Goal: Information Seeking & Learning: Learn about a topic

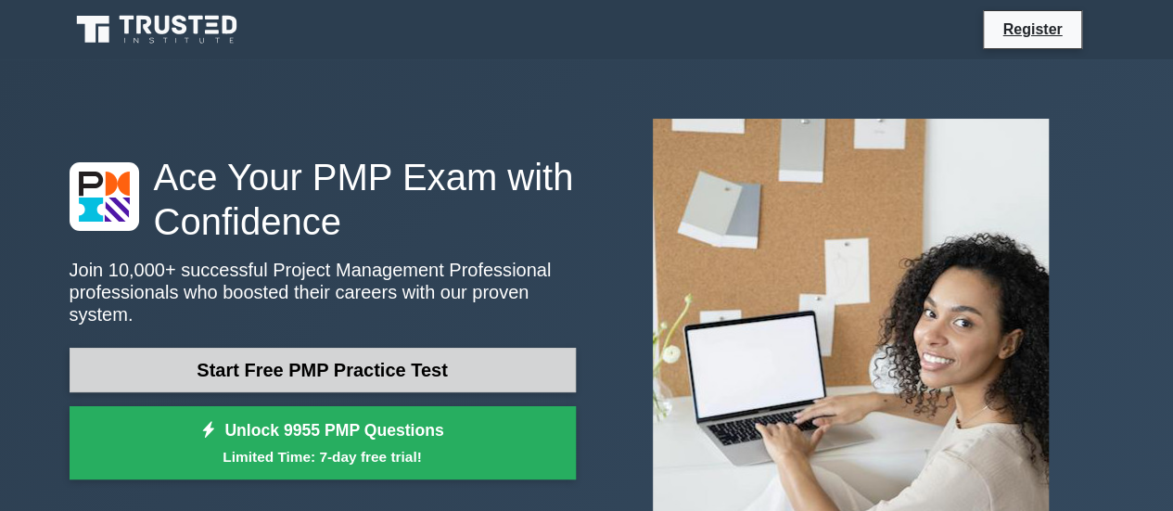
click at [400, 375] on link "Start Free PMP Practice Test" at bounding box center [323, 370] width 506 height 45
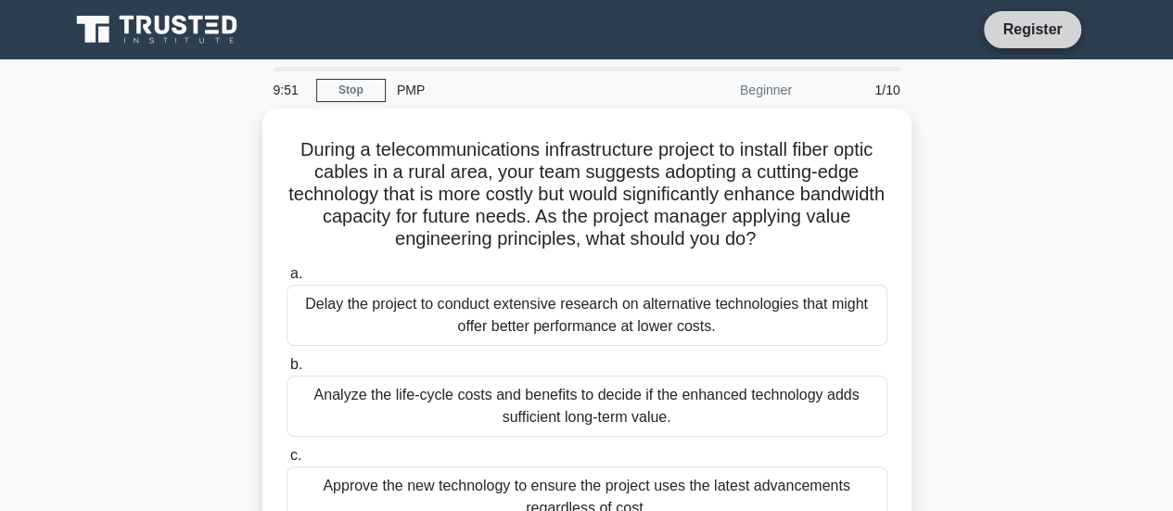
click at [1024, 23] on link "Register" at bounding box center [1032, 29] width 82 height 23
drag, startPoint x: 643, startPoint y: 157, endPoint x: 783, endPoint y: 16, distance: 198.7
click at [688, 116] on div "During a telecommunications infrastructure project to install fiber optic cable…" at bounding box center [587, 365] width 634 height 499
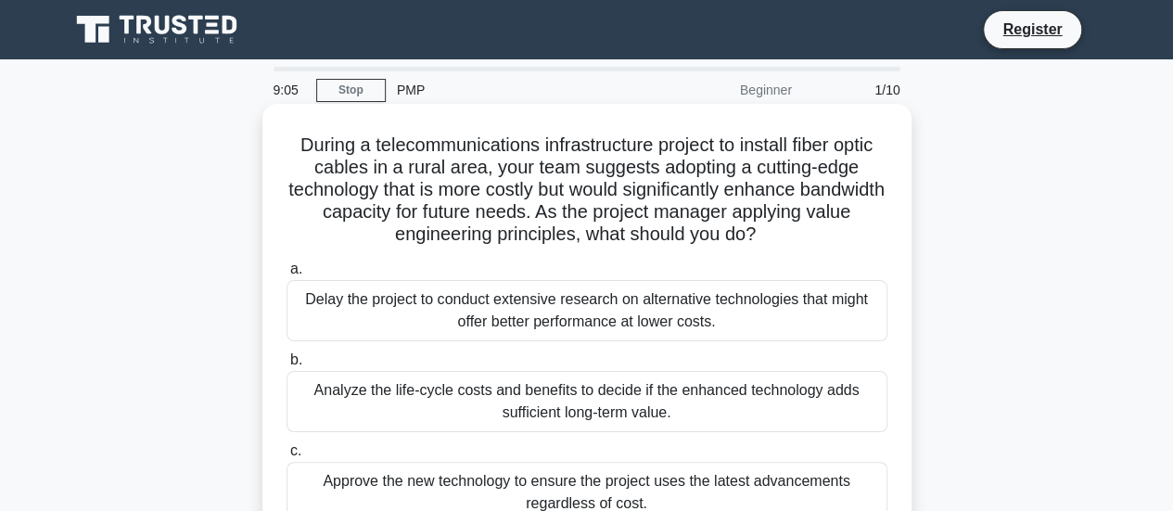
click at [278, 352] on div "b. Analyze the life-cycle costs and benefits to decide if the enhanced technolo…" at bounding box center [586, 390] width 623 height 83
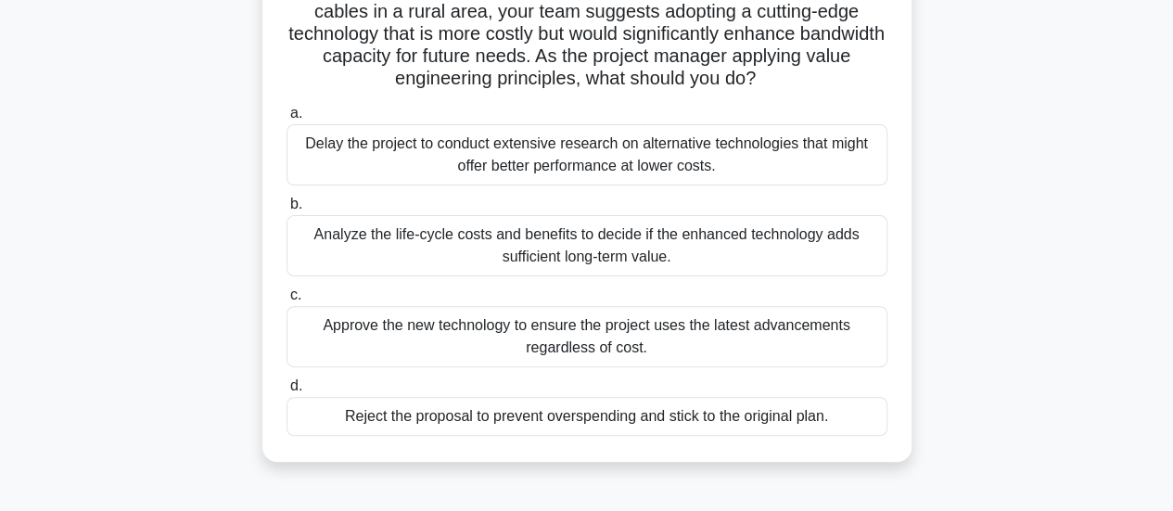
scroll to position [185, 0]
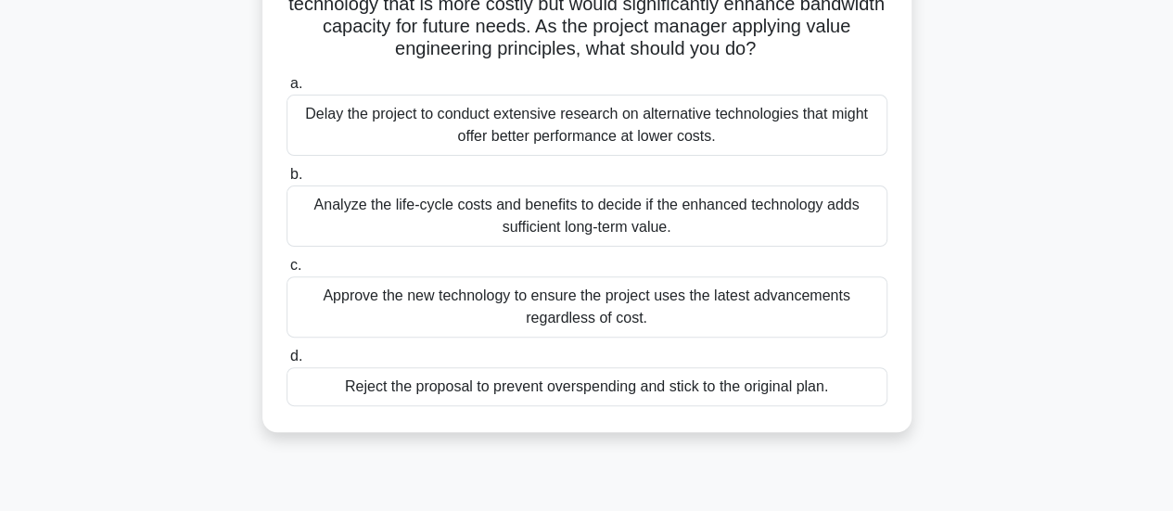
click at [505, 231] on div "Analyze the life-cycle costs and benefits to decide if the enhanced technology …" at bounding box center [587, 215] width 601 height 61
click at [287, 181] on input "b. Analyze the life-cycle costs and benefits to decide if the enhanced technolo…" at bounding box center [287, 175] width 0 height 12
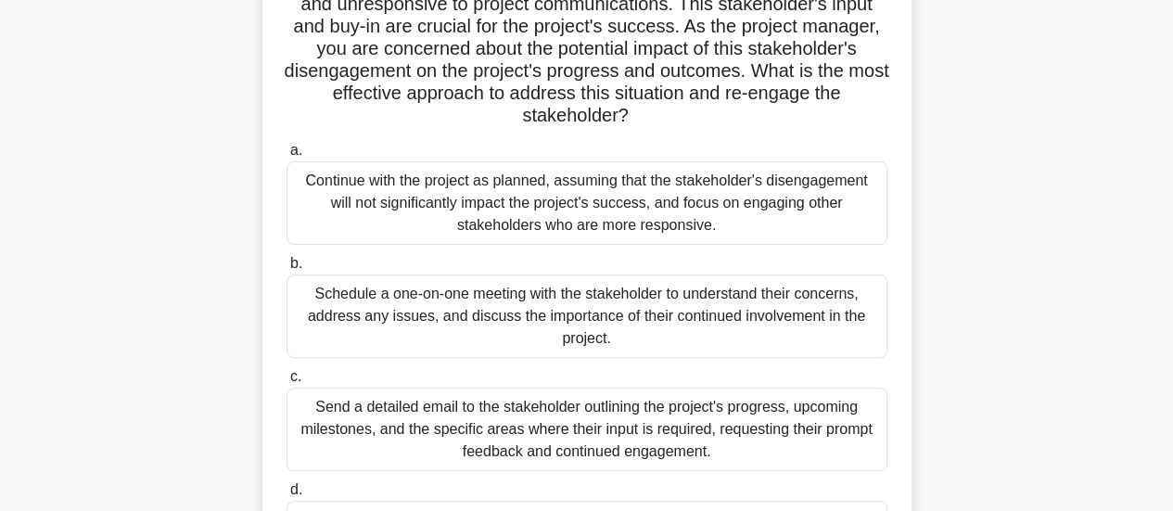
scroll to position [278, 0]
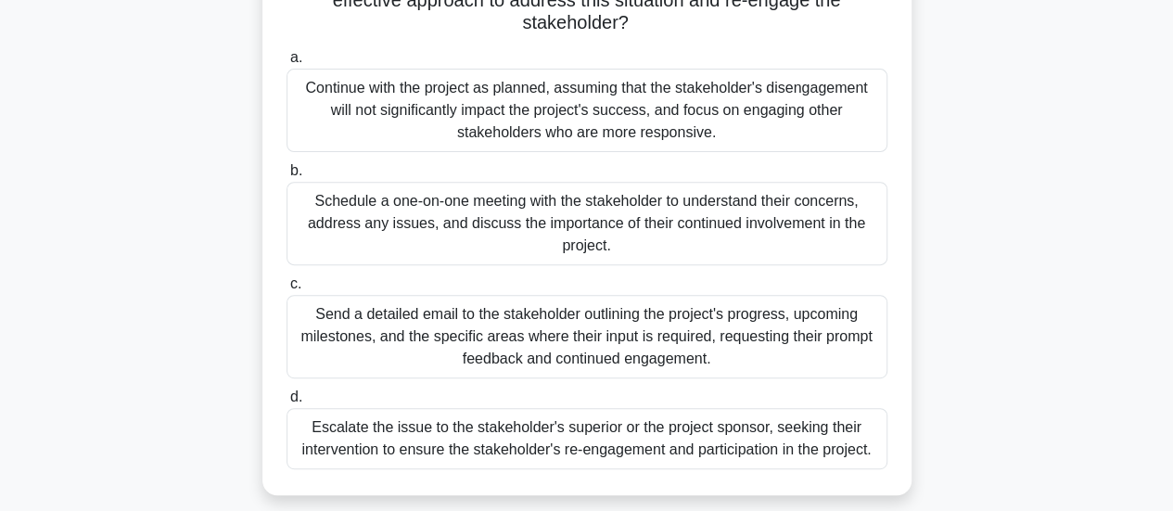
click at [453, 225] on div "Schedule a one-on-one meeting with the stakeholder to understand their concerns…" at bounding box center [587, 223] width 601 height 83
click at [287, 177] on input "b. Schedule a one-on-one meeting with the stakeholder to understand their conce…" at bounding box center [287, 171] width 0 height 12
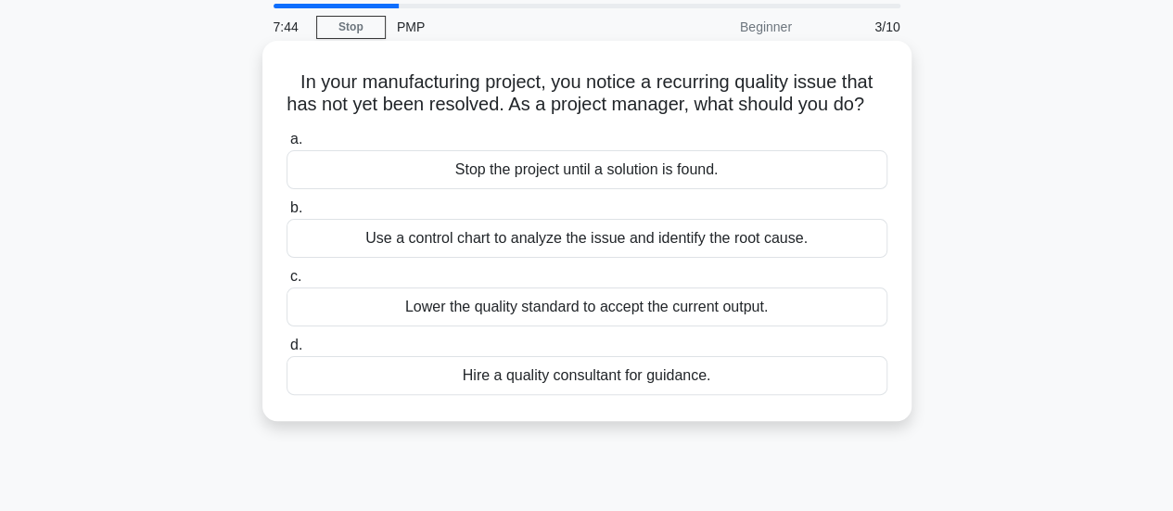
scroll to position [93, 0]
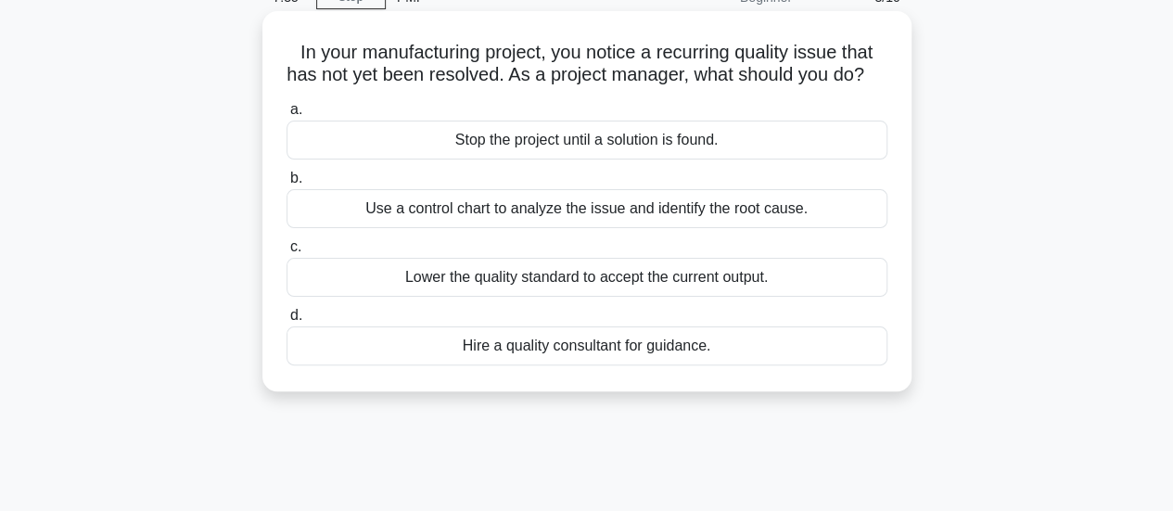
click at [683, 228] on div "Use a control chart to analyze the issue and identify the root cause." at bounding box center [587, 208] width 601 height 39
click at [287, 185] on input "b. Use a control chart to analyze the issue and identify the root cause." at bounding box center [287, 178] width 0 height 12
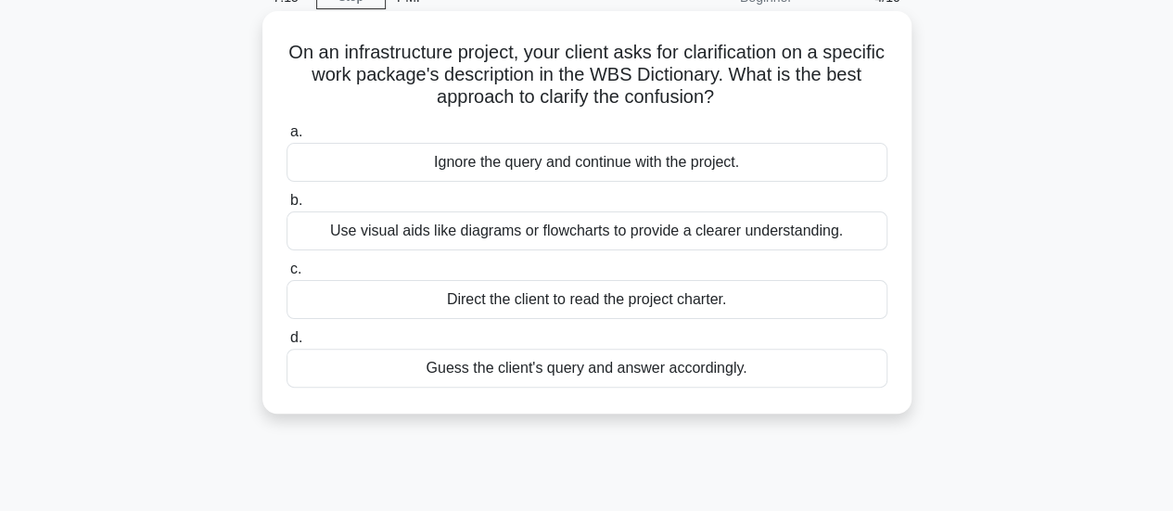
click at [658, 238] on div "Use visual aids like diagrams or flowcharts to provide a clearer understanding." at bounding box center [587, 230] width 601 height 39
click at [287, 207] on input "b. Use visual aids like diagrams or flowcharts to provide a clearer understandi…" at bounding box center [287, 201] width 0 height 12
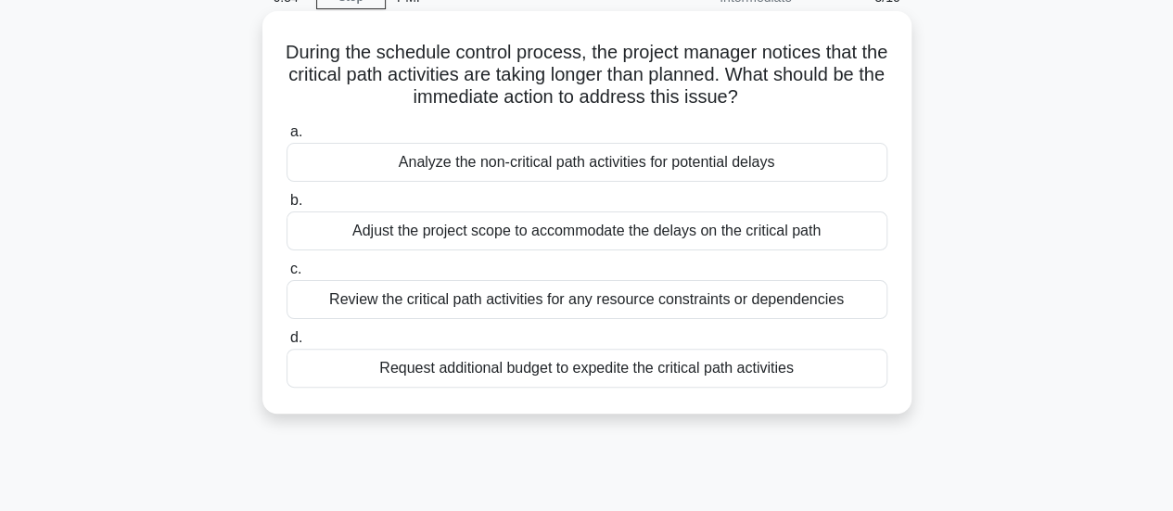
click at [714, 305] on div "Review the critical path activities for any resource constraints or dependencies" at bounding box center [587, 299] width 601 height 39
click at [287, 275] on input "c. Review the critical path activities for any resource constraints or dependen…" at bounding box center [287, 269] width 0 height 12
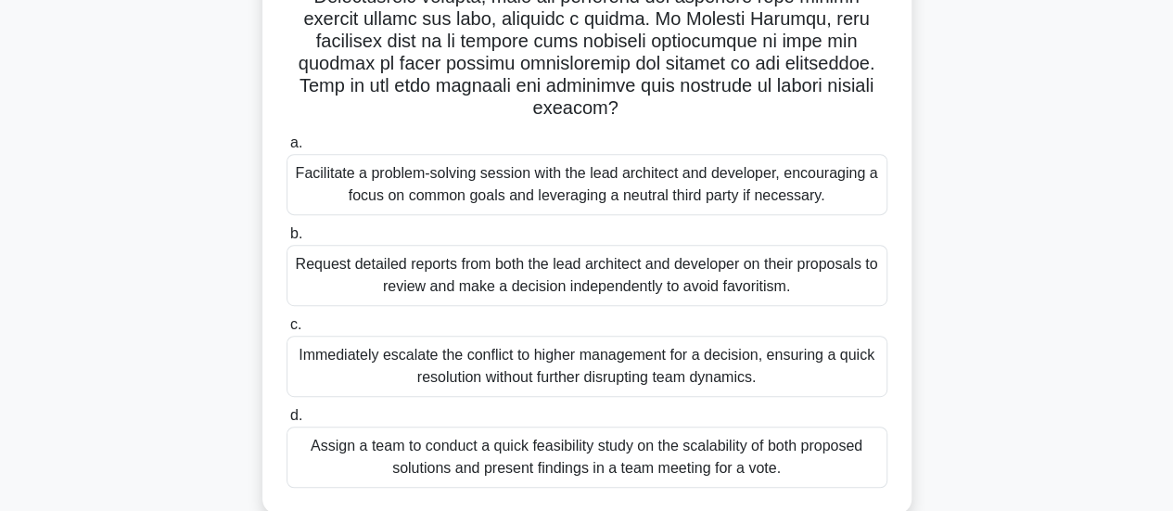
scroll to position [464, 0]
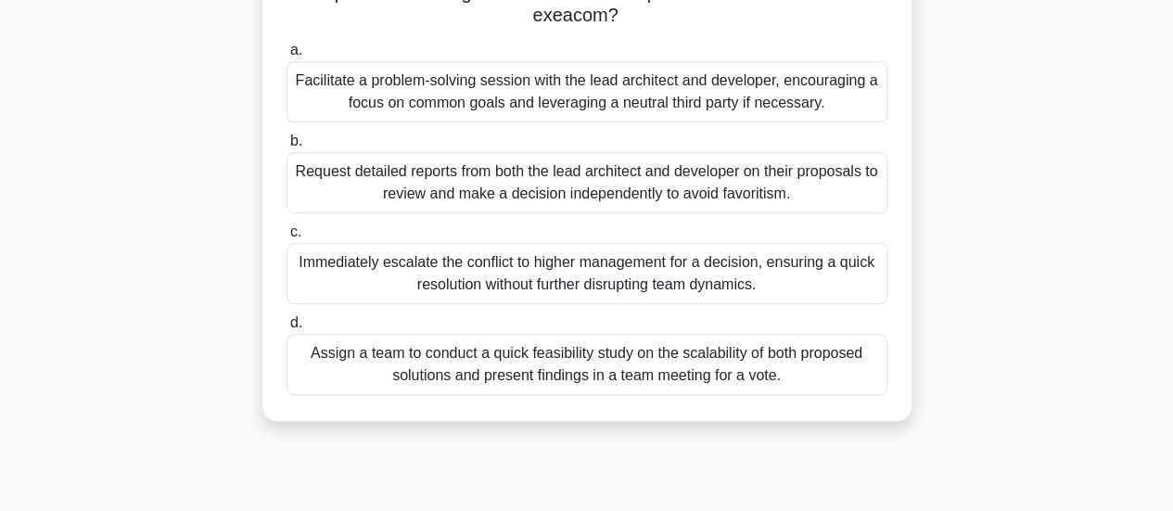
click at [668, 101] on div "Facilitate a problem-solving session with the lead architect and developer, enc…" at bounding box center [587, 91] width 601 height 61
click at [287, 57] on input "a. Facilitate a problem-solving session with the lead architect and developer, …" at bounding box center [287, 51] width 0 height 12
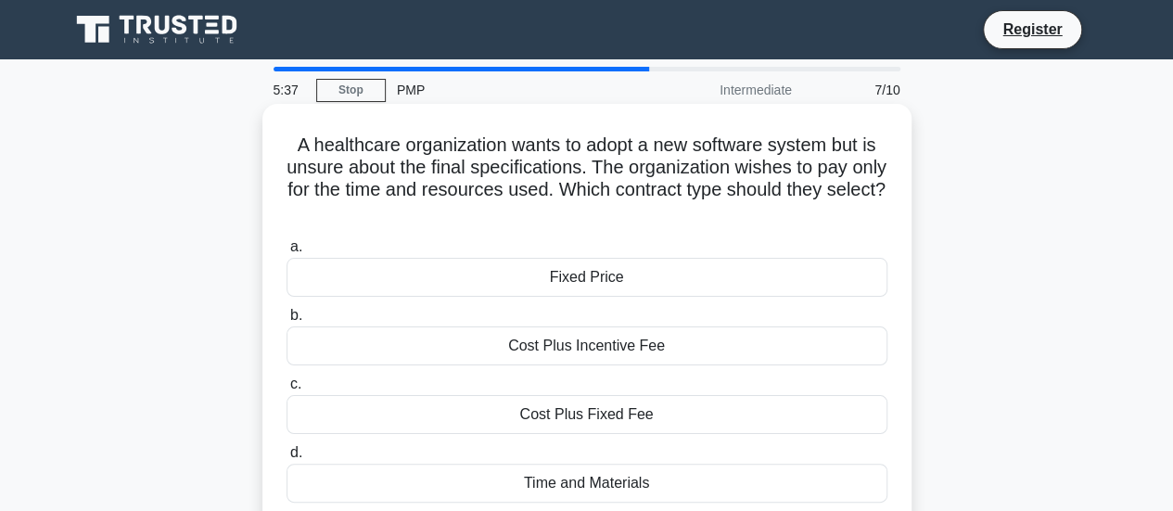
scroll to position [93, 0]
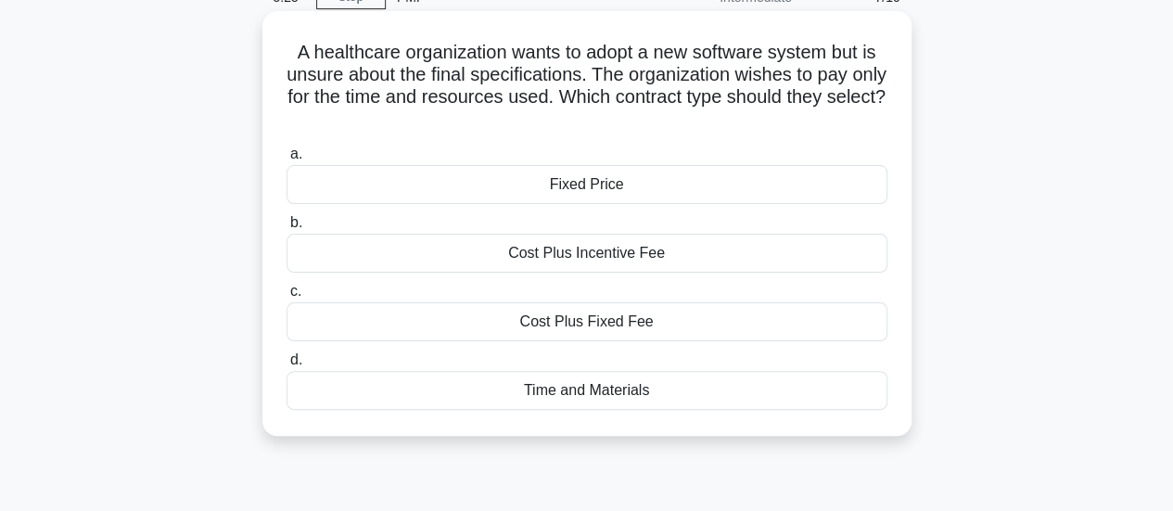
click at [608, 392] on div "Time and Materials" at bounding box center [587, 390] width 601 height 39
click at [287, 366] on input "d. Time and Materials" at bounding box center [287, 360] width 0 height 12
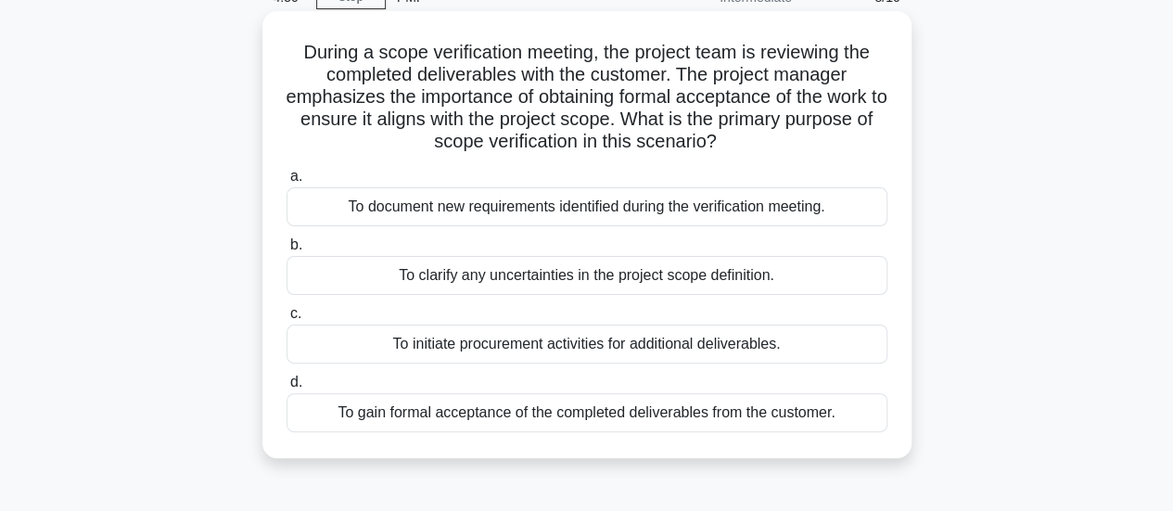
click at [667, 417] on div "To gain formal acceptance of the completed deliverables from the customer." at bounding box center [587, 412] width 601 height 39
click at [287, 389] on input "d. To gain formal acceptance of the completed deliverables from the customer." at bounding box center [287, 382] width 0 height 12
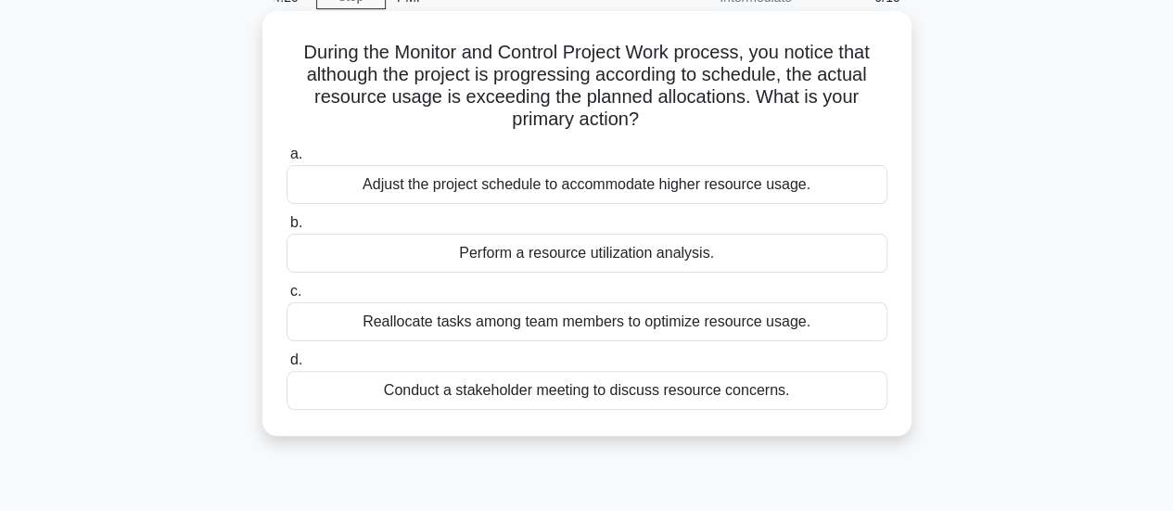
click at [690, 253] on div "Perform a resource utilization analysis." at bounding box center [587, 253] width 601 height 39
click at [287, 229] on input "b. Perform a resource utilization analysis." at bounding box center [287, 223] width 0 height 12
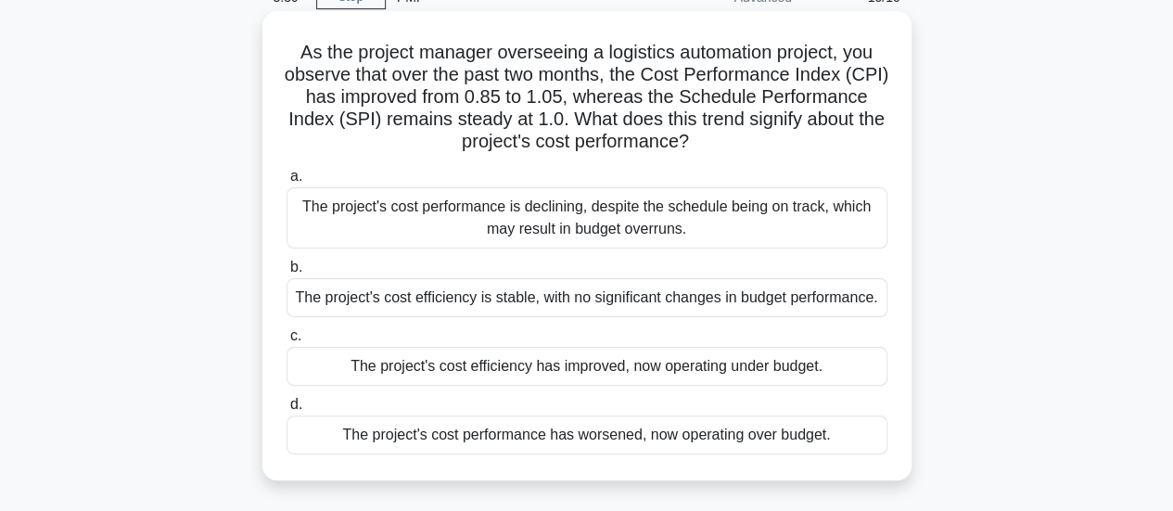
click at [586, 372] on div "The project's cost efficiency has improved, now operating under budget." at bounding box center [587, 366] width 601 height 39
click at [287, 342] on input "c. The project's cost efficiency has improved, now operating under budget." at bounding box center [287, 336] width 0 height 12
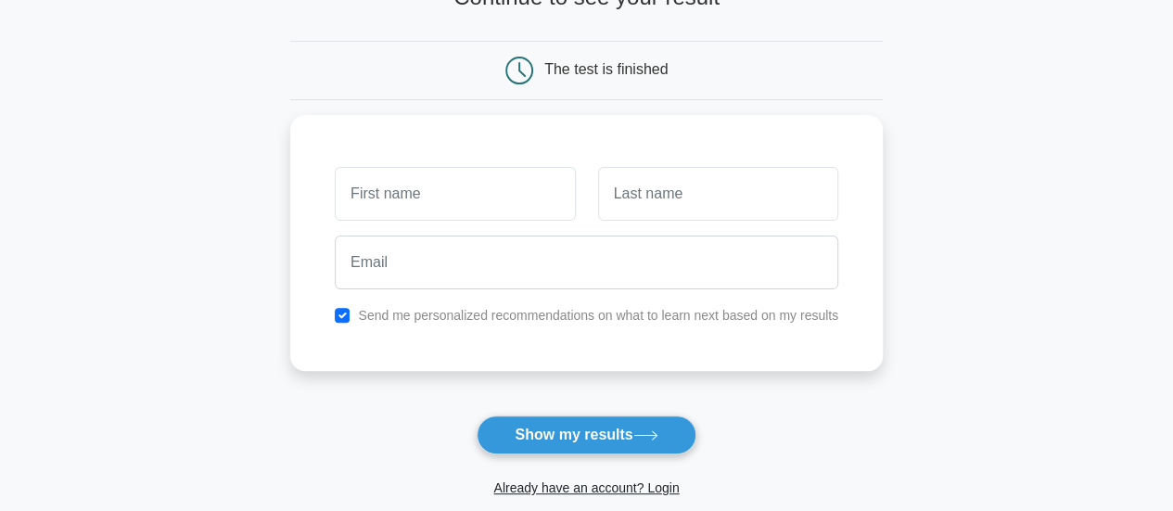
scroll to position [185, 0]
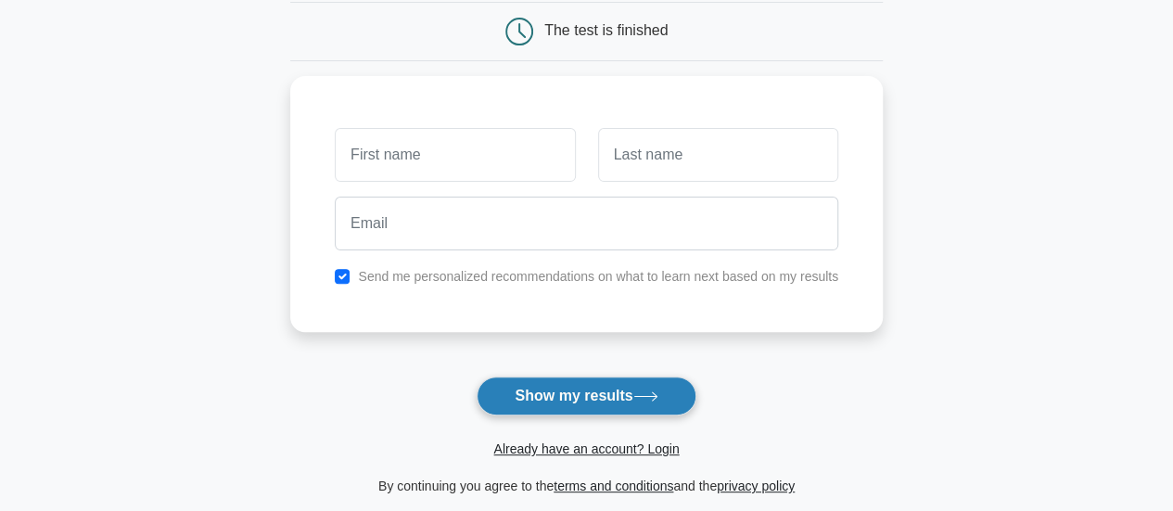
click at [616, 387] on button "Show my results" at bounding box center [586, 395] width 219 height 39
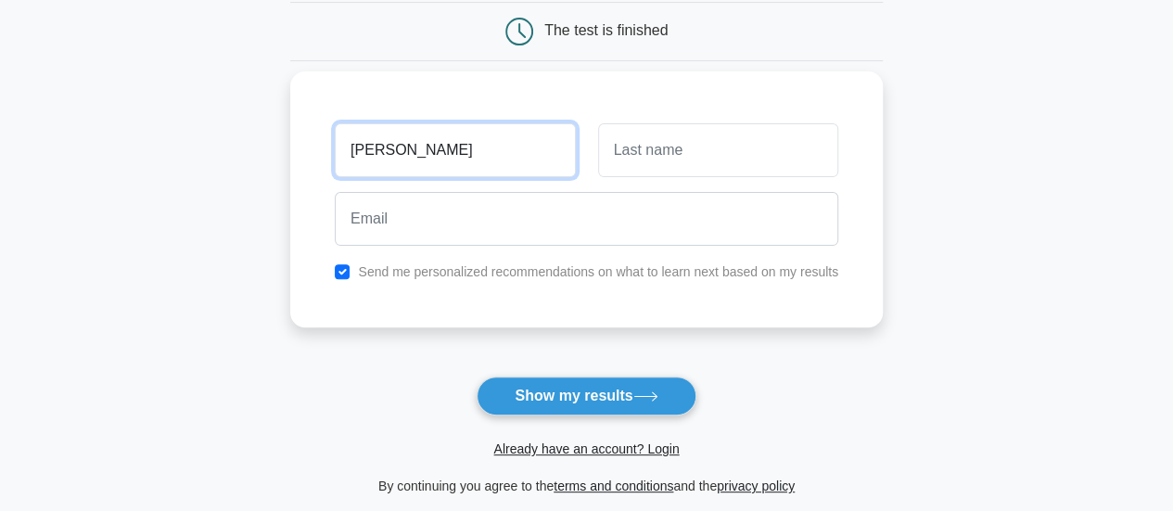
type input "sharron"
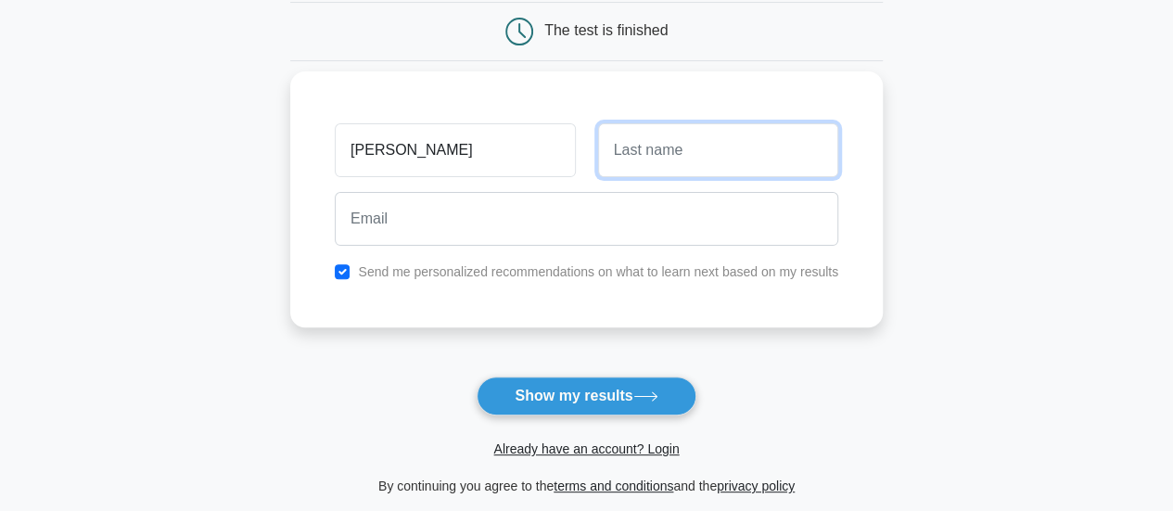
click at [723, 160] on input "text" at bounding box center [718, 150] width 240 height 54
type input "loice"
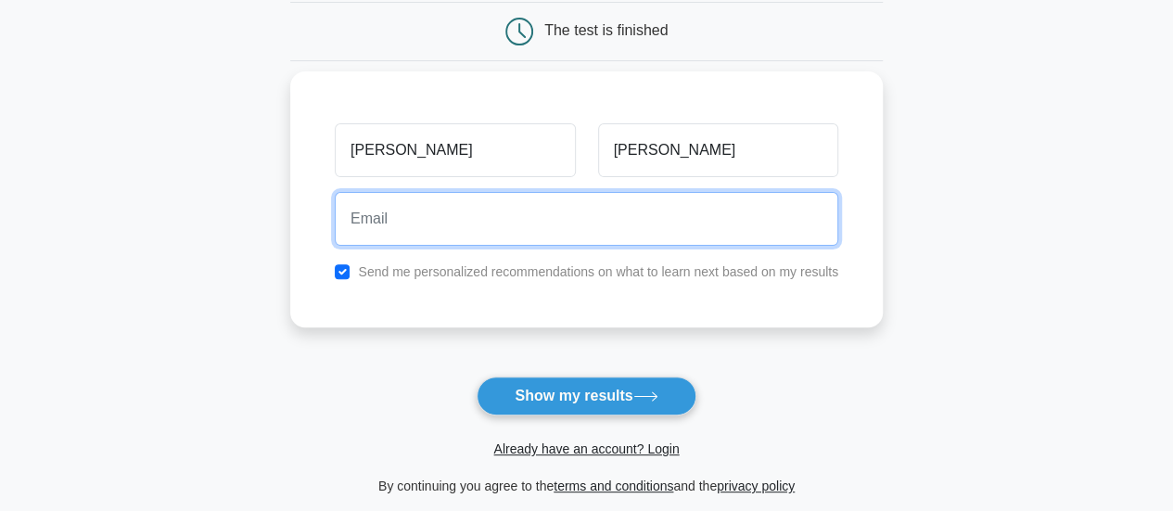
click at [727, 218] on input "email" at bounding box center [587, 219] width 504 height 54
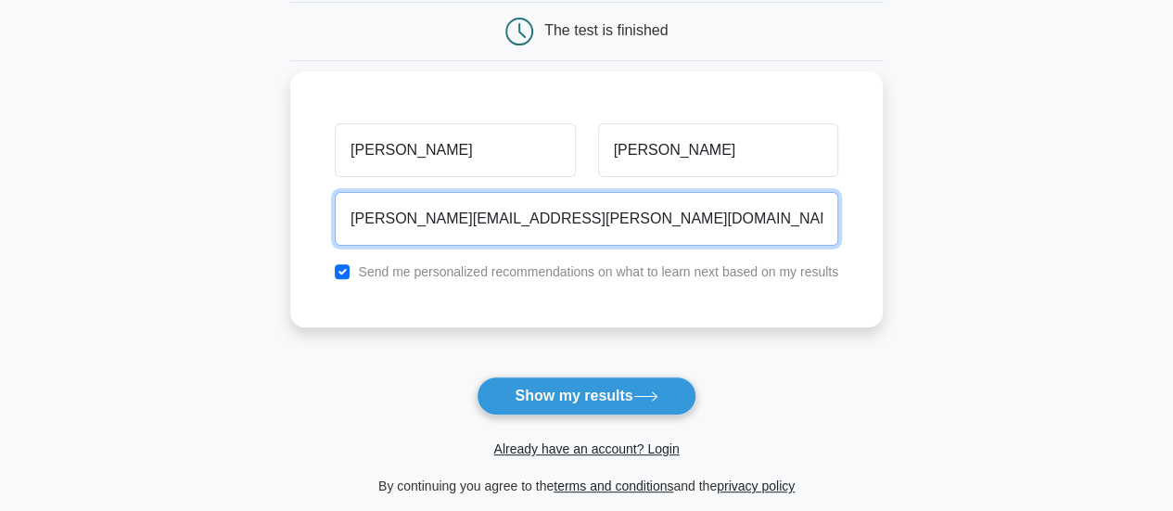
drag, startPoint x: 557, startPoint y: 225, endPoint x: 393, endPoint y: 238, distance: 164.6
click at [393, 238] on input "sharon.loice@hop-global.com" at bounding box center [587, 219] width 504 height 54
type input "sharronlouis@gmail.com"
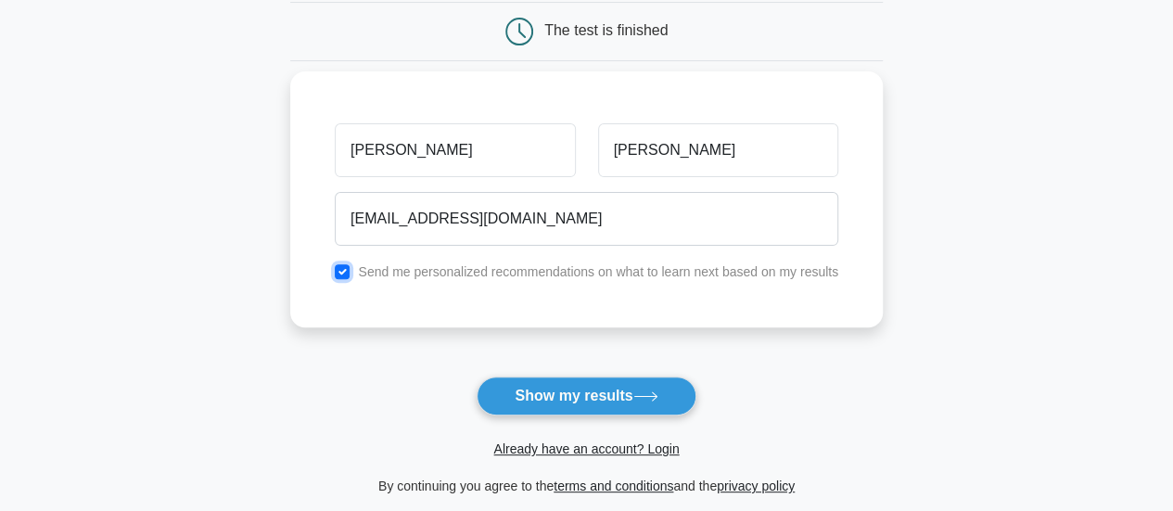
click at [349, 273] on input "checkbox" at bounding box center [342, 271] width 15 height 15
checkbox input "false"
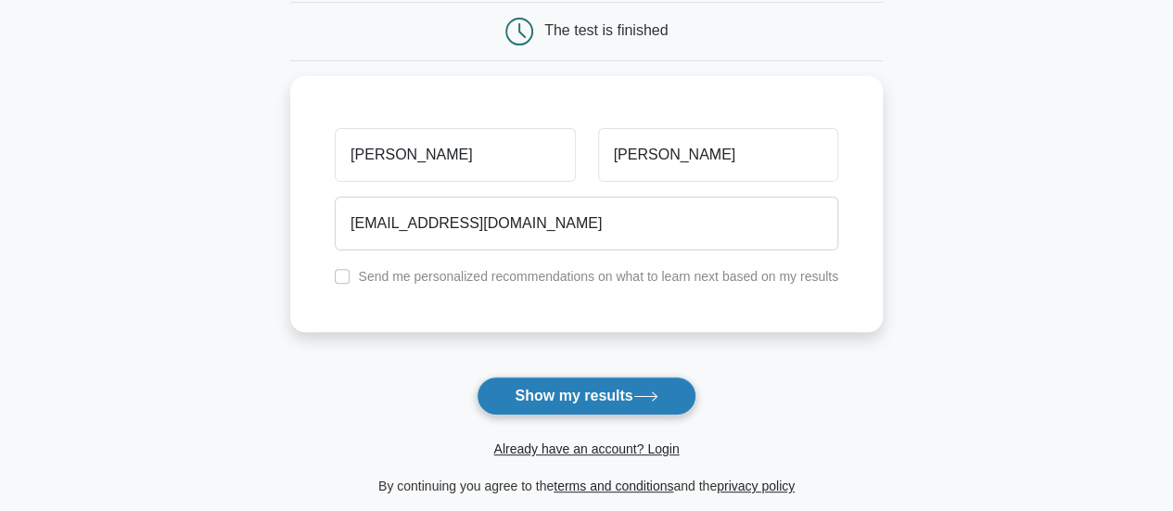
click at [571, 396] on button "Show my results" at bounding box center [586, 395] width 219 height 39
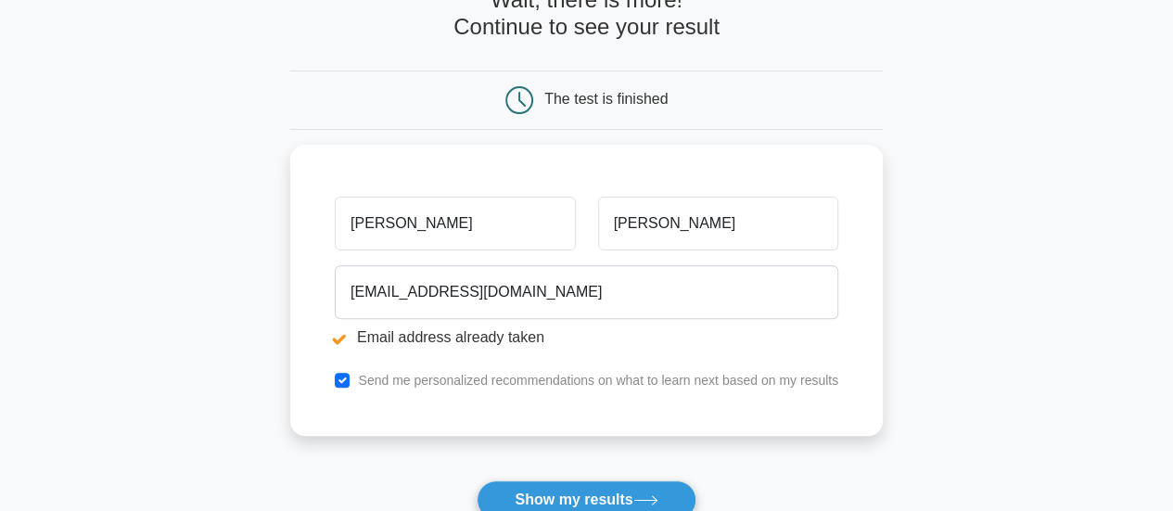
scroll to position [278, 0]
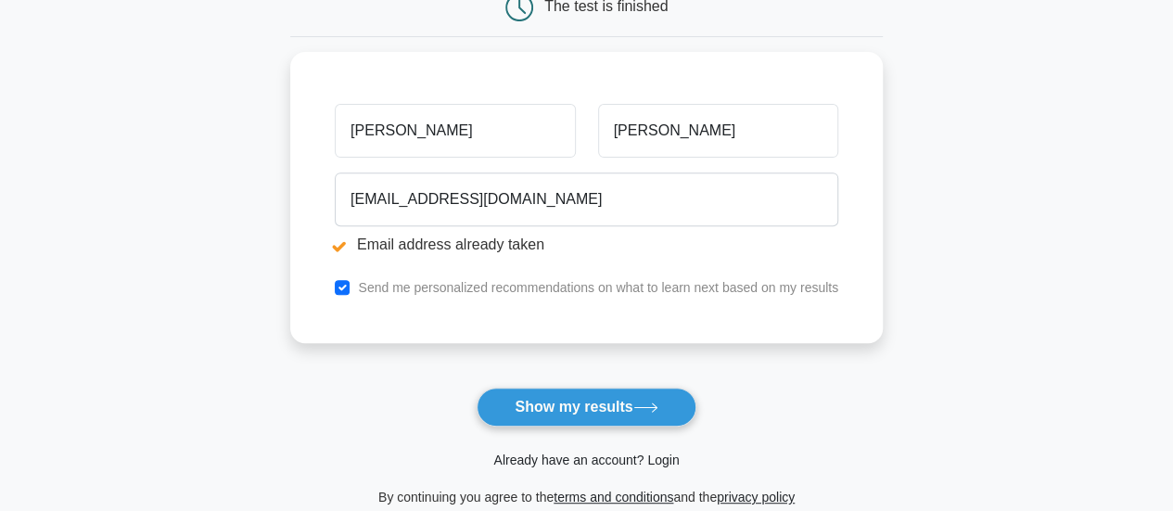
click at [570, 457] on link "Already have an account? Login" at bounding box center [585, 460] width 185 height 15
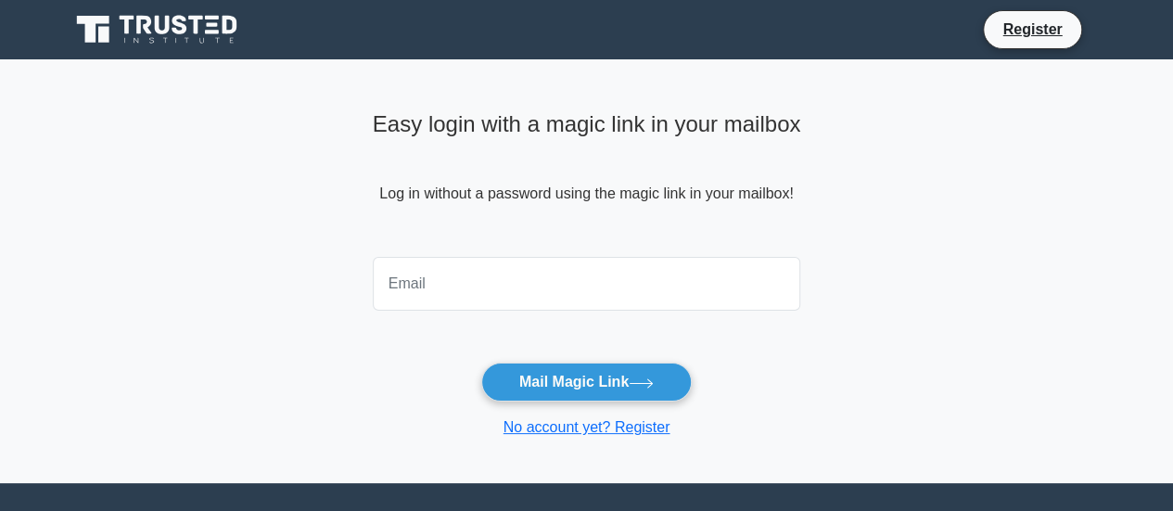
click at [578, 301] on input "email" at bounding box center [587, 284] width 428 height 54
type input "[EMAIL_ADDRESS][DOMAIN_NAME]"
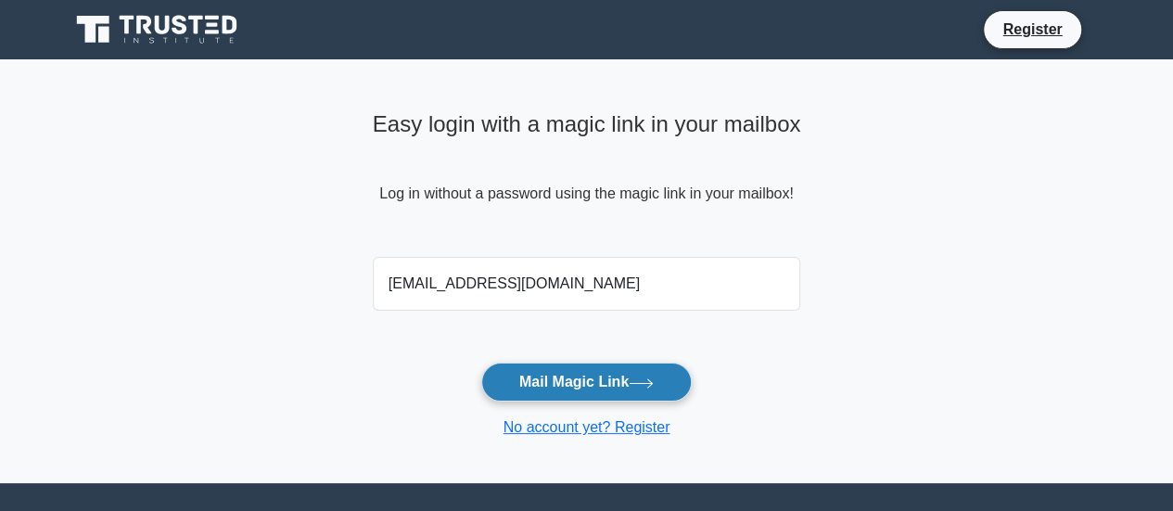
click at [575, 381] on button "Mail Magic Link" at bounding box center [586, 382] width 211 height 39
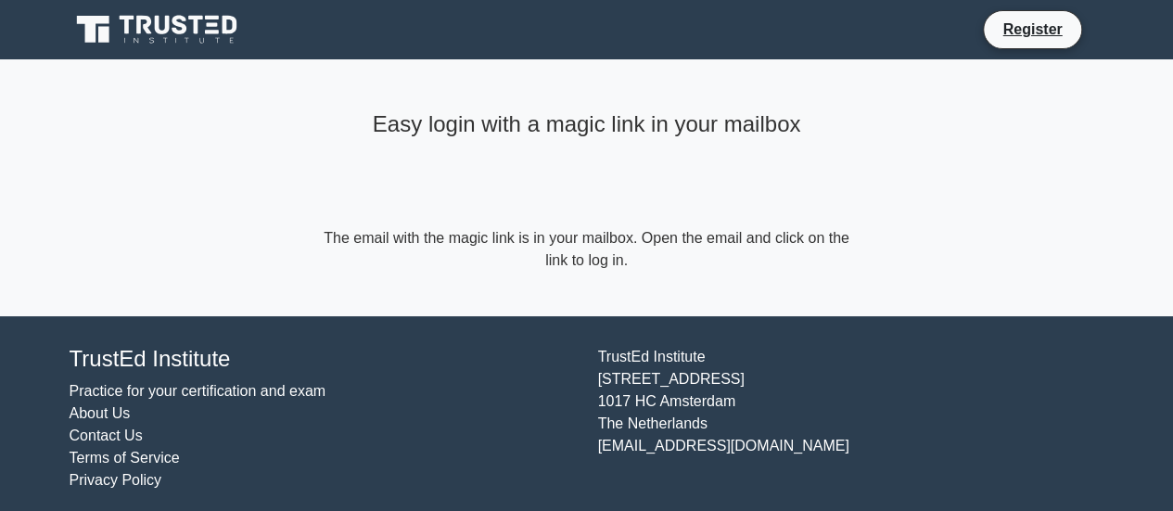
click at [545, 240] on form "The email with the magic link is in your mailbox. Open the email and click on t…" at bounding box center [587, 249] width 534 height 45
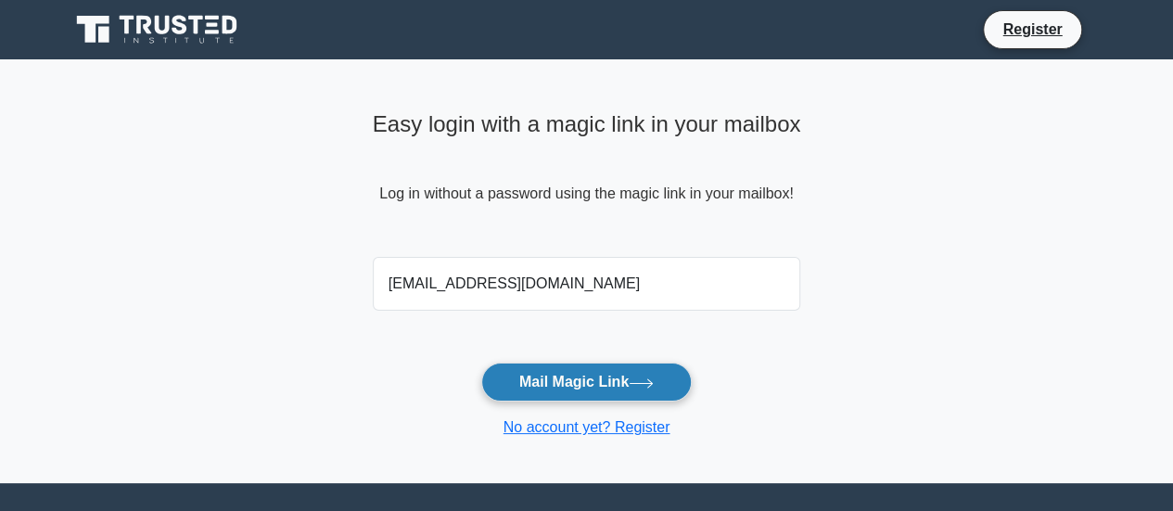
click at [555, 385] on button "Mail Magic Link" at bounding box center [586, 382] width 211 height 39
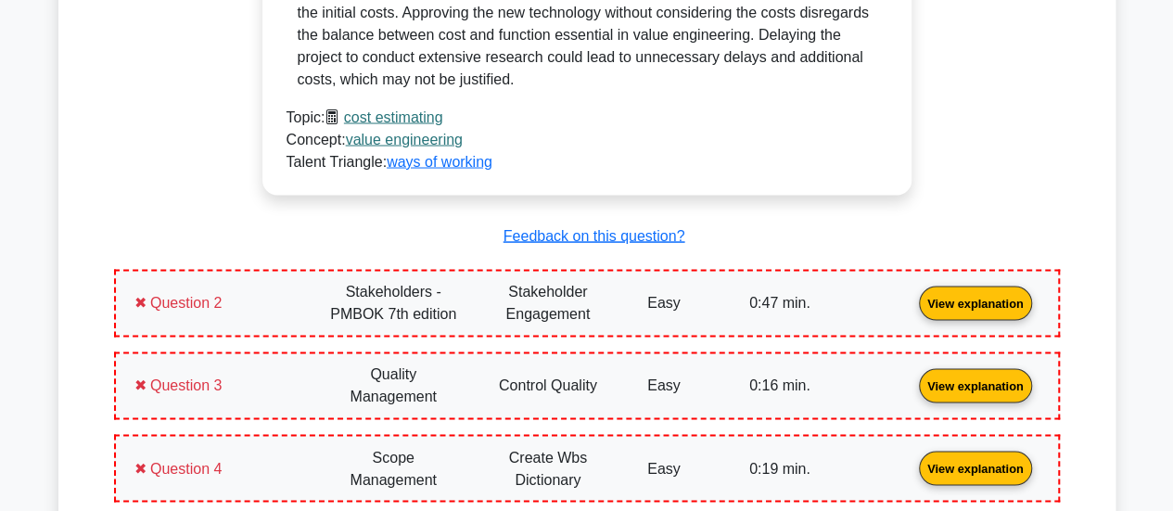
scroll to position [1762, 0]
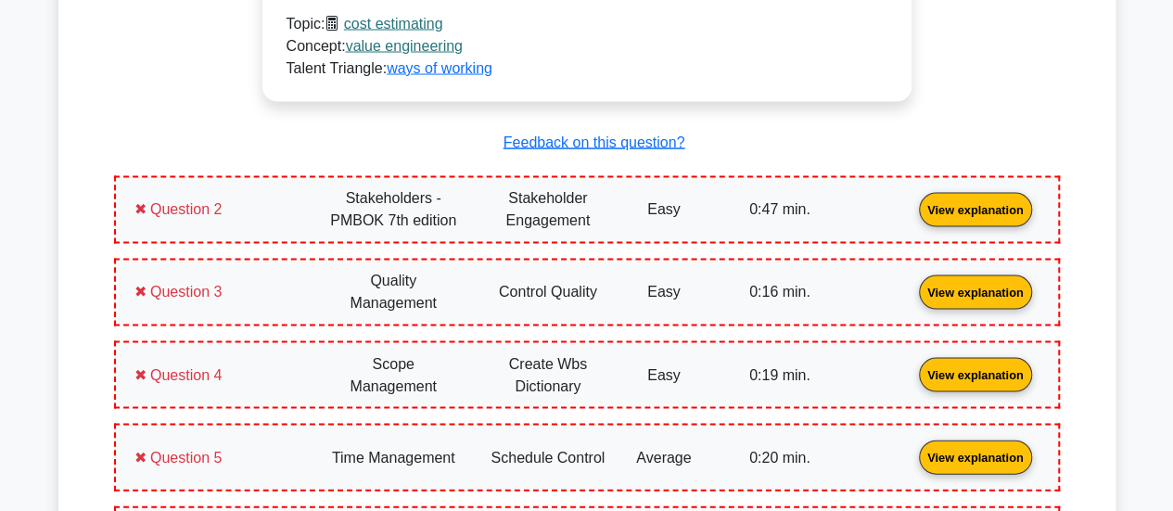
click at [912, 211] on link "View explanation" at bounding box center [976, 208] width 128 height 16
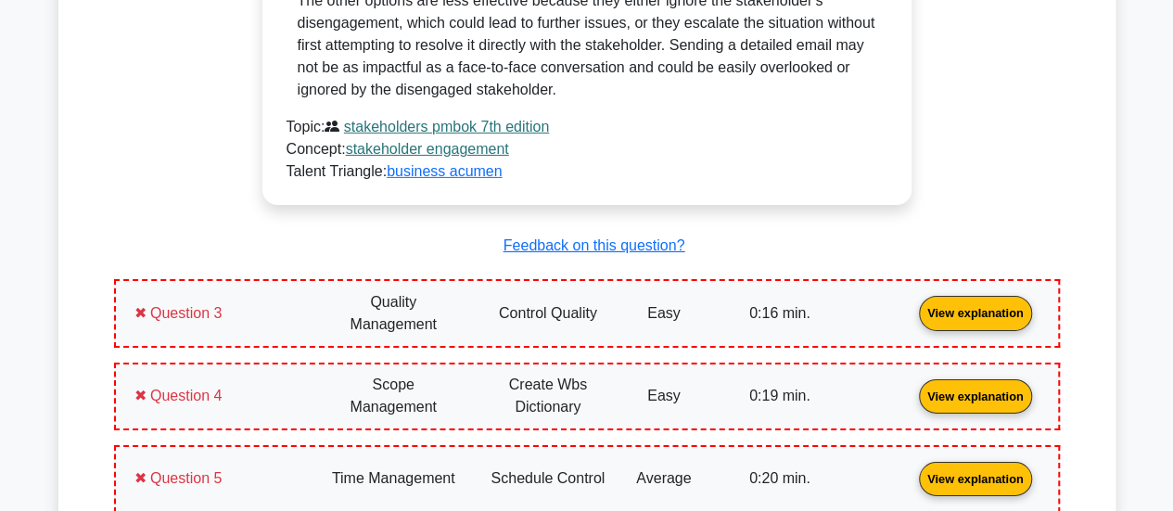
scroll to position [3060, 0]
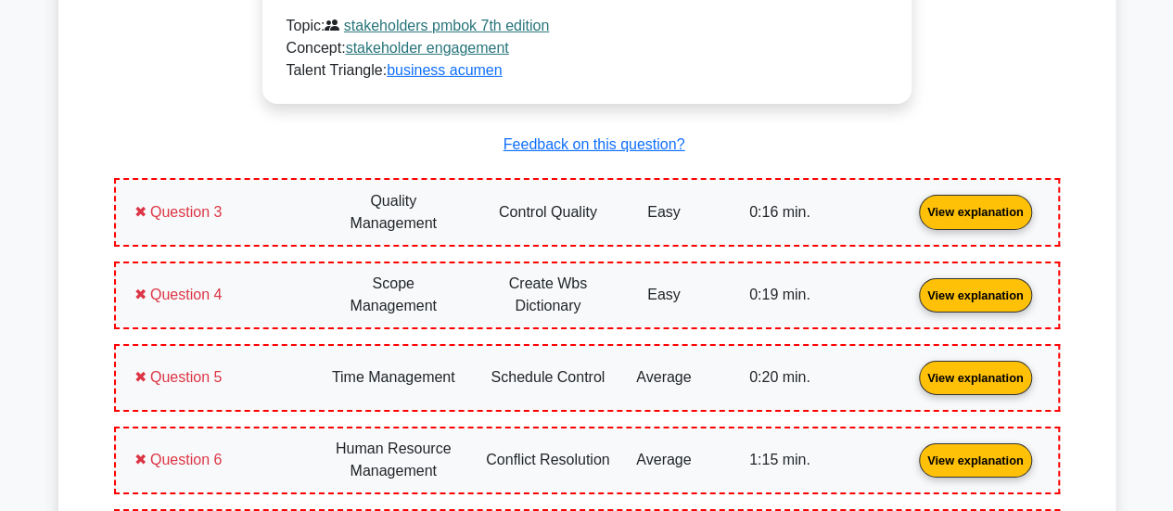
click at [912, 206] on link "View explanation" at bounding box center [976, 211] width 128 height 16
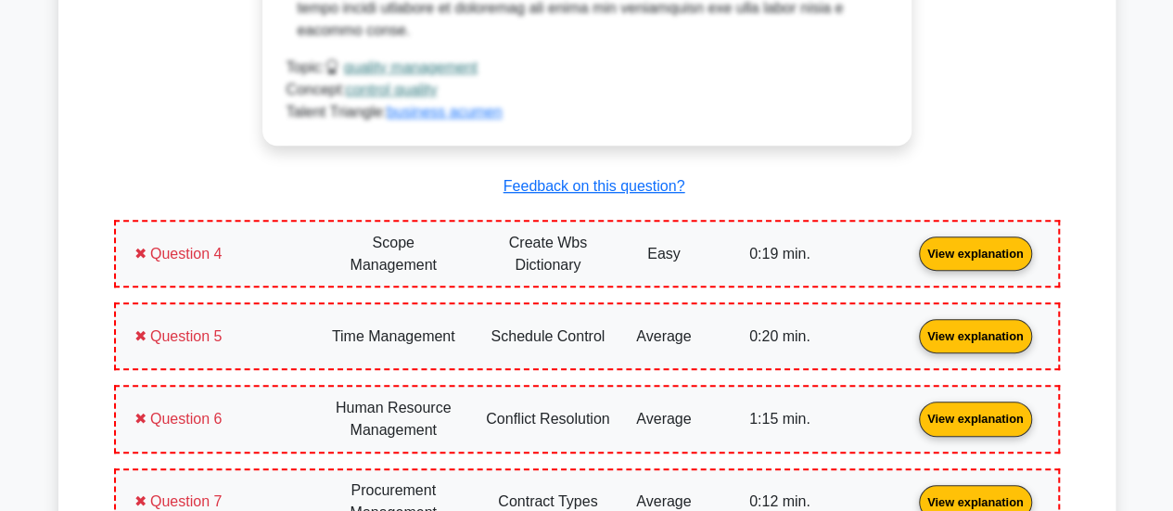
scroll to position [3987, 0]
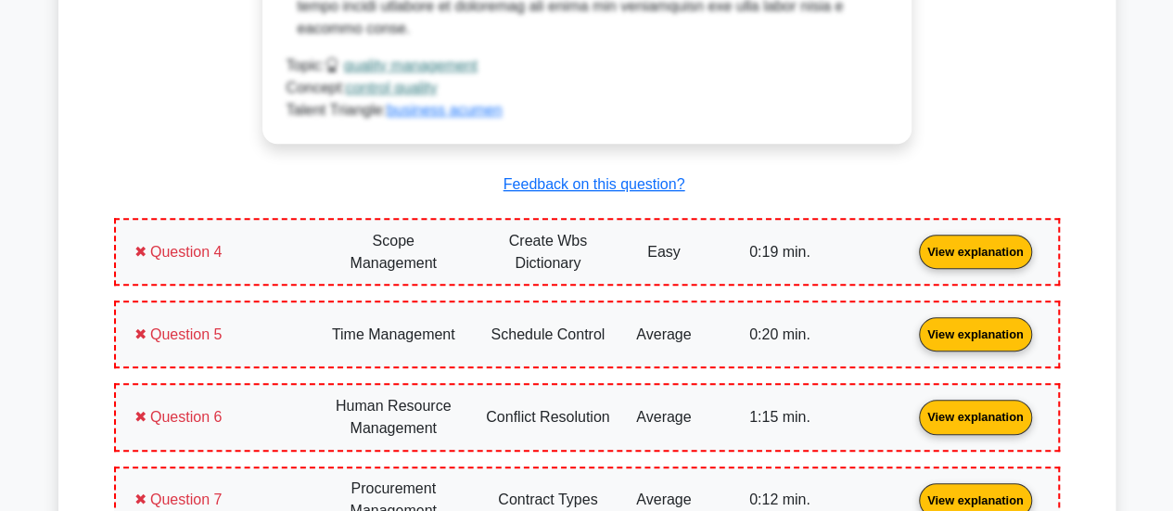
click at [912, 243] on link "View explanation" at bounding box center [976, 251] width 128 height 16
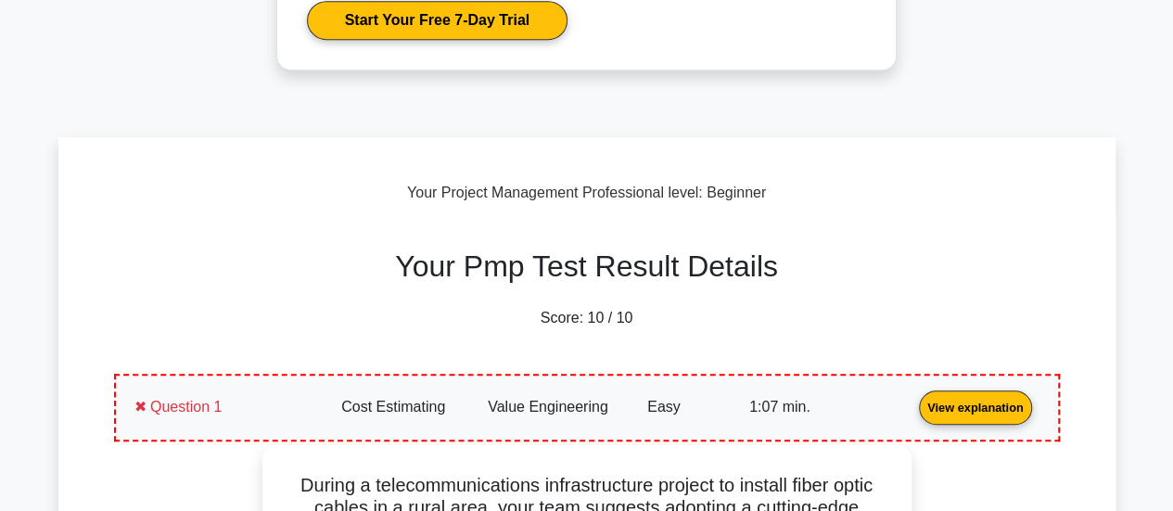
scroll to position [278, 0]
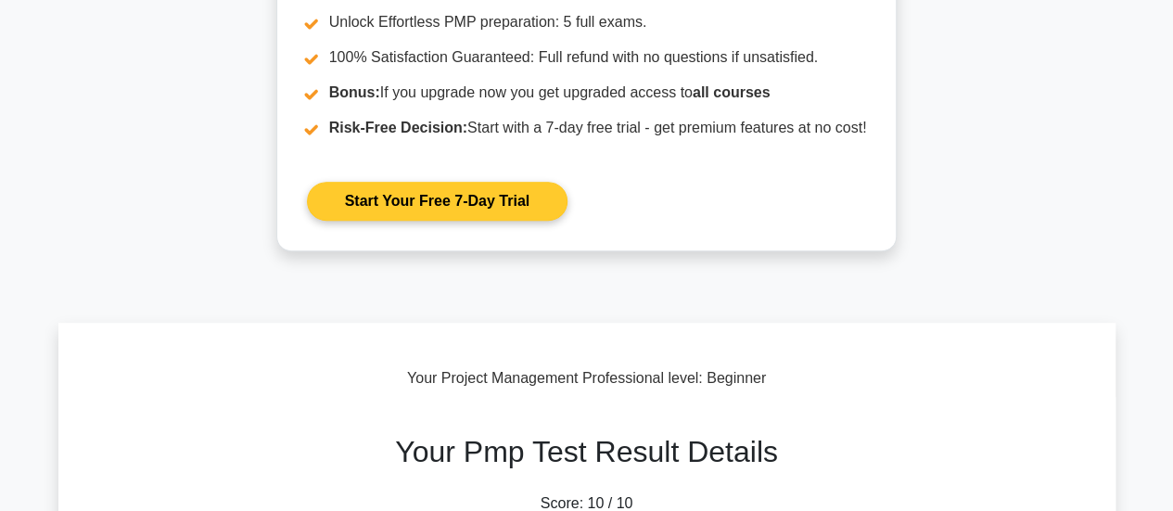
click at [451, 210] on link "Start Your Free 7-Day Trial" at bounding box center [437, 201] width 261 height 39
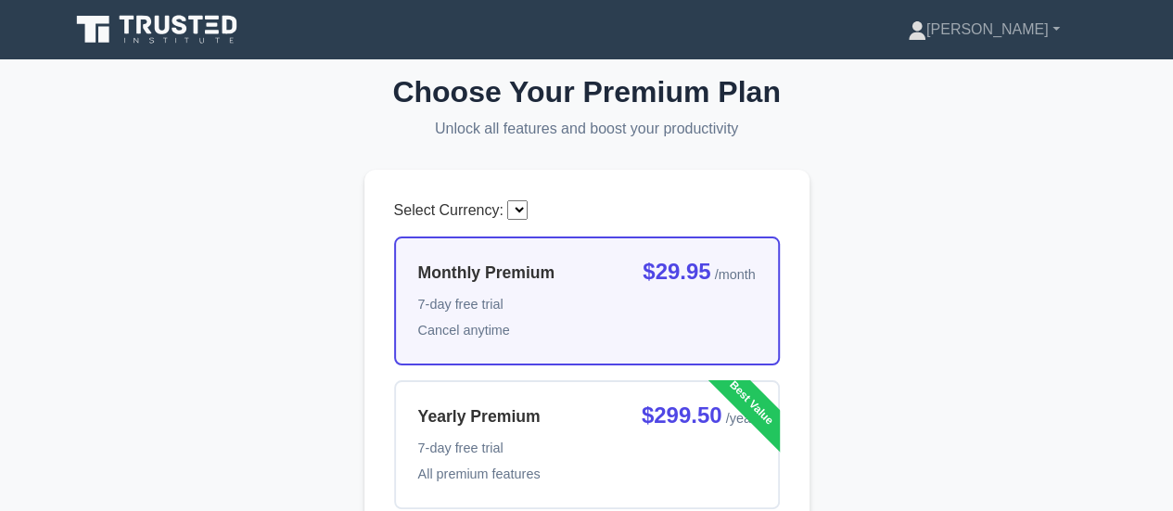
select select "USD"
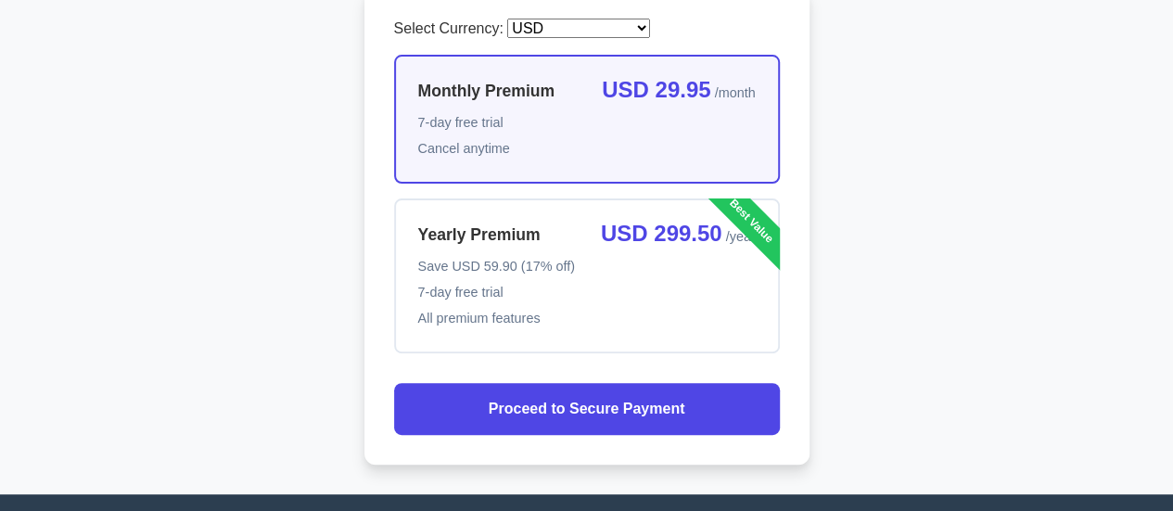
scroll to position [185, 0]
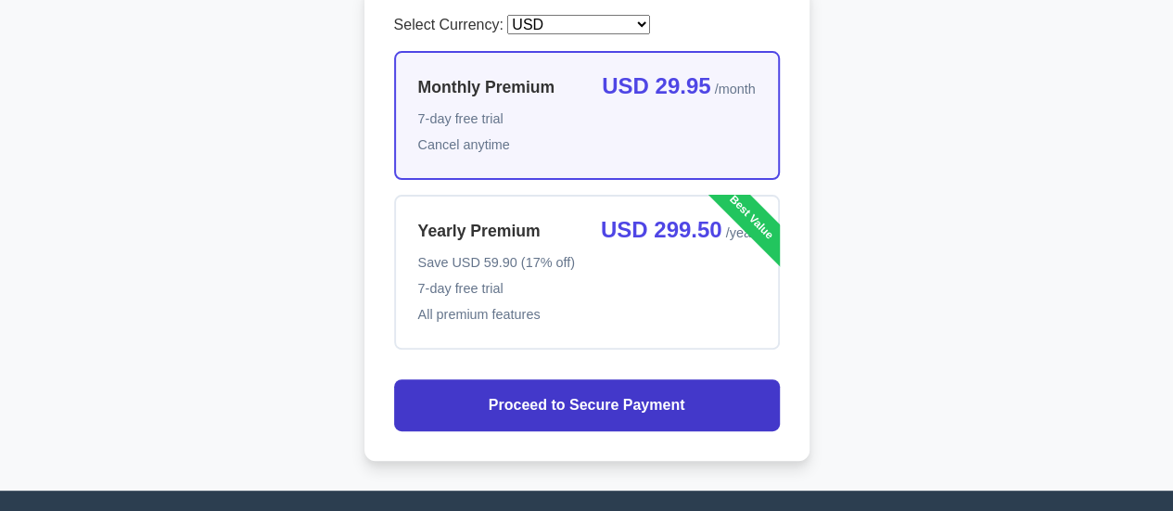
click at [577, 413] on span "Proceed to Secure Payment" at bounding box center [587, 405] width 197 height 22
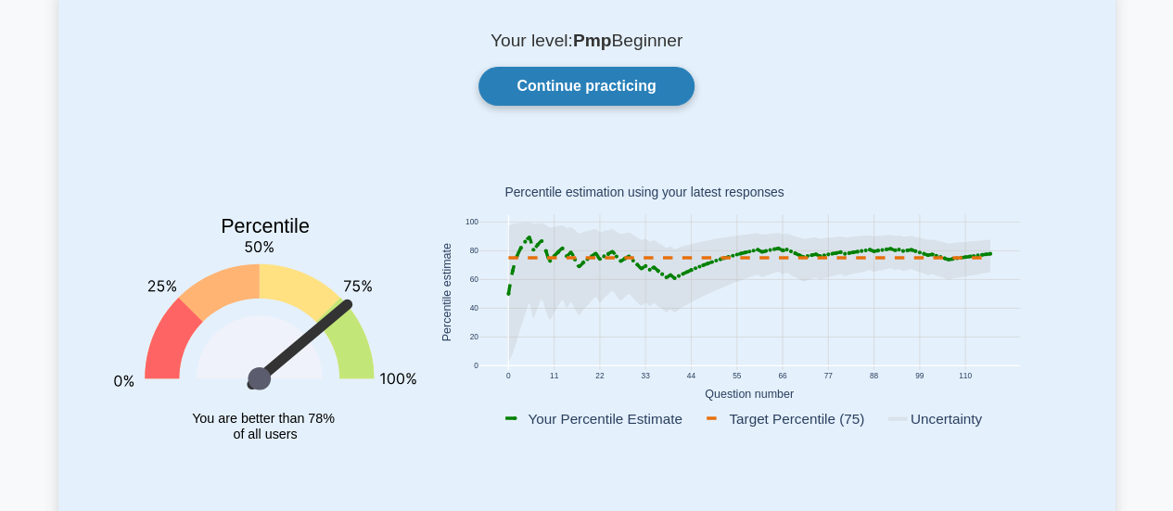
scroll to position [93, 0]
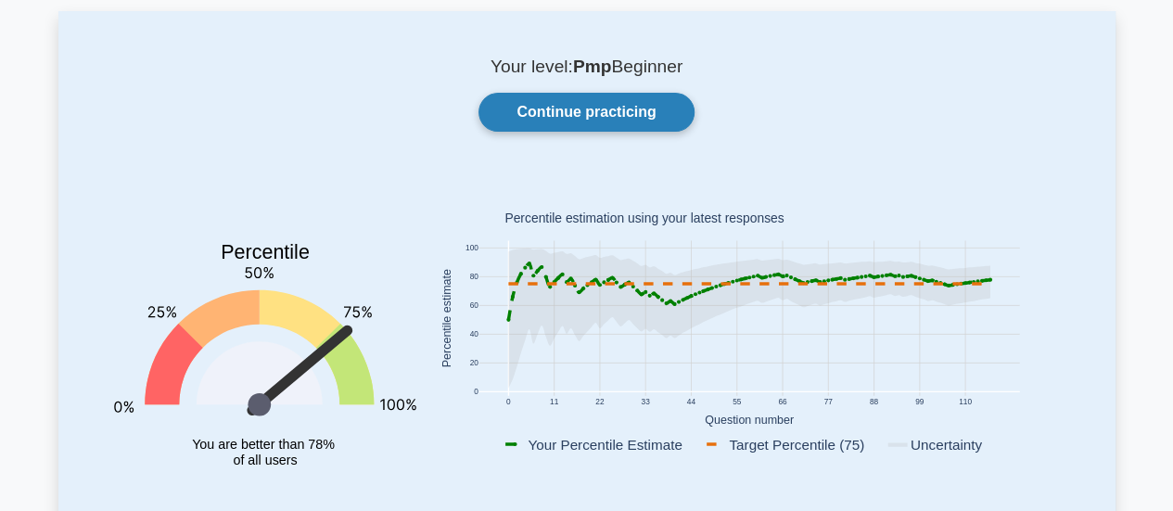
click at [594, 111] on link "Continue practicing" at bounding box center [585, 112] width 215 height 39
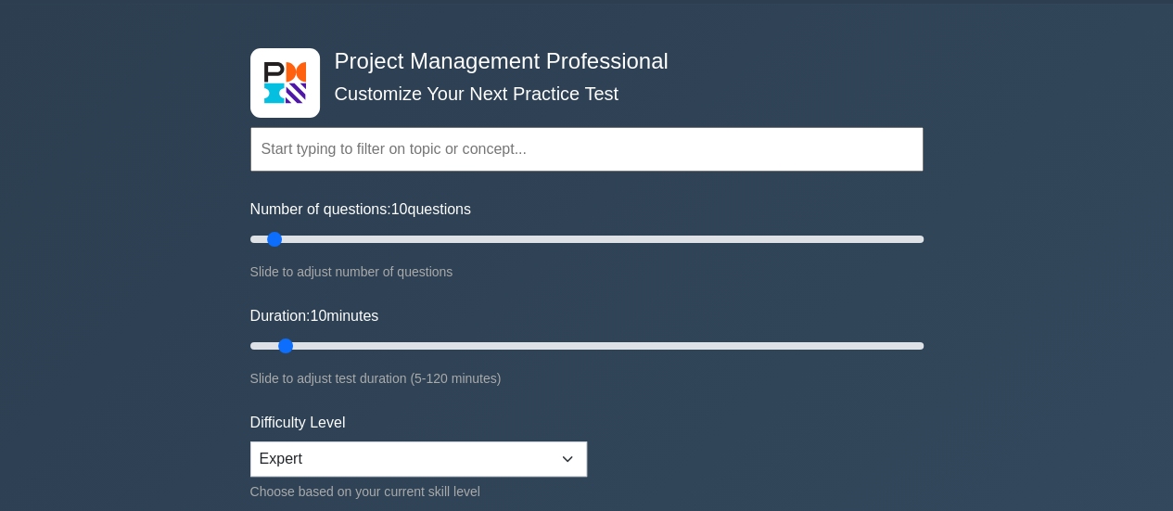
scroll to position [185, 0]
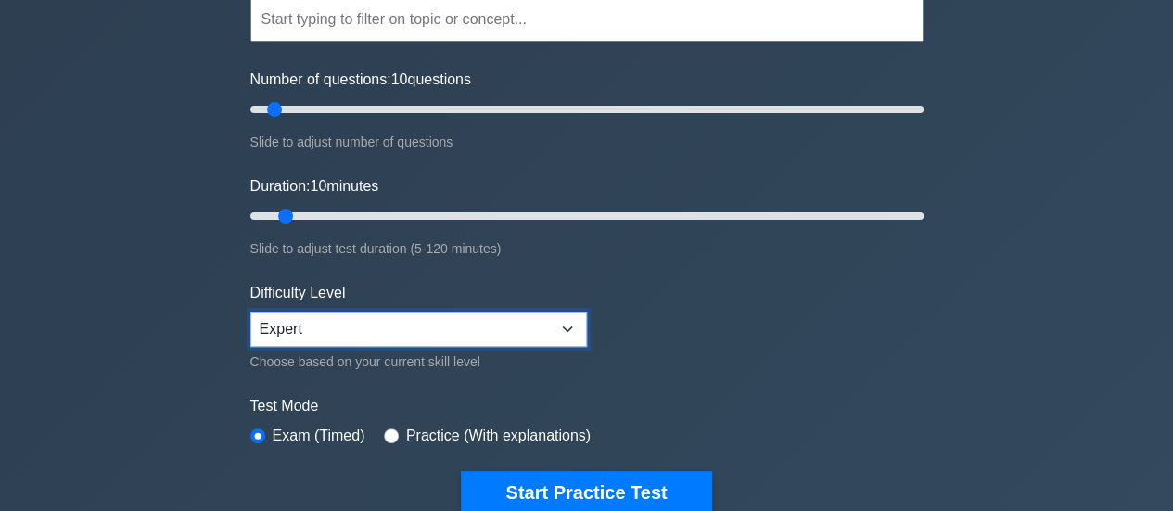
click at [510, 322] on select "Beginner Intermediate Expert" at bounding box center [418, 329] width 337 height 35
click at [250, 312] on select "Beginner Intermediate Expert" at bounding box center [418, 329] width 337 height 35
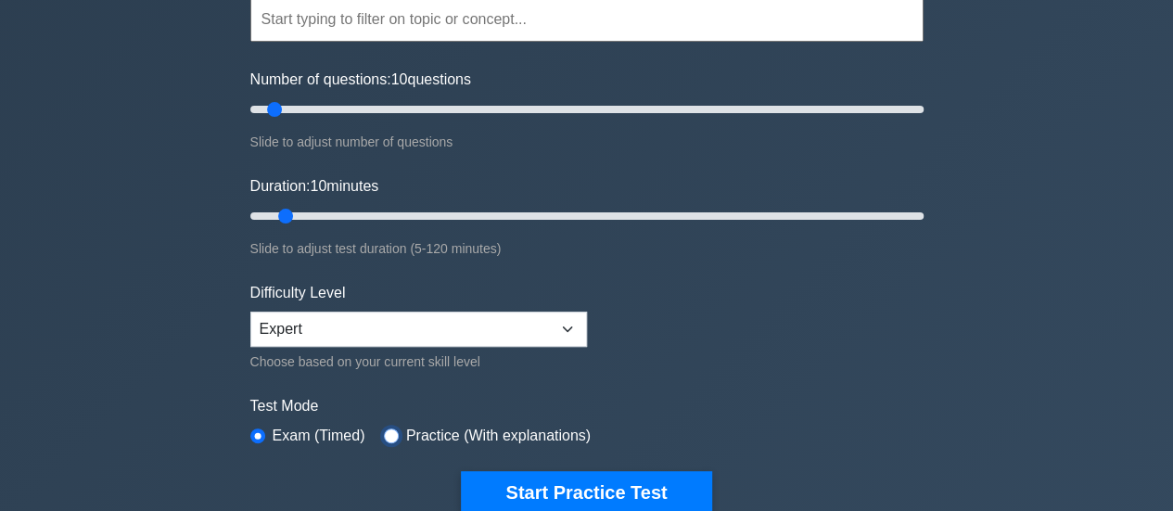
click at [384, 435] on input "radio" at bounding box center [391, 435] width 15 height 15
radio input "true"
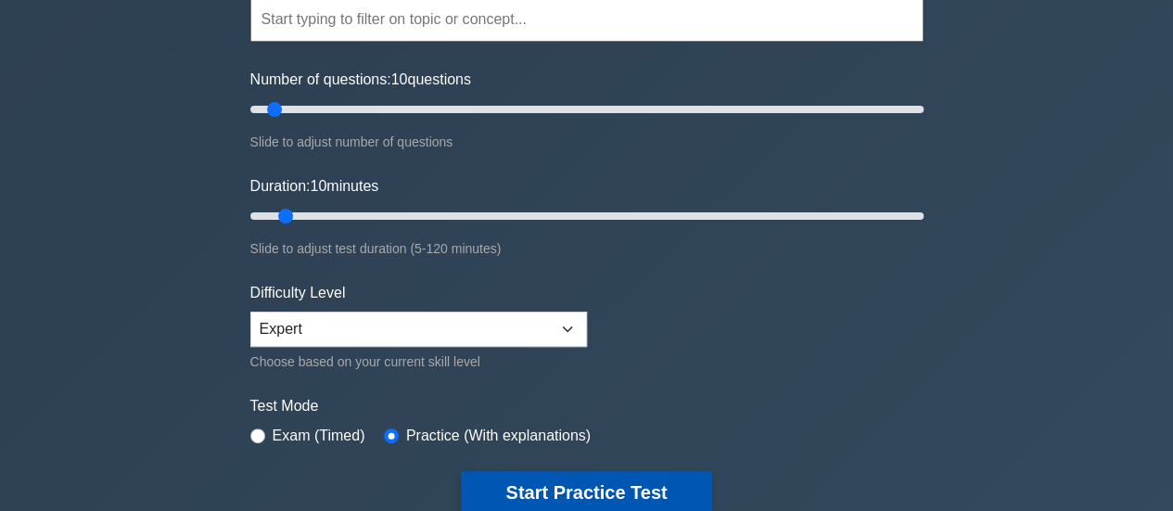
click at [542, 487] on button "Start Practice Test" at bounding box center [586, 492] width 250 height 43
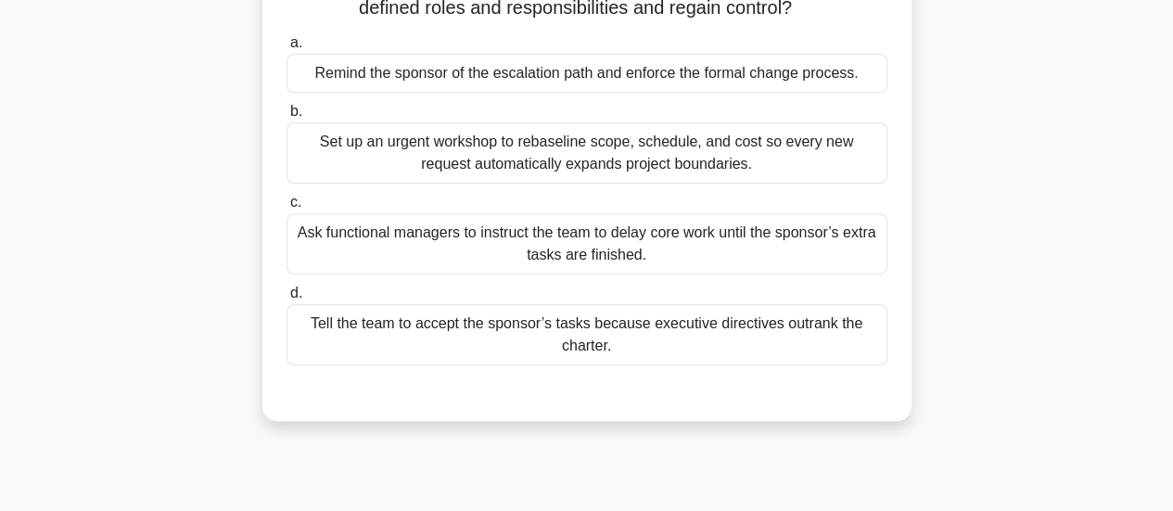
scroll to position [278, 0]
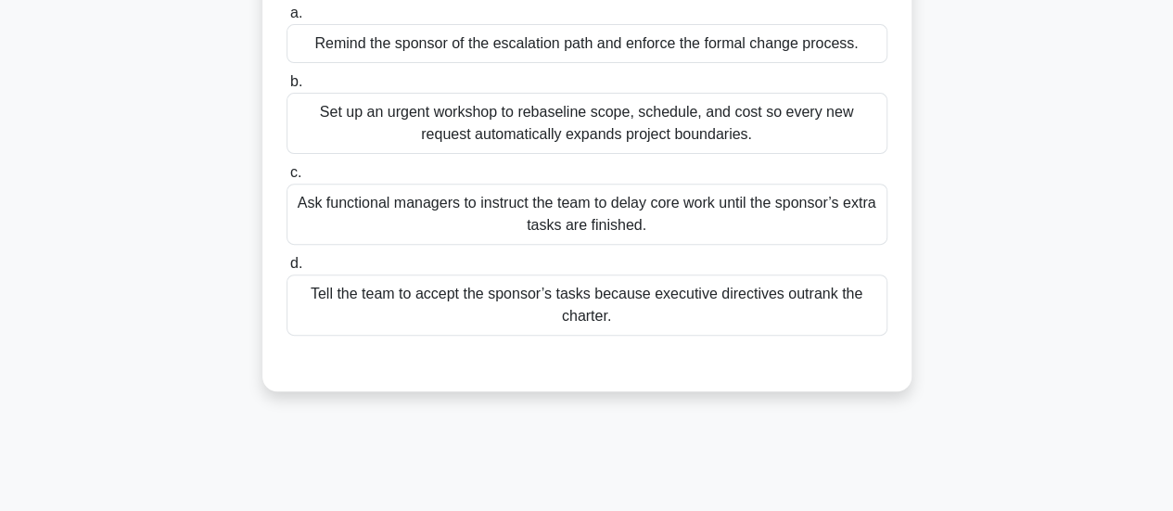
click at [618, 43] on div "Remind the sponsor of the escalation path and enforce the formal change process." at bounding box center [587, 43] width 601 height 39
click at [287, 19] on input "a. Remind the sponsor of the escalation path and enforce the formal change proc…" at bounding box center [287, 13] width 0 height 12
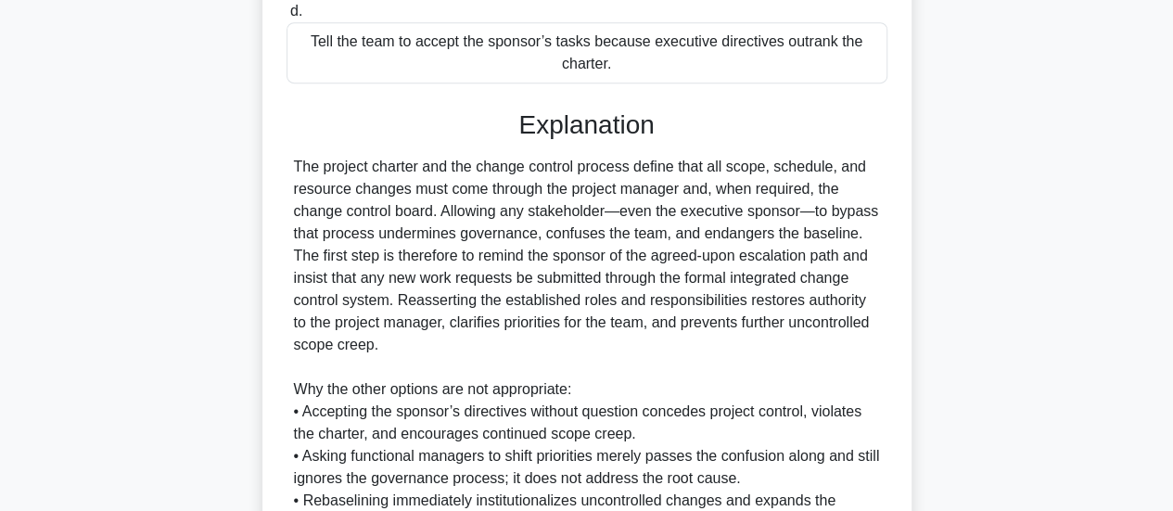
scroll to position [741, 0]
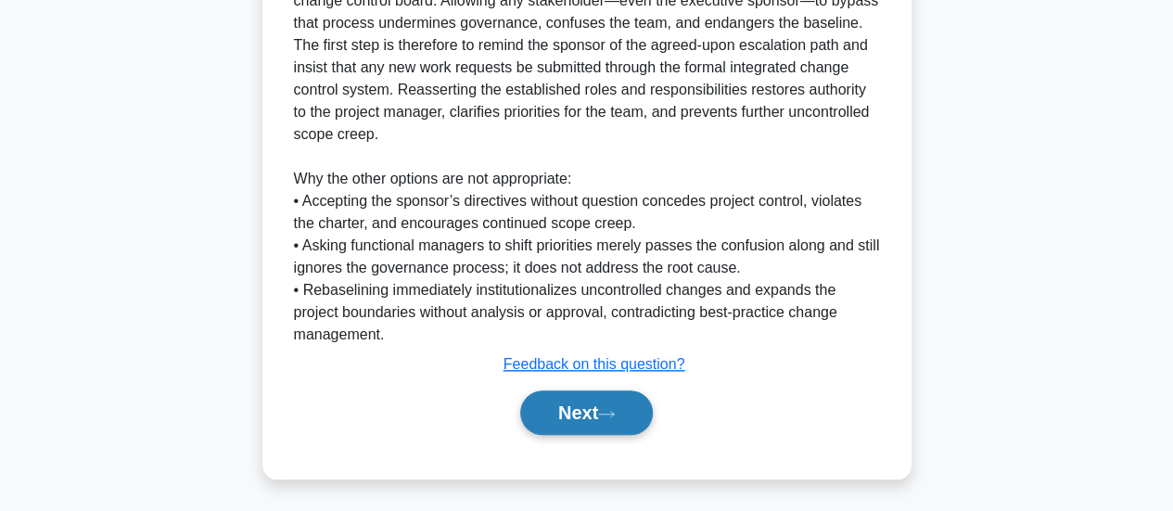
click at [538, 424] on button "Next" at bounding box center [586, 412] width 133 height 45
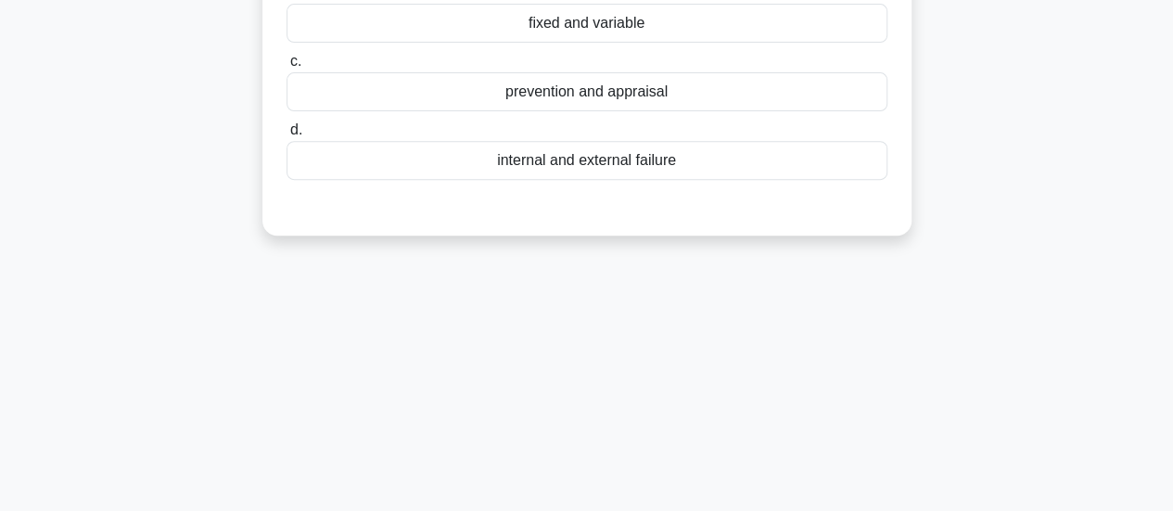
scroll to position [120, 0]
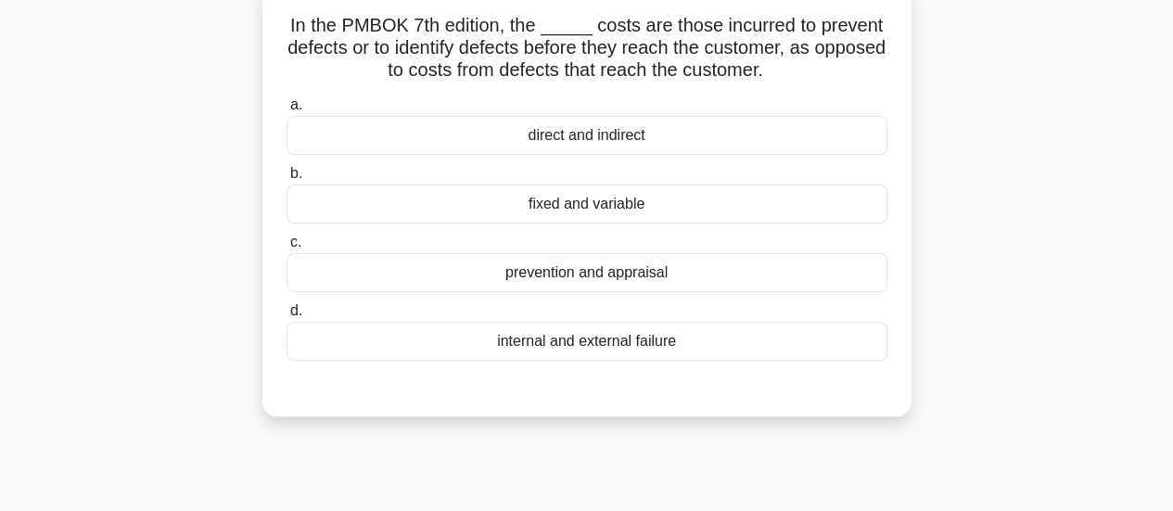
click at [618, 274] on div "prevention and appraisal" at bounding box center [587, 272] width 601 height 39
click at [287, 249] on input "c. prevention and appraisal" at bounding box center [287, 242] width 0 height 12
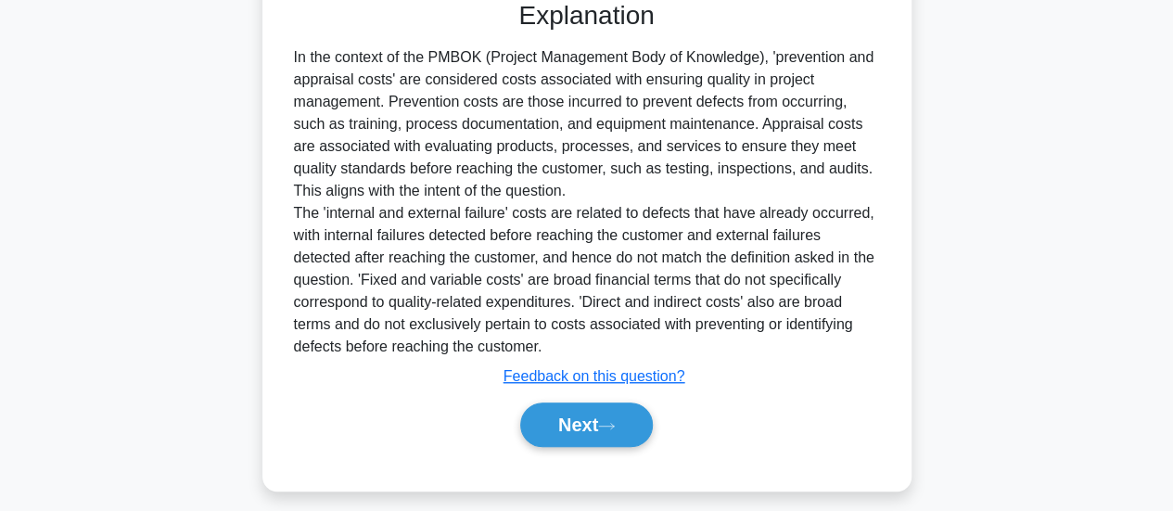
scroll to position [518, 0]
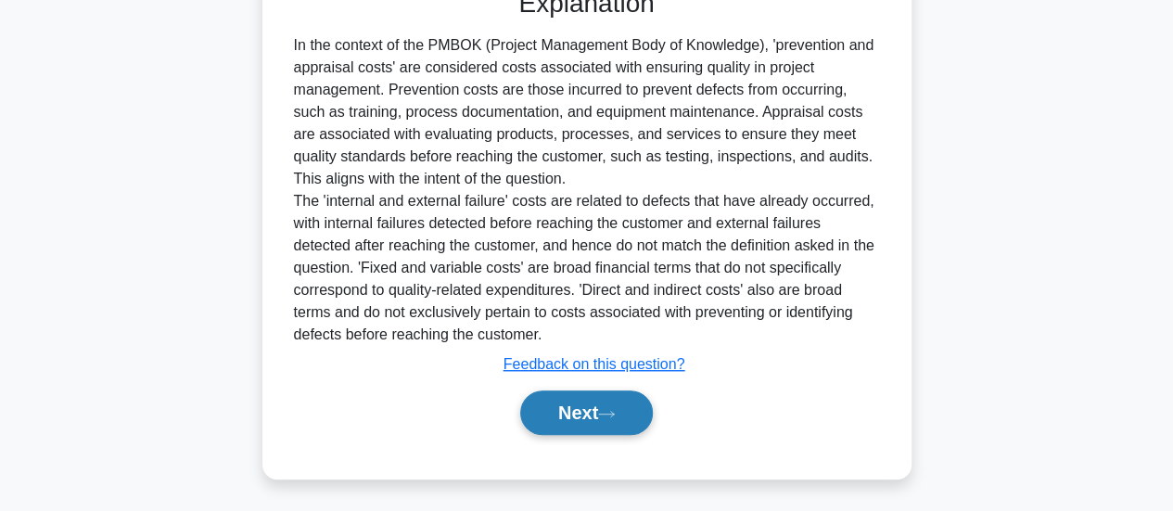
click at [569, 411] on button "Next" at bounding box center [586, 412] width 133 height 45
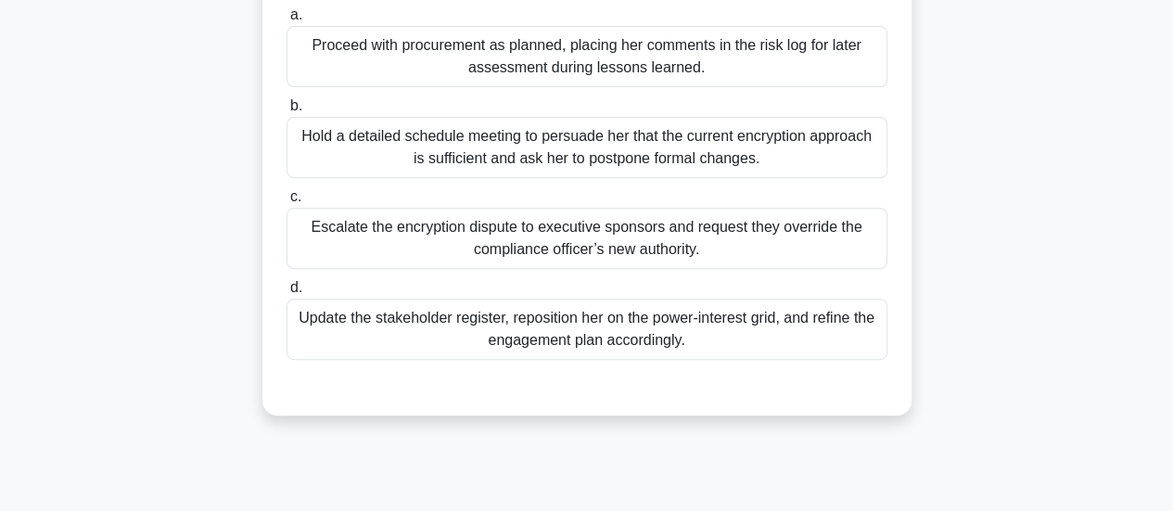
scroll to position [305, 0]
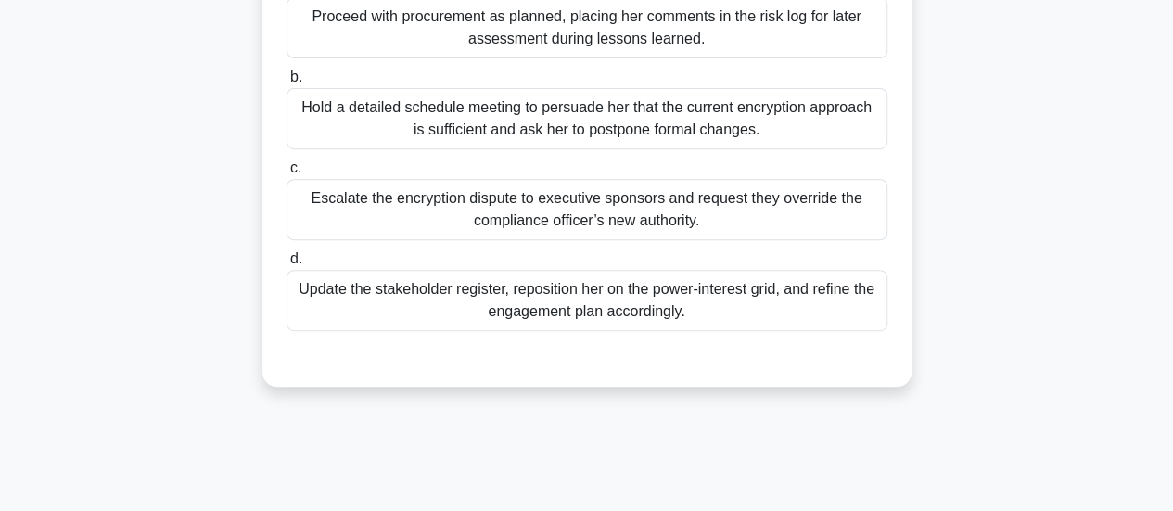
click at [517, 324] on div "Update the stakeholder register, reposition her on the power-interest grid, and…" at bounding box center [587, 300] width 601 height 61
click at [287, 265] on input "d. Update the stakeholder register, reposition her on the power-interest grid, …" at bounding box center [287, 259] width 0 height 12
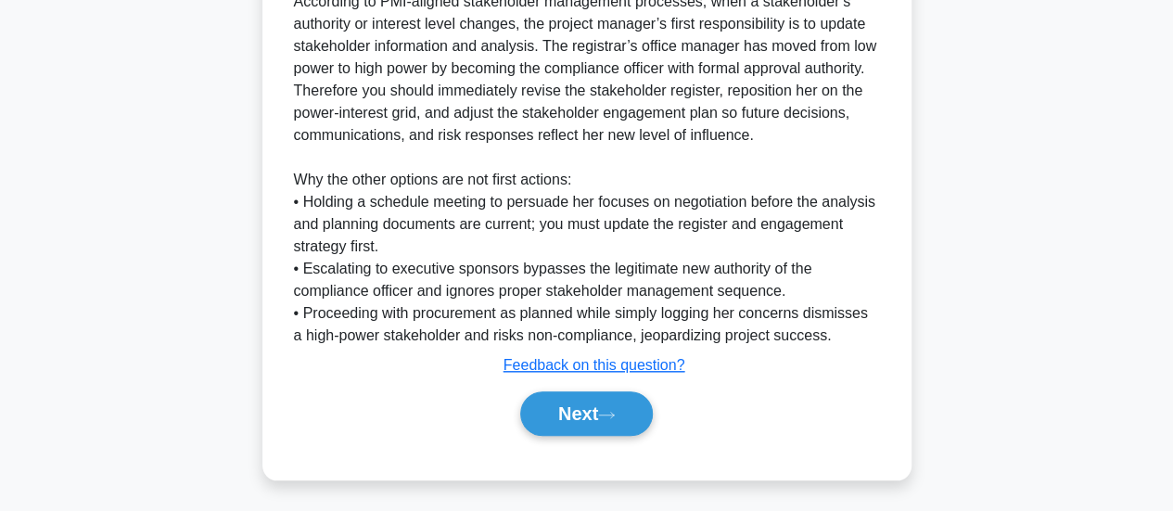
scroll to position [741, 0]
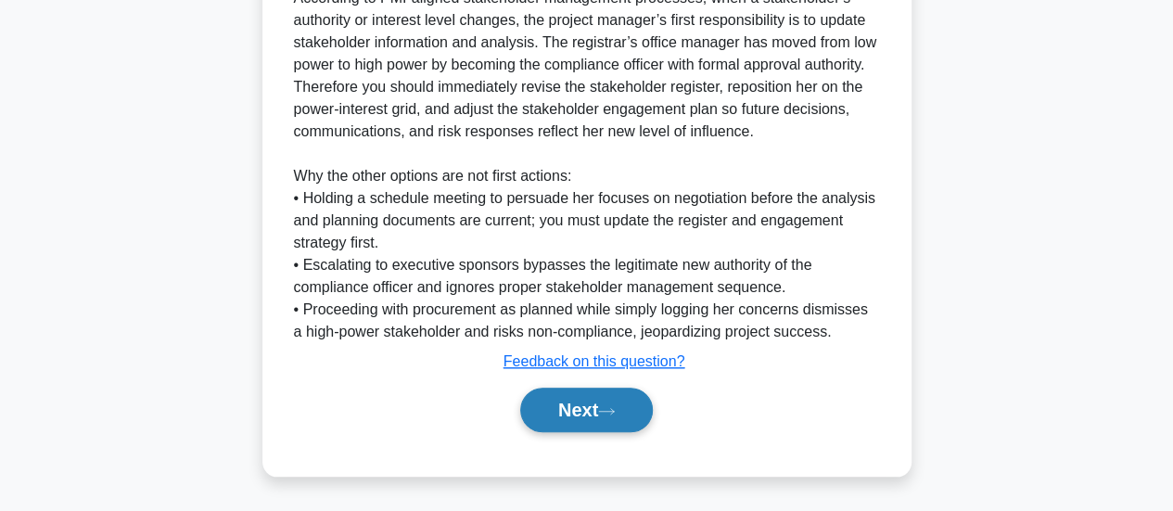
click at [544, 400] on button "Next" at bounding box center [586, 410] width 133 height 45
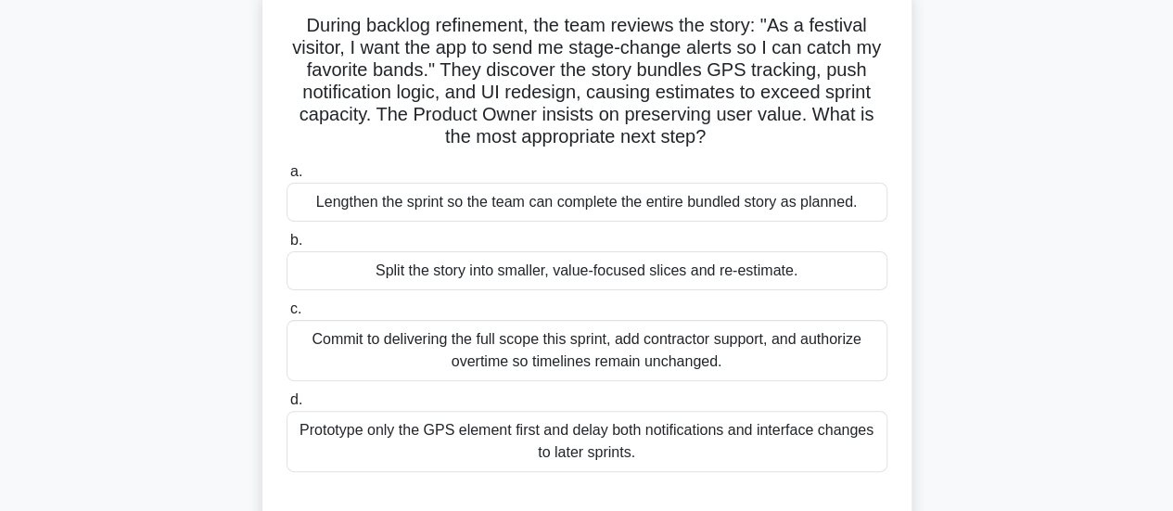
scroll to position [212, 0]
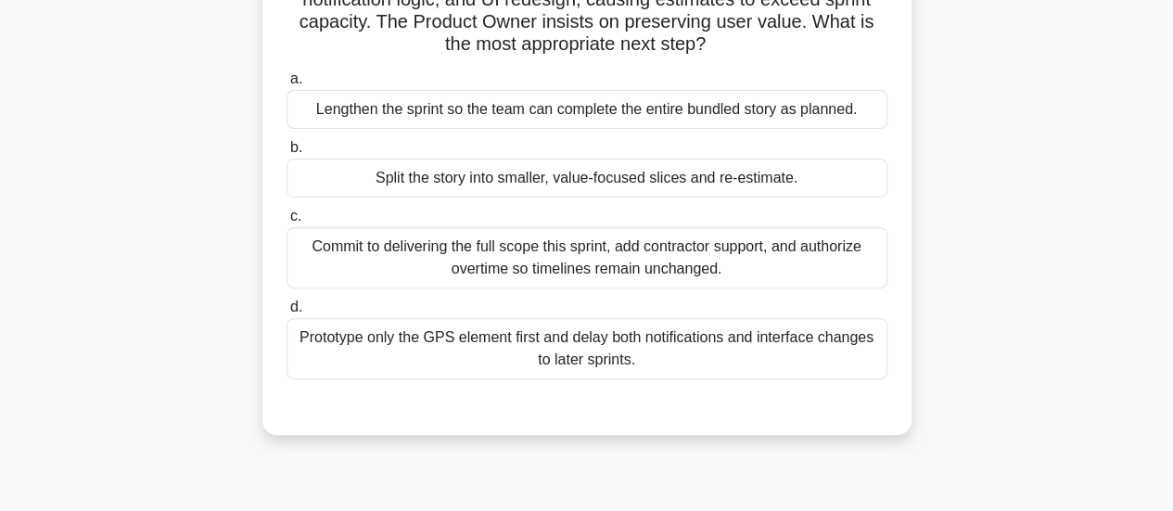
click at [597, 182] on div "Split the story into smaller, value-focused slices and re-estimate." at bounding box center [587, 178] width 601 height 39
click at [287, 154] on input "b. Split the story into smaller, value-focused slices and re-estimate." at bounding box center [287, 148] width 0 height 12
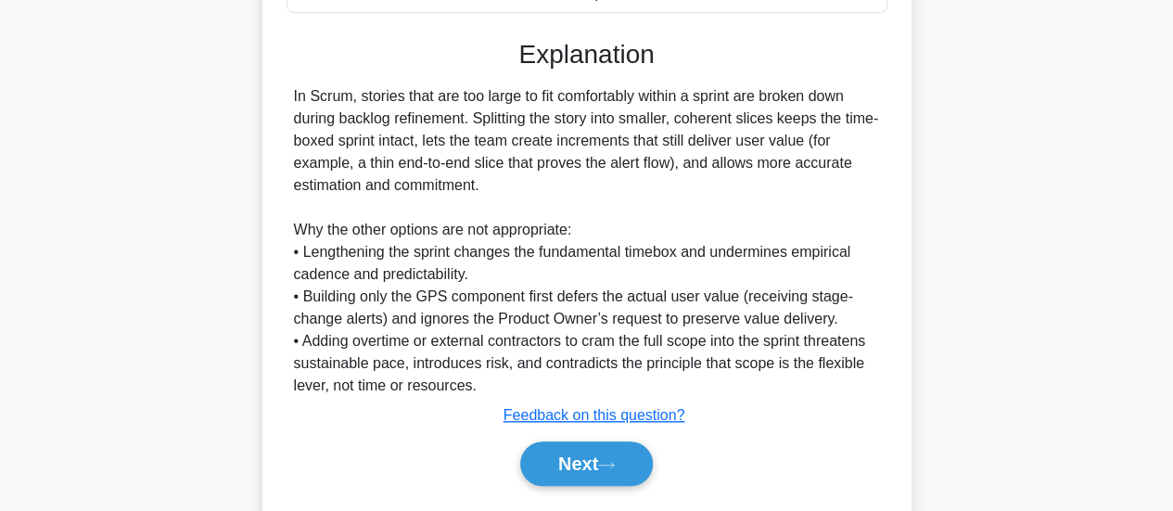
scroll to position [630, 0]
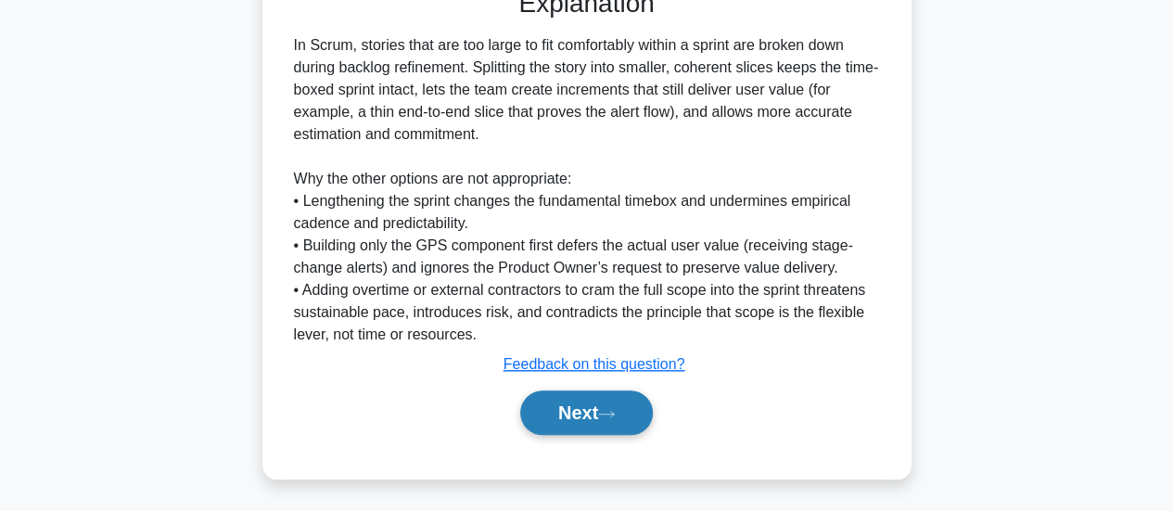
click at [551, 409] on button "Next" at bounding box center [586, 412] width 133 height 45
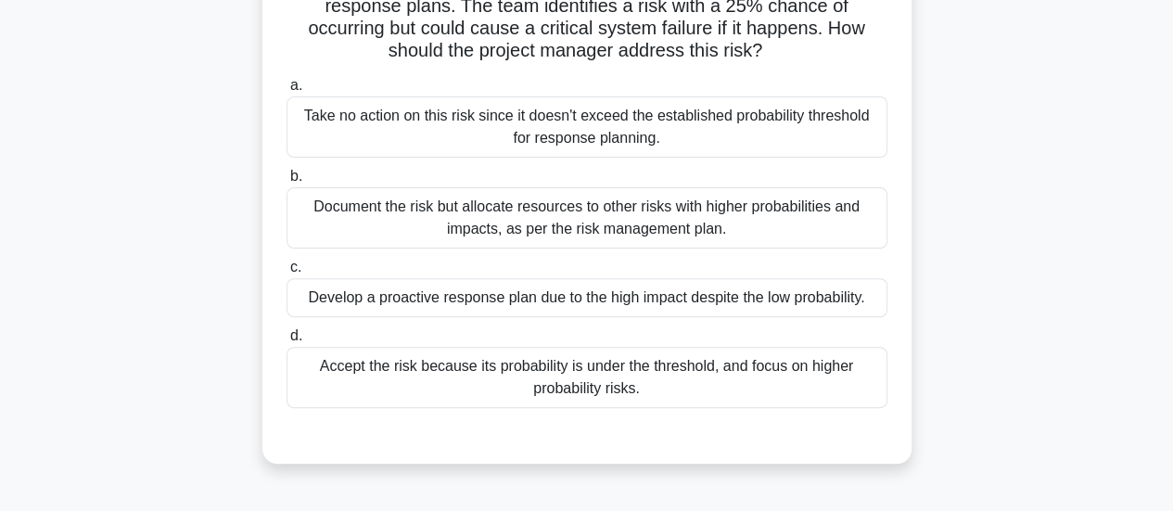
scroll to position [212, 0]
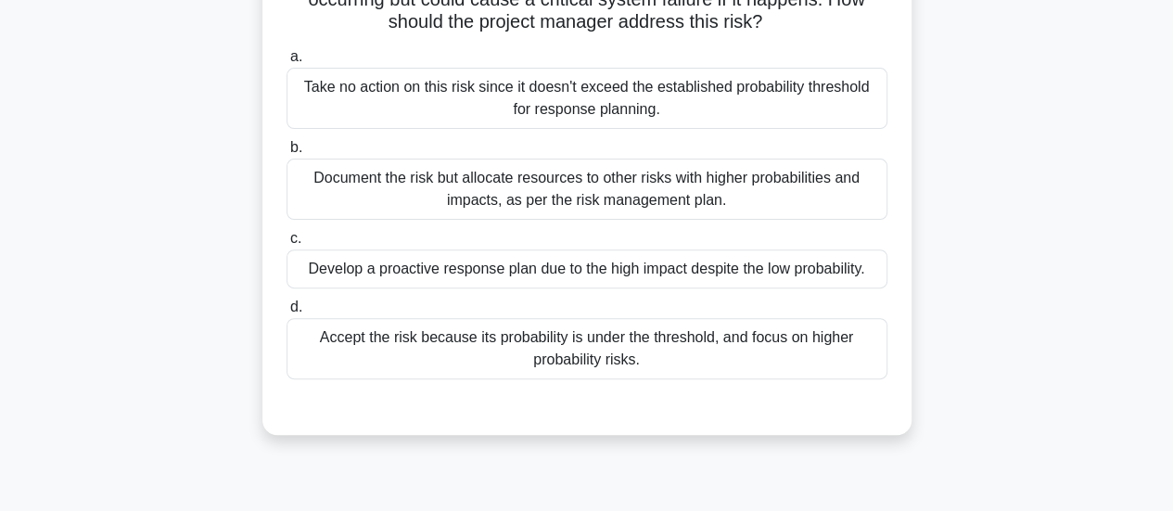
click at [607, 274] on div "Develop a proactive response plan due to the high impact despite the low probab…" at bounding box center [587, 268] width 601 height 39
click at [287, 245] on input "c. Develop a proactive response plan due to the high impact despite the low pro…" at bounding box center [287, 239] width 0 height 12
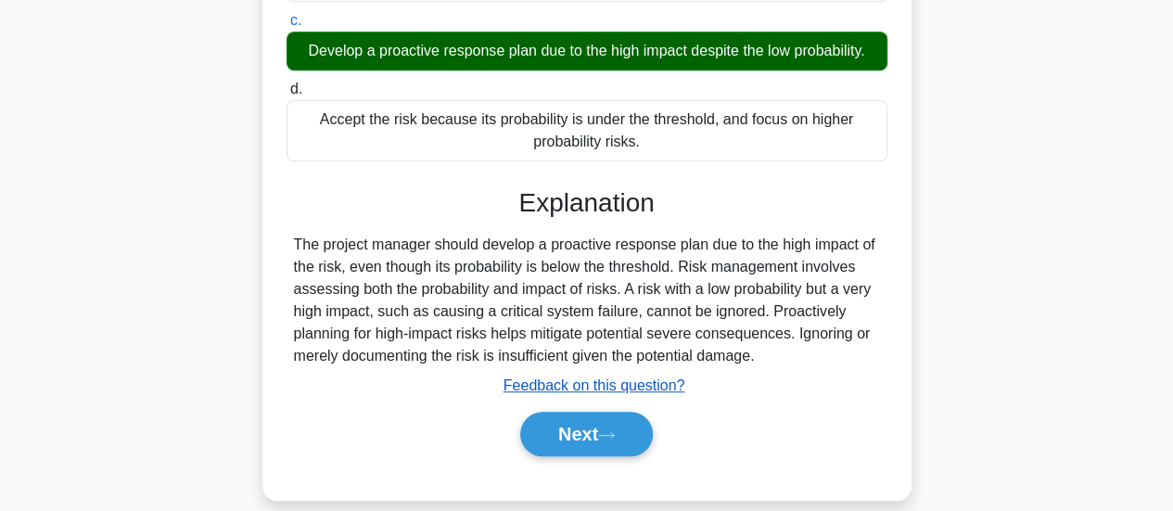
scroll to position [491, 0]
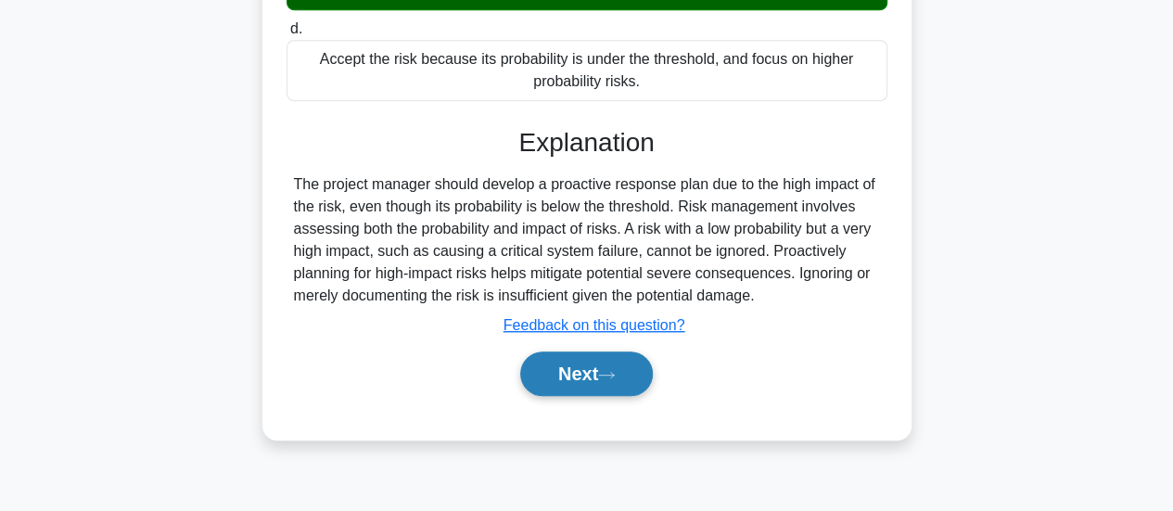
click at [572, 360] on button "Next" at bounding box center [586, 373] width 133 height 45
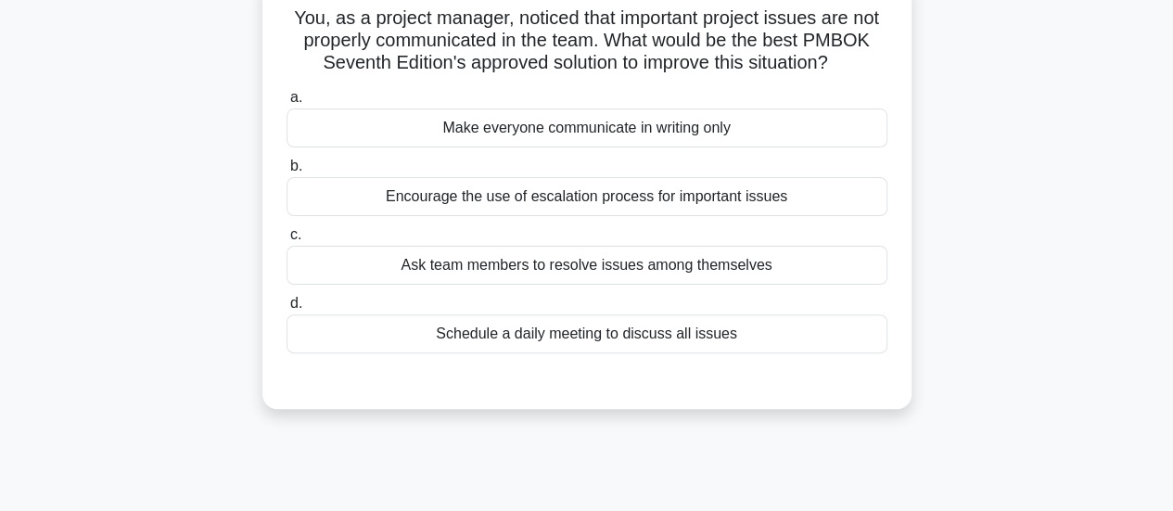
scroll to position [120, 0]
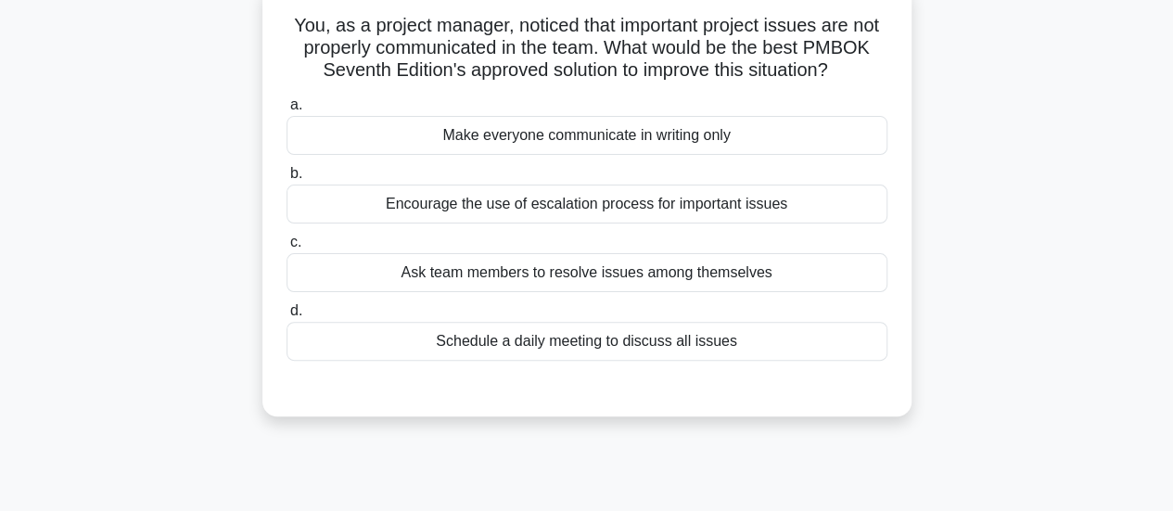
click at [594, 345] on div "Schedule a daily meeting to discuss all issues" at bounding box center [587, 341] width 601 height 39
click at [287, 317] on input "d. Schedule a daily meeting to discuss all issues" at bounding box center [287, 311] width 0 height 12
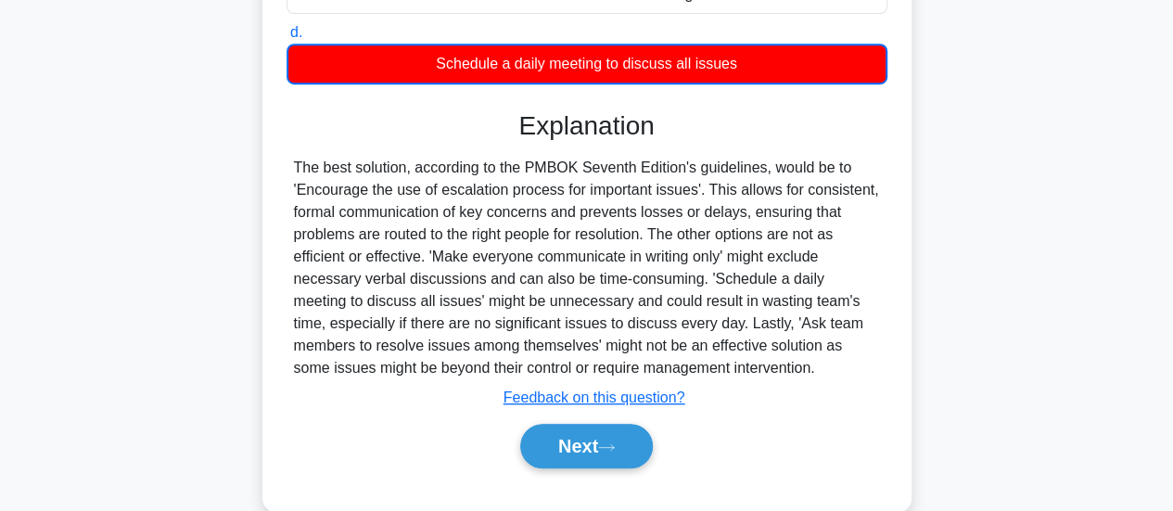
scroll to position [491, 0]
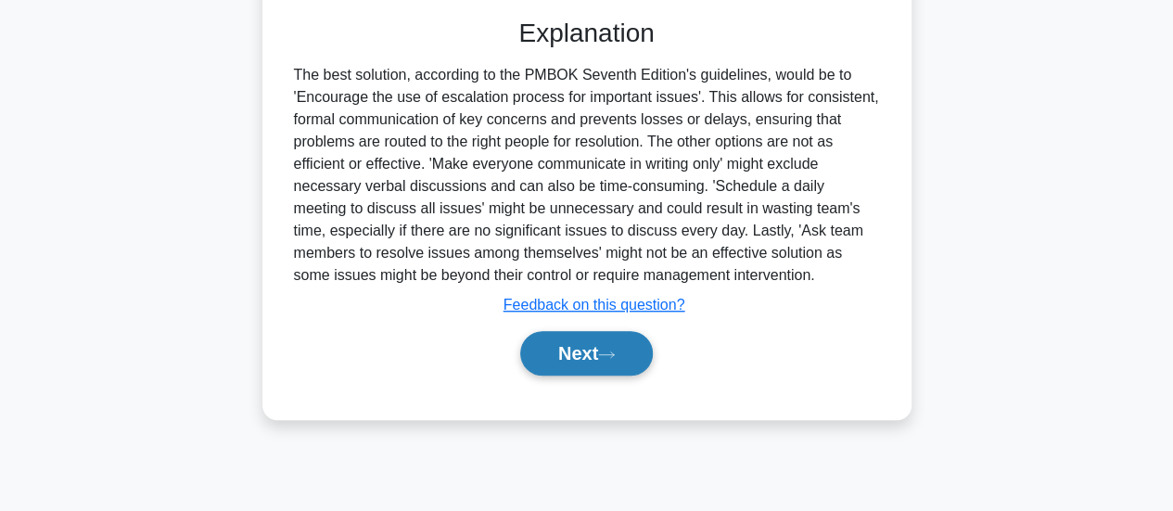
click at [576, 359] on button "Next" at bounding box center [586, 353] width 133 height 45
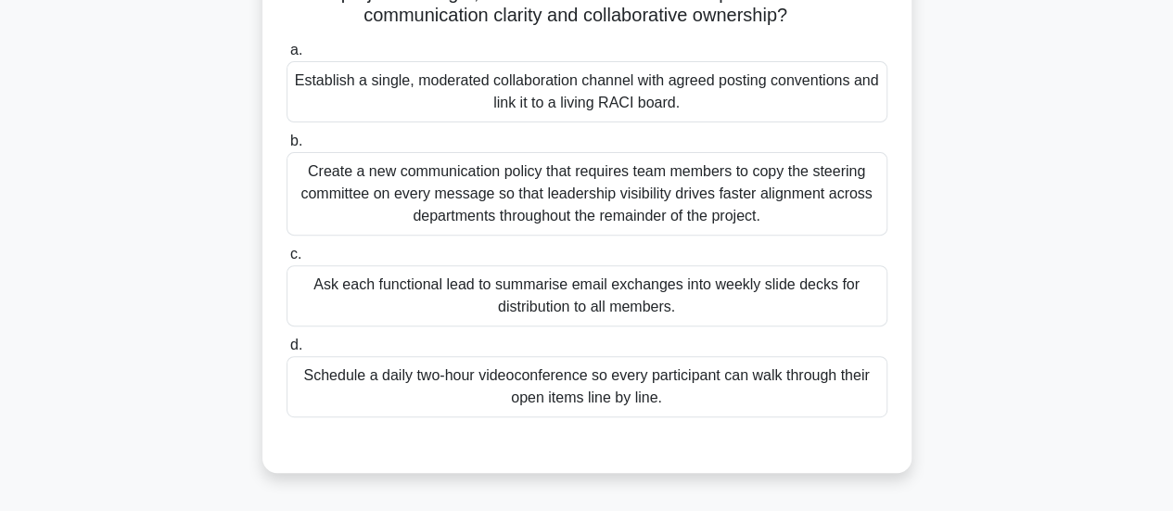
scroll to position [212, 0]
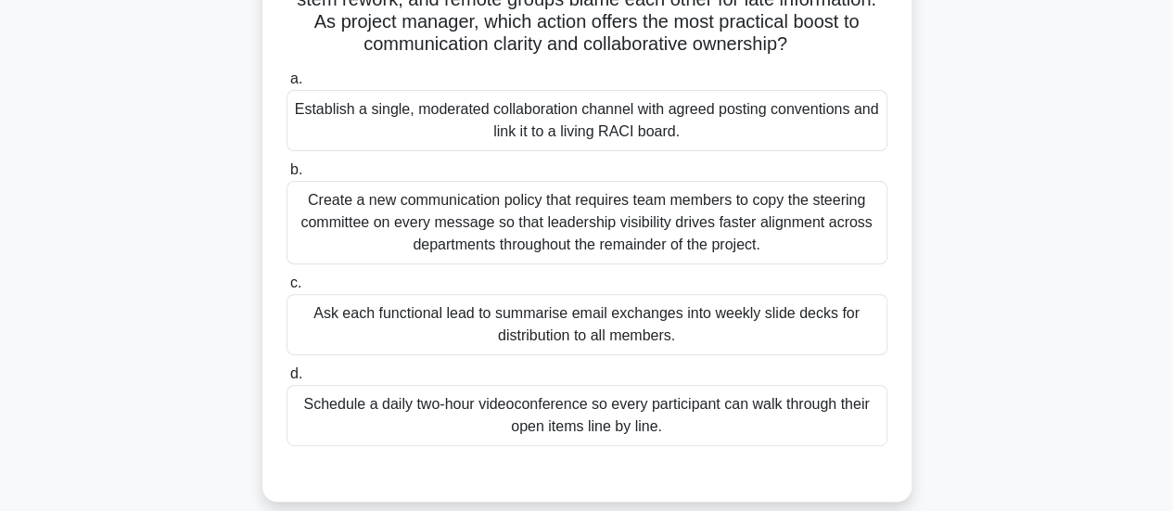
click at [628, 136] on div "Establish a single, moderated collaboration channel with agreed posting convent…" at bounding box center [587, 120] width 601 height 61
click at [287, 85] on input "a. Establish a single, moderated collaboration channel with agreed posting conv…" at bounding box center [287, 79] width 0 height 12
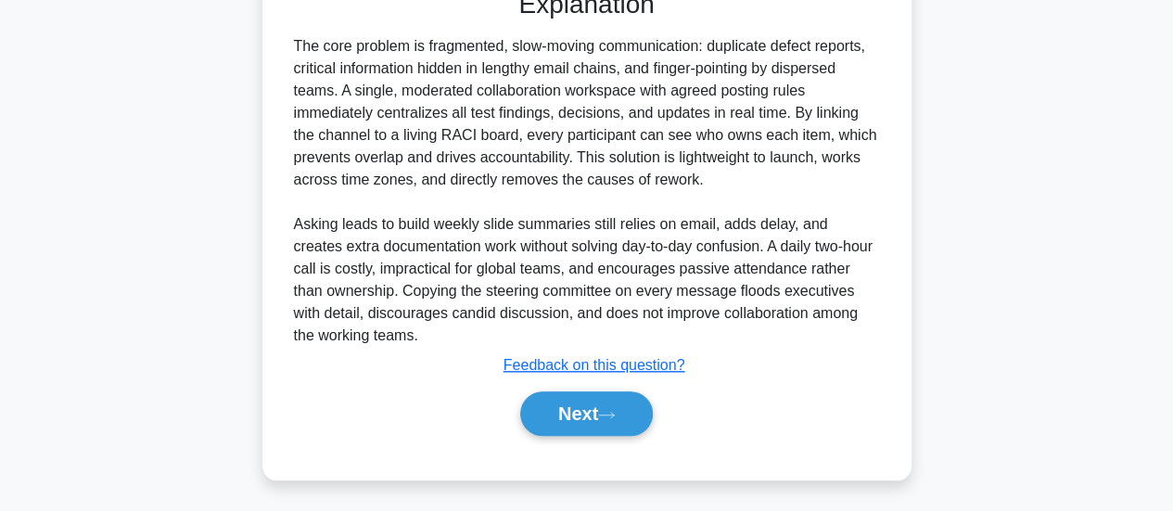
scroll to position [696, 0]
click at [606, 416] on icon at bounding box center [606, 414] width 17 height 10
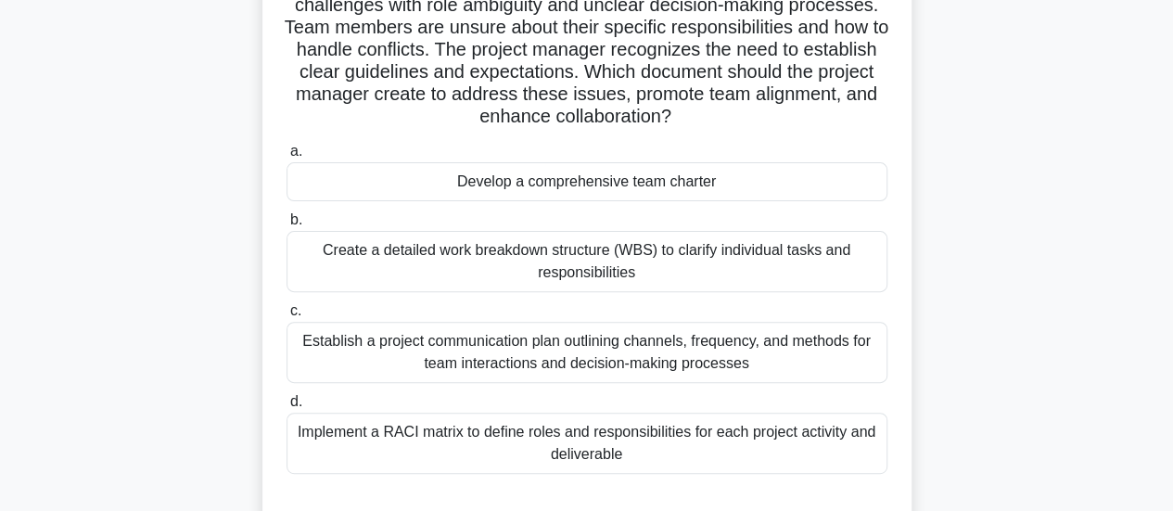
scroll to position [120, 0]
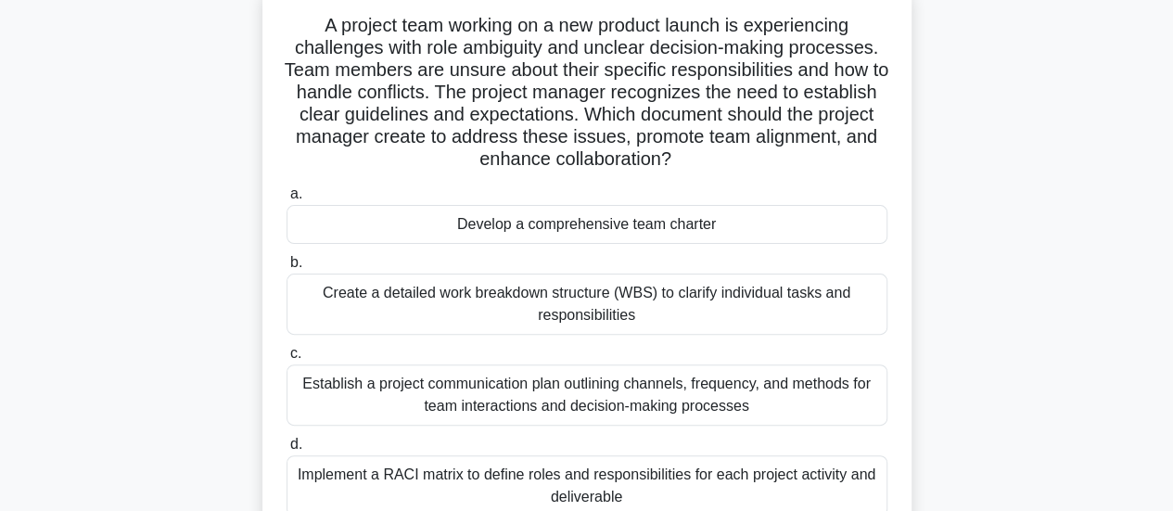
click at [586, 229] on div "Develop a comprehensive team charter" at bounding box center [587, 224] width 601 height 39
click at [287, 200] on input "a. Develop a comprehensive team charter" at bounding box center [287, 194] width 0 height 12
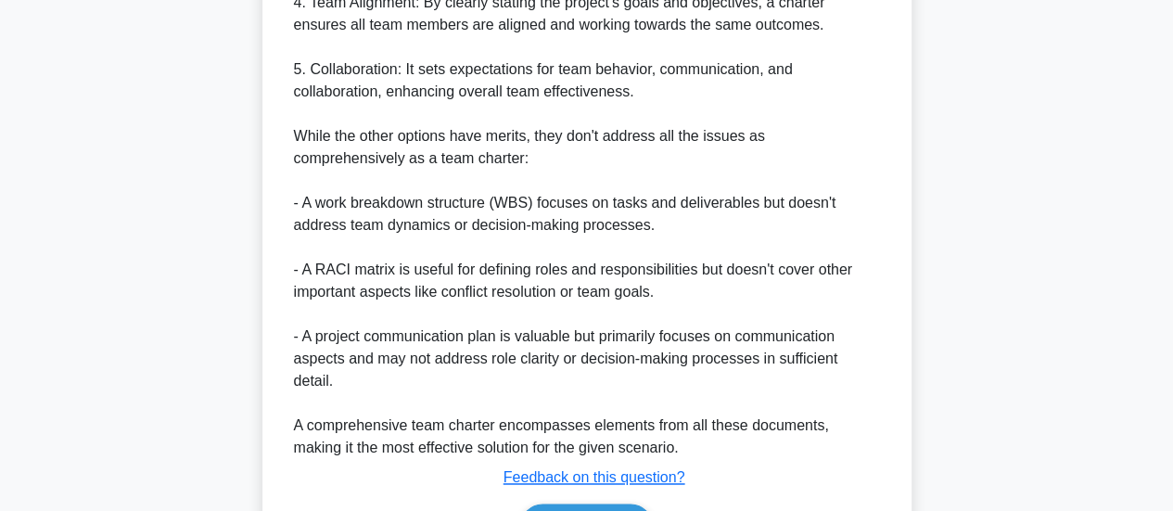
scroll to position [1231, 0]
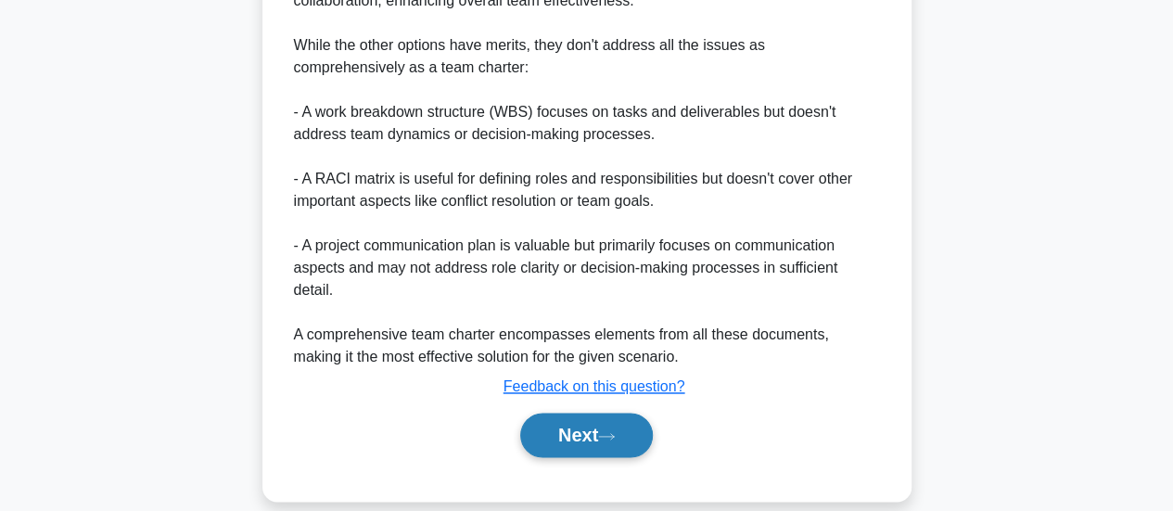
click at [588, 413] on button "Next" at bounding box center [586, 435] width 133 height 45
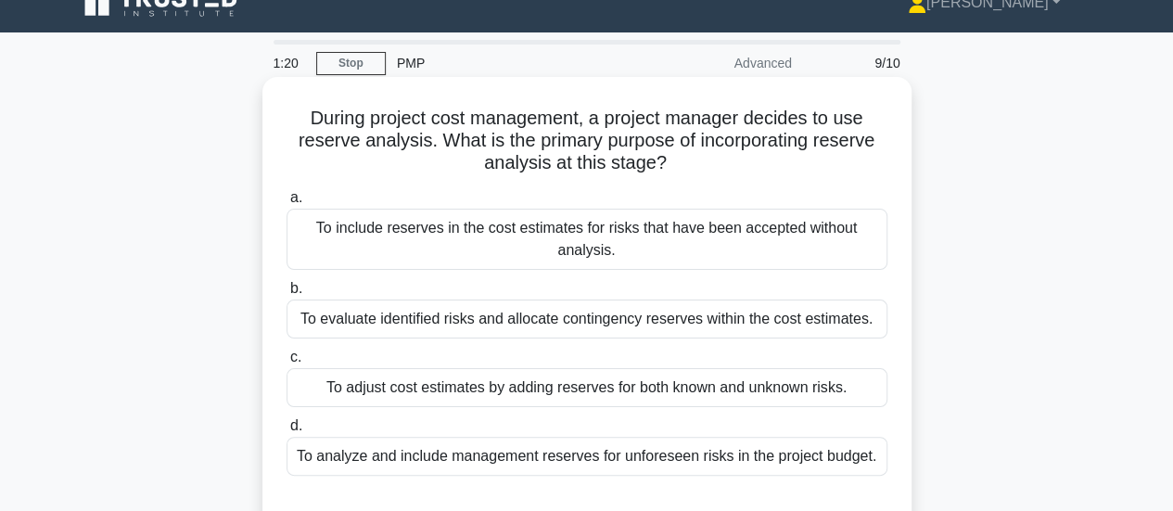
scroll to position [120, 0]
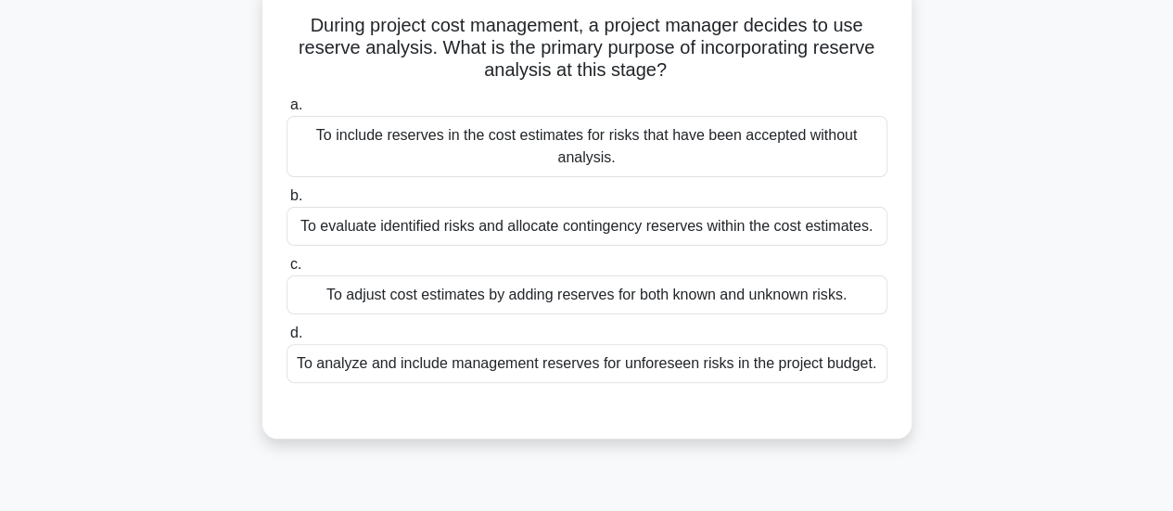
click at [714, 303] on div "To adjust cost estimates by adding reserves for both known and unknown risks." at bounding box center [587, 294] width 601 height 39
click at [287, 271] on input "c. To adjust cost estimates by adding reserves for both known and unknown risks." at bounding box center [287, 265] width 0 height 12
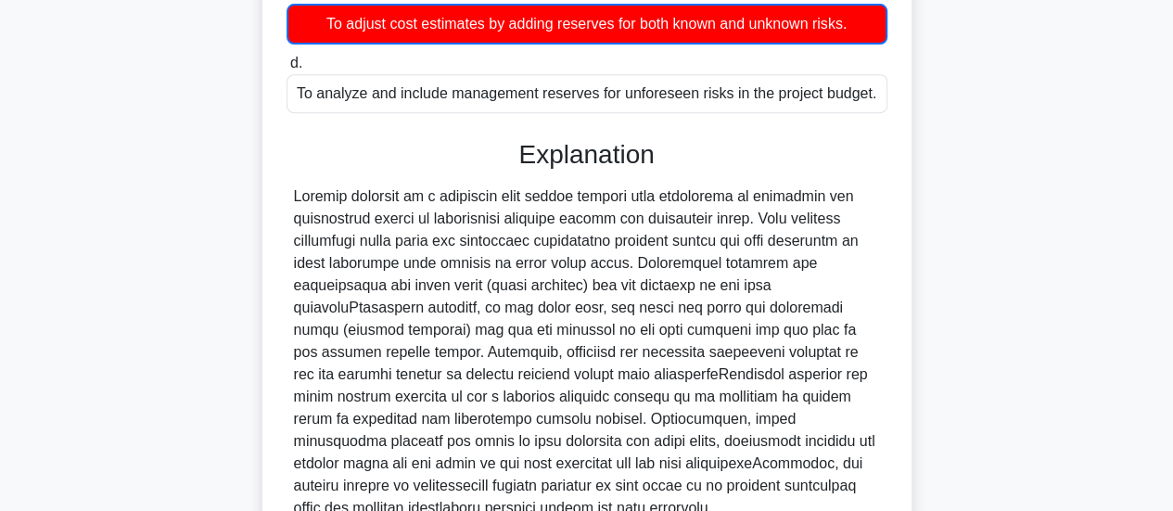
scroll to position [398, 0]
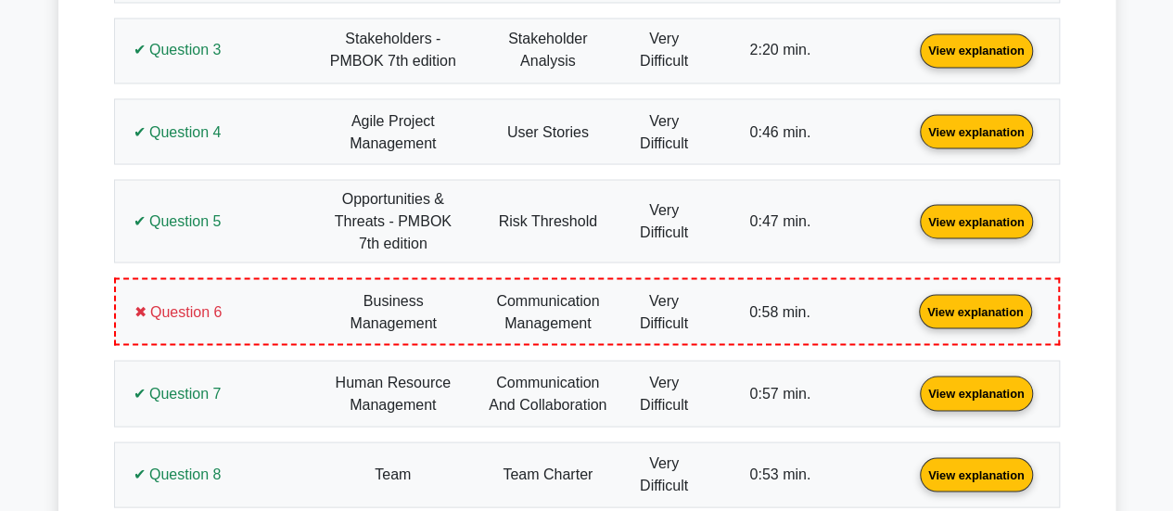
scroll to position [1669, 0]
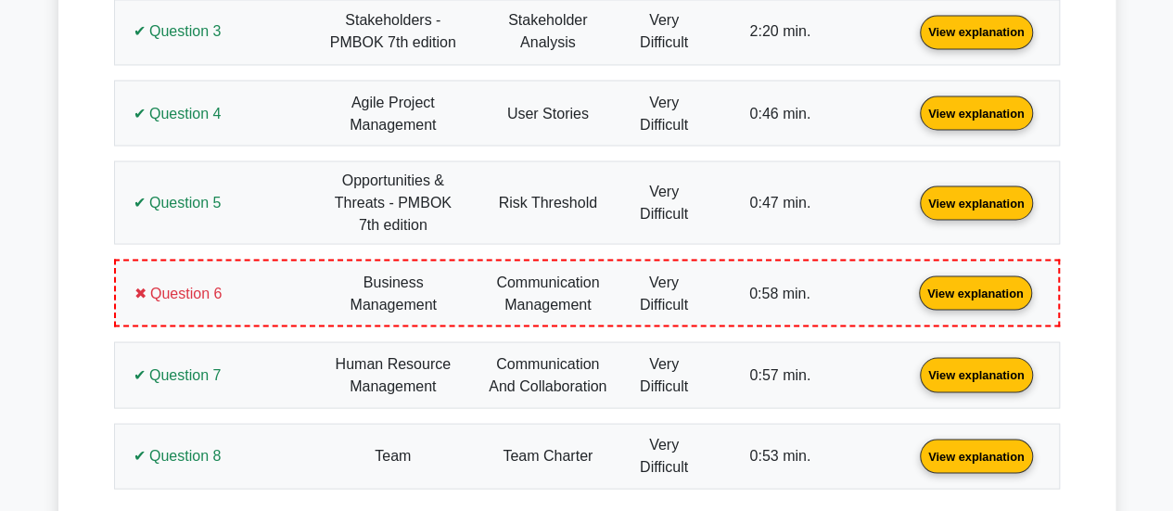
click at [912, 300] on link "View explanation" at bounding box center [976, 292] width 128 height 16
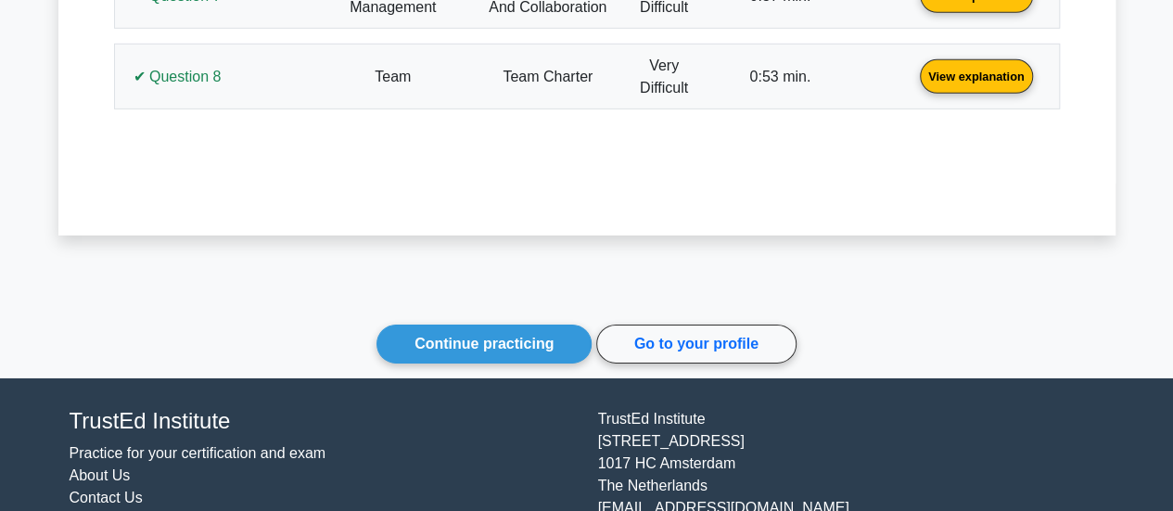
scroll to position [2945, 0]
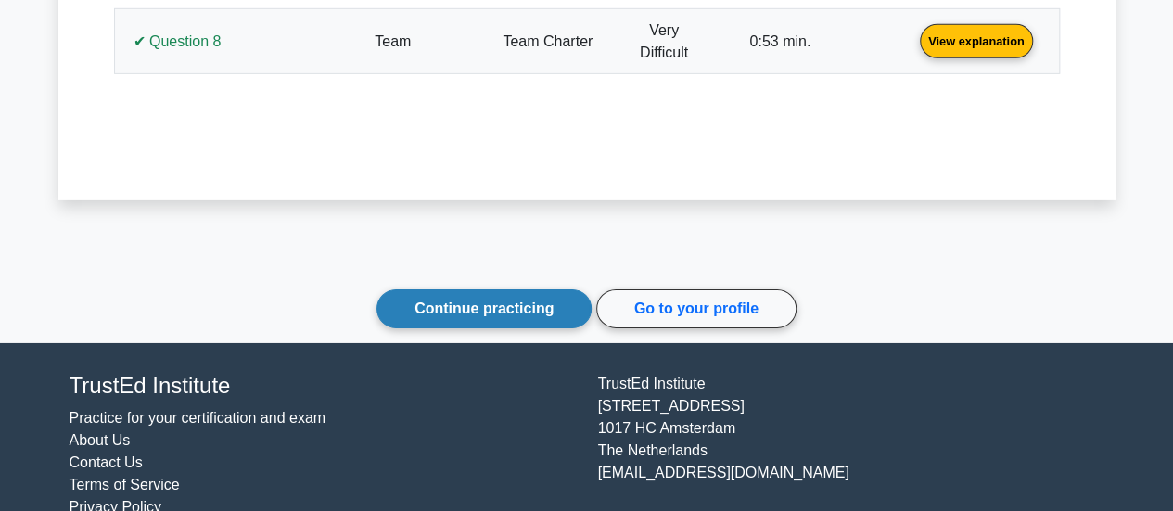
click at [484, 289] on link "Continue practicing" at bounding box center [483, 308] width 215 height 39
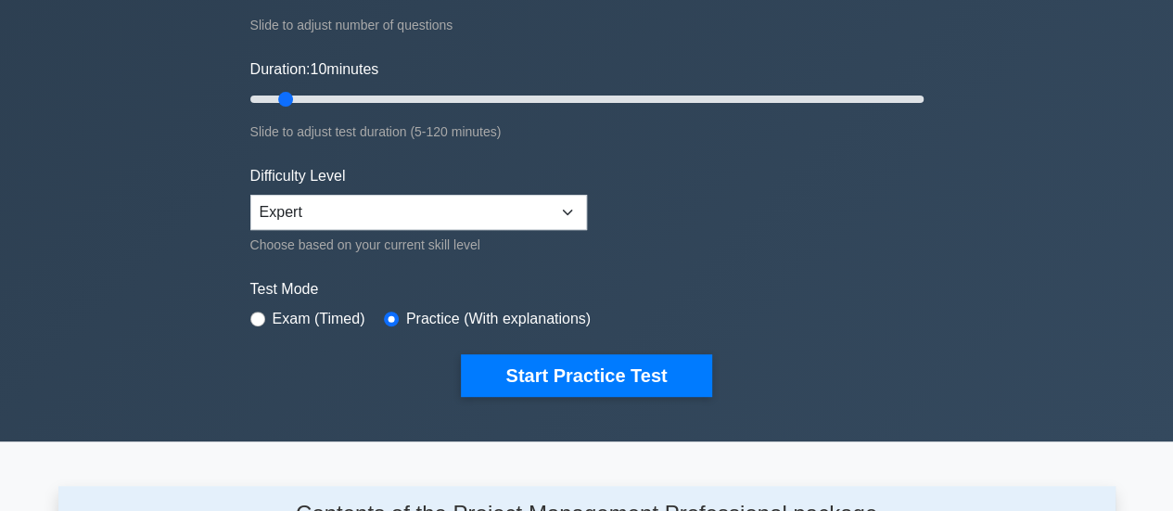
scroll to position [278, 0]
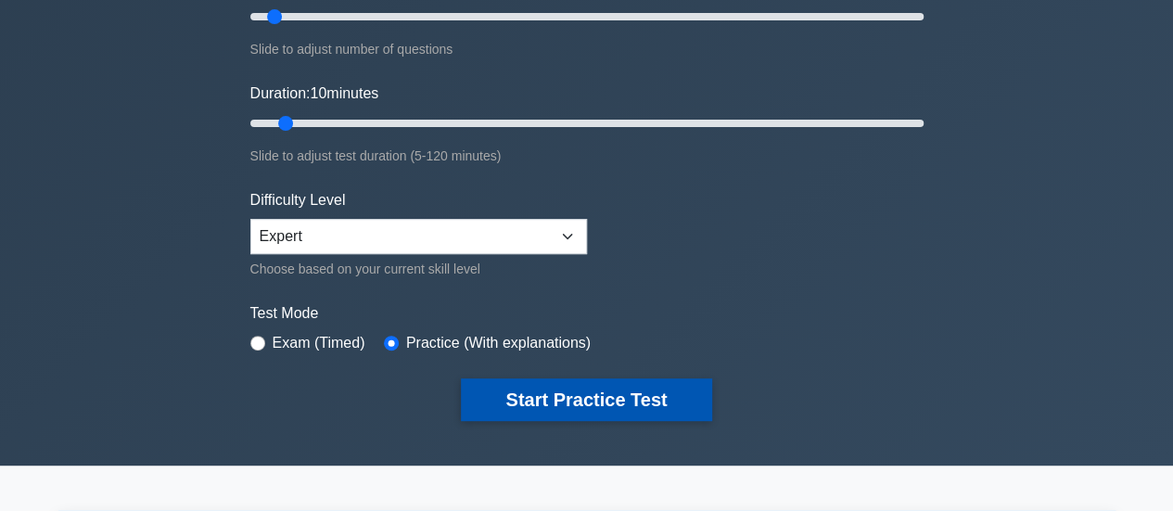
click at [582, 389] on button "Start Practice Test" at bounding box center [586, 399] width 250 height 43
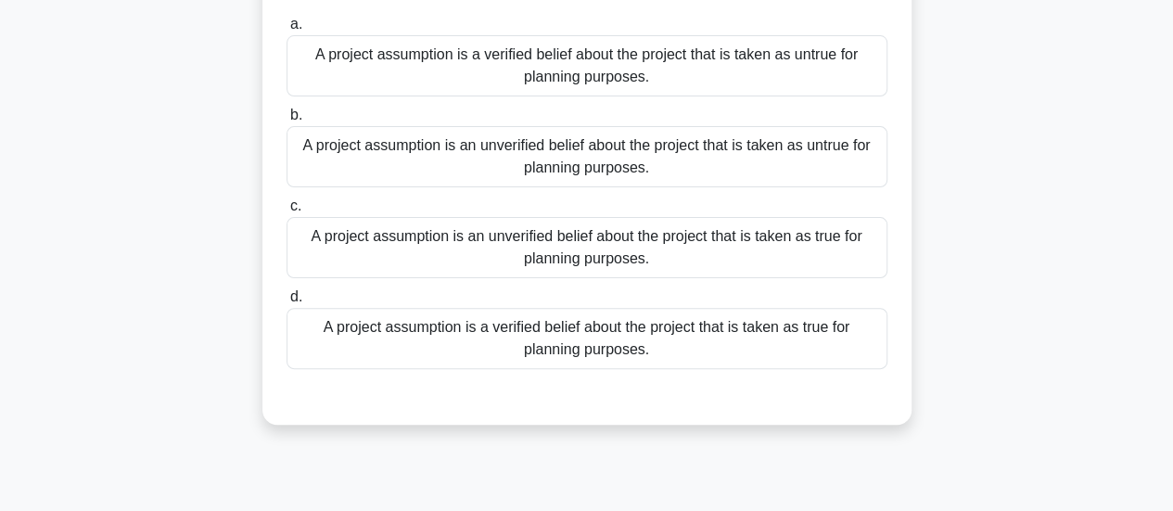
scroll to position [185, 0]
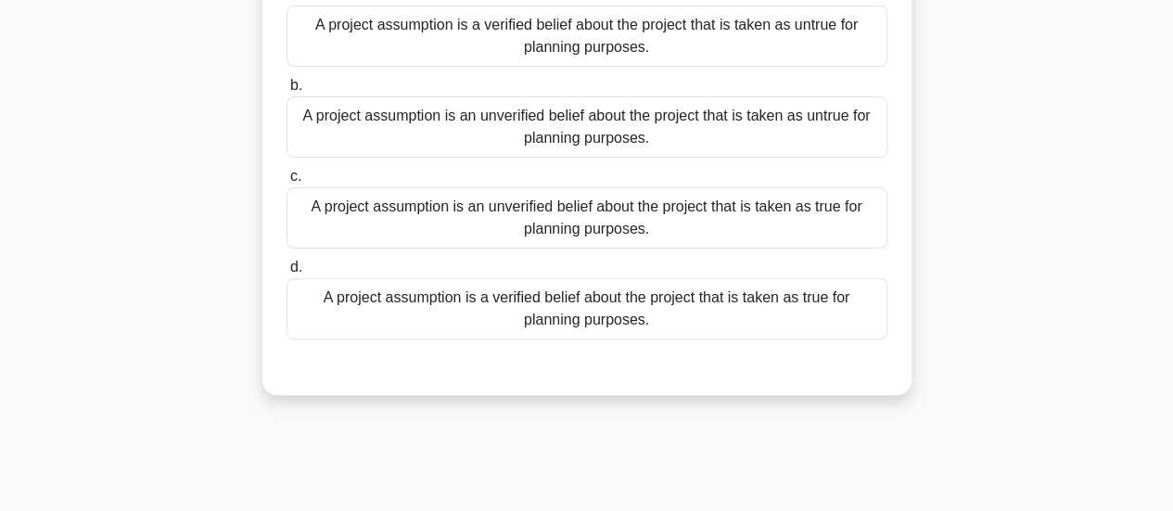
click at [733, 225] on div "A project assumption is an unverified belief about the project that is taken as…" at bounding box center [587, 217] width 601 height 61
click at [287, 183] on input "c. A project assumption is an unverified belief about the project that is taken…" at bounding box center [287, 177] width 0 height 12
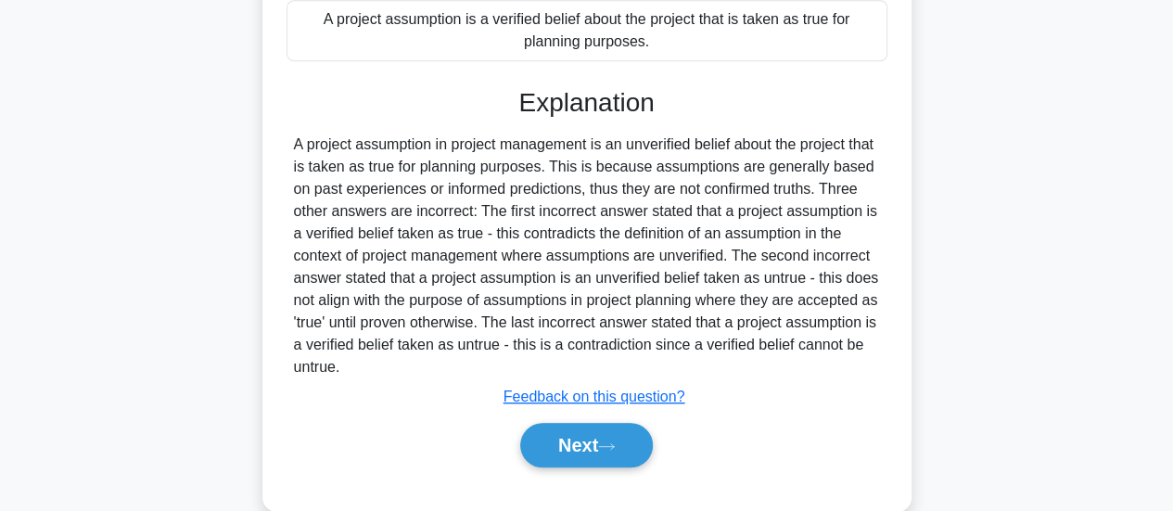
scroll to position [496, 0]
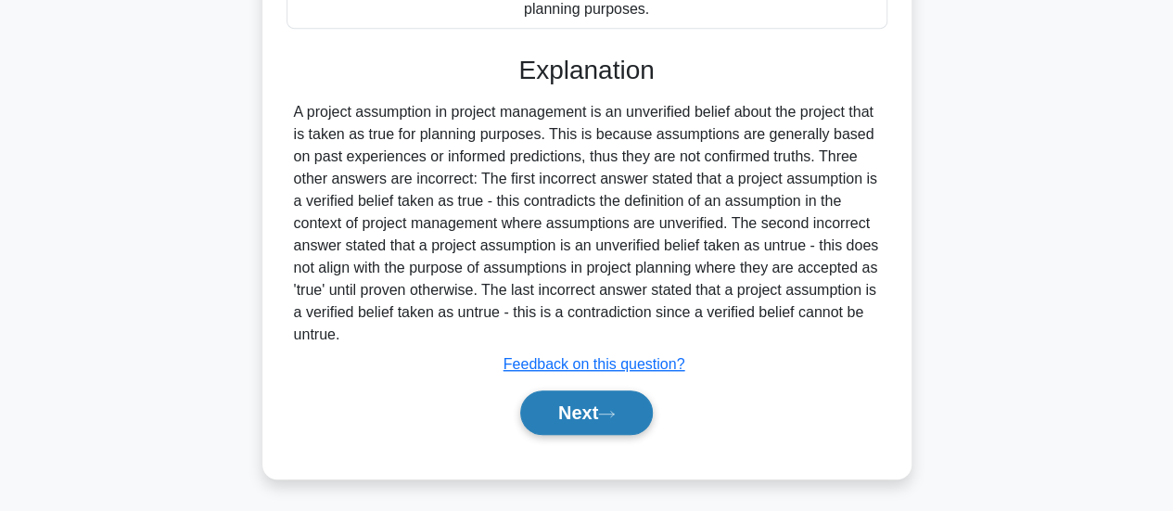
click at [586, 402] on button "Next" at bounding box center [586, 412] width 133 height 45
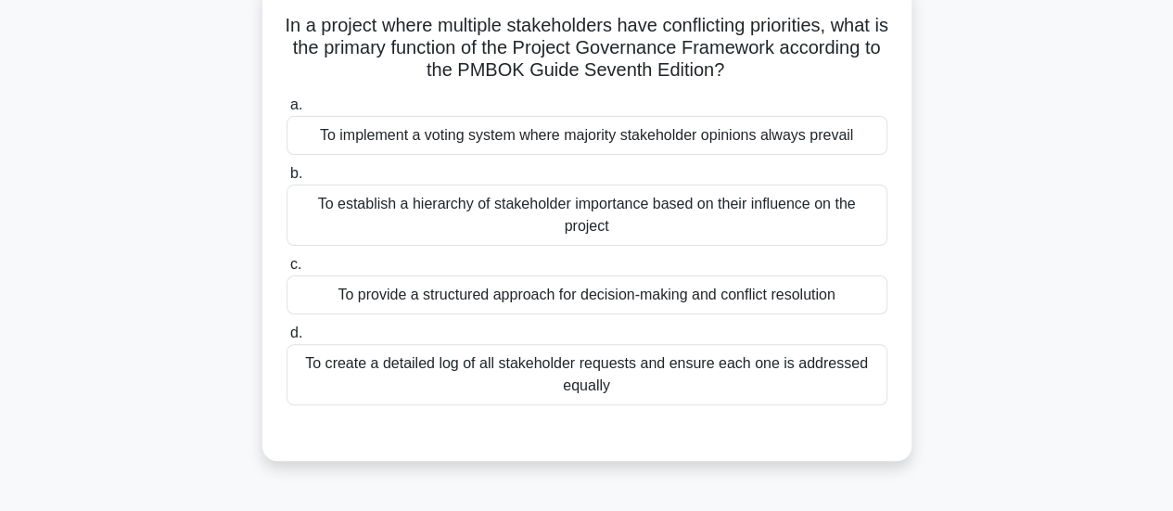
scroll to position [212, 0]
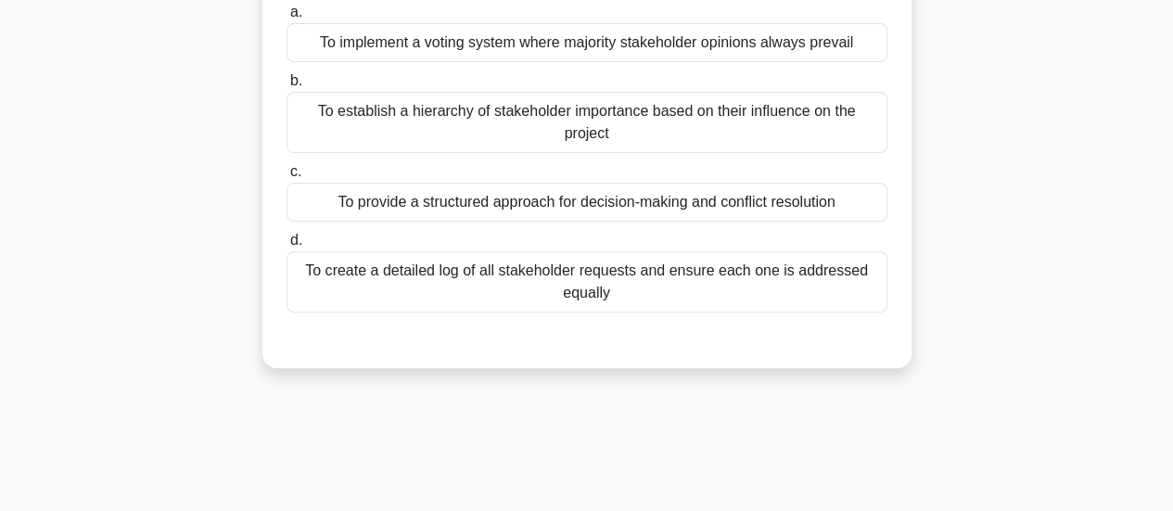
click at [664, 212] on div "To provide a structured approach for decision-making and conflict resolution" at bounding box center [587, 202] width 601 height 39
click at [287, 178] on input "c. To provide a structured approach for decision-making and conflict resolution" at bounding box center [287, 172] width 0 height 12
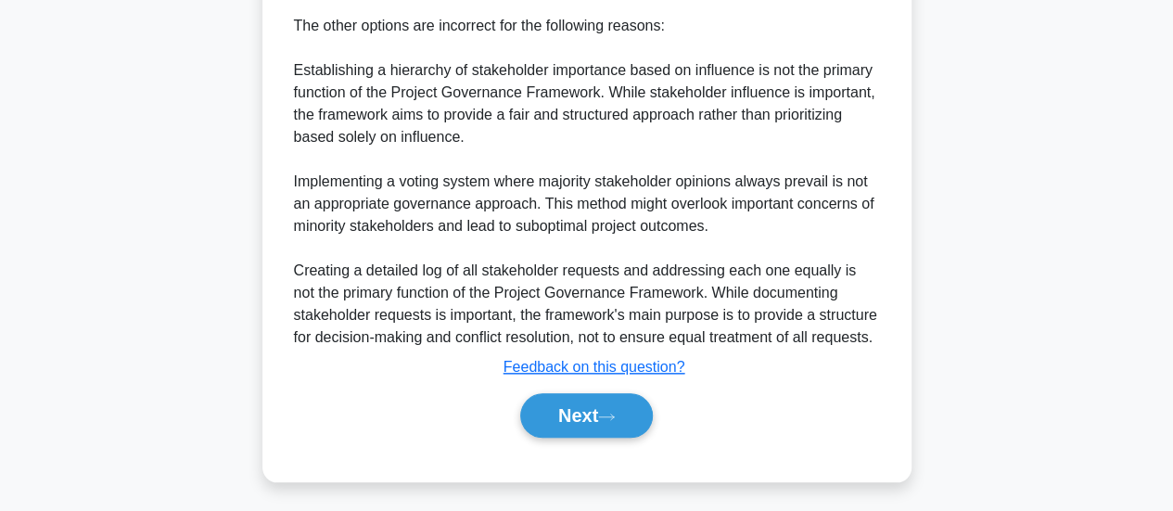
scroll to position [830, 0]
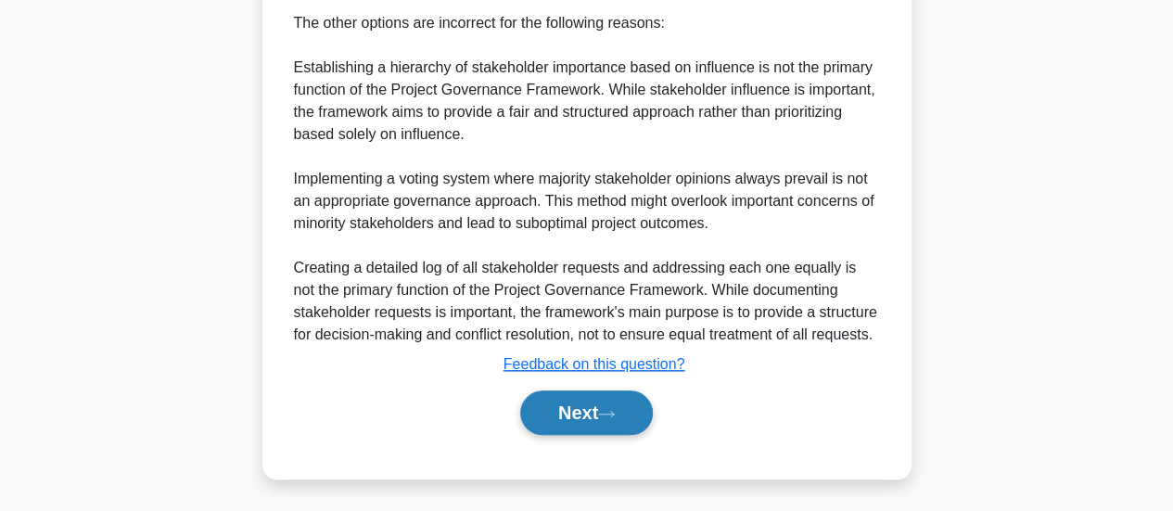
click at [570, 405] on button "Next" at bounding box center [586, 412] width 133 height 45
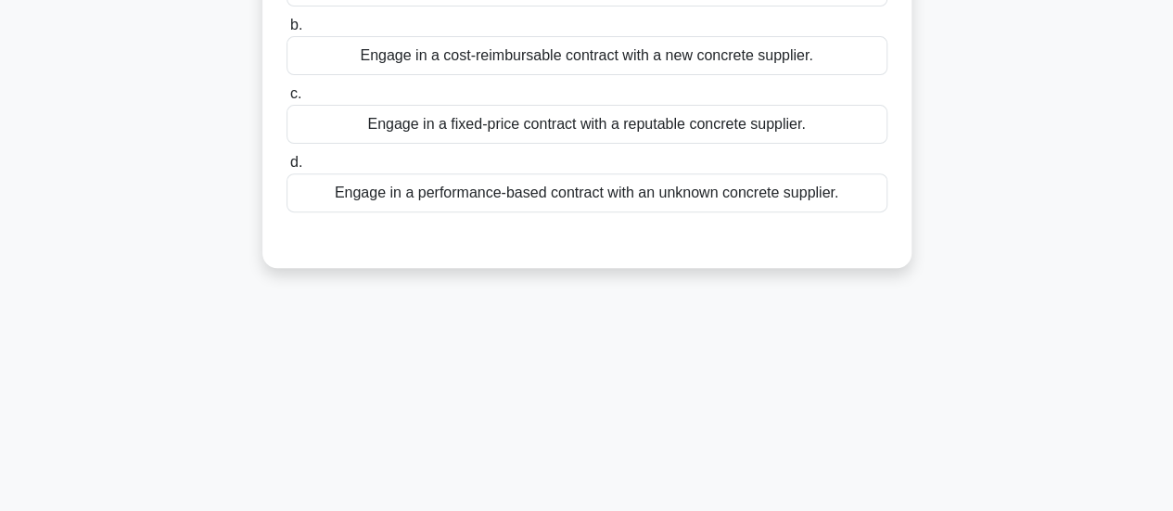
scroll to position [120, 0]
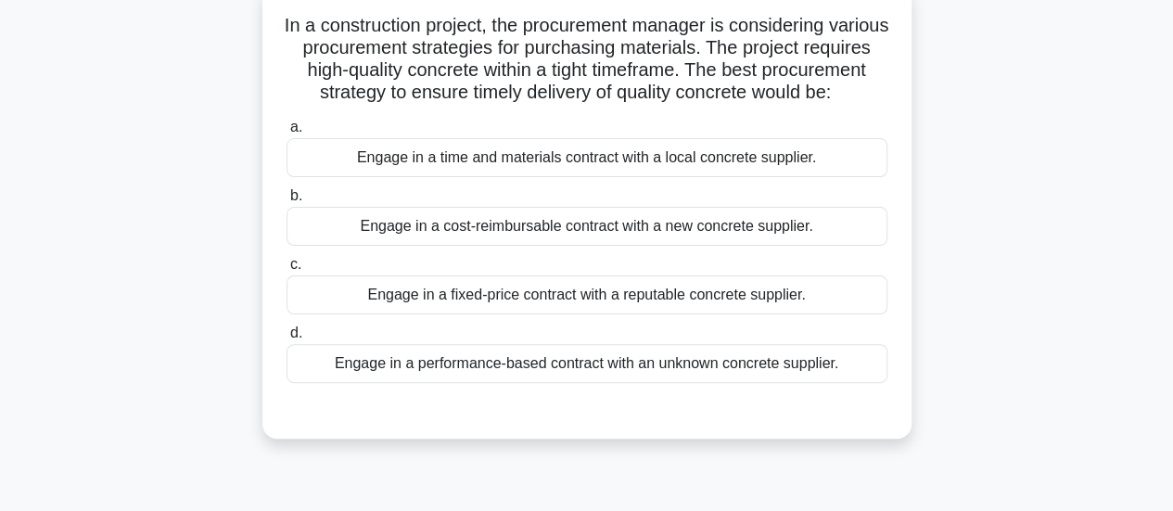
click at [658, 314] on div "Engage in a fixed-price contract with a reputable concrete supplier." at bounding box center [587, 294] width 601 height 39
click at [287, 271] on input "c. Engage in a fixed-price contract with a reputable concrete supplier." at bounding box center [287, 265] width 0 height 12
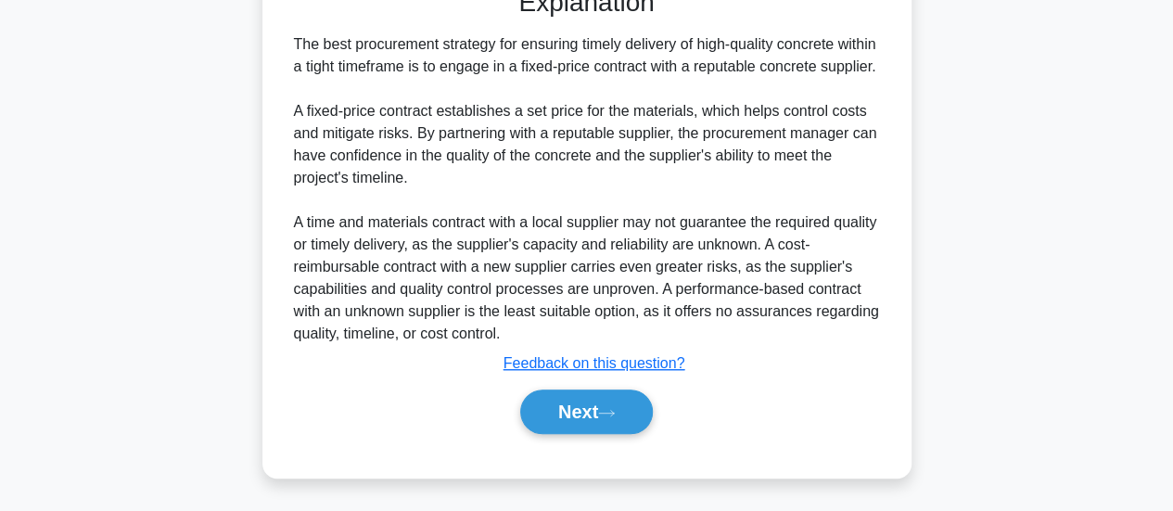
scroll to position [583, 0]
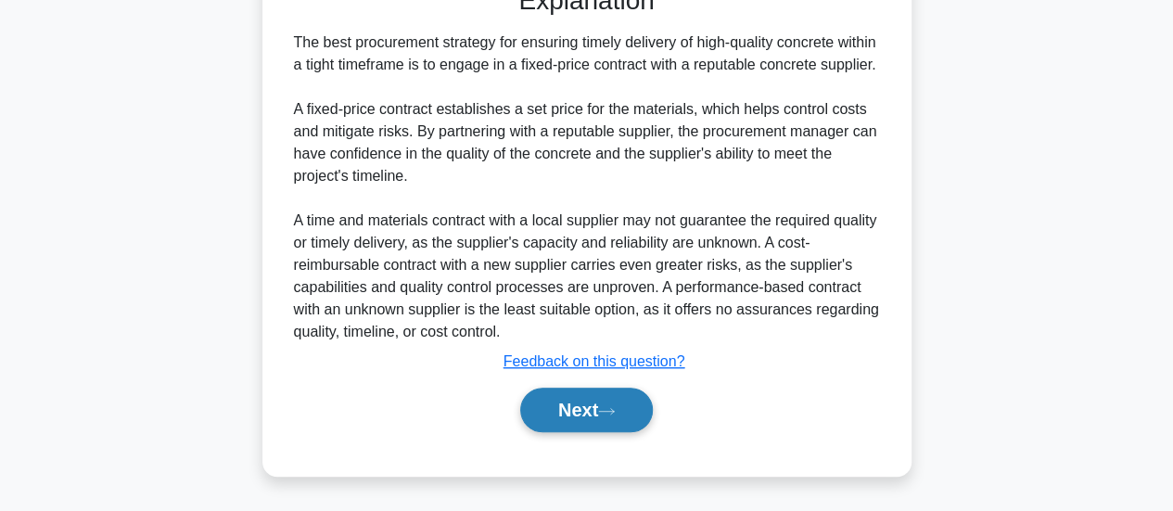
click at [566, 415] on button "Next" at bounding box center [586, 410] width 133 height 45
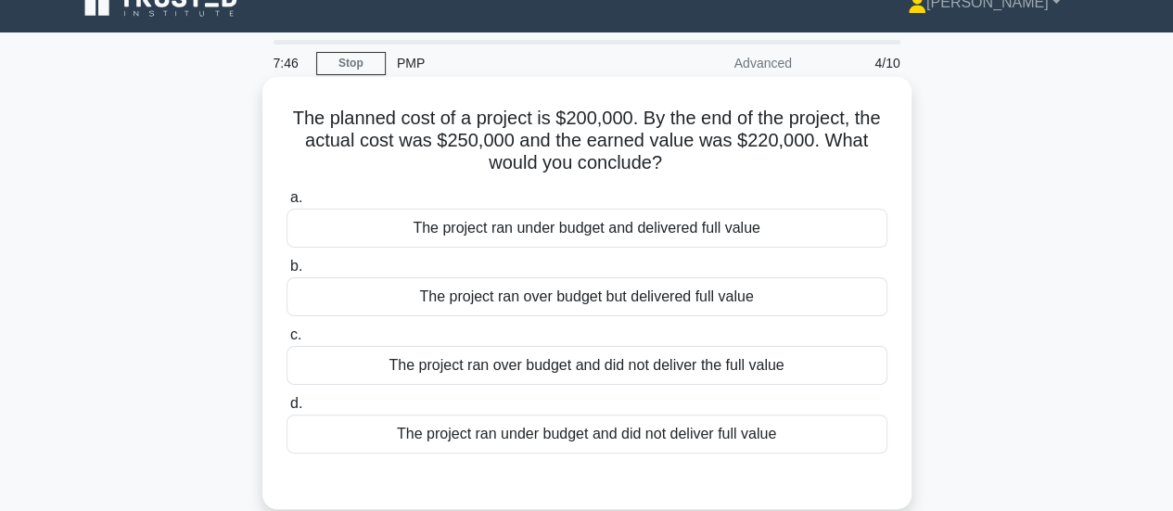
scroll to position [0, 0]
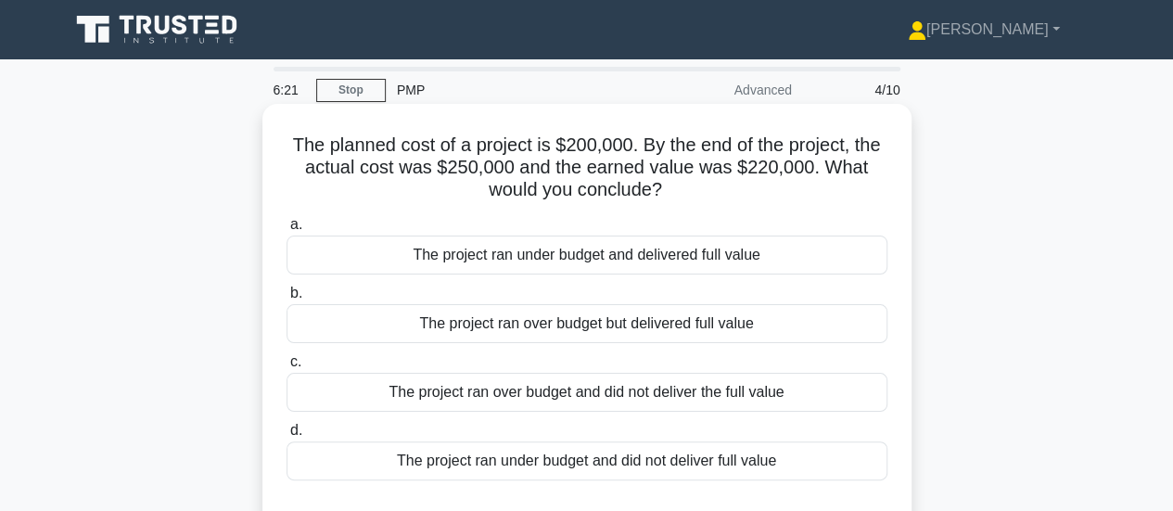
click at [542, 327] on div "The project ran over budget but delivered full value" at bounding box center [587, 323] width 601 height 39
click at [287, 300] on input "b. The project ran over budget but delivered full value" at bounding box center [287, 293] width 0 height 12
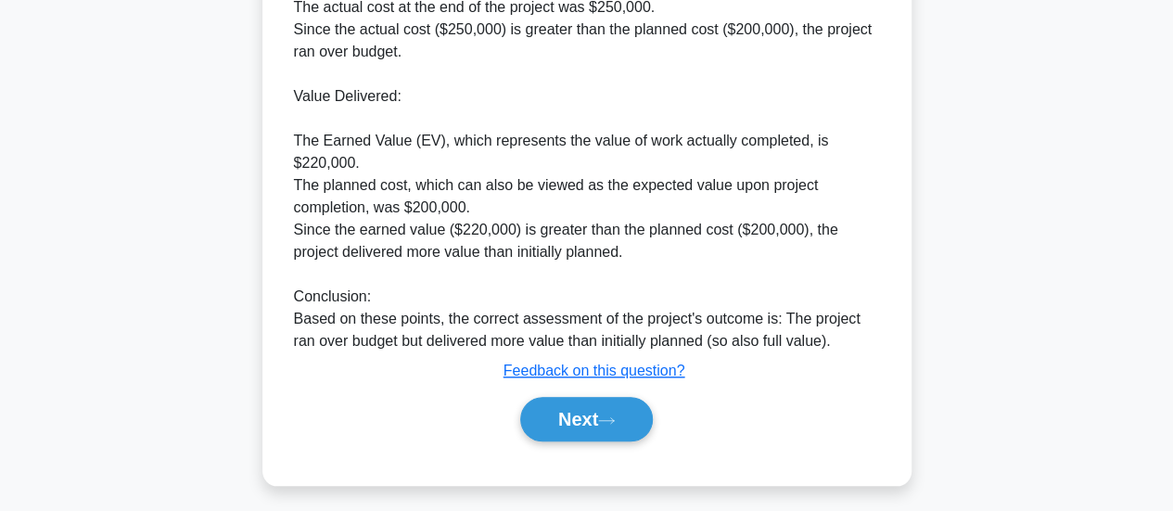
scroll to position [696, 0]
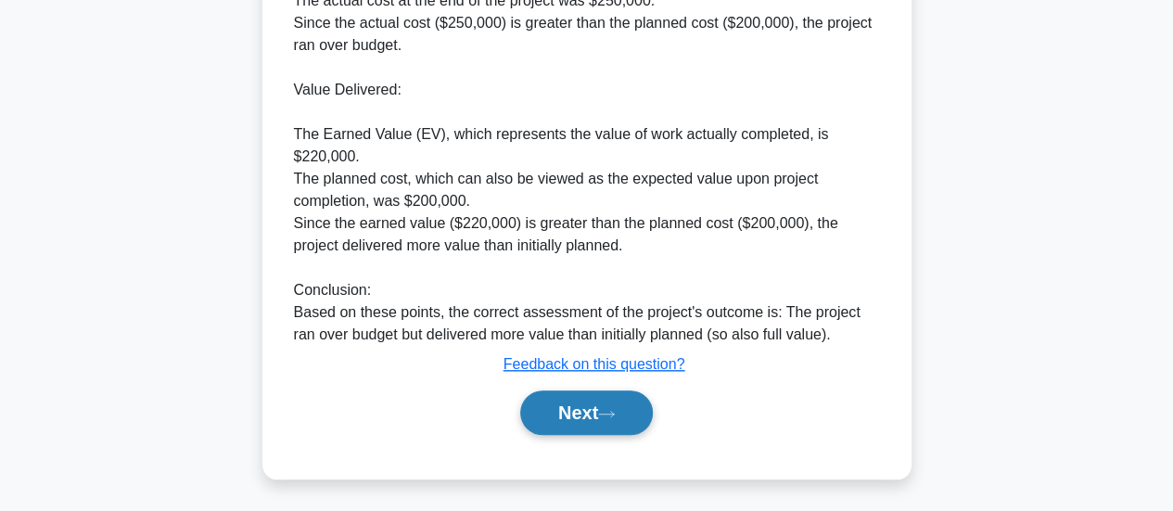
click at [603, 411] on button "Next" at bounding box center [586, 412] width 133 height 45
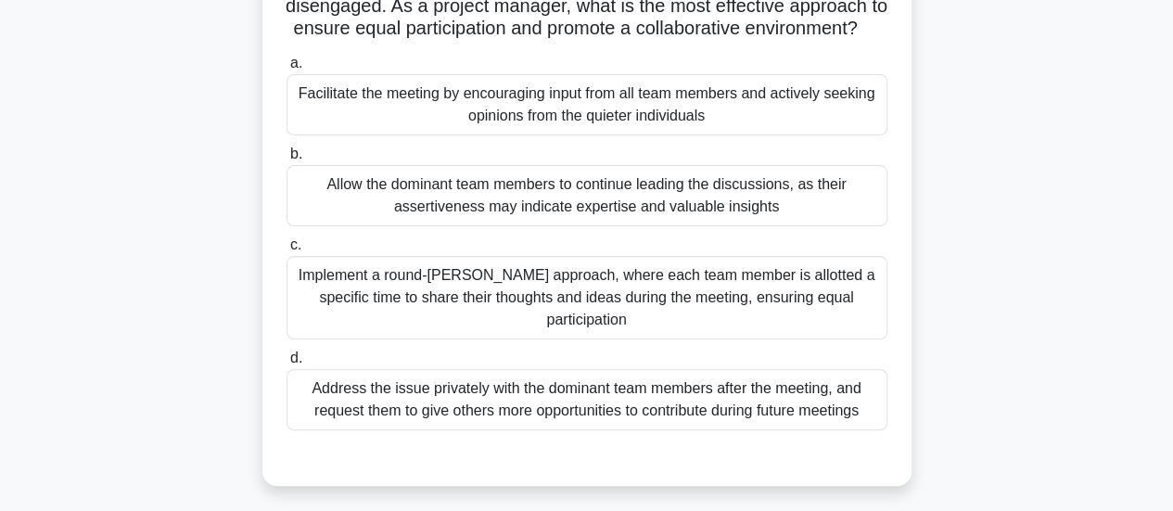
scroll to position [212, 0]
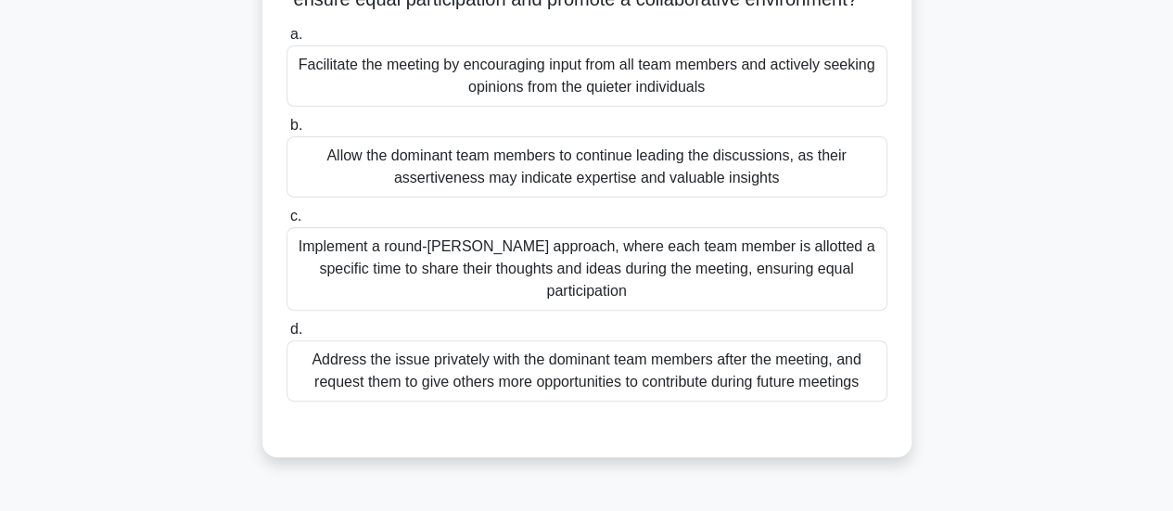
click at [494, 291] on div "Implement a round-[PERSON_NAME] approach, where each team member is allotted a …" at bounding box center [587, 268] width 601 height 83
click at [287, 223] on input "c. Implement a round-robin approach, where each team member is allotted a speci…" at bounding box center [287, 217] width 0 height 12
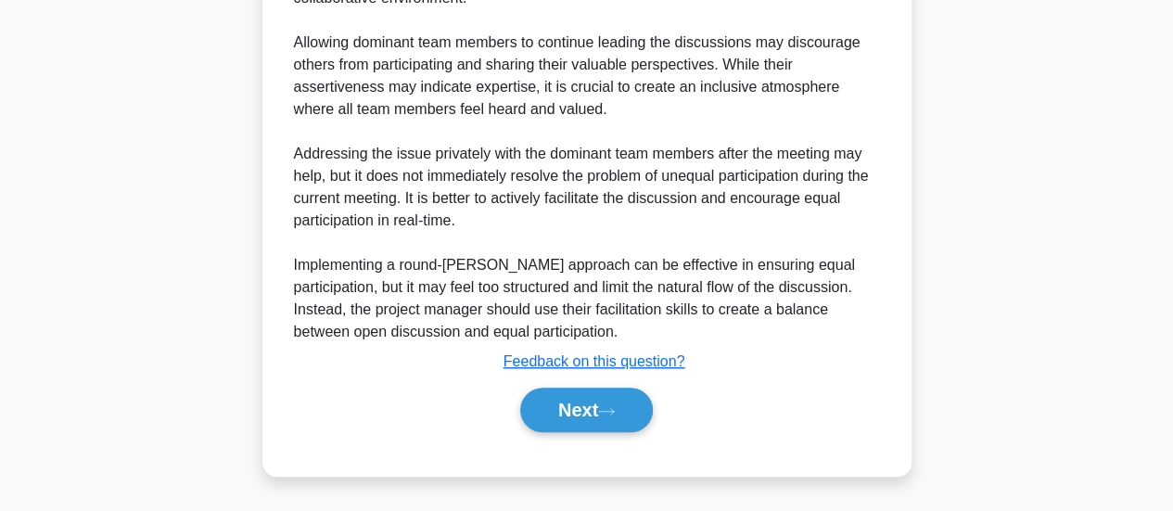
scroll to position [788, 0]
click at [632, 415] on button "Next" at bounding box center [586, 410] width 133 height 45
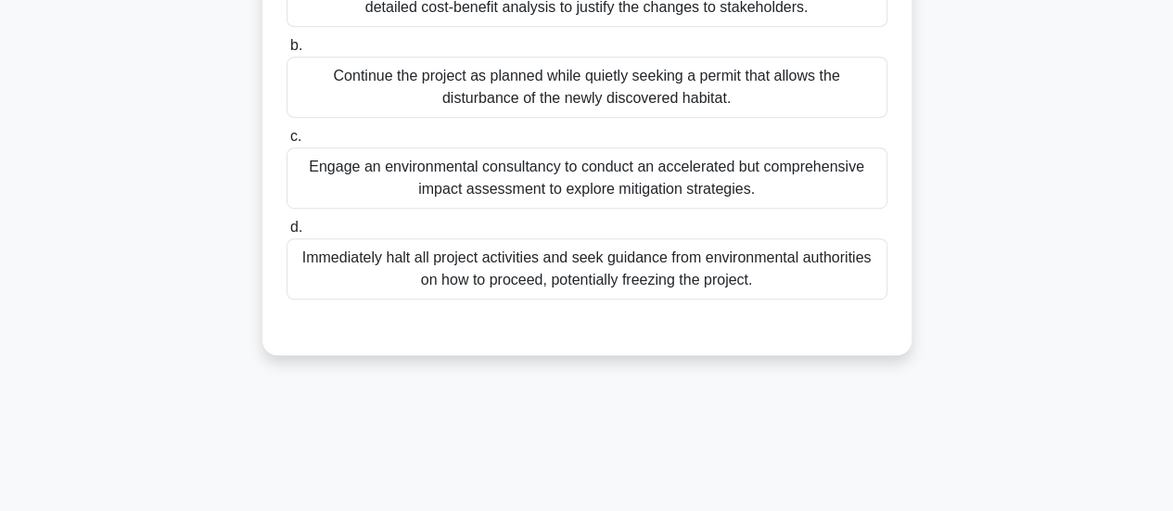
scroll to position [491, 0]
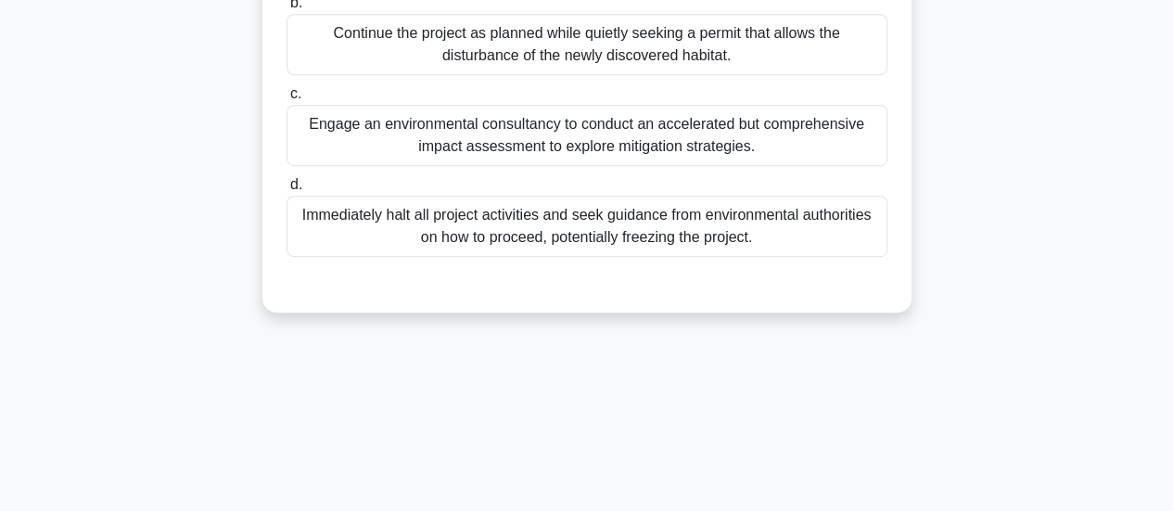
click at [683, 147] on div "Engage an environmental consultancy to conduct an accelerated but comprehensive…" at bounding box center [587, 135] width 601 height 61
click at [287, 100] on input "c. Engage an environmental consultancy to conduct an accelerated but comprehens…" at bounding box center [287, 94] width 0 height 12
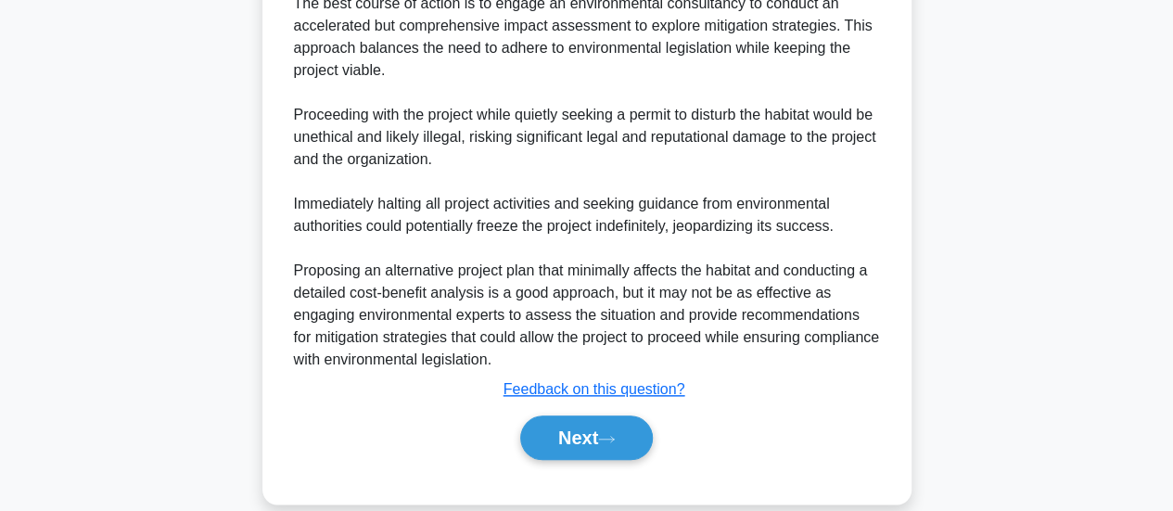
scroll to position [852, 0]
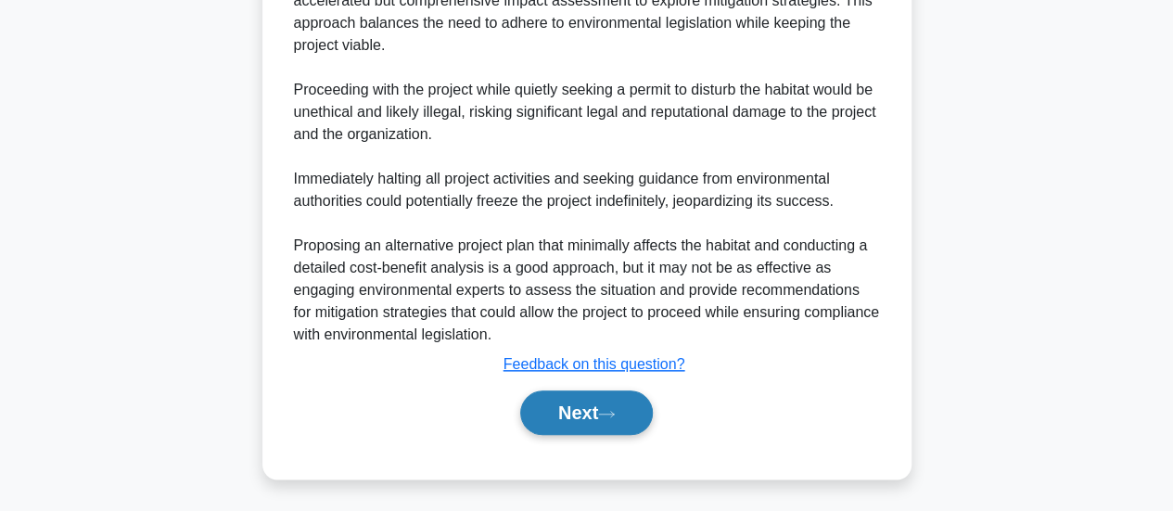
click at [576, 398] on button "Next" at bounding box center [586, 412] width 133 height 45
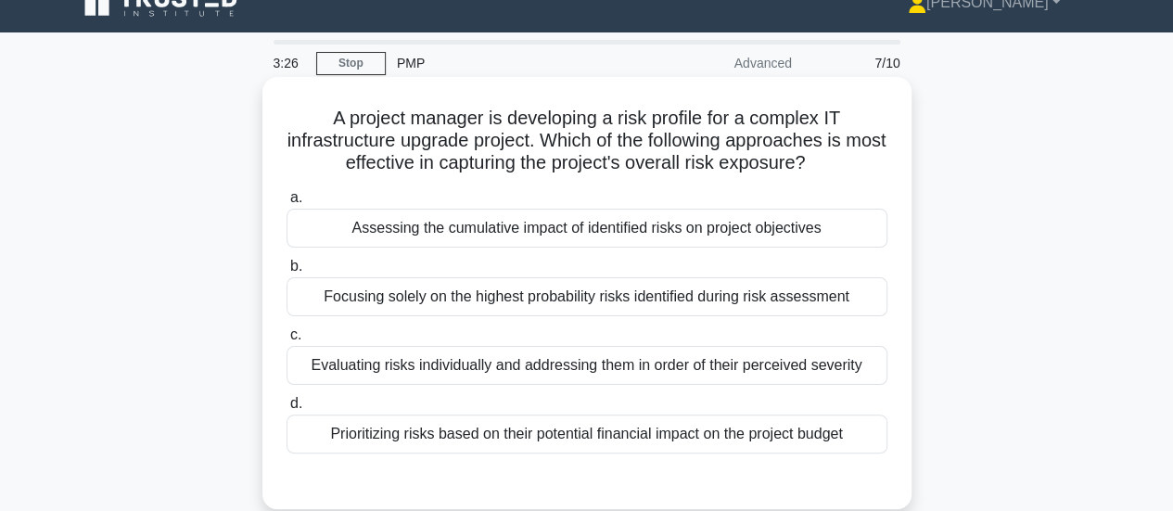
scroll to position [120, 0]
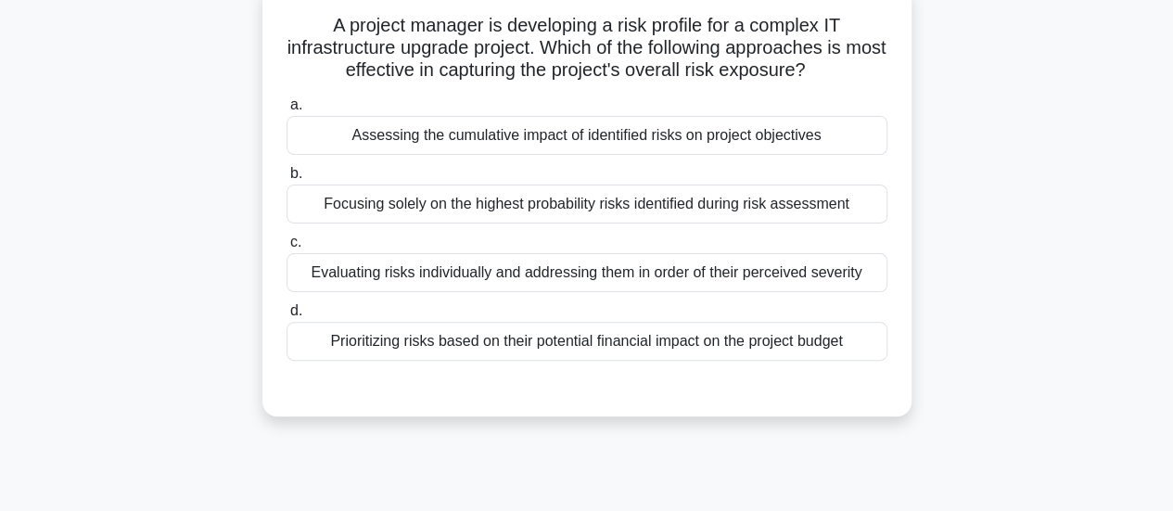
click at [466, 277] on div "Evaluating risks individually and addressing them in order of their perceived s…" at bounding box center [587, 272] width 601 height 39
click at [287, 249] on input "c. Evaluating risks individually and addressing them in order of their perceive…" at bounding box center [287, 242] width 0 height 12
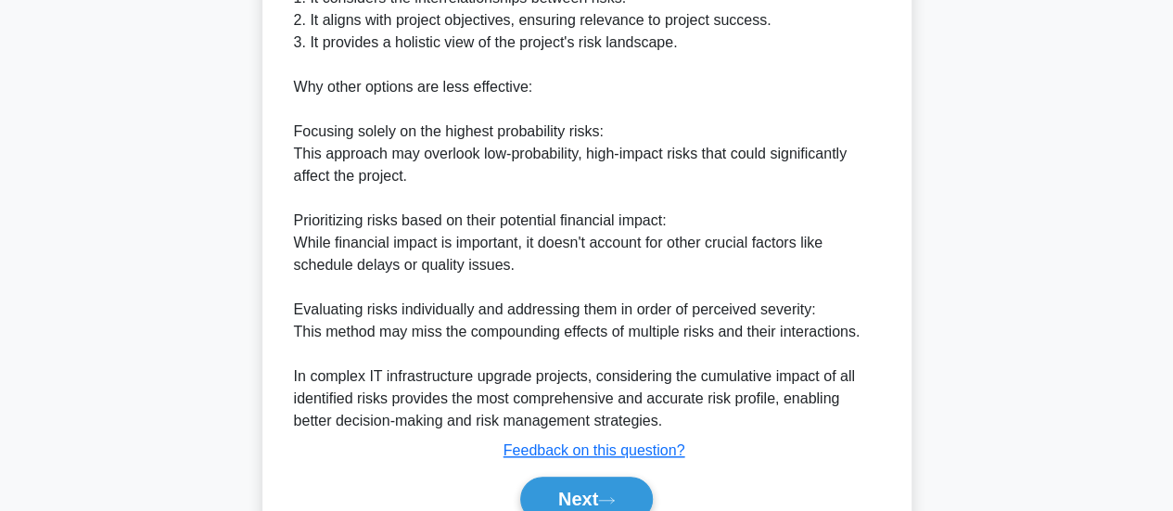
scroll to position [766, 0]
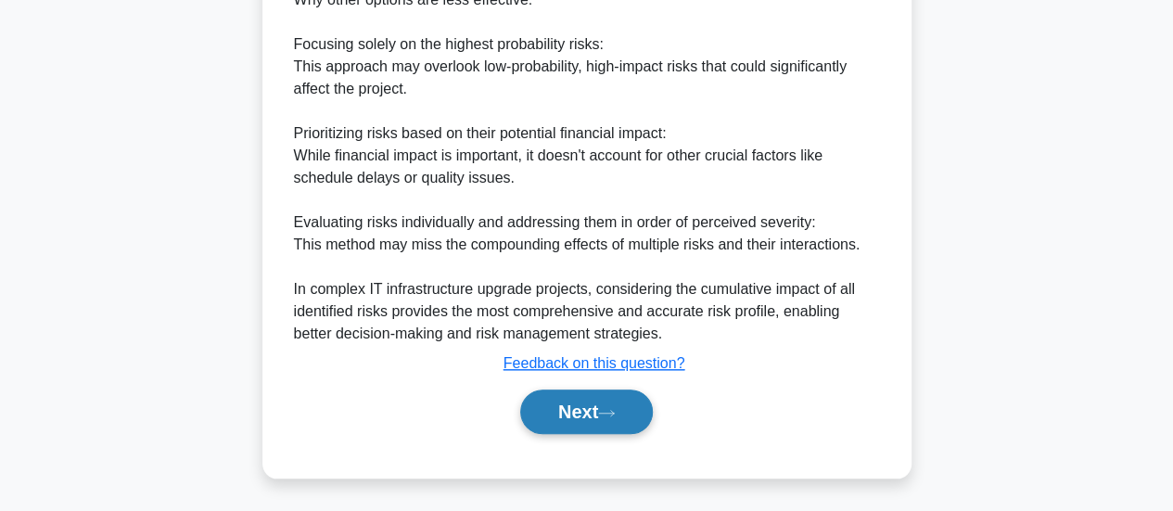
click at [536, 407] on button "Next" at bounding box center [586, 411] width 133 height 45
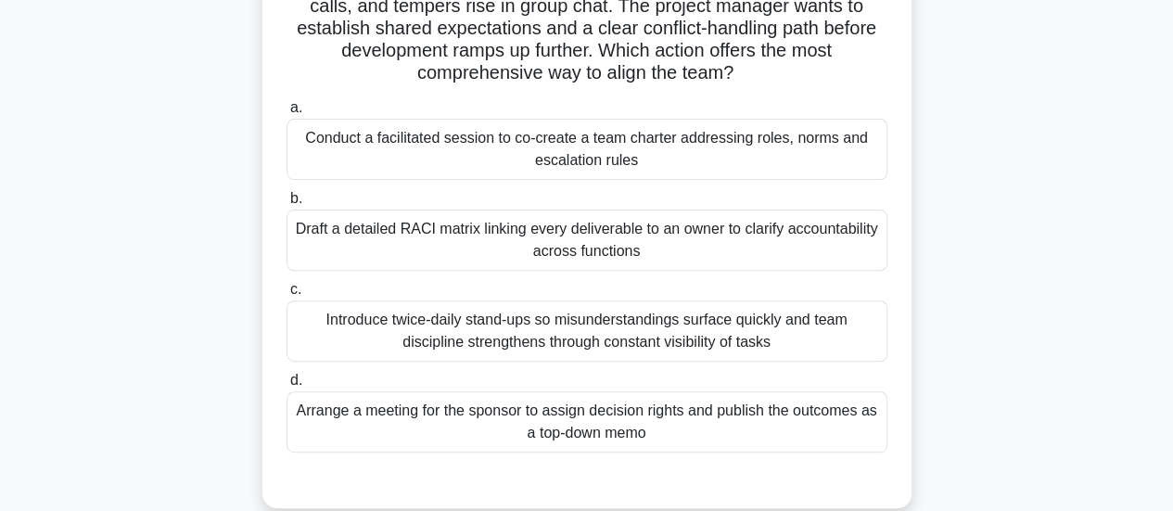
scroll to position [212, 0]
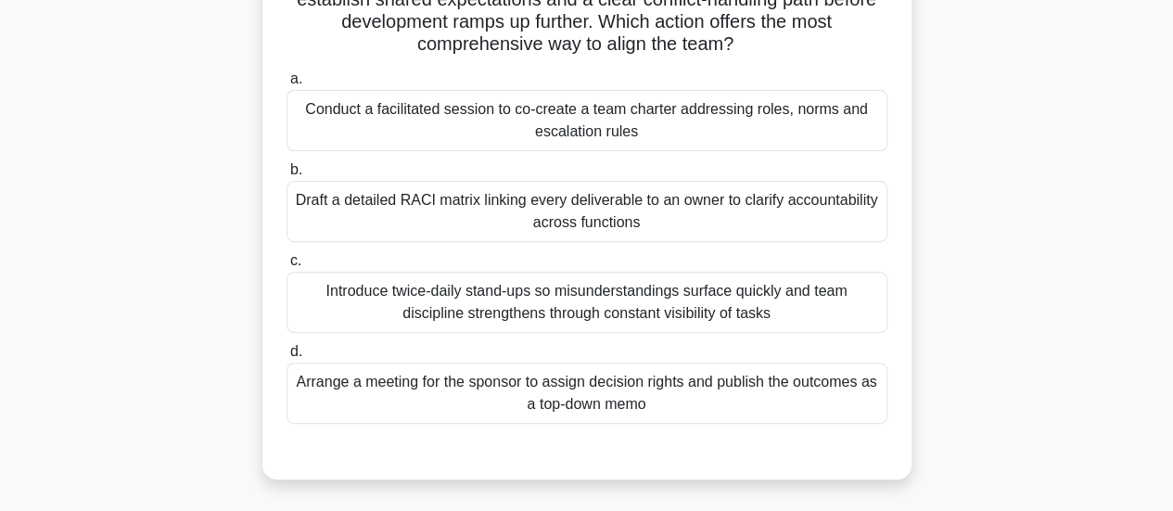
click at [582, 140] on div "Conduct a facilitated session to co-create a team charter addressing roles, nor…" at bounding box center [587, 120] width 601 height 61
click at [287, 85] on input "a. Conduct a facilitated session to co-create a team charter addressing roles, …" at bounding box center [287, 79] width 0 height 12
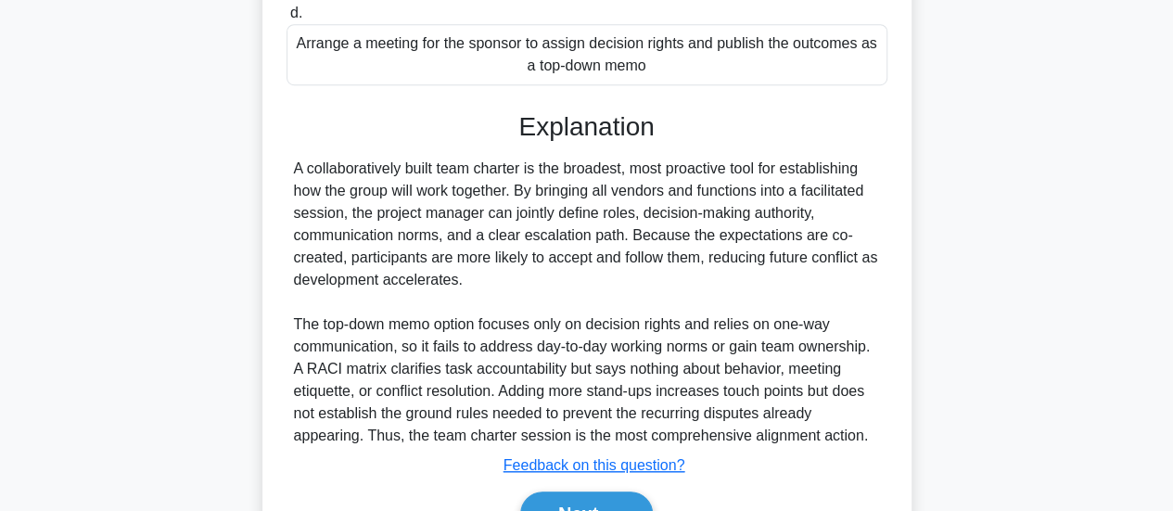
scroll to position [652, 0]
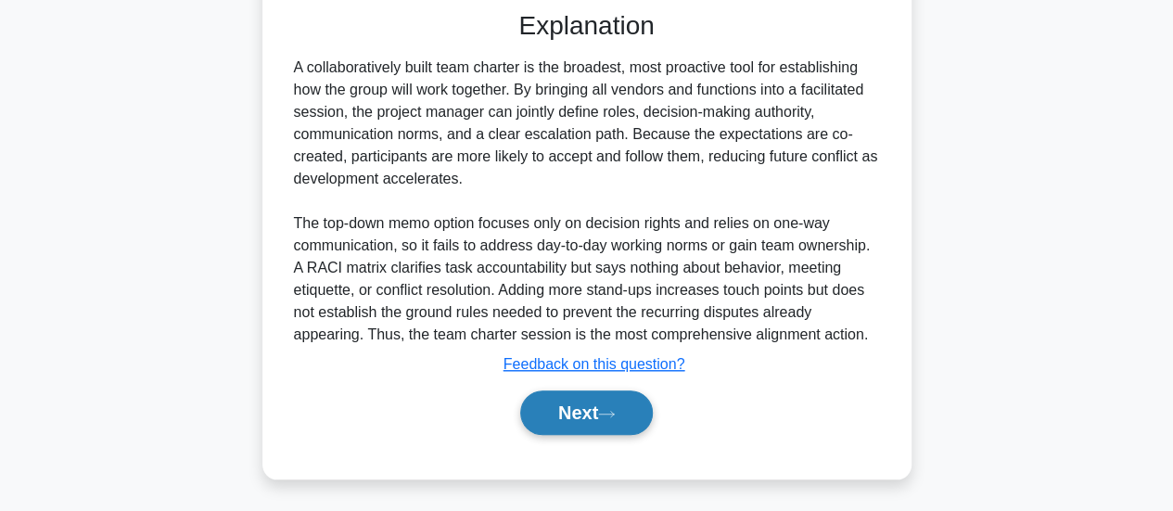
click at [563, 424] on button "Next" at bounding box center [586, 412] width 133 height 45
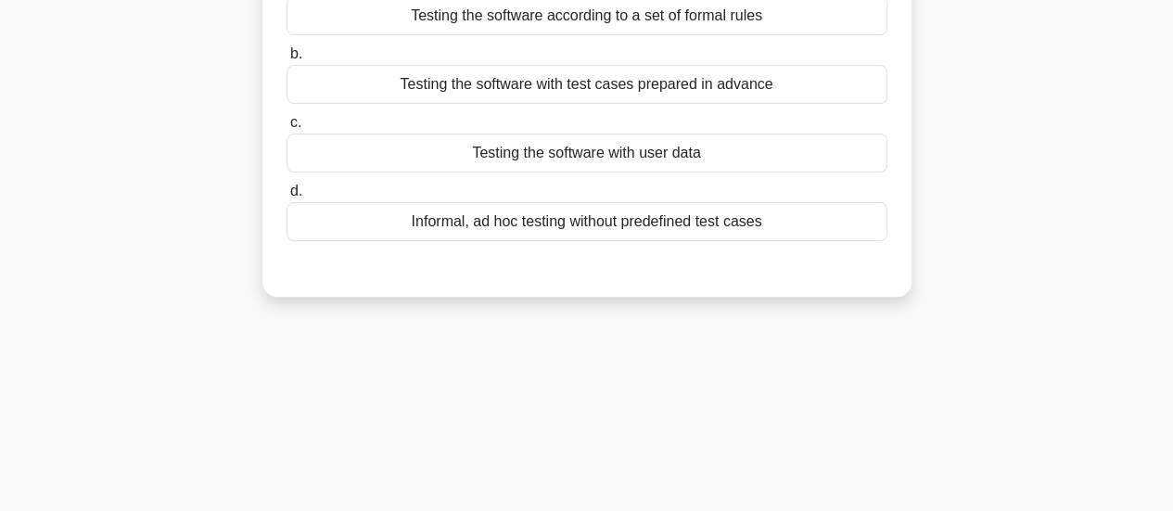
scroll to position [120, 0]
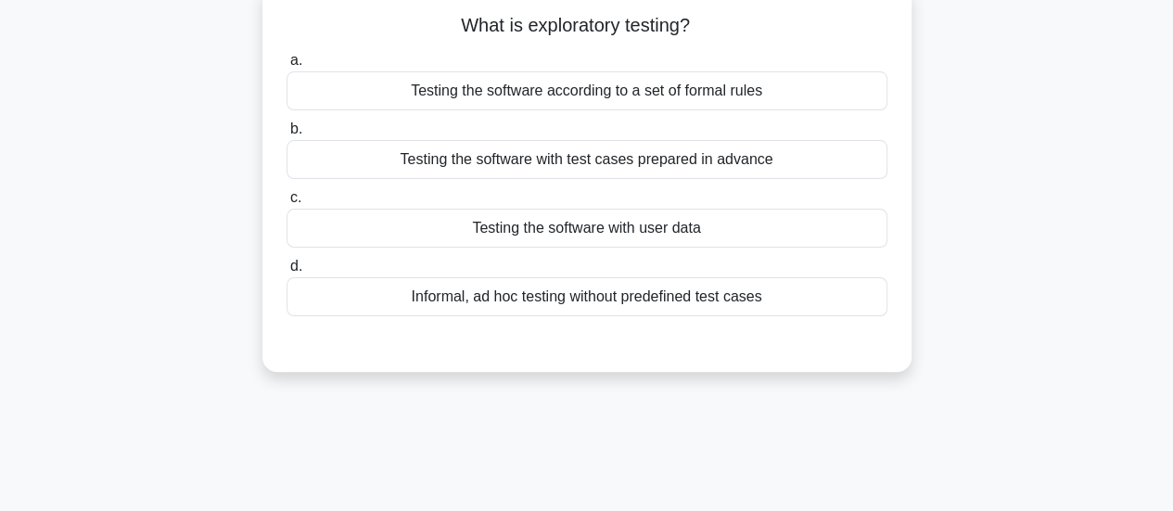
click at [563, 299] on div "Informal, ad hoc testing without predefined test cases" at bounding box center [587, 296] width 601 height 39
click at [287, 273] on input "d. Informal, ad hoc testing without predefined test cases" at bounding box center [287, 267] width 0 height 12
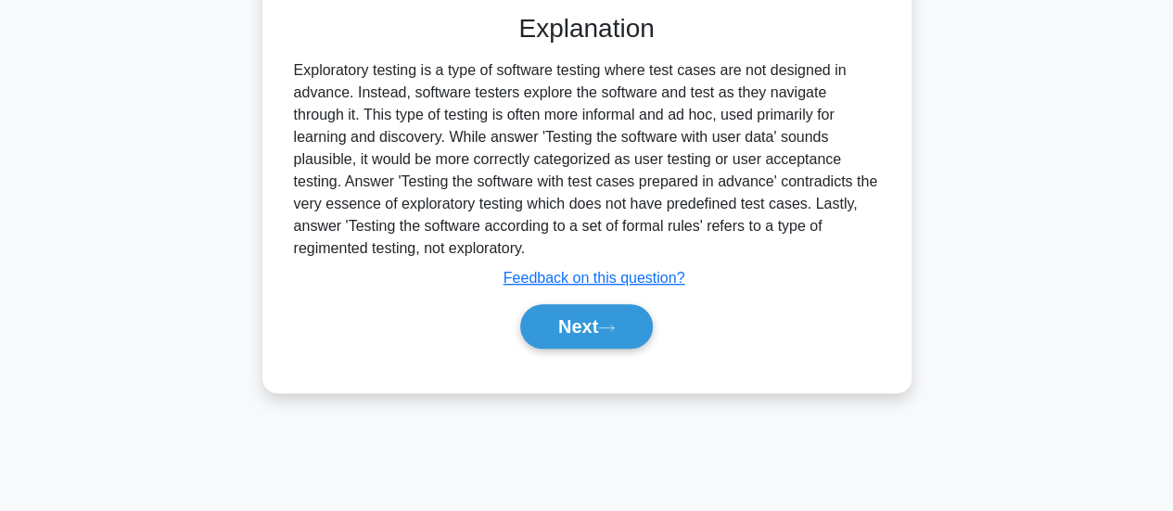
scroll to position [491, 0]
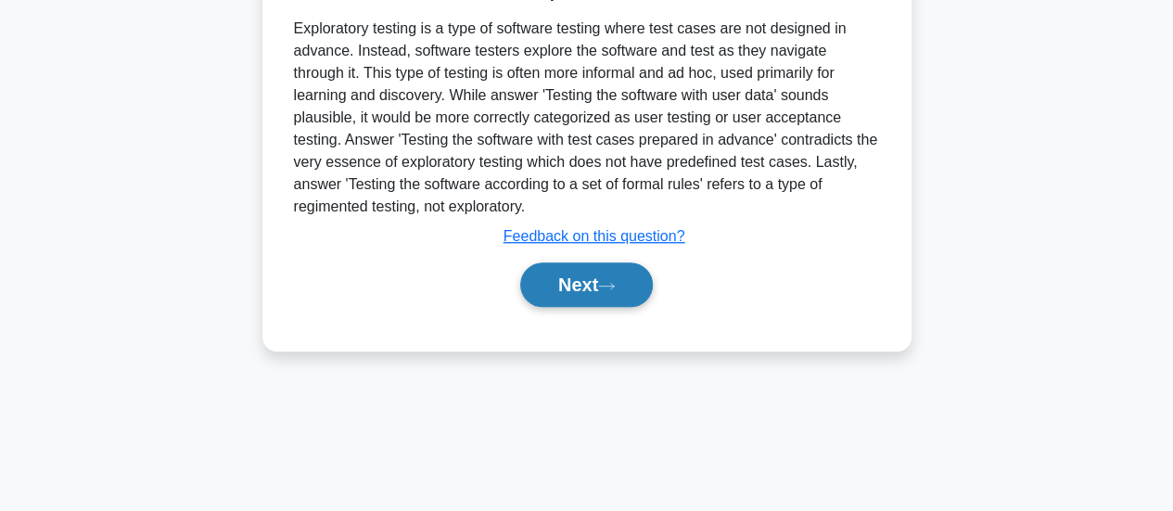
click at [582, 292] on button "Next" at bounding box center [586, 284] width 133 height 45
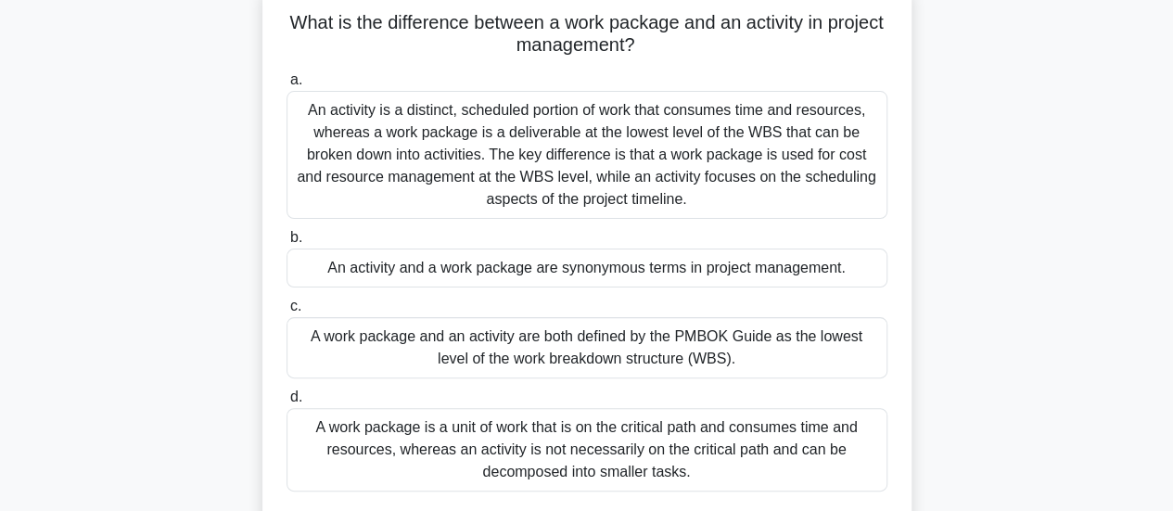
scroll to position [120, 0]
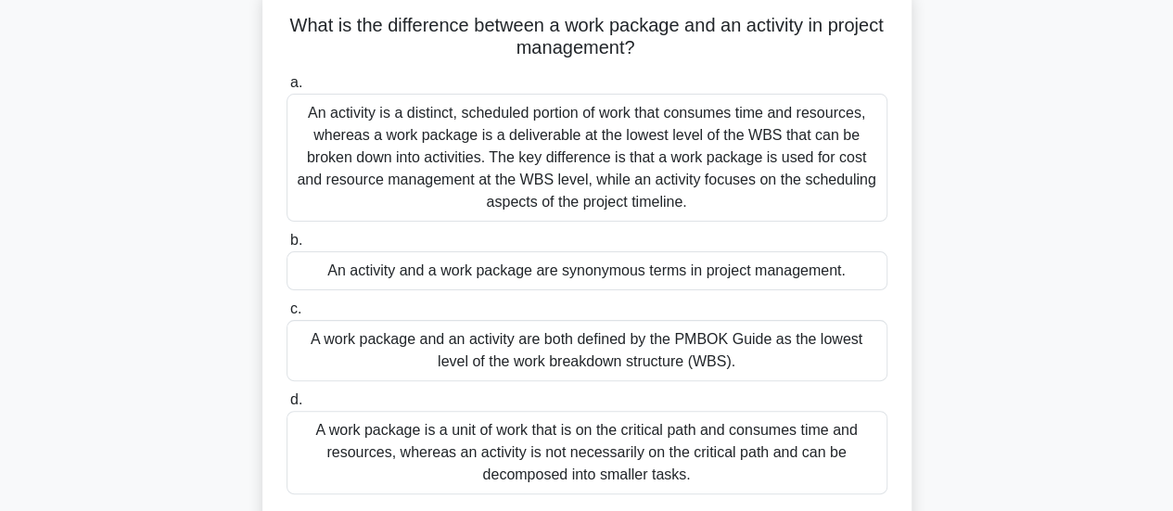
click at [638, 431] on div "A work package is a unit of work that is on the critical path and consumes time…" at bounding box center [587, 452] width 601 height 83
click at [287, 406] on input "d. A work package is a unit of work that is on the critical path and consumes t…" at bounding box center [287, 400] width 0 height 12
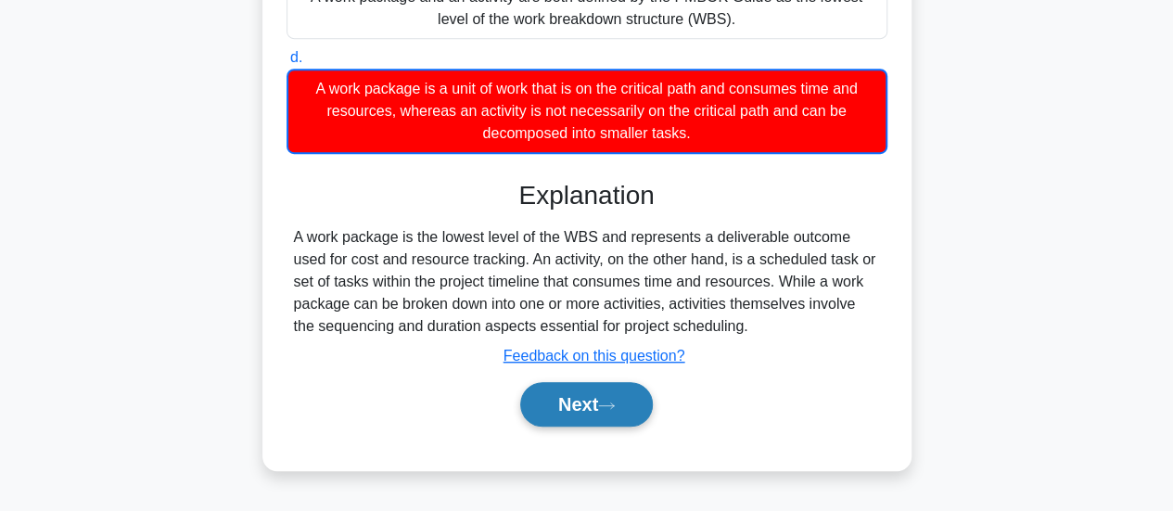
scroll to position [491, 0]
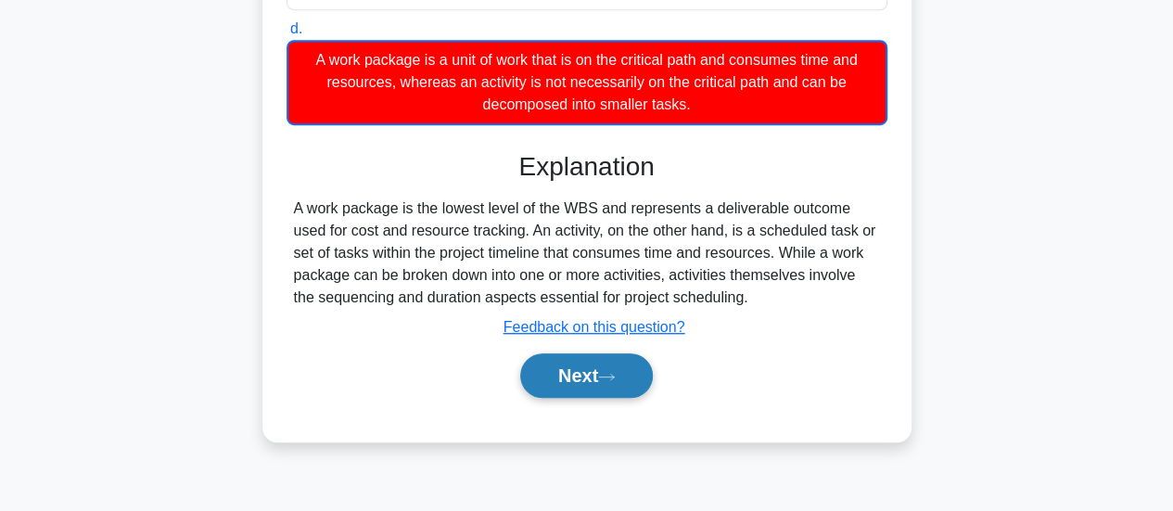
click at [603, 377] on button "Next" at bounding box center [586, 375] width 133 height 45
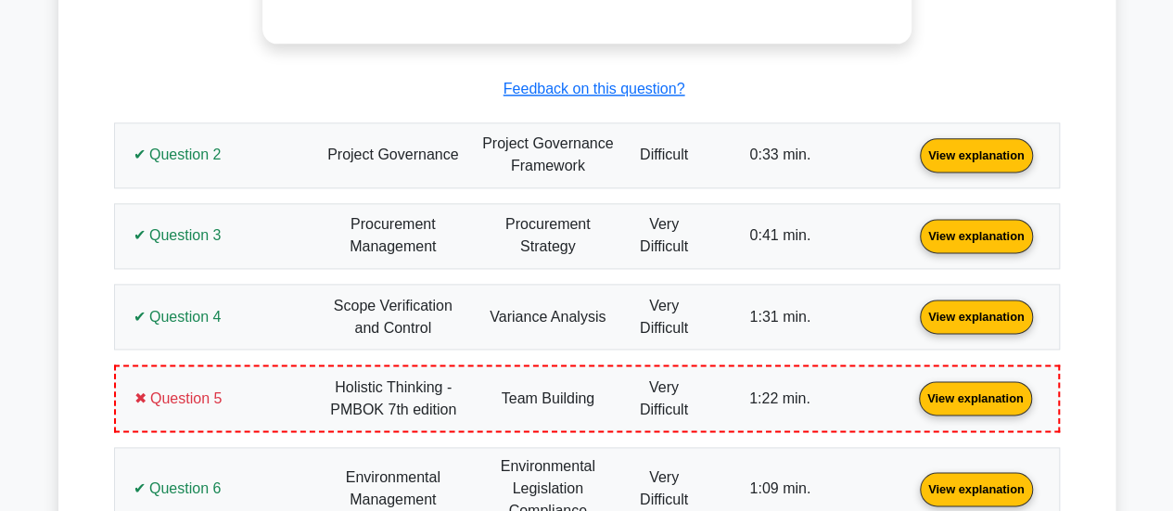
scroll to position [1298, 0]
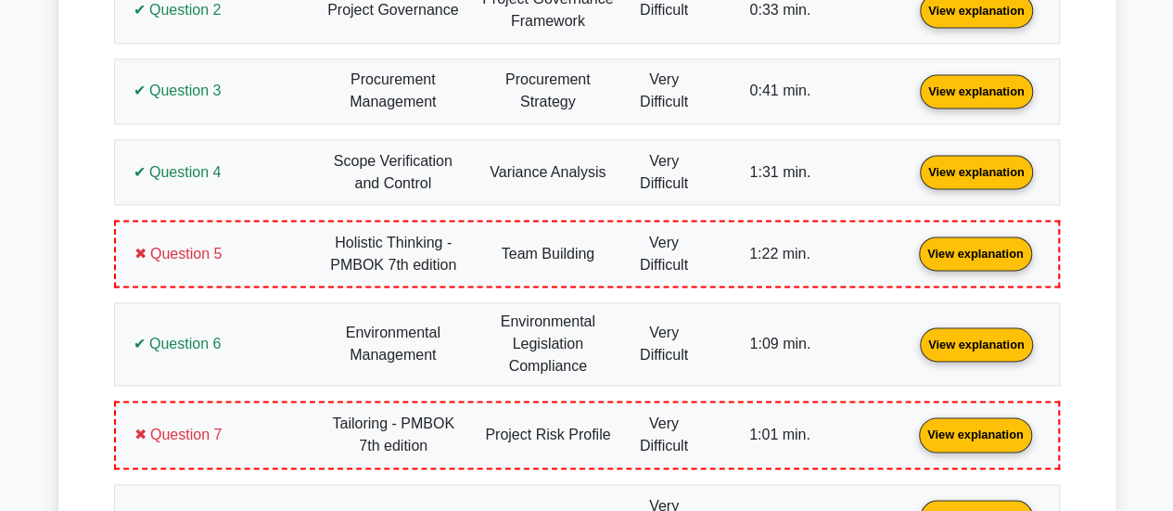
click at [912, 261] on link "View explanation" at bounding box center [976, 253] width 128 height 16
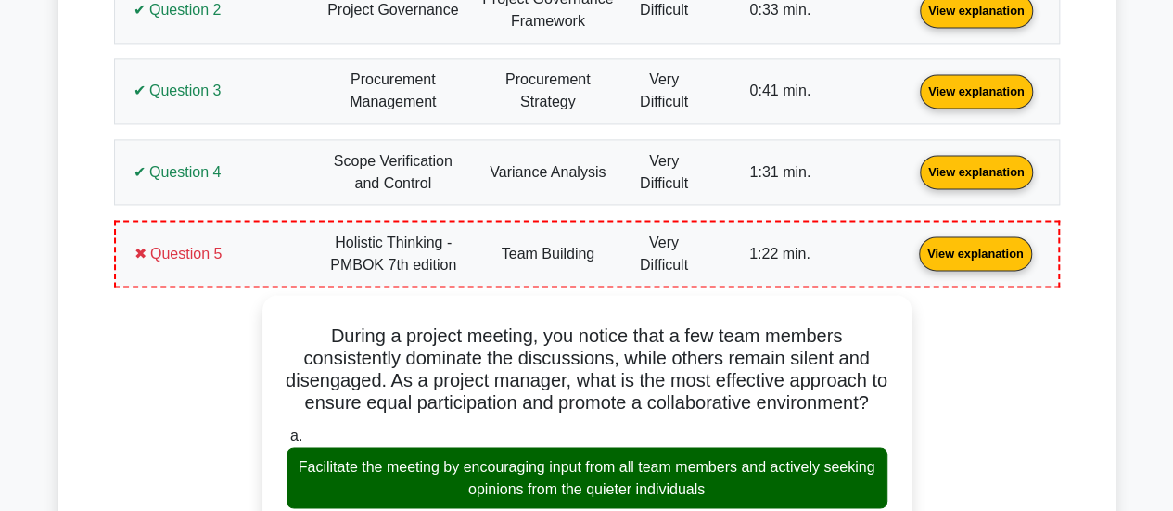
click at [912, 261] on link "View explanation" at bounding box center [976, 253] width 128 height 16
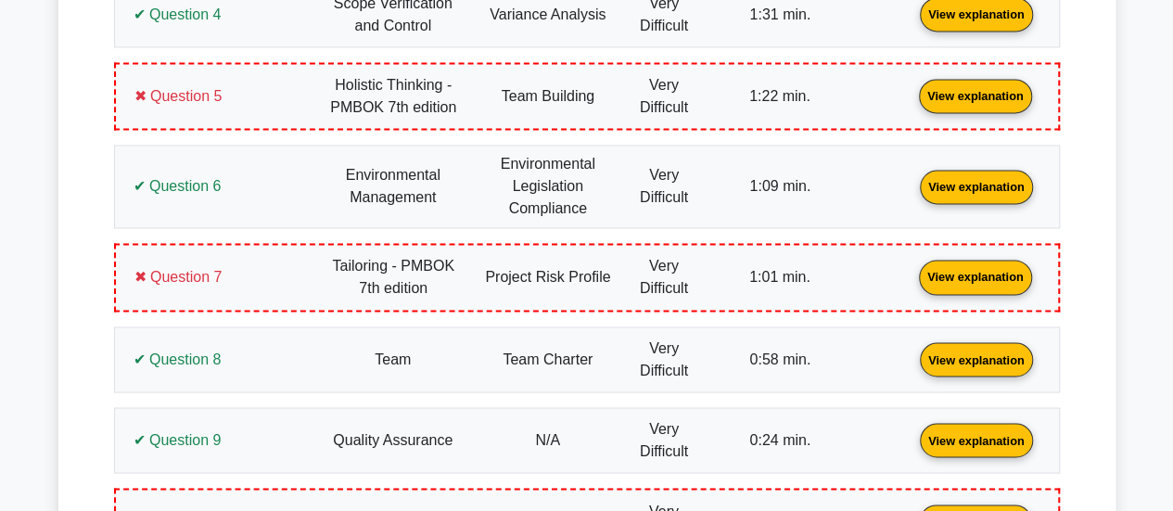
scroll to position [1484, 0]
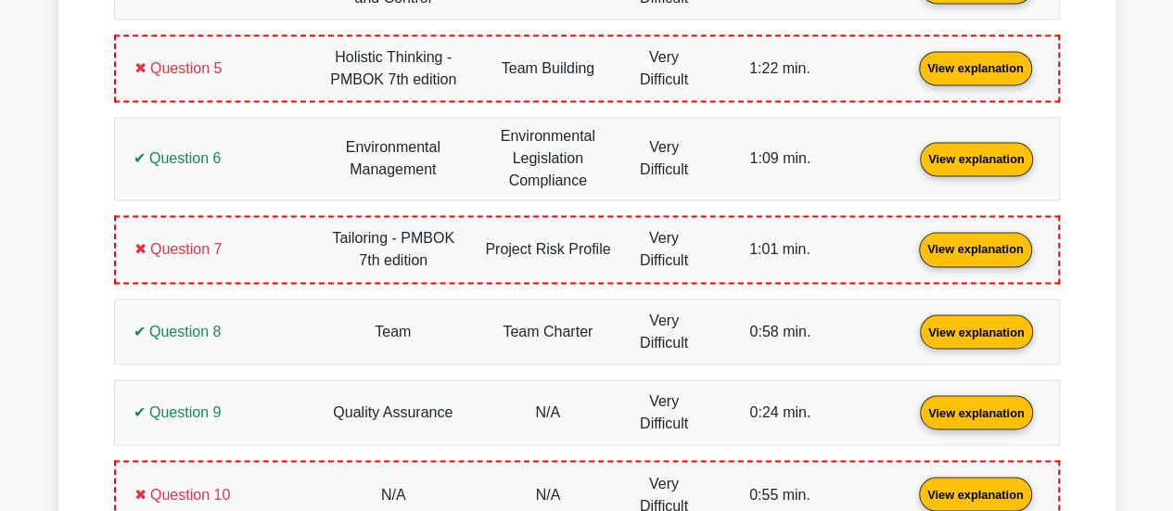
click at [912, 256] on link "View explanation" at bounding box center [976, 248] width 128 height 16
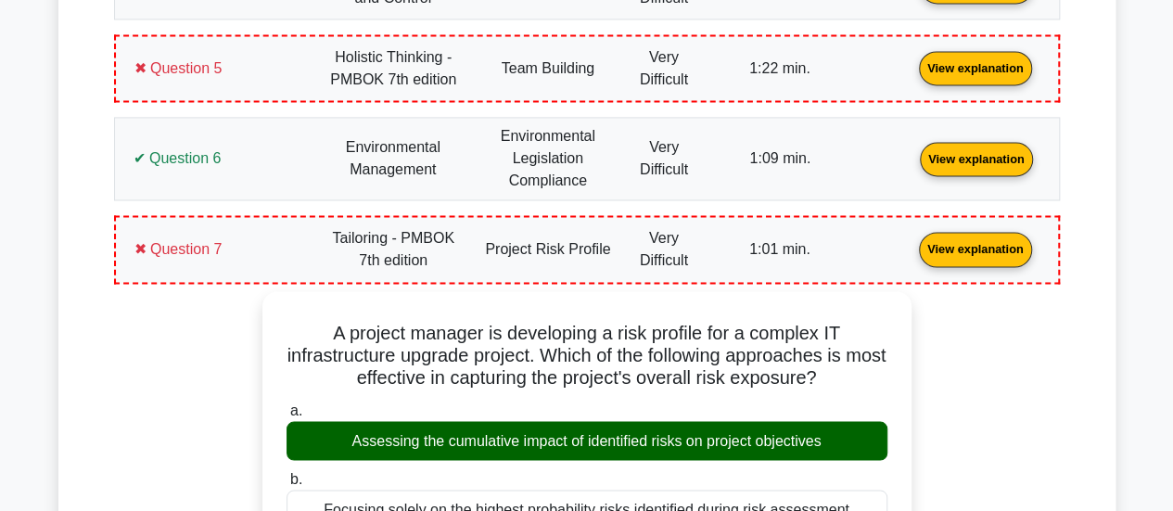
click at [912, 256] on link "View explanation" at bounding box center [976, 248] width 128 height 16
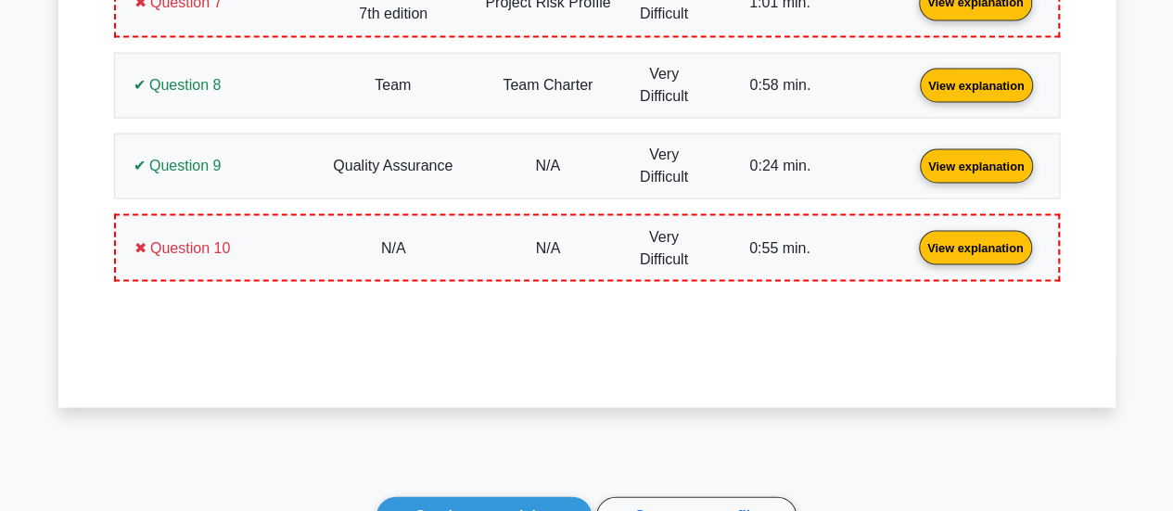
scroll to position [1762, 0]
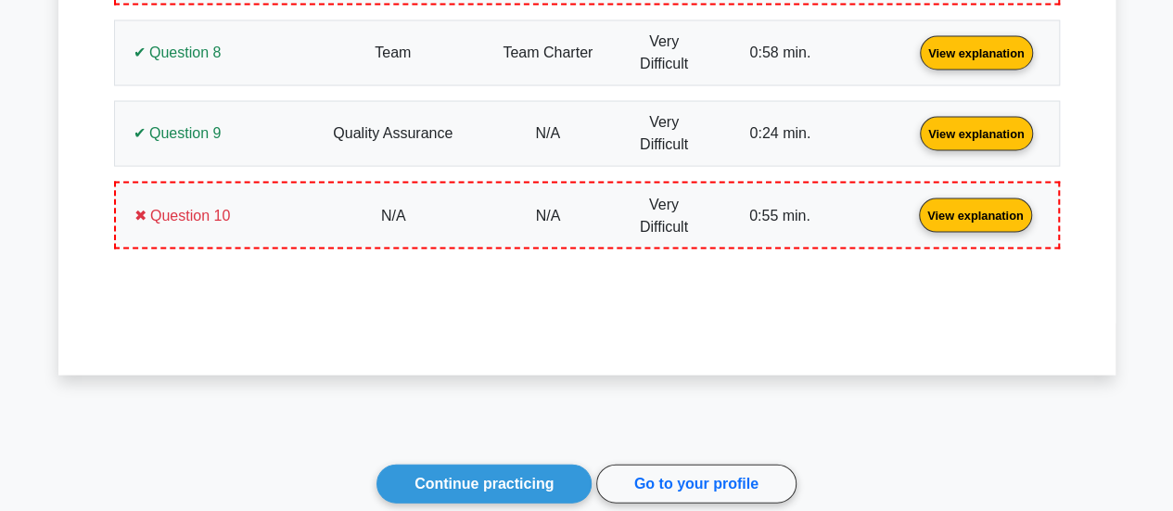
click at [912, 217] on link "View explanation" at bounding box center [976, 215] width 128 height 16
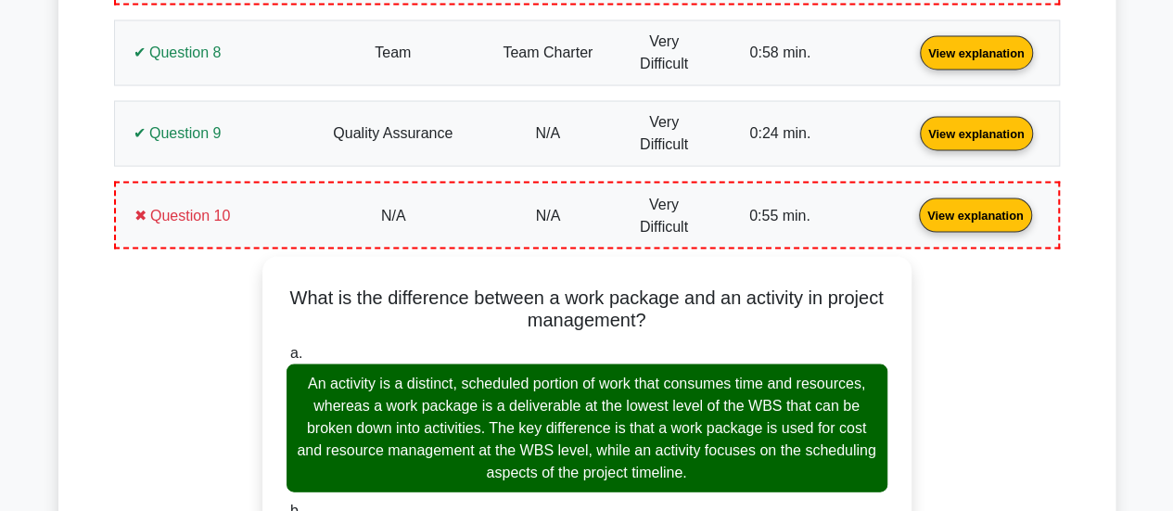
click at [912, 213] on link "View explanation" at bounding box center [976, 215] width 128 height 16
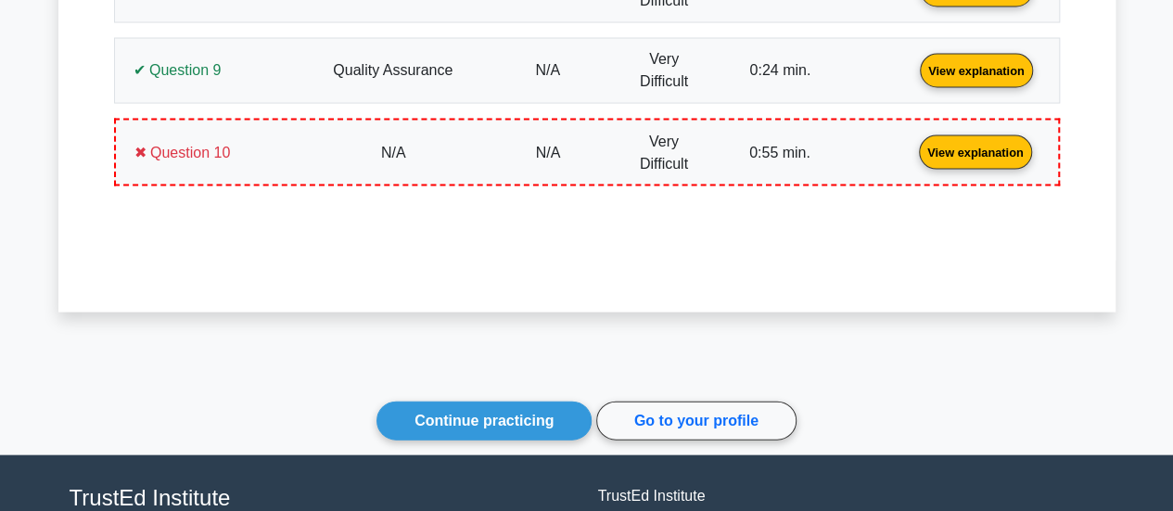
scroll to position [1855, 0]
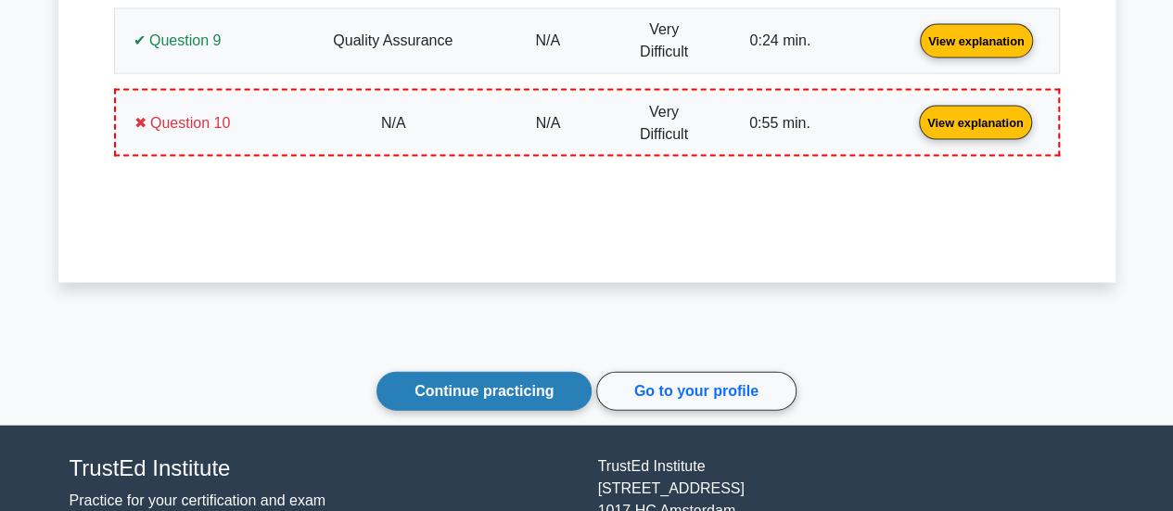
click at [534, 377] on link "Continue practicing" at bounding box center [483, 391] width 215 height 39
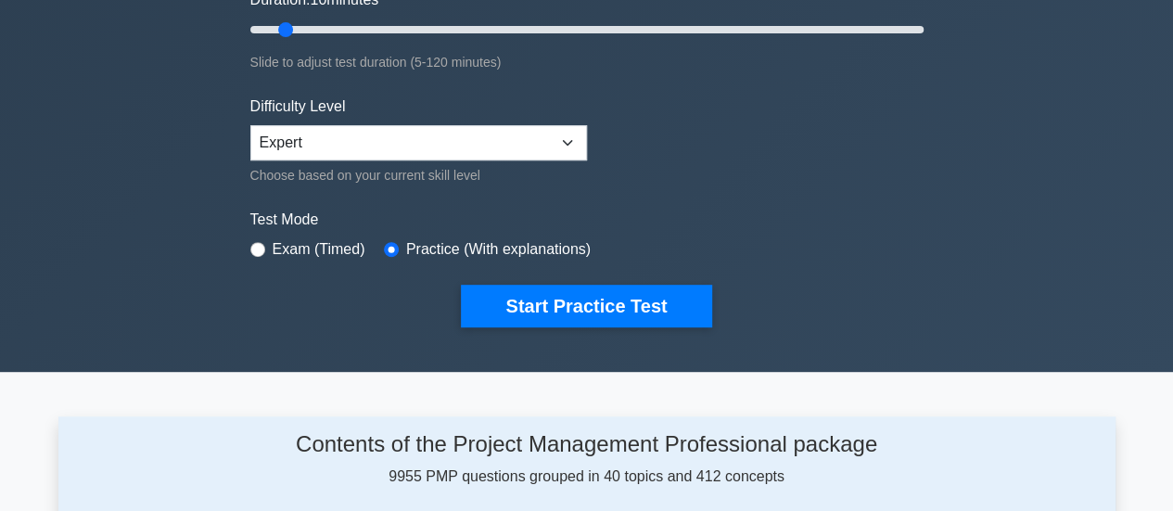
scroll to position [371, 0]
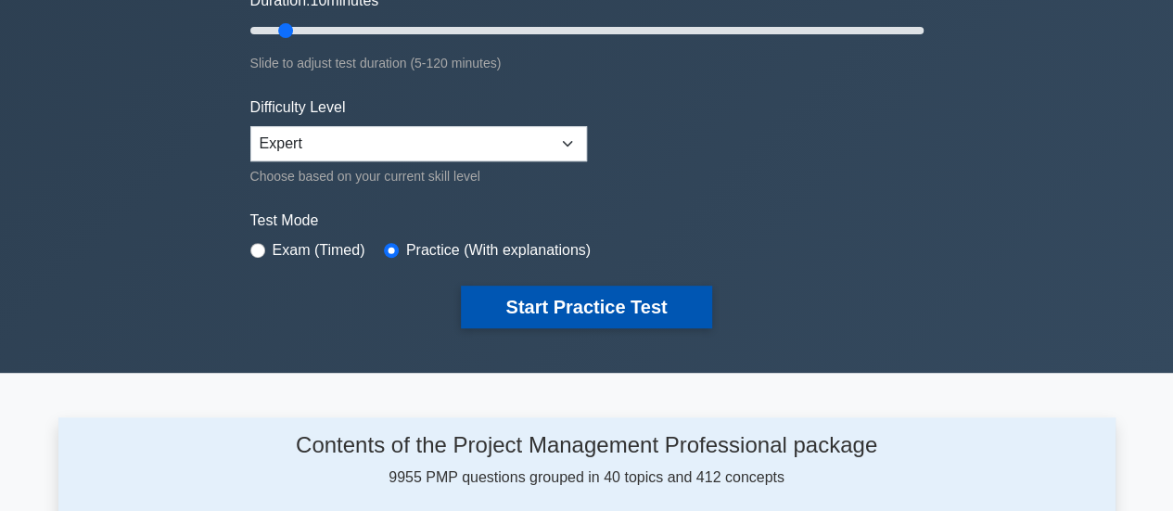
click at [565, 320] on button "Start Practice Test" at bounding box center [586, 307] width 250 height 43
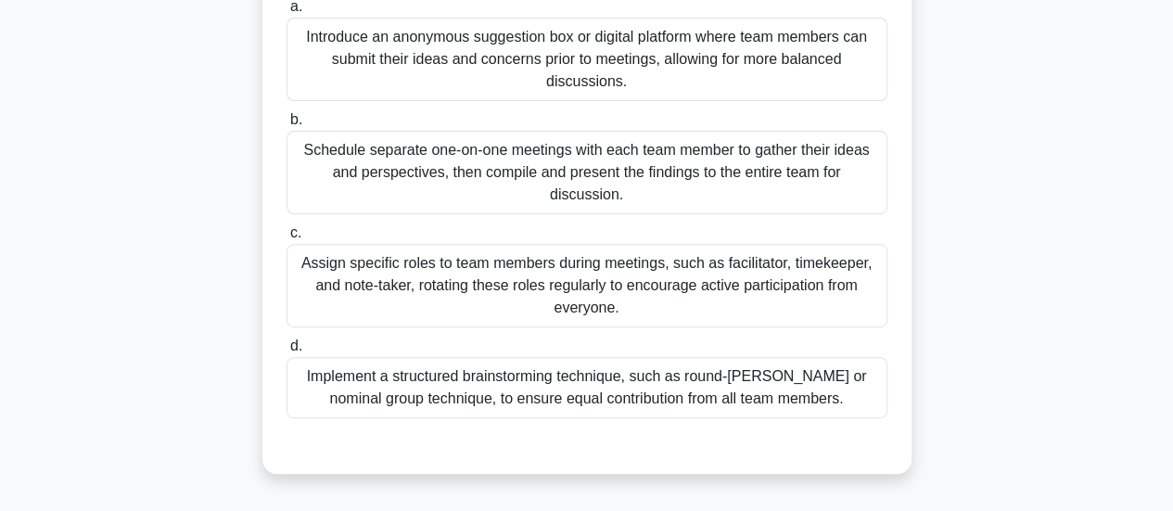
scroll to position [278, 0]
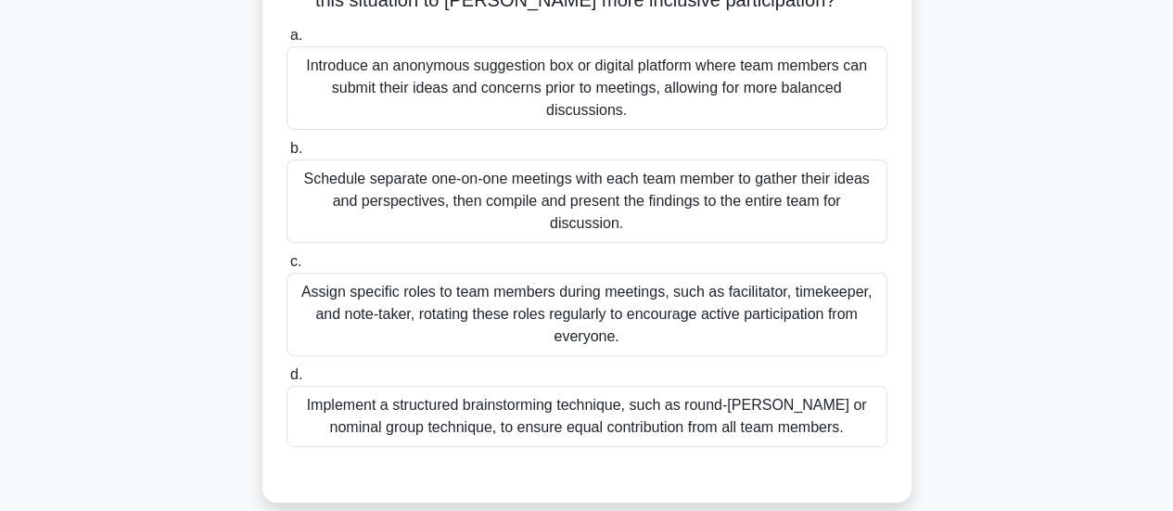
click at [605, 337] on div "Assign specific roles to team members during meetings, such as facilitator, tim…" at bounding box center [587, 314] width 601 height 83
click at [287, 268] on input "c. Assign specific roles to team members during meetings, such as facilitator, …" at bounding box center [287, 262] width 0 height 12
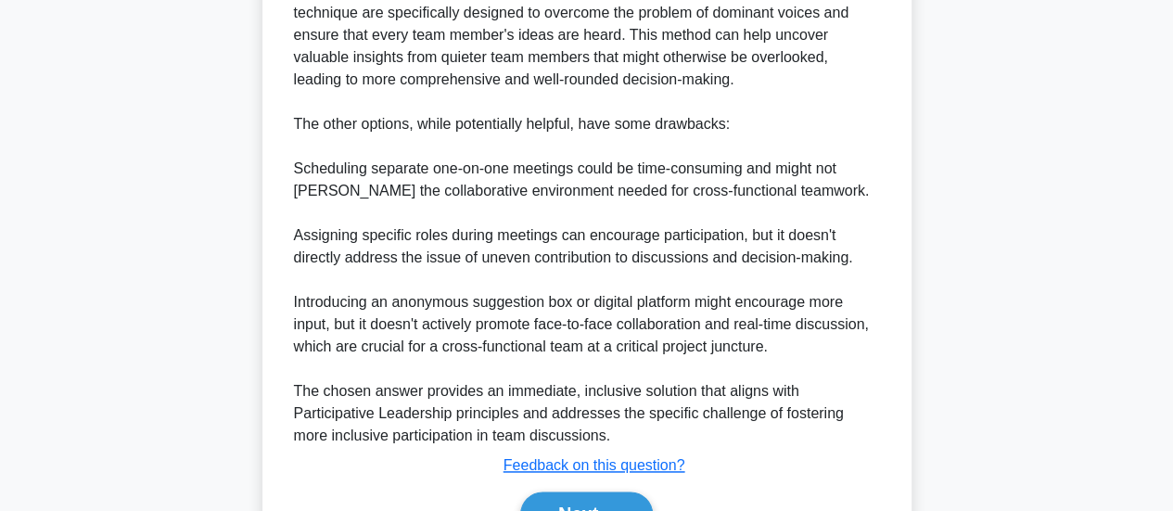
scroll to position [1100, 0]
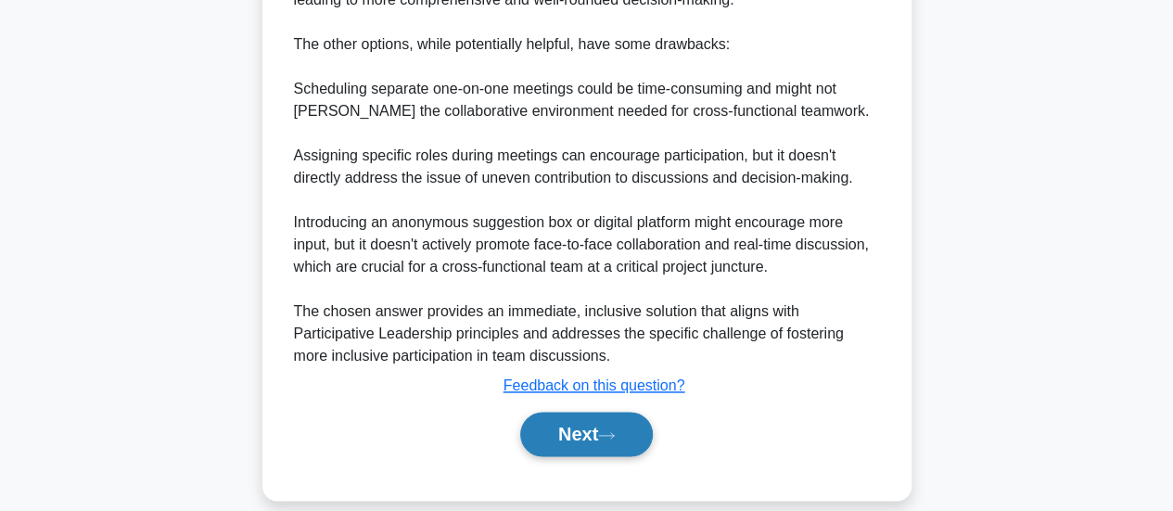
click at [595, 420] on button "Next" at bounding box center [586, 434] width 133 height 45
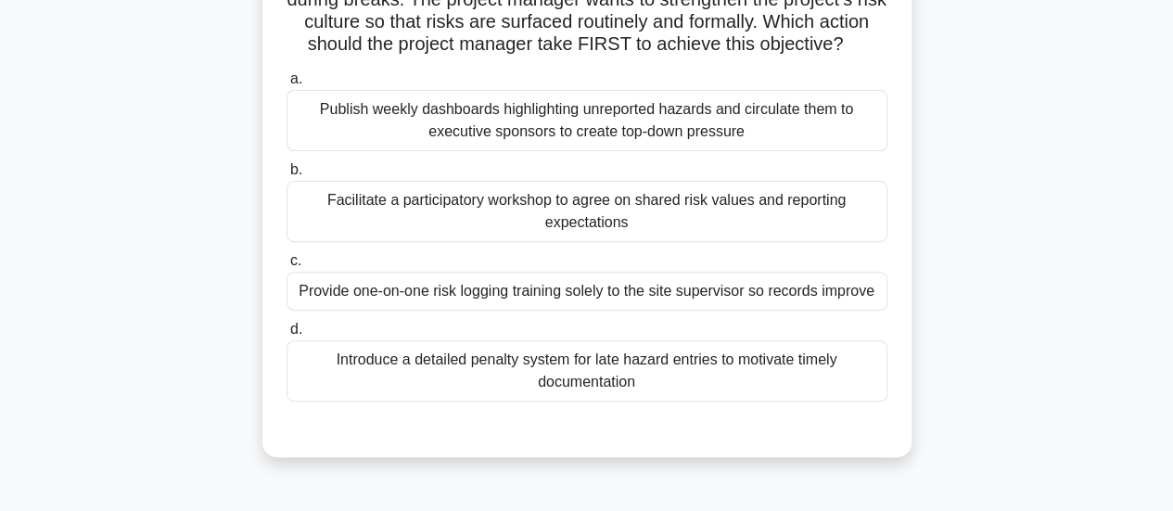
scroll to position [305, 0]
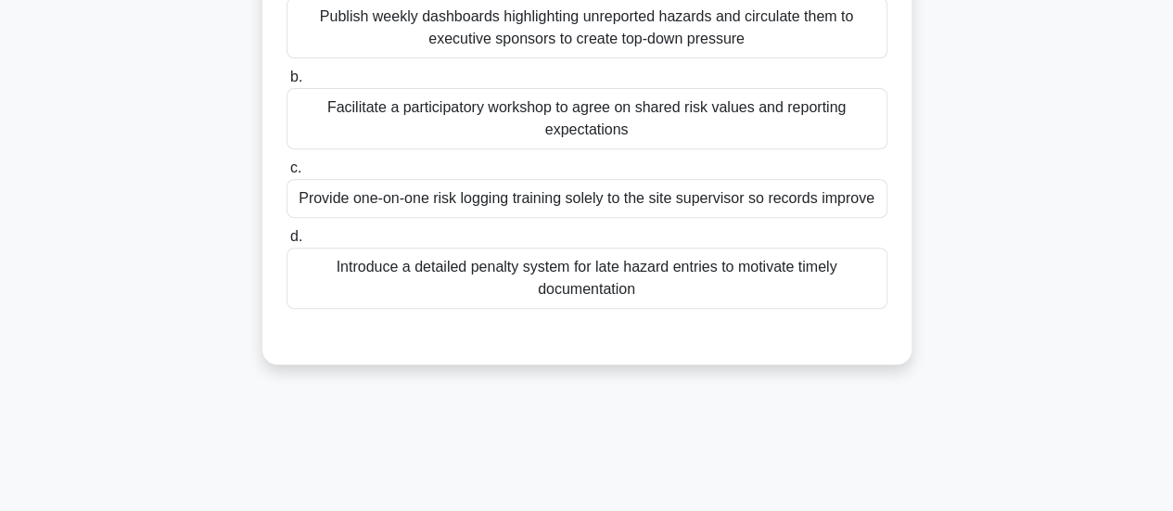
click at [688, 149] on div "Facilitate a participatory workshop to agree on shared risk values and reportin…" at bounding box center [587, 118] width 601 height 61
click at [287, 83] on input "b. Facilitate a participatory workshop to agree on shared risk values and repor…" at bounding box center [287, 77] width 0 height 12
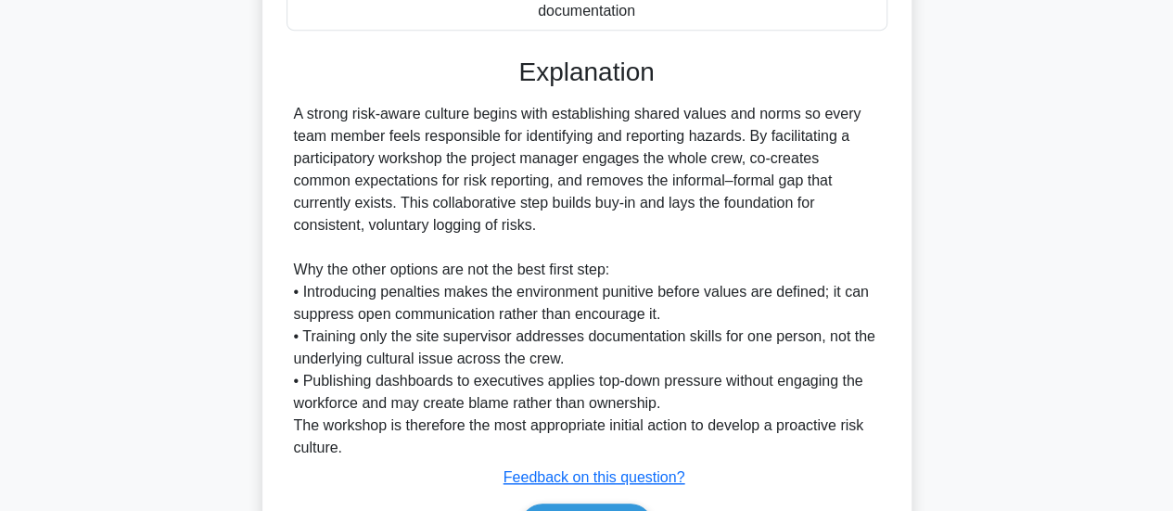
scroll to position [719, 0]
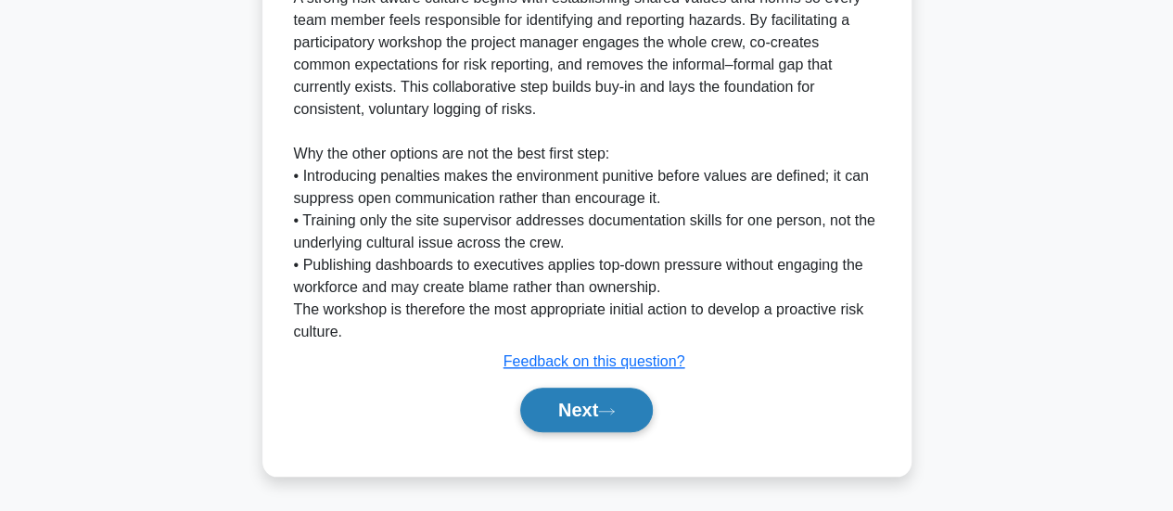
click at [586, 407] on button "Next" at bounding box center [586, 410] width 133 height 45
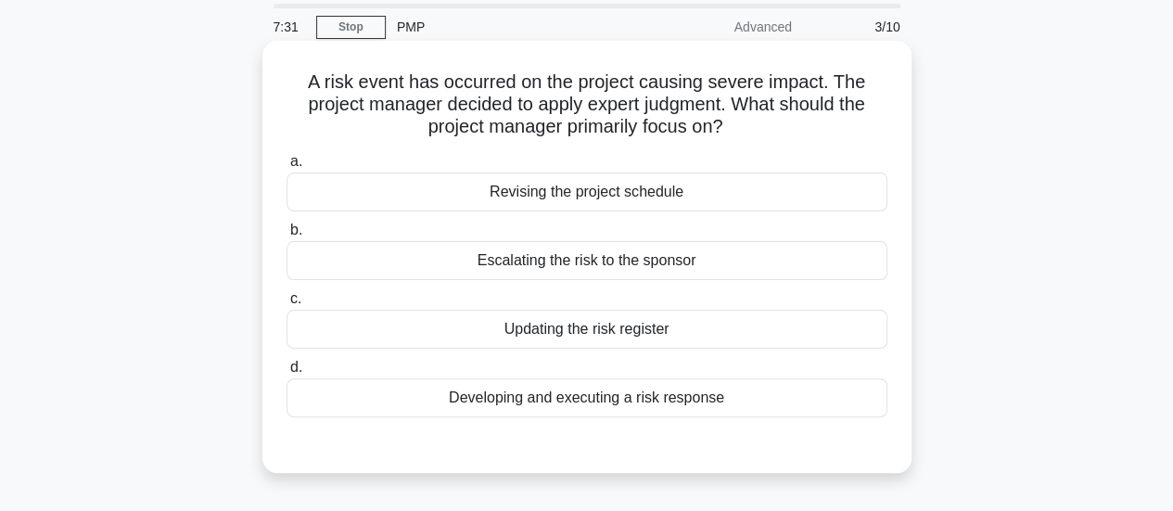
scroll to position [93, 0]
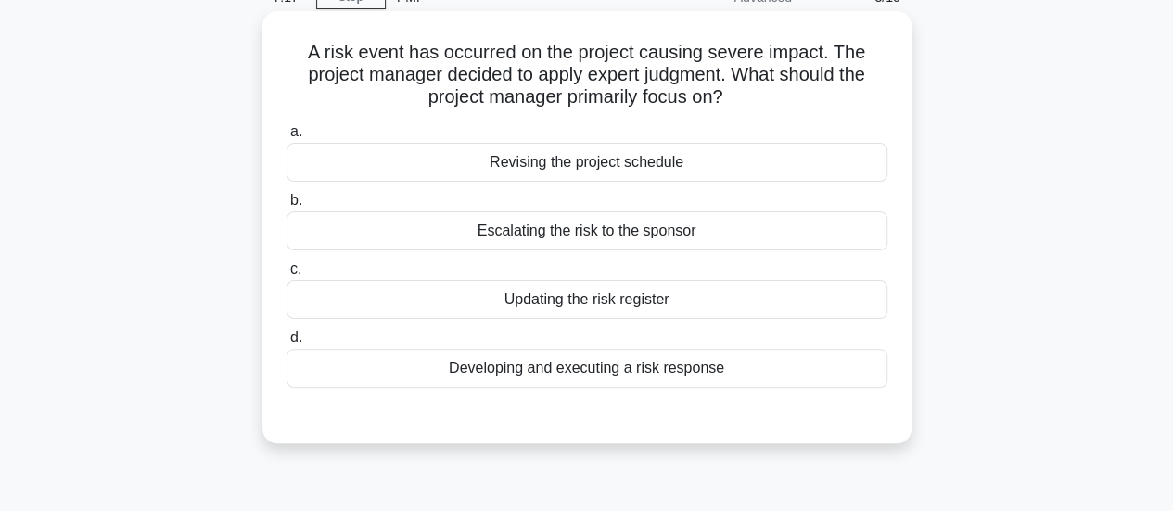
click at [593, 379] on div "Developing and executing a risk response" at bounding box center [587, 368] width 601 height 39
click at [287, 344] on input "d. Developing and executing a risk response" at bounding box center [287, 338] width 0 height 12
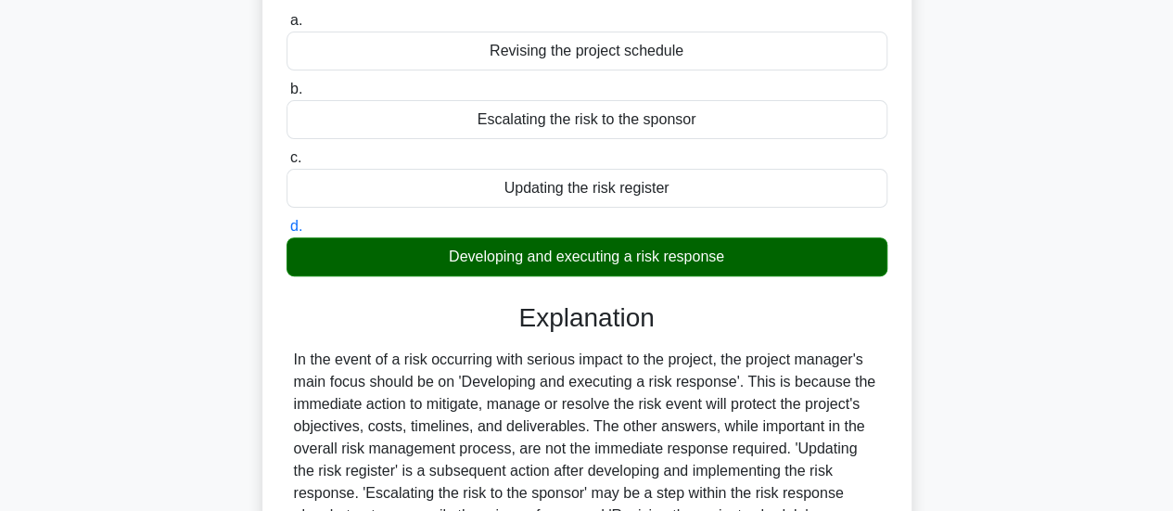
scroll to position [464, 0]
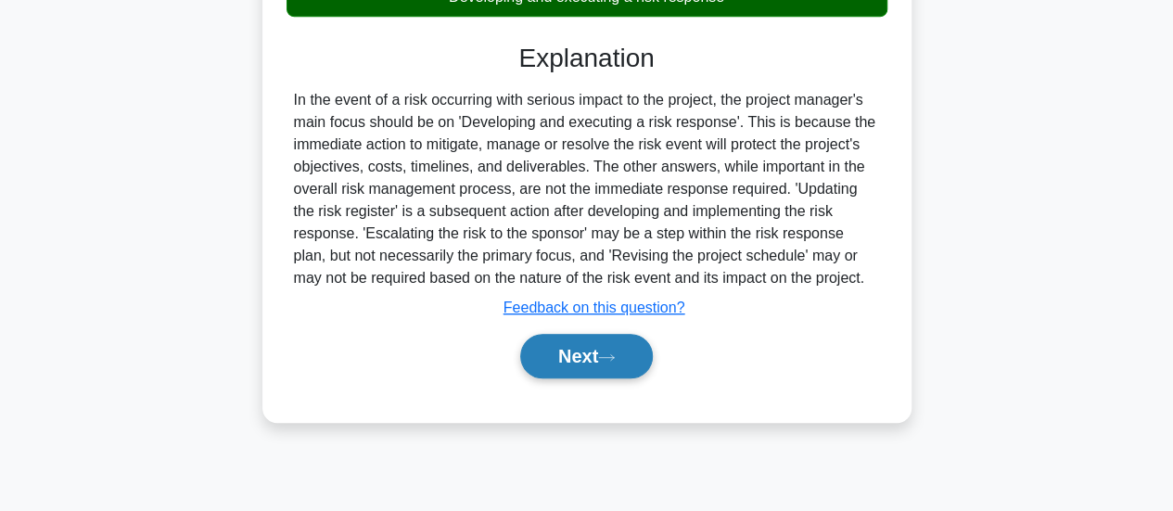
click at [590, 362] on button "Next" at bounding box center [586, 356] width 133 height 45
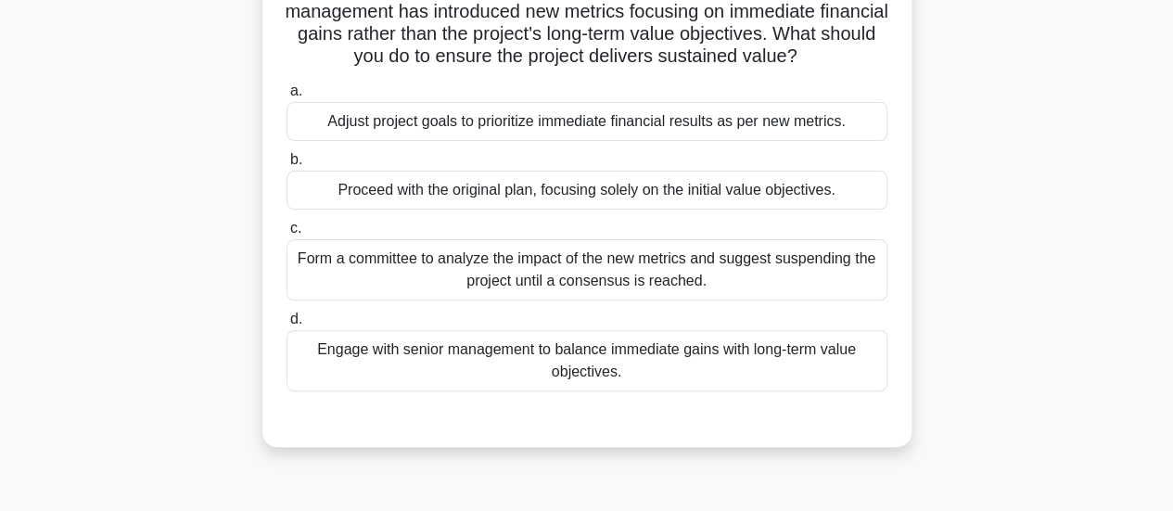
scroll to position [185, 0]
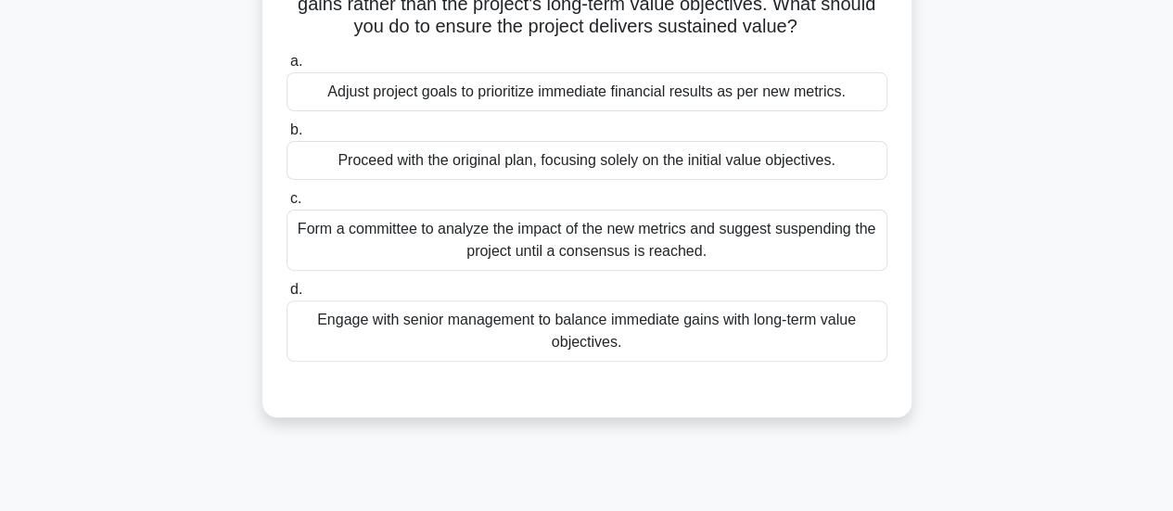
click at [619, 333] on div "Engage with senior management to balance immediate gains with long-term value o…" at bounding box center [587, 330] width 601 height 61
click at [287, 296] on input "d. Engage with senior management to balance immediate gains with long-term valu…" at bounding box center [287, 290] width 0 height 12
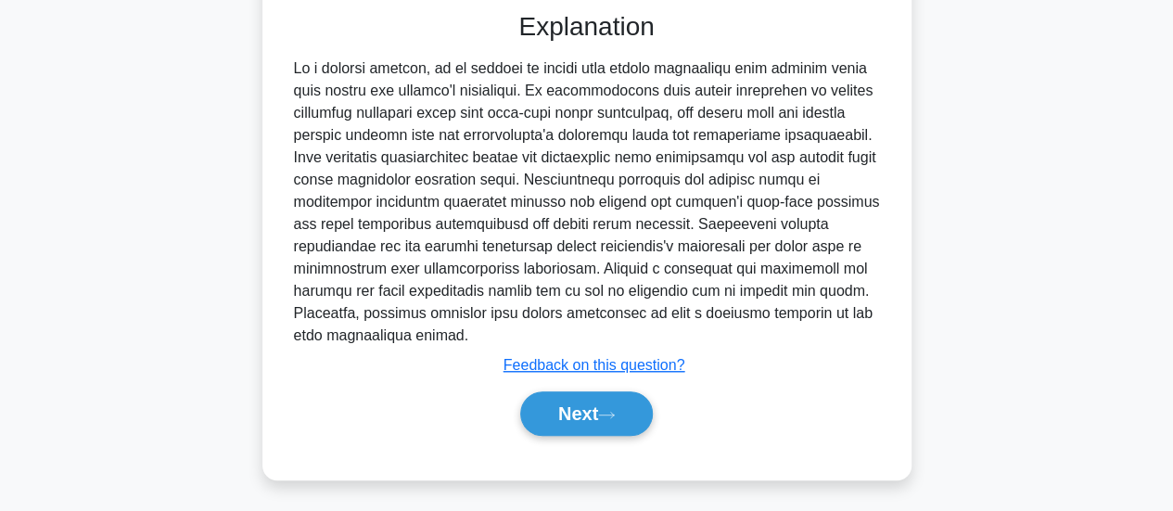
scroll to position [563, 0]
click at [592, 411] on button "Next" at bounding box center [586, 412] width 133 height 45
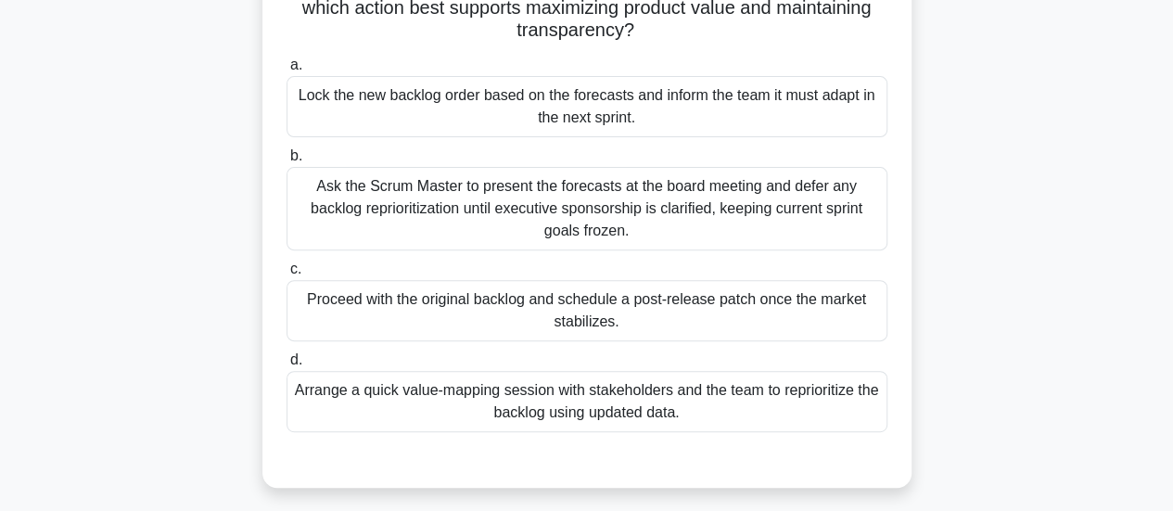
scroll to position [278, 0]
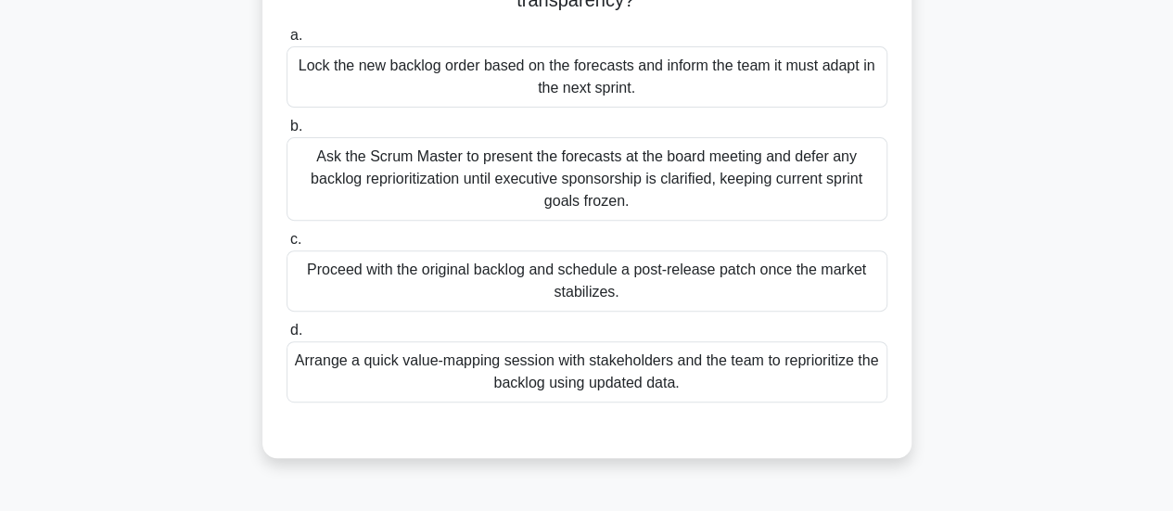
click at [746, 378] on div "Arrange a quick value-mapping session with stakeholders and the team to reprior…" at bounding box center [587, 371] width 601 height 61
click at [287, 337] on input "d. Arrange a quick value-mapping session with stakeholders and the team to repr…" at bounding box center [287, 331] width 0 height 12
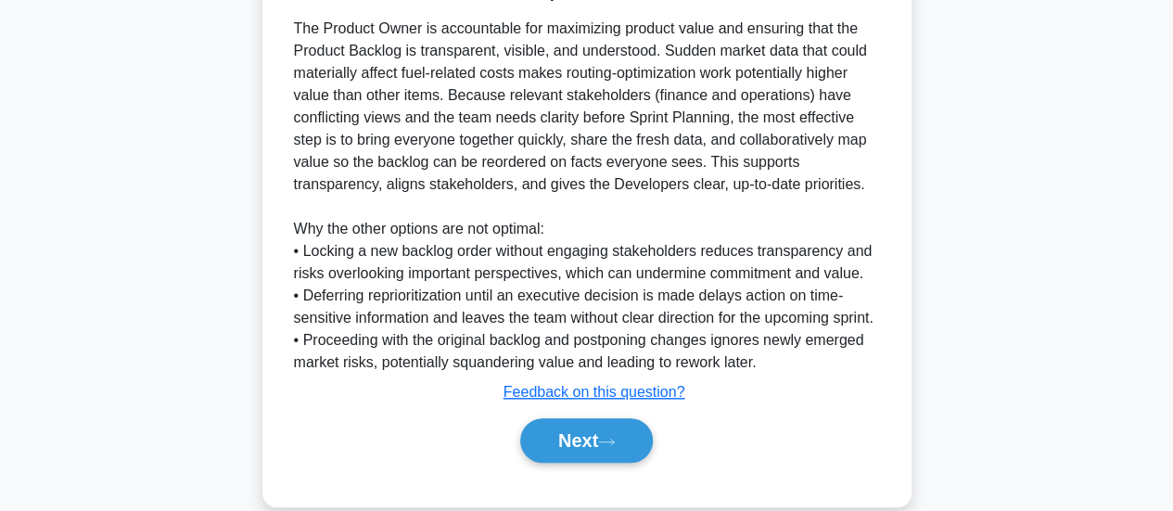
scroll to position [763, 0]
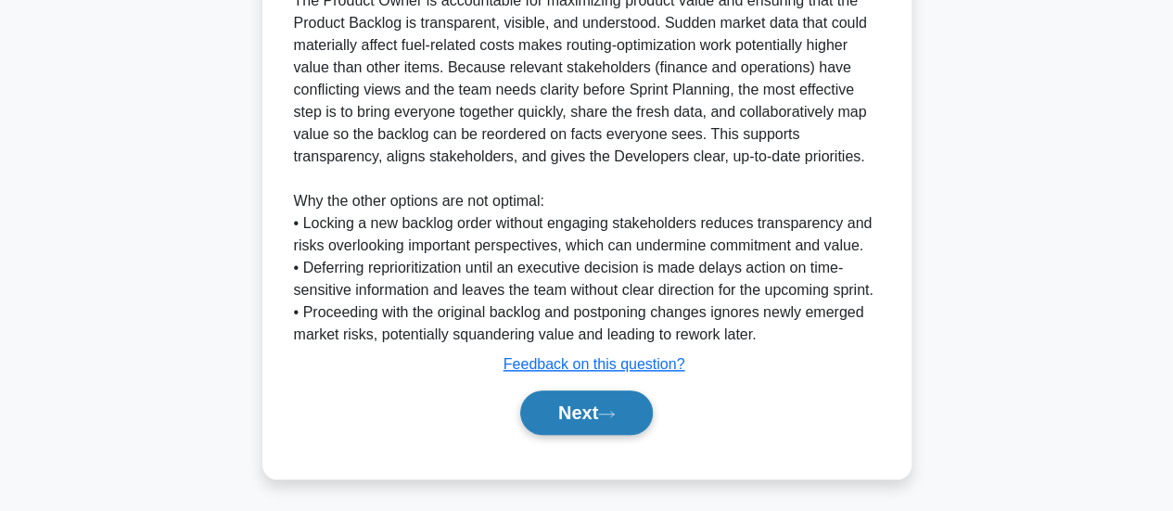
click at [548, 424] on button "Next" at bounding box center [586, 412] width 133 height 45
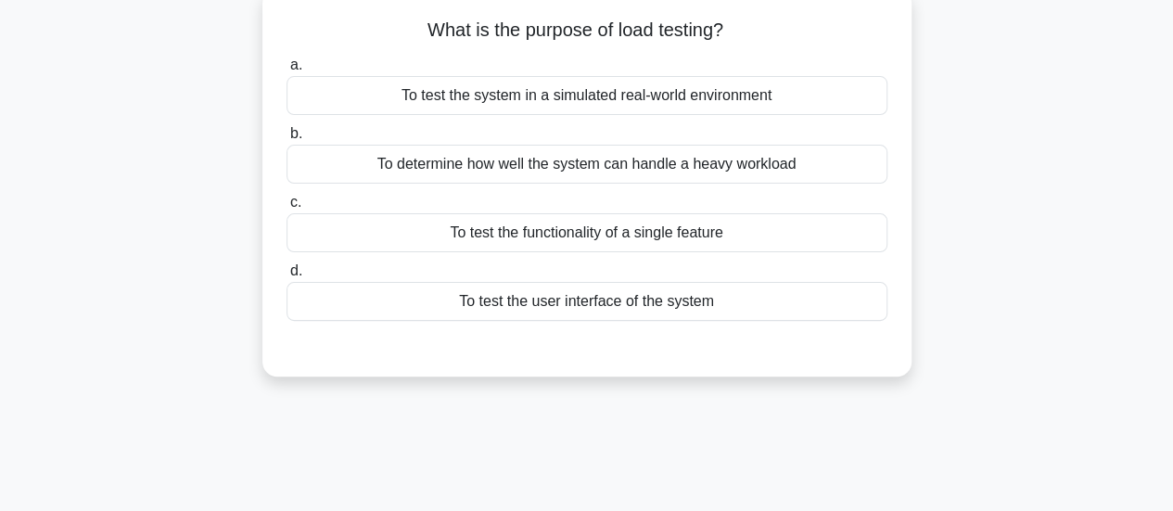
scroll to position [0, 0]
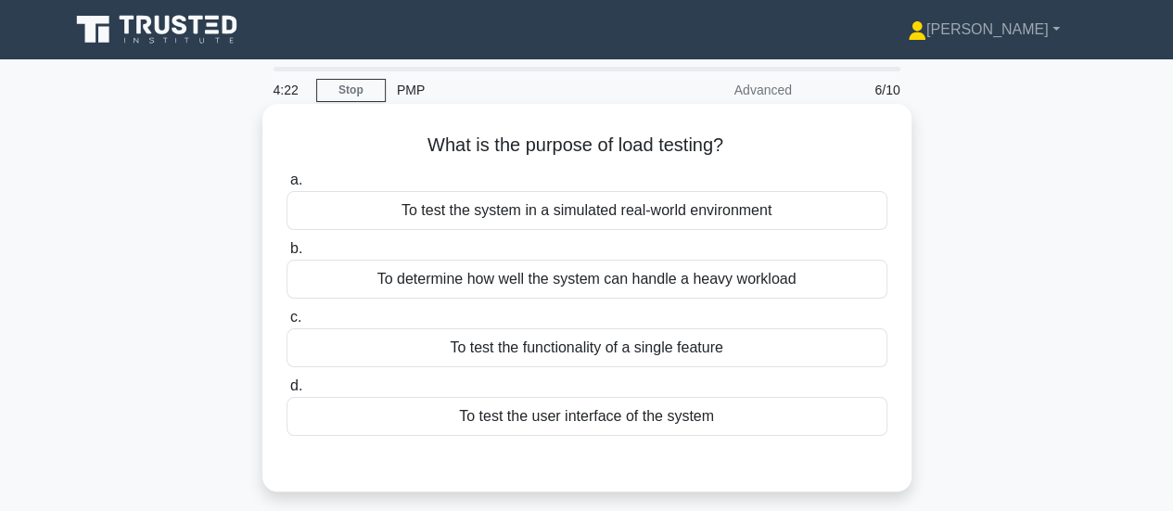
click at [629, 220] on div "To test the system in a simulated real-world environment" at bounding box center [587, 210] width 601 height 39
click at [287, 186] on input "a. To test the system in a simulated real-world environment" at bounding box center [287, 180] width 0 height 12
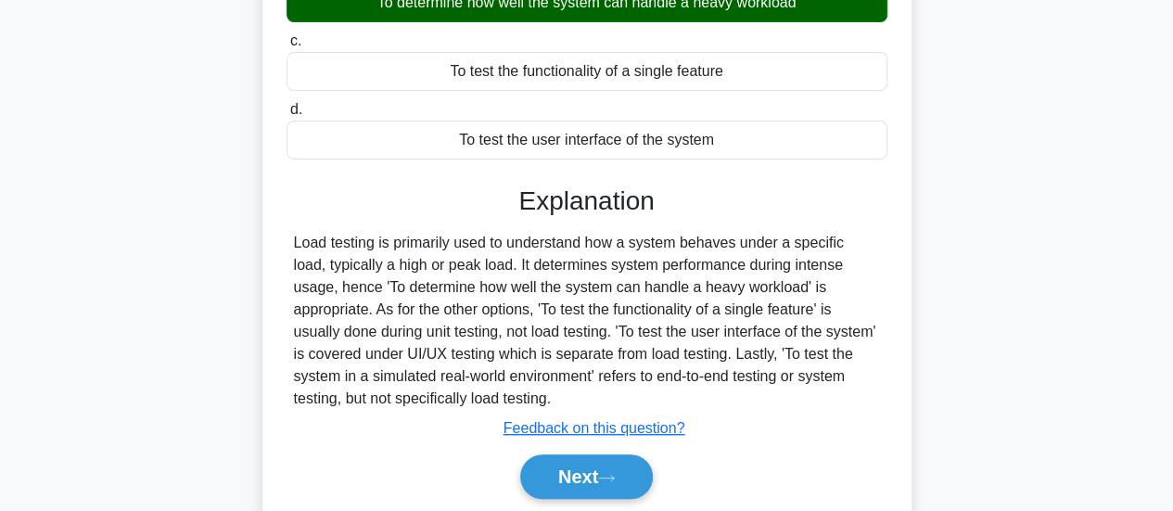
scroll to position [371, 0]
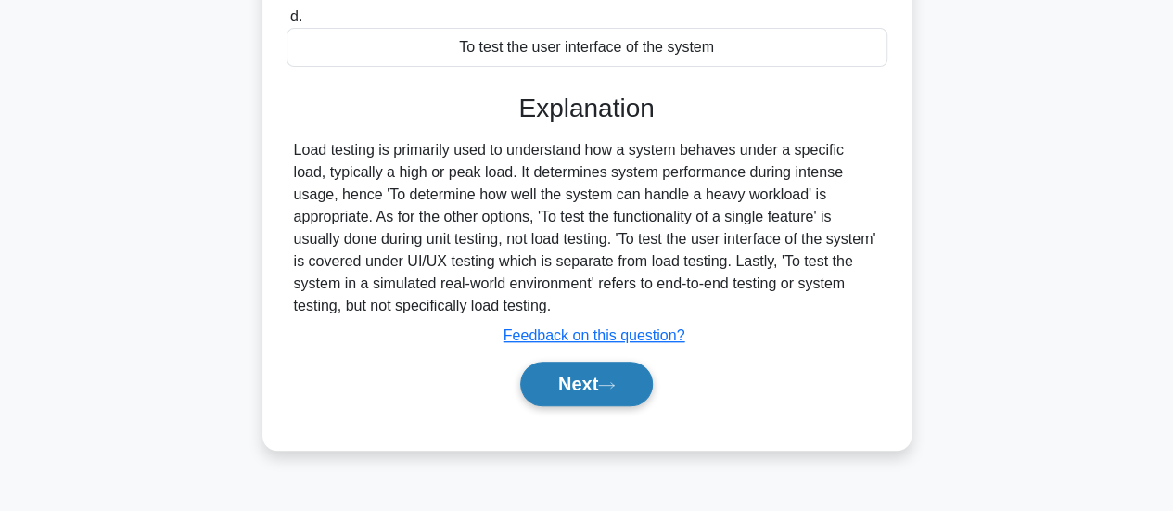
click at [543, 376] on button "Next" at bounding box center [586, 384] width 133 height 45
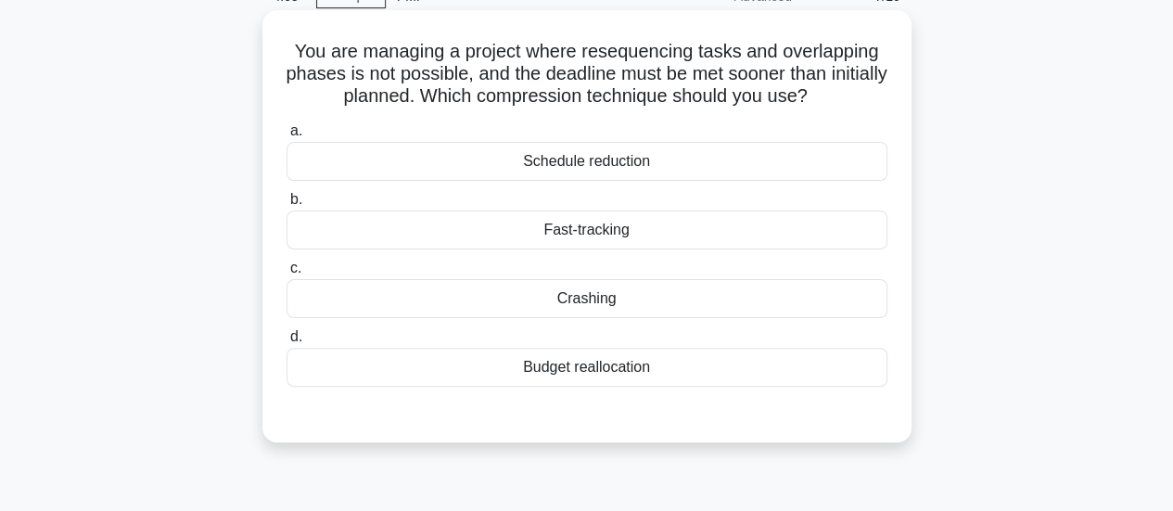
scroll to position [93, 0]
click at [670, 231] on div "Fast-tracking" at bounding box center [587, 230] width 601 height 39
click at [287, 207] on input "b. Fast-tracking" at bounding box center [287, 201] width 0 height 12
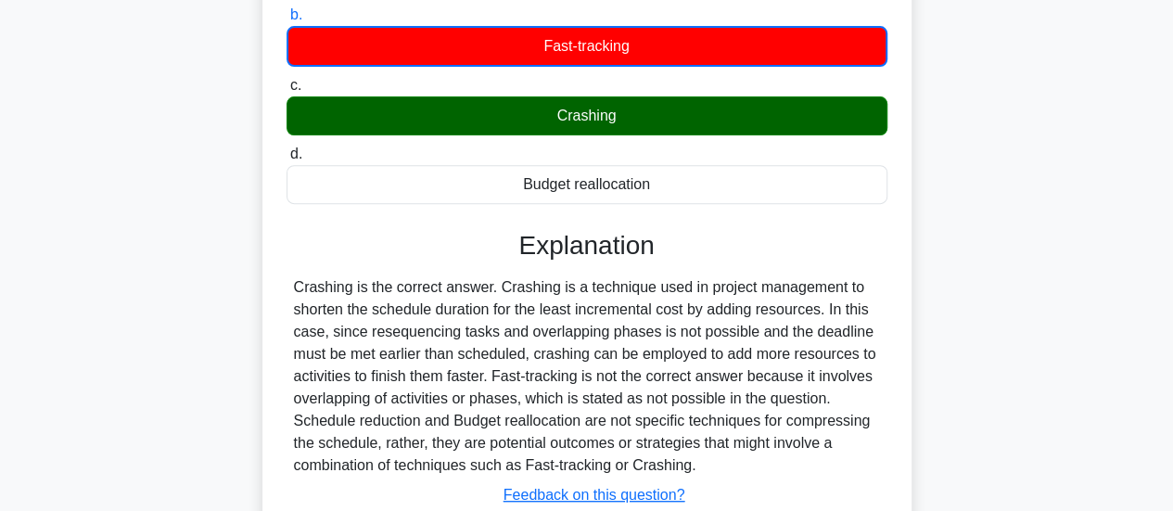
scroll to position [464, 0]
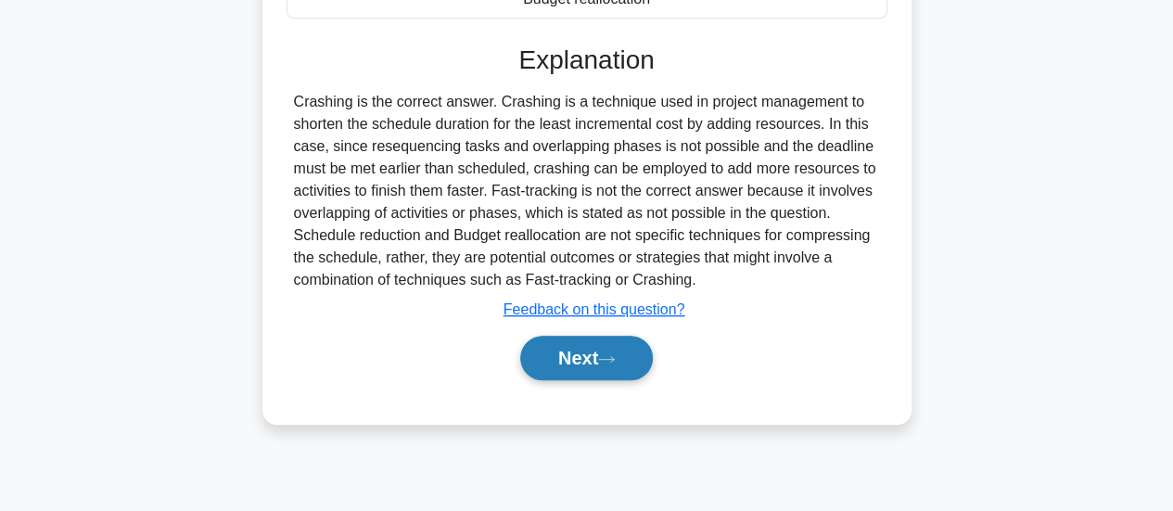
click at [595, 366] on button "Next" at bounding box center [586, 358] width 133 height 45
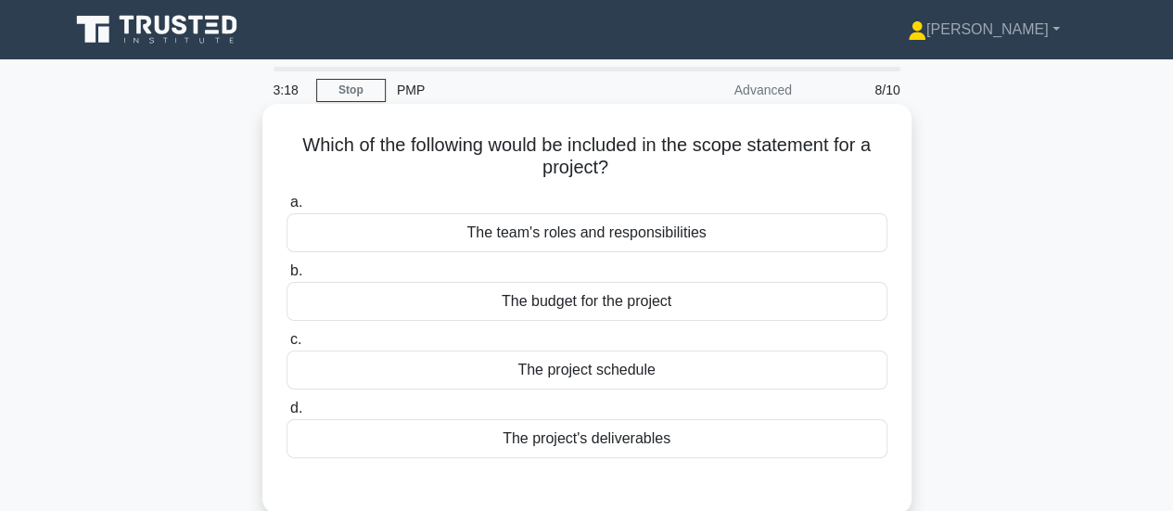
scroll to position [93, 0]
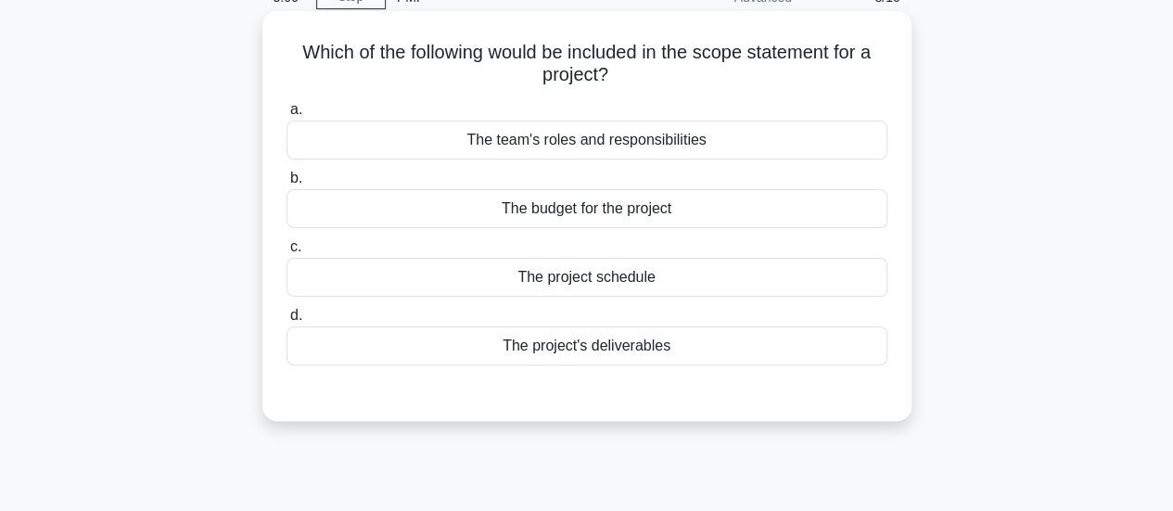
click at [658, 351] on div "The project's deliverables" at bounding box center [587, 345] width 601 height 39
click at [287, 322] on input "d. The project's deliverables" at bounding box center [287, 316] width 0 height 12
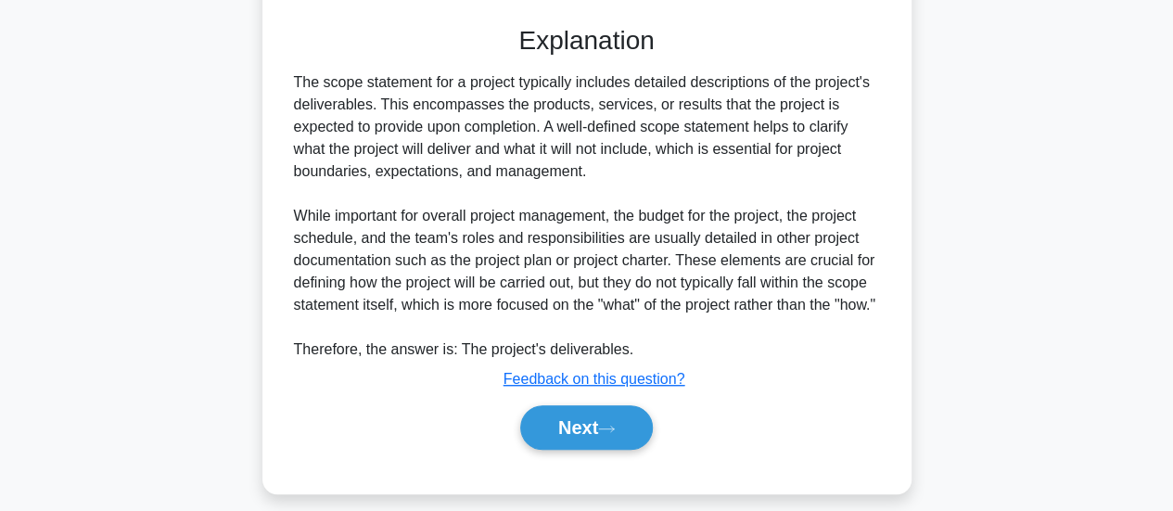
scroll to position [464, 0]
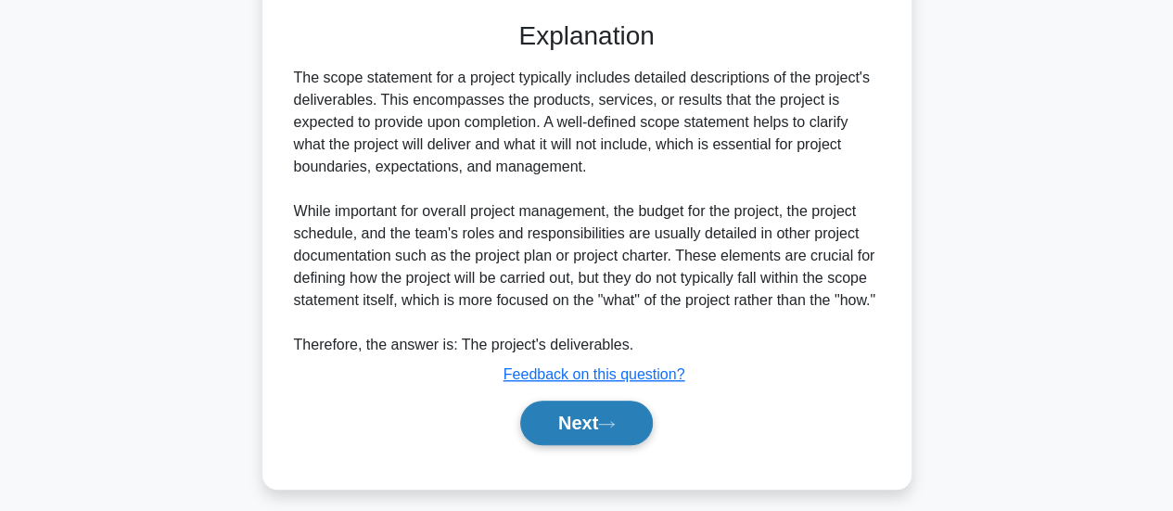
click at [589, 445] on button "Next" at bounding box center [586, 423] width 133 height 45
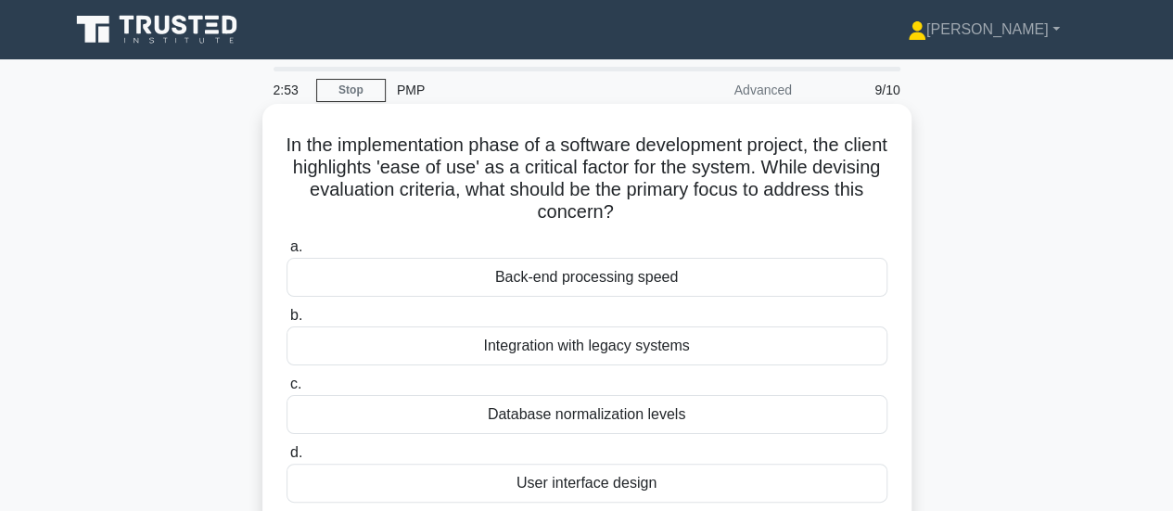
scroll to position [93, 0]
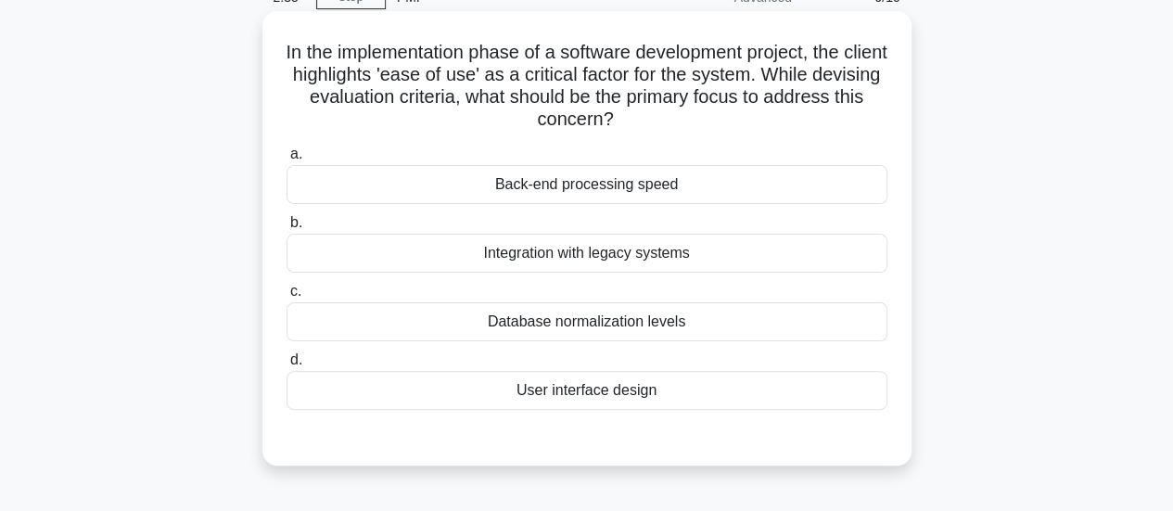
click at [624, 390] on div "User interface design" at bounding box center [587, 390] width 601 height 39
click at [287, 366] on input "d. User interface design" at bounding box center [287, 360] width 0 height 12
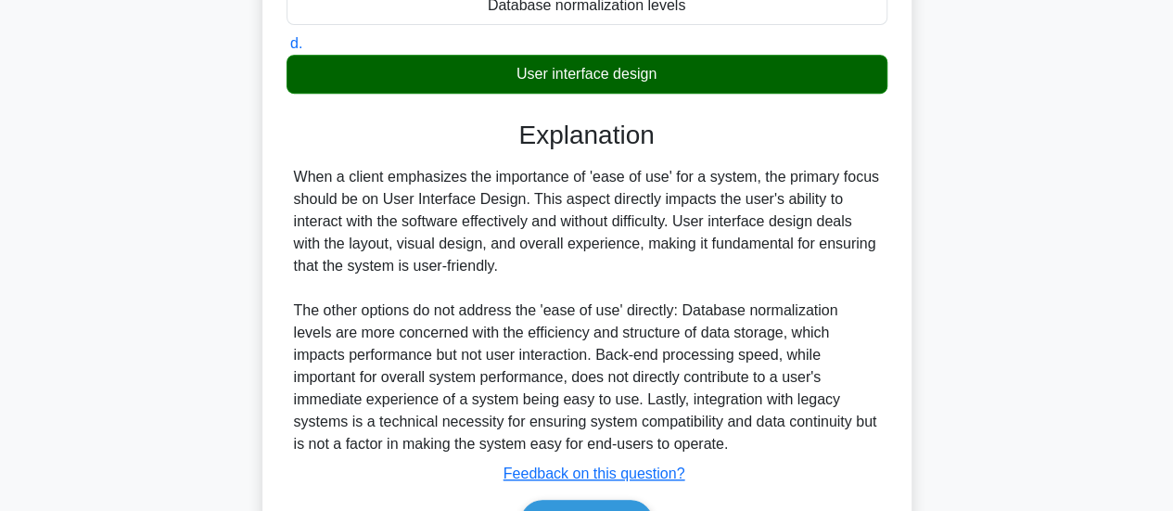
scroll to position [518, 0]
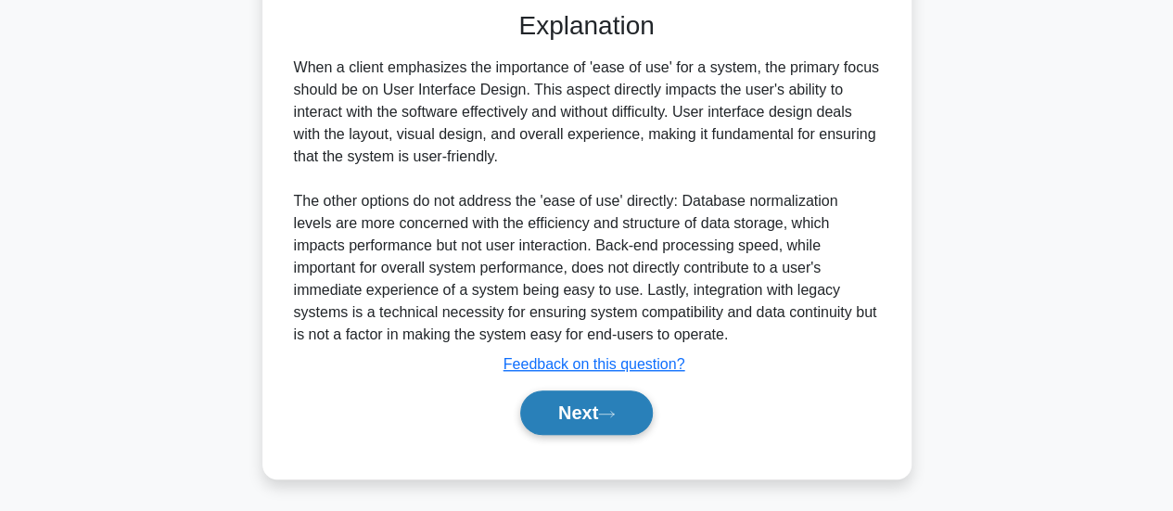
click at [568, 395] on button "Next" at bounding box center [586, 412] width 133 height 45
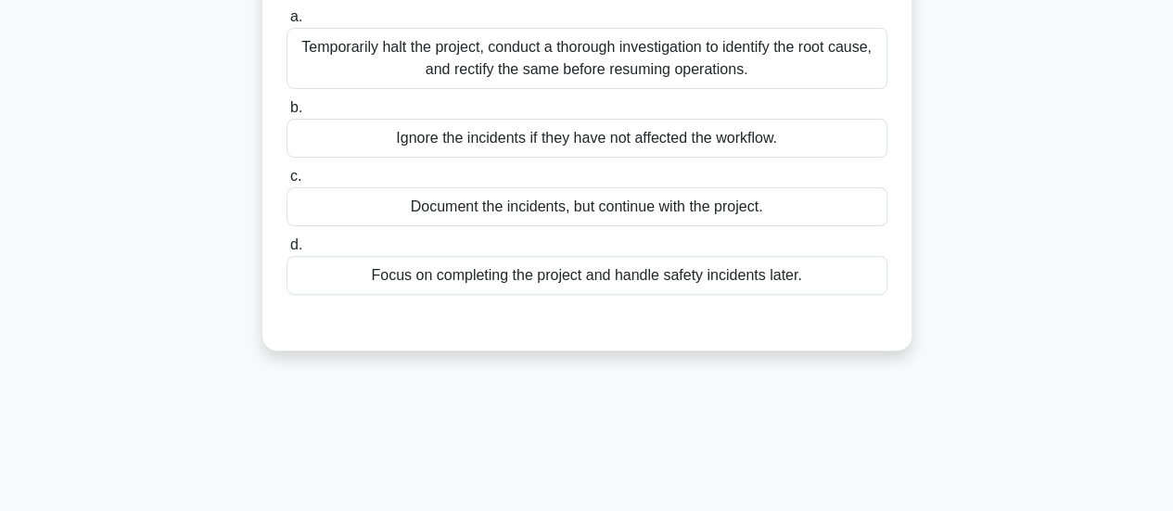
scroll to position [120, 0]
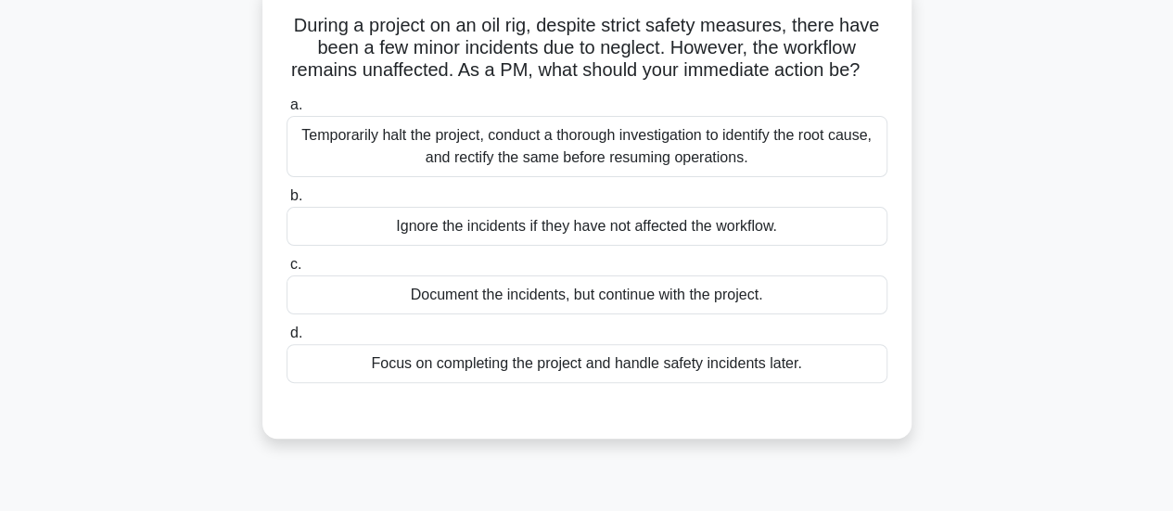
click at [494, 314] on div "Document the incidents, but continue with the project." at bounding box center [587, 294] width 601 height 39
click at [287, 271] on input "c. Document the incidents, but continue with the project." at bounding box center [287, 265] width 0 height 12
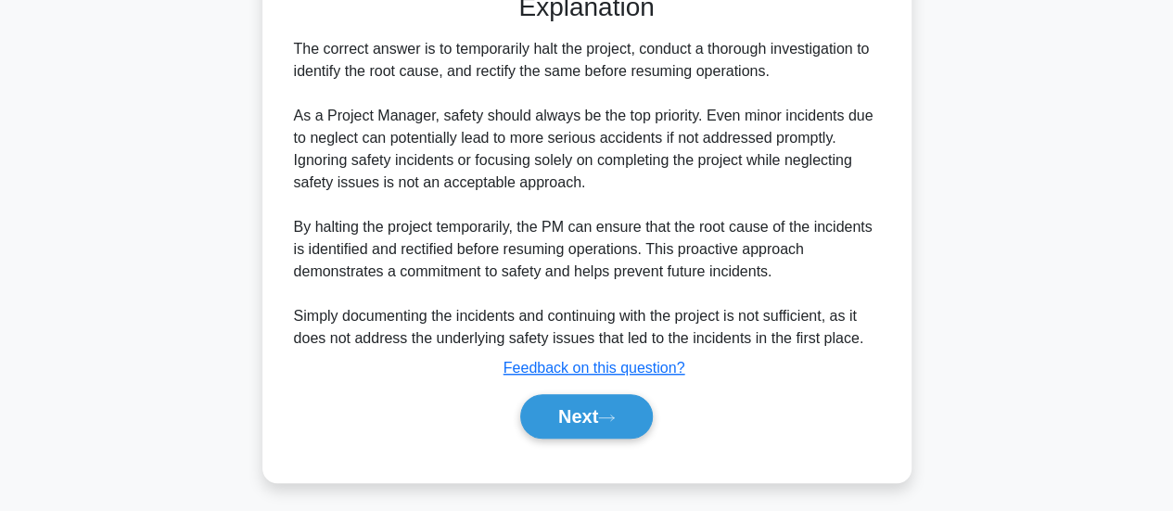
scroll to position [566, 0]
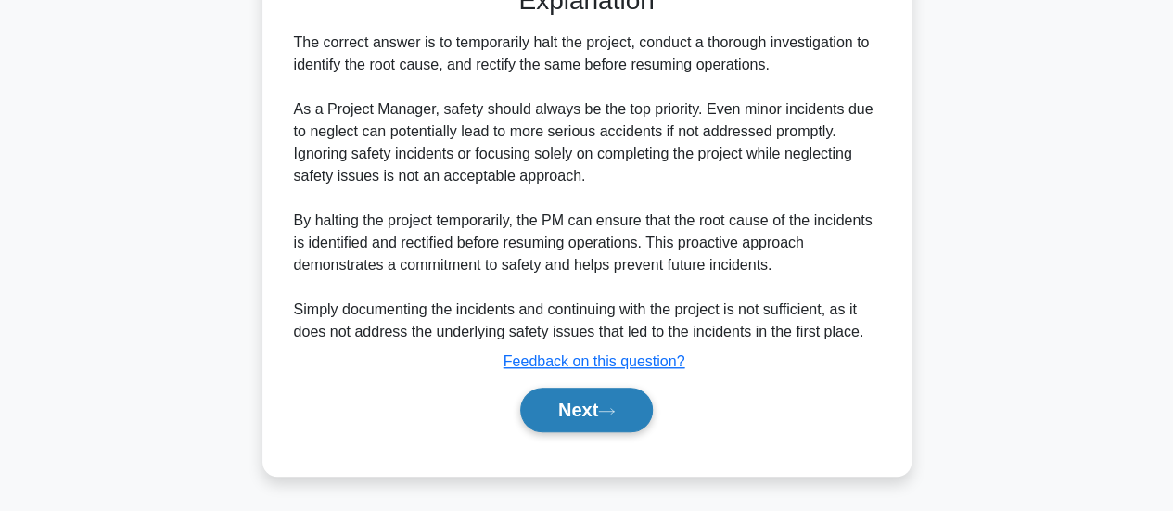
click at [561, 408] on button "Next" at bounding box center [586, 410] width 133 height 45
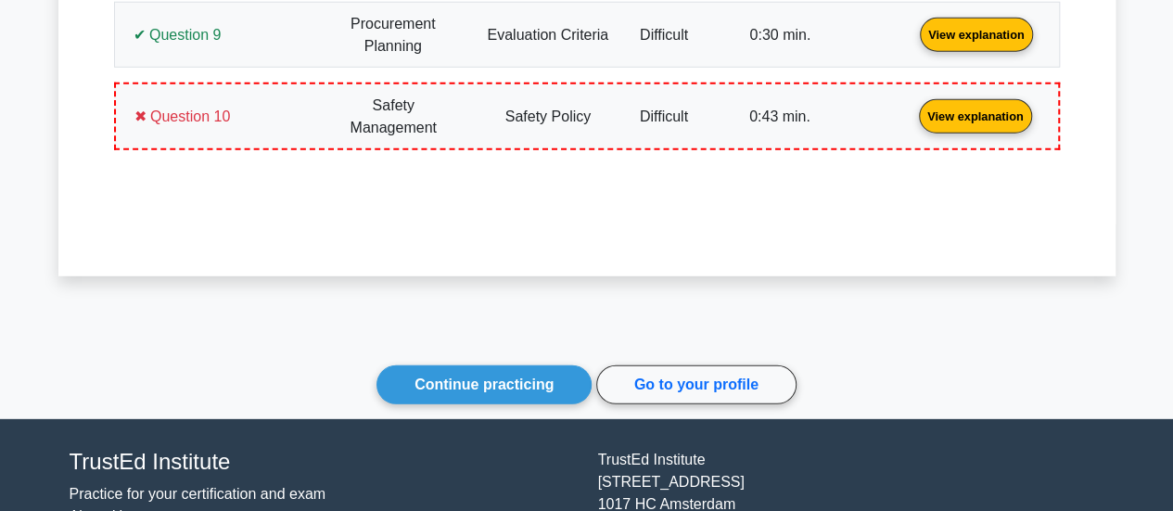
scroll to position [2596, 0]
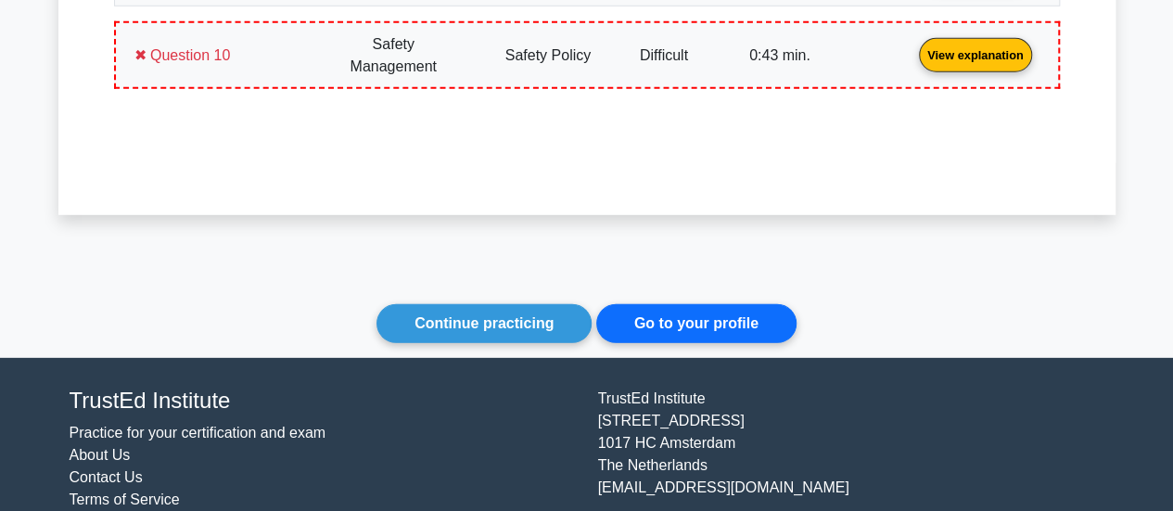
click at [646, 304] on link "Go to your profile" at bounding box center [696, 323] width 200 height 39
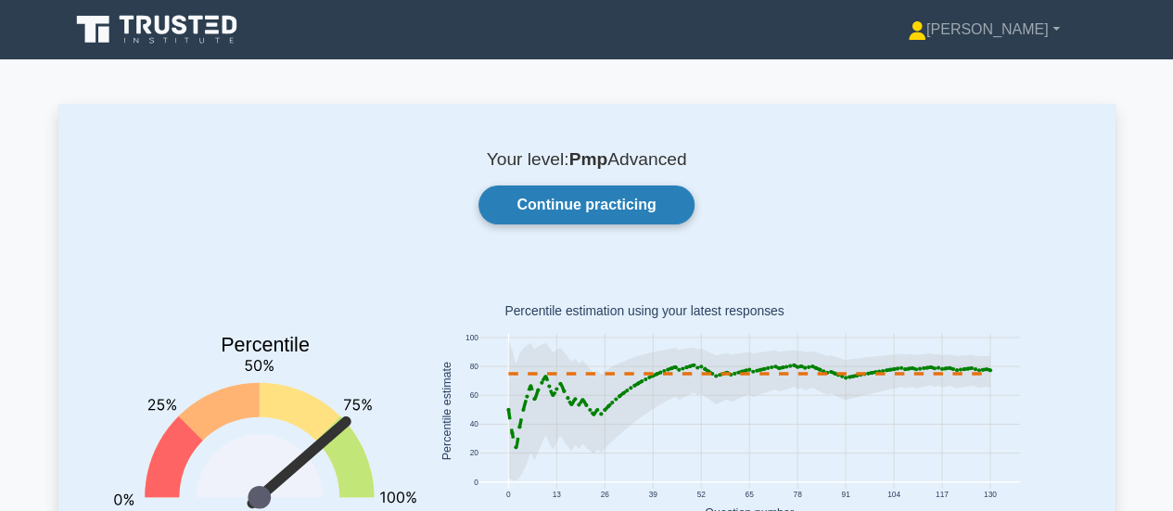
click at [622, 212] on link "Continue practicing" at bounding box center [585, 204] width 215 height 39
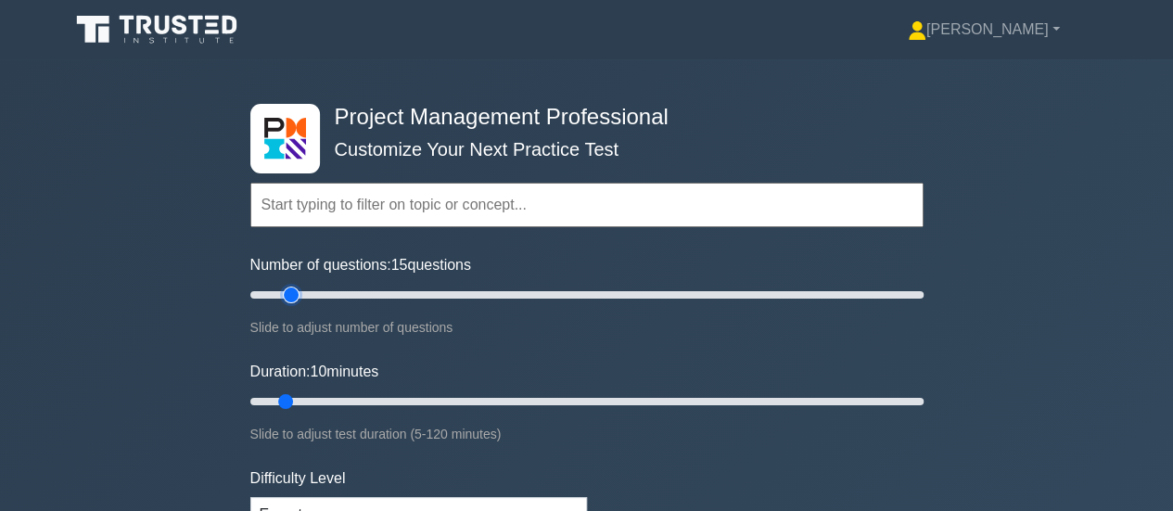
type input "15"
click at [286, 296] on input "Number of questions: 15 questions" at bounding box center [586, 295] width 673 height 22
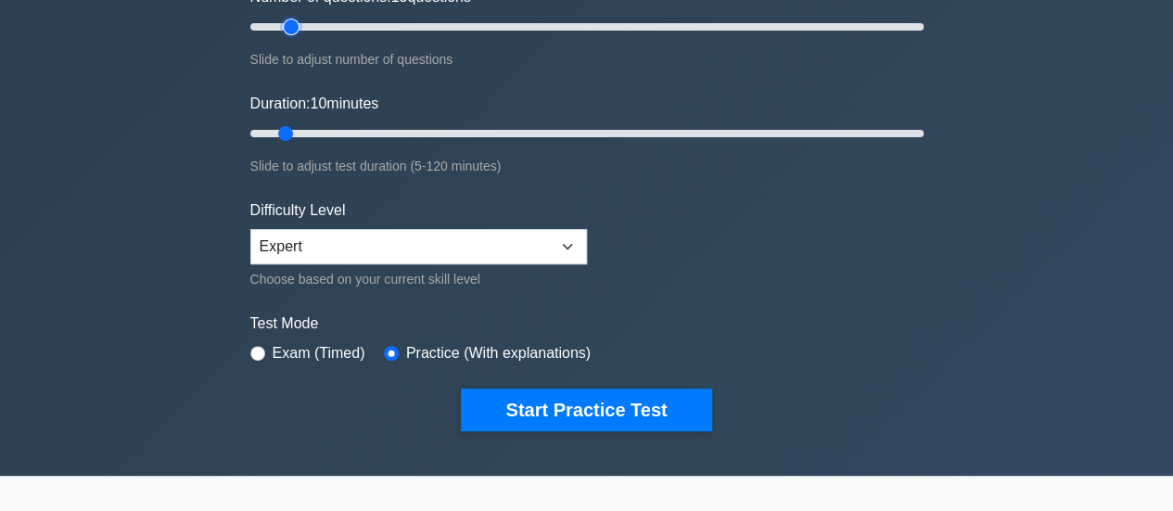
scroll to position [278, 0]
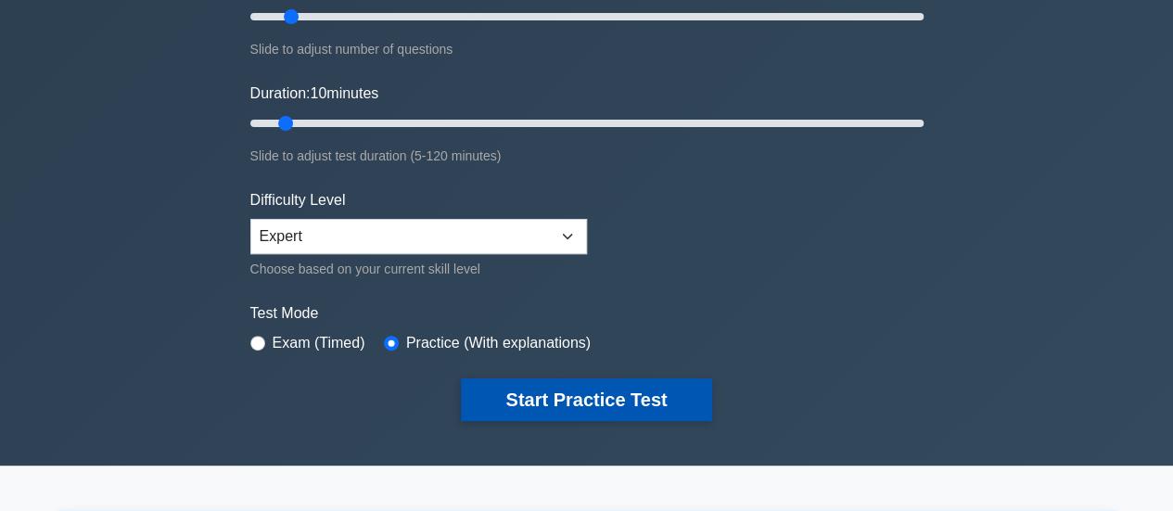
click at [586, 402] on button "Start Practice Test" at bounding box center [586, 399] width 250 height 43
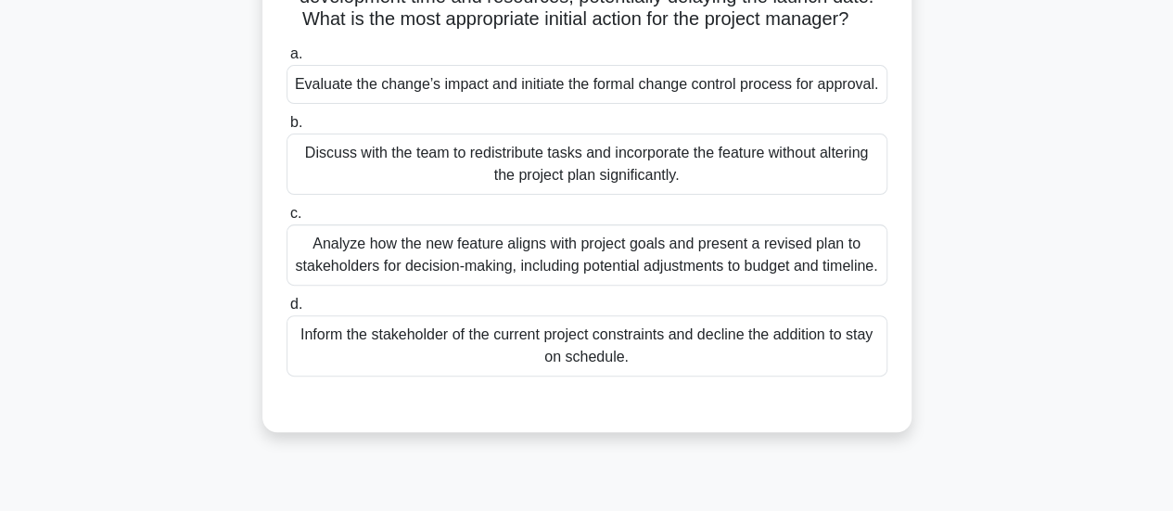
scroll to position [185, 0]
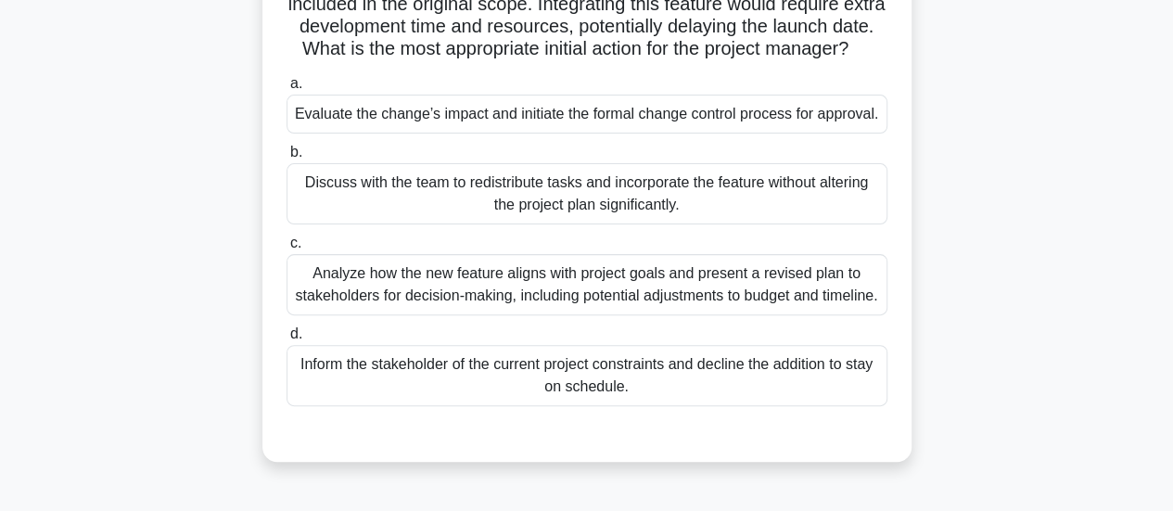
click at [629, 134] on div "Evaluate the change’s impact and initiate the formal change control process for…" at bounding box center [587, 114] width 601 height 39
click at [287, 90] on input "a. Evaluate the change’s impact and initiate the formal change control process …" at bounding box center [287, 84] width 0 height 12
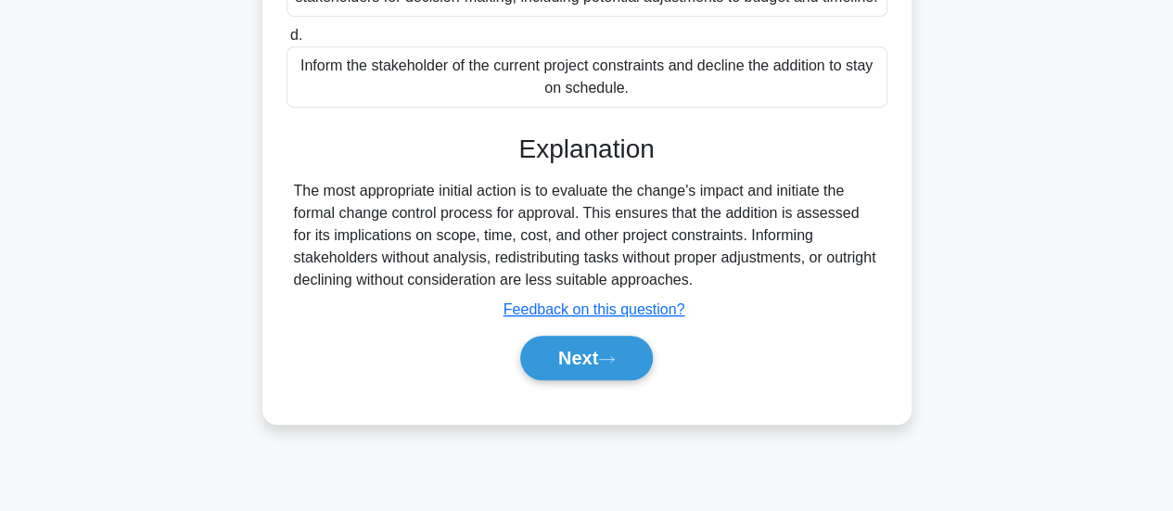
scroll to position [496, 0]
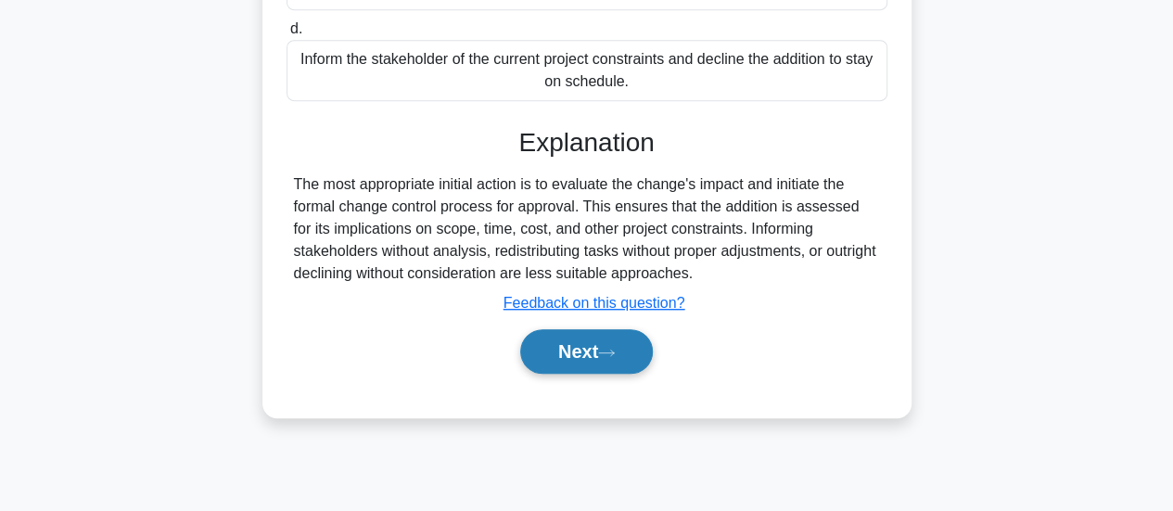
click at [606, 358] on icon at bounding box center [606, 353] width 17 height 10
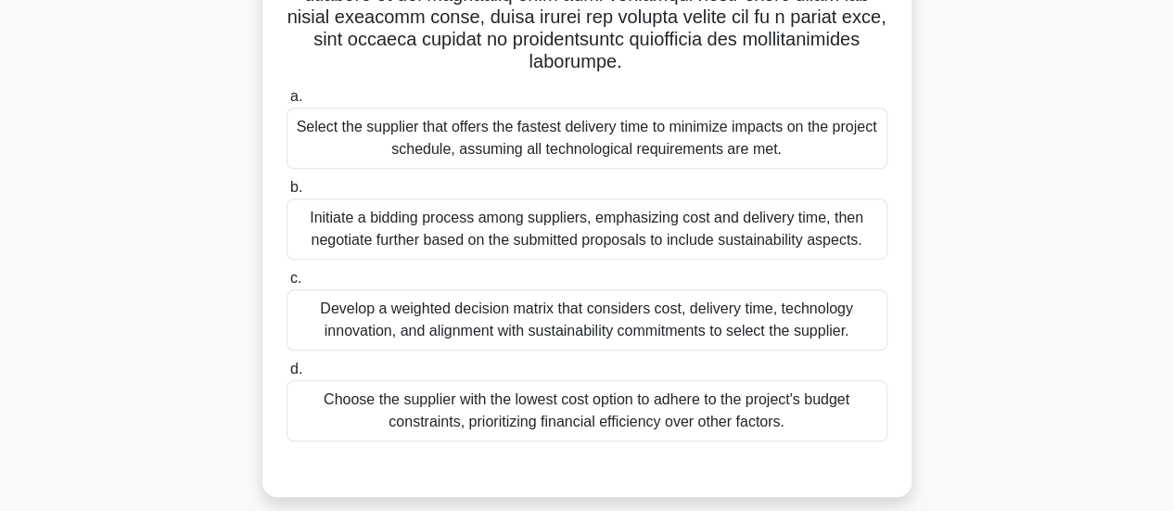
scroll to position [491, 0]
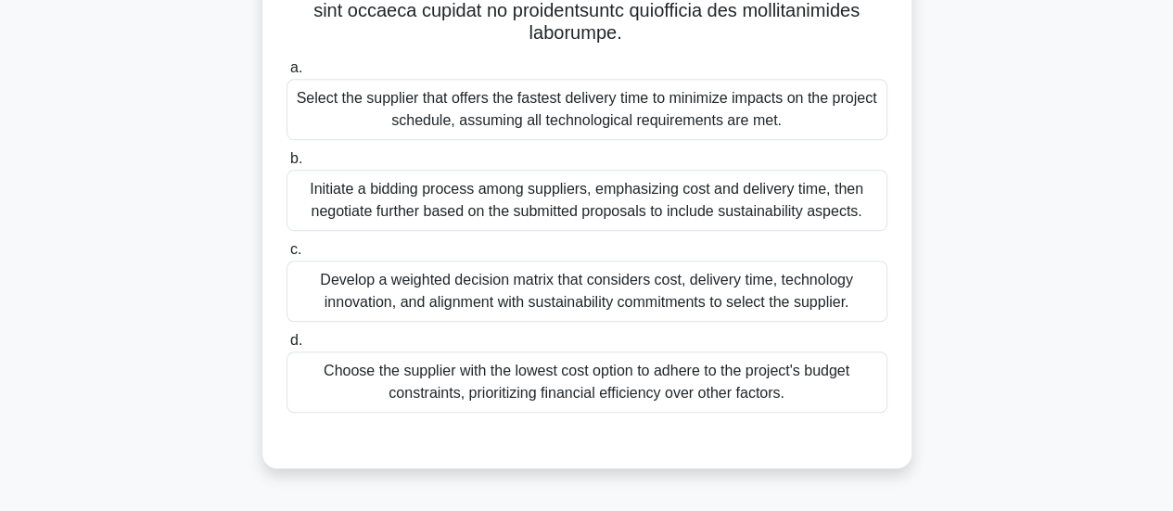
click at [699, 288] on div "Develop a weighted decision matrix that considers cost, delivery time, technolo…" at bounding box center [587, 291] width 601 height 61
click at [287, 256] on input "c. Develop a weighted decision matrix that considers cost, delivery time, techn…" at bounding box center [287, 250] width 0 height 12
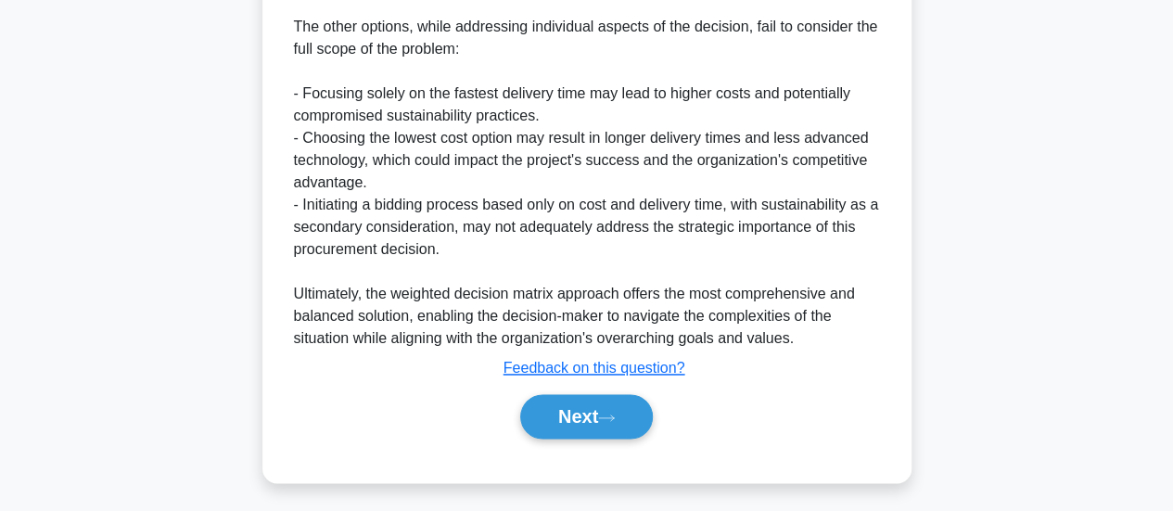
scroll to position [1186, 0]
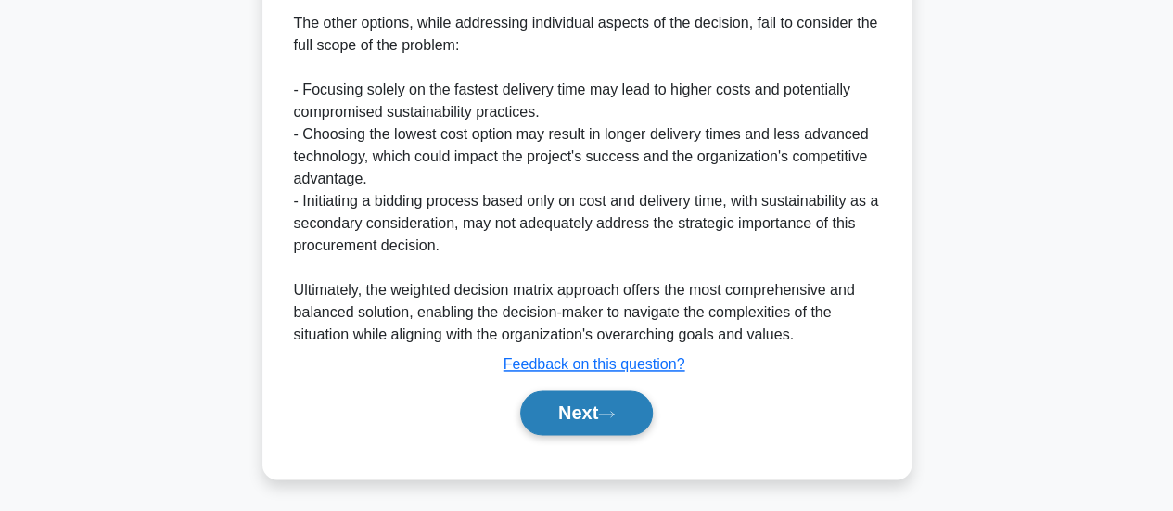
click at [596, 426] on button "Next" at bounding box center [586, 412] width 133 height 45
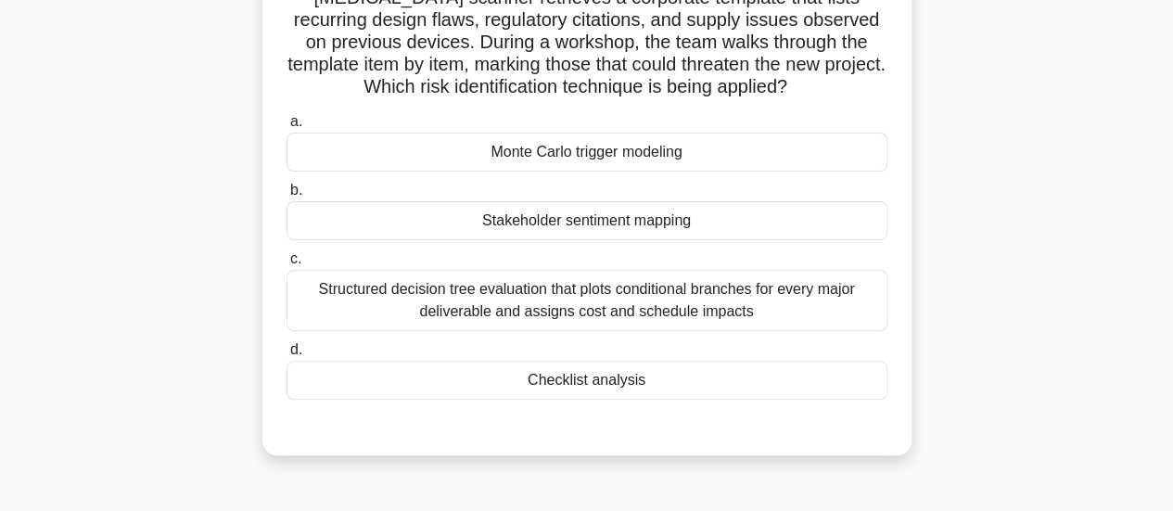
scroll to position [120, 0]
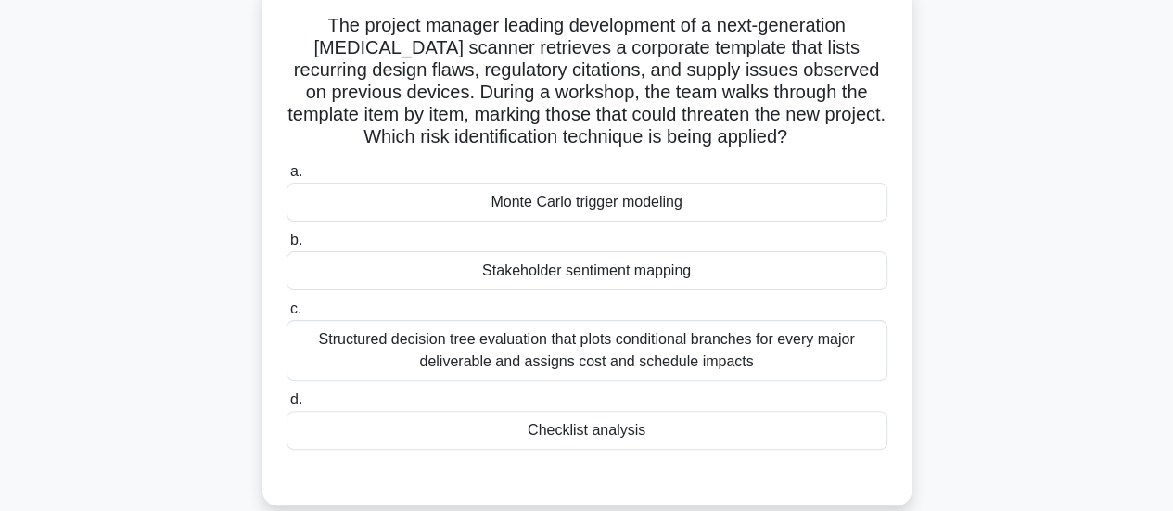
click at [652, 421] on div "Checklist analysis" at bounding box center [587, 430] width 601 height 39
click at [287, 406] on input "d. Checklist analysis" at bounding box center [287, 400] width 0 height 12
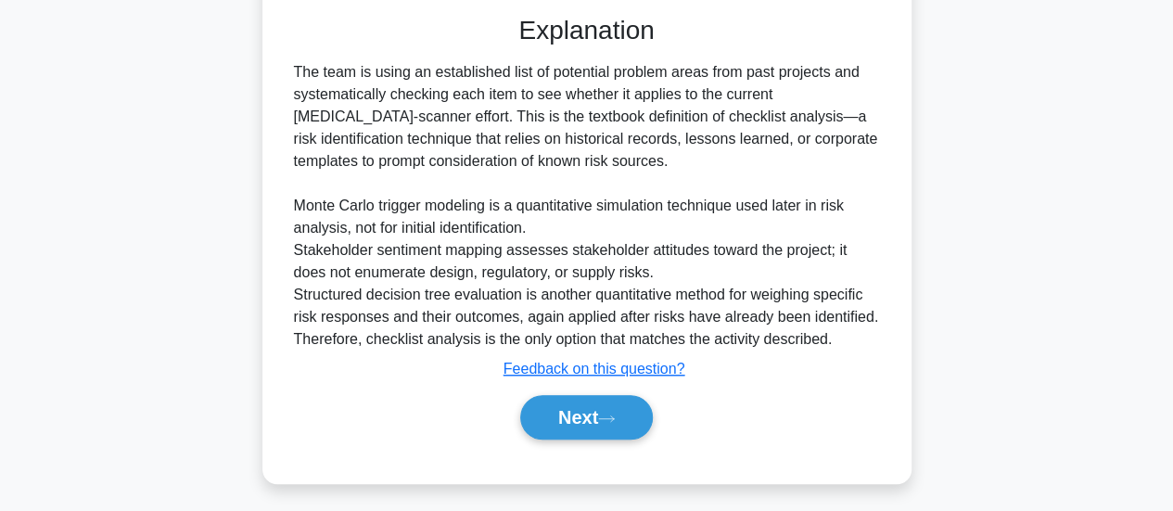
scroll to position [585, 0]
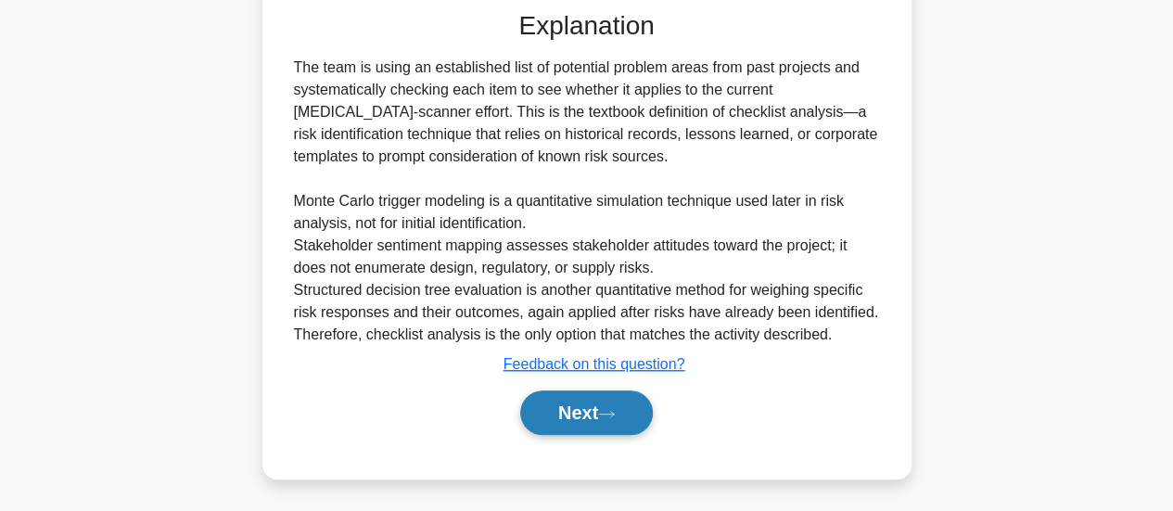
click at [618, 423] on button "Next" at bounding box center [586, 412] width 133 height 45
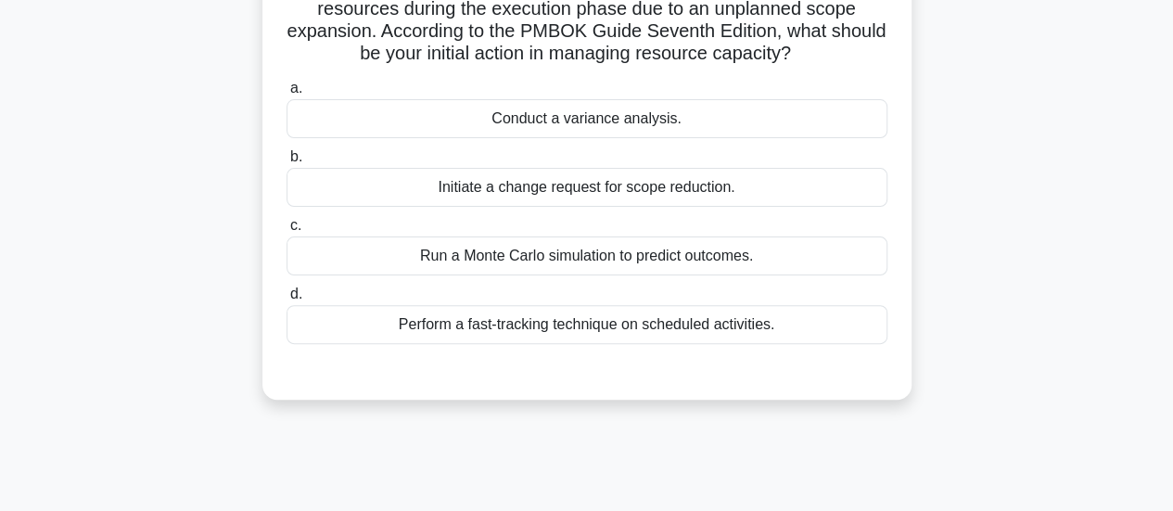
scroll to position [120, 0]
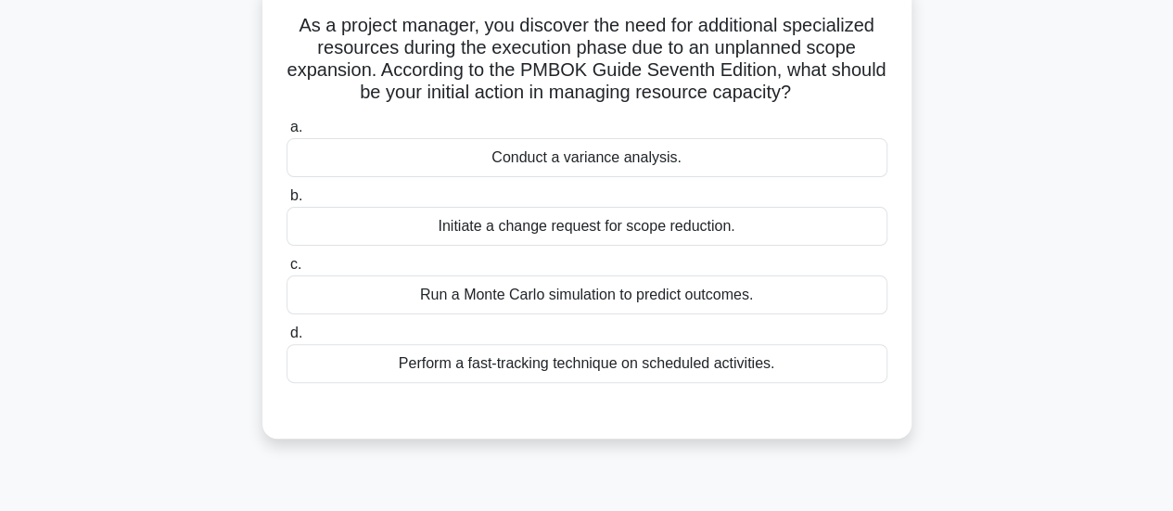
click at [551, 298] on div "Run a Monte Carlo simulation to predict outcomes." at bounding box center [587, 294] width 601 height 39
click at [287, 271] on input "c. Run a Monte Carlo simulation to predict outcomes." at bounding box center [287, 265] width 0 height 12
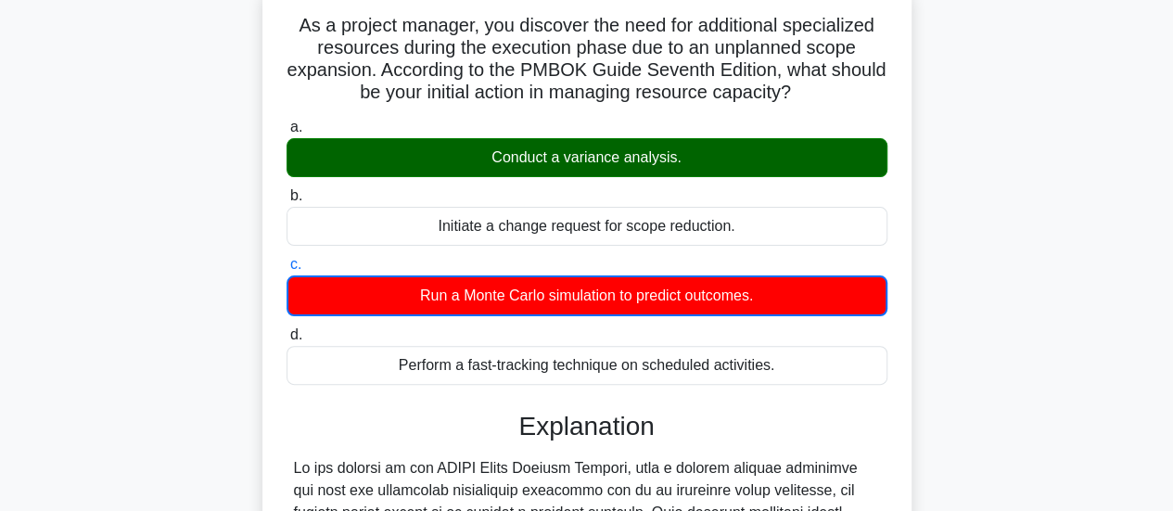
scroll to position [212, 0]
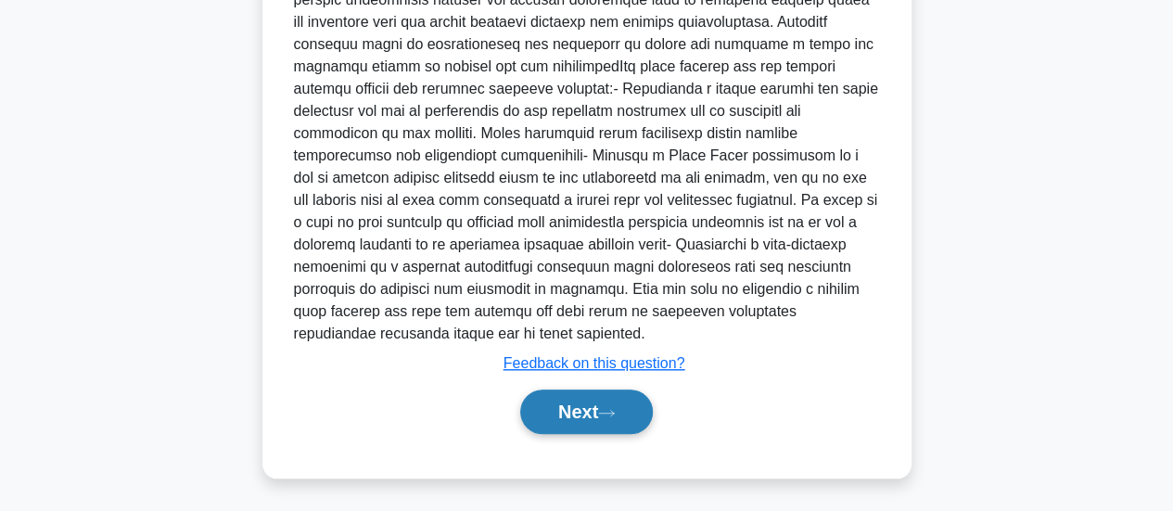
click at [561, 409] on button "Next" at bounding box center [586, 411] width 133 height 45
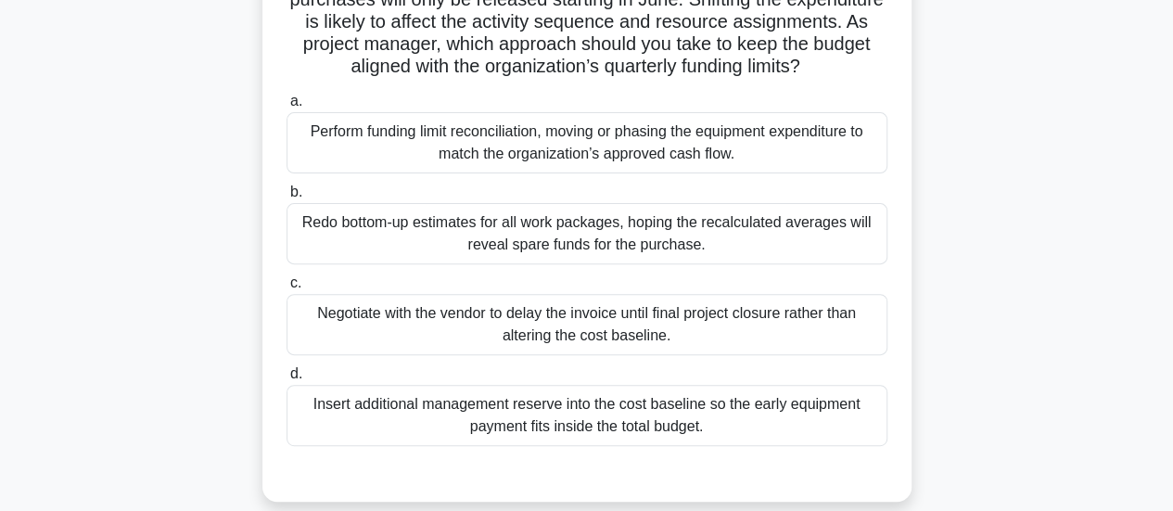
click at [782, 264] on div "Redo bottom-up estimates for all work packages, hoping the recalculated average…" at bounding box center [587, 233] width 601 height 61
click at [287, 198] on input "b. Redo bottom-up estimates for all work packages, hoping the recalculated aver…" at bounding box center [287, 192] width 0 height 12
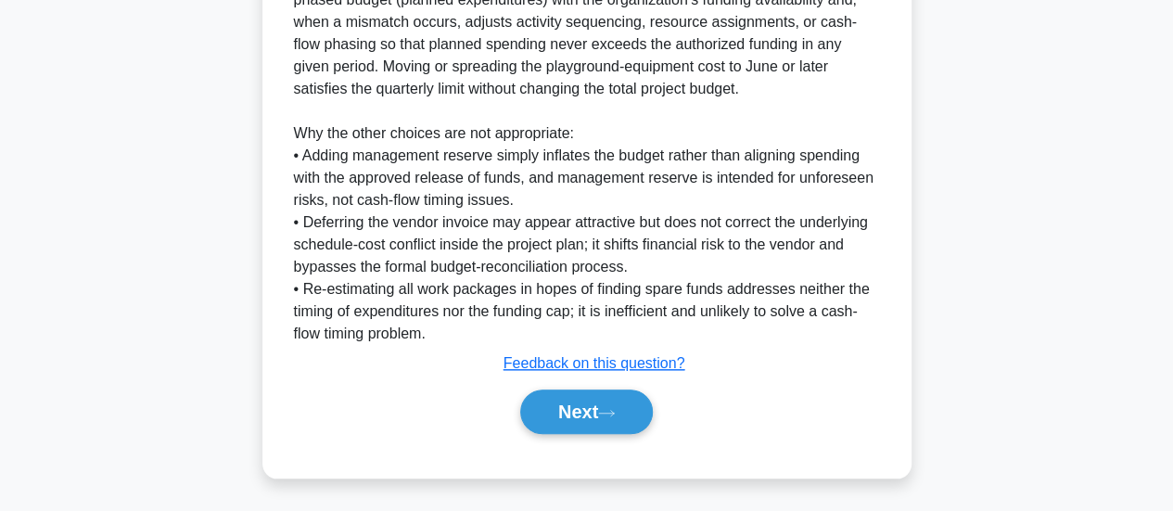
scroll to position [810, 0]
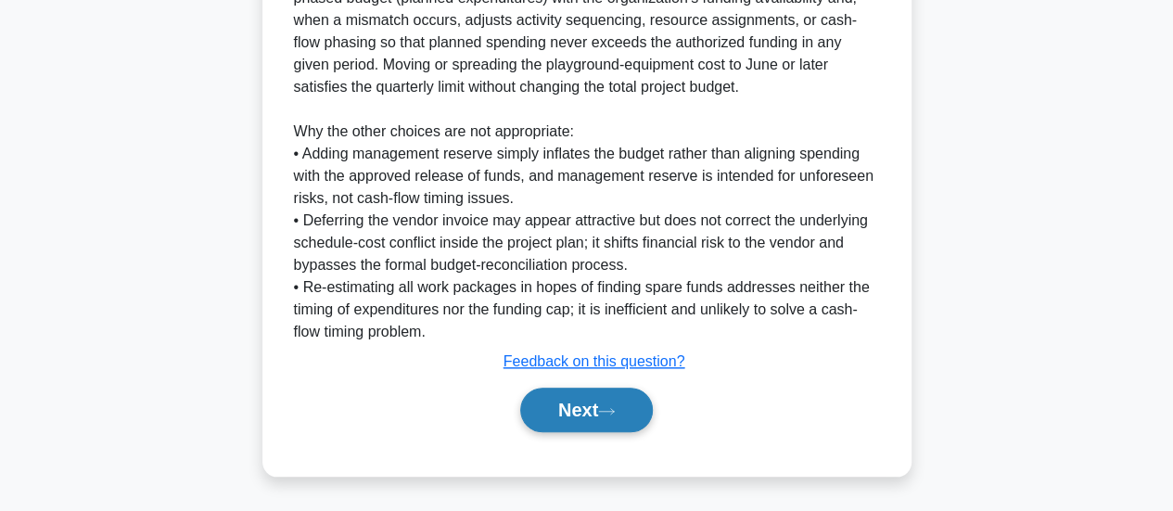
click at [577, 406] on button "Next" at bounding box center [586, 410] width 133 height 45
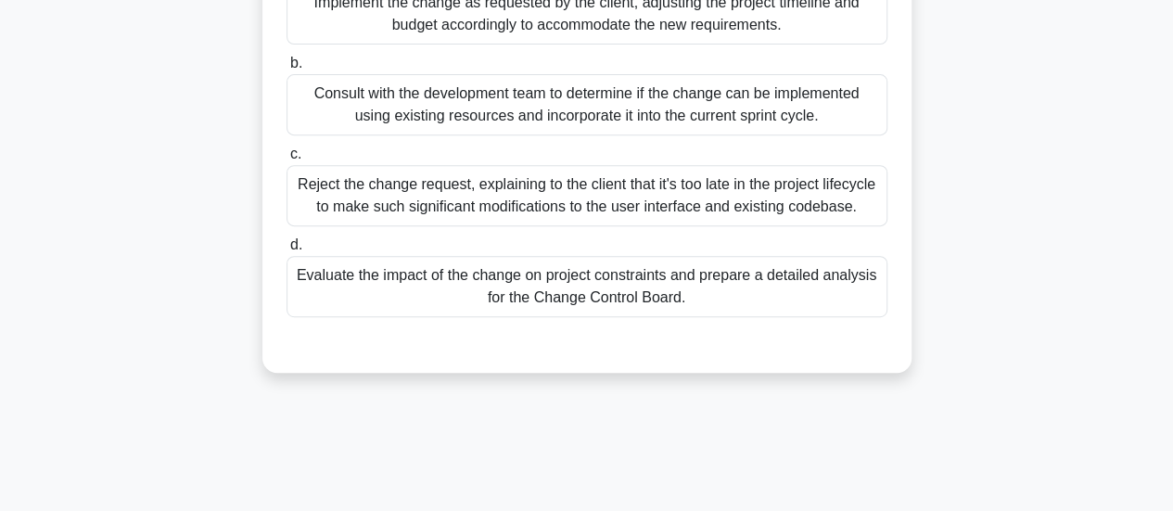
scroll to position [371, 0]
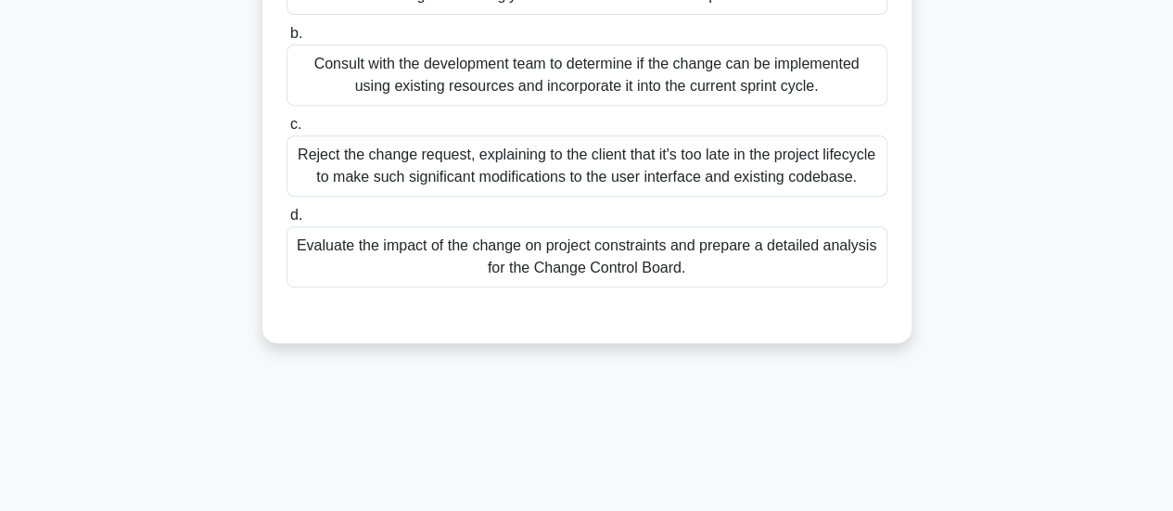
click at [565, 264] on div "Evaluate the impact of the change on project constraints and prepare a detailed…" at bounding box center [587, 256] width 601 height 61
click at [287, 222] on input "d. Evaluate the impact of the change on project constraints and prepare a detai…" at bounding box center [287, 216] width 0 height 12
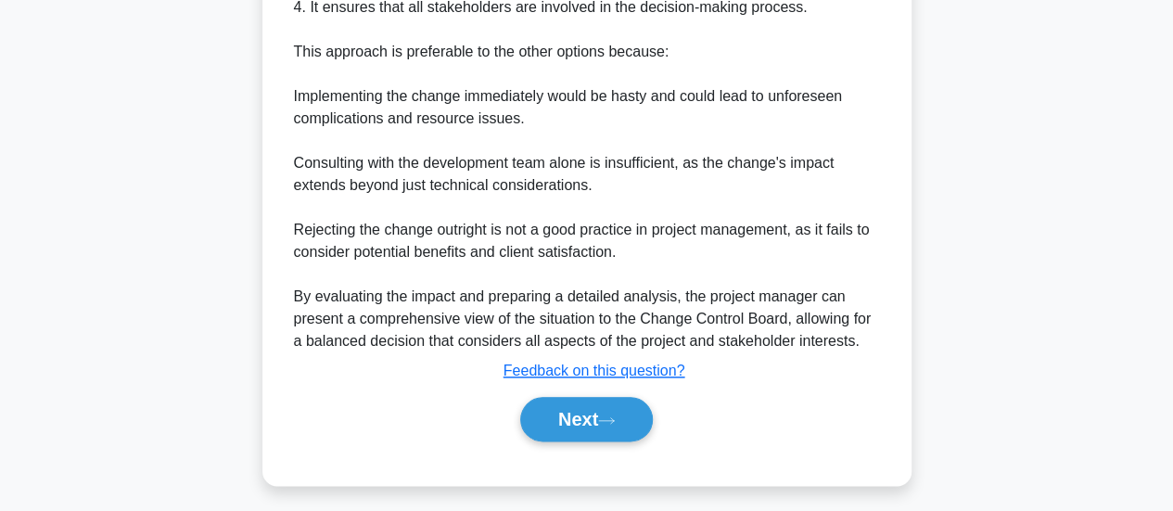
scroll to position [919, 0]
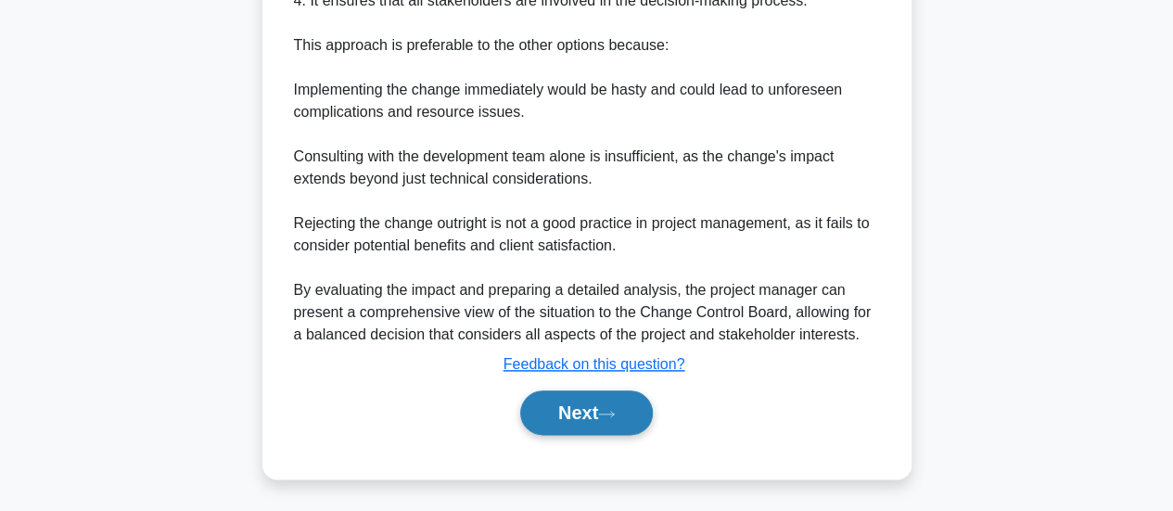
click at [559, 417] on button "Next" at bounding box center [586, 412] width 133 height 45
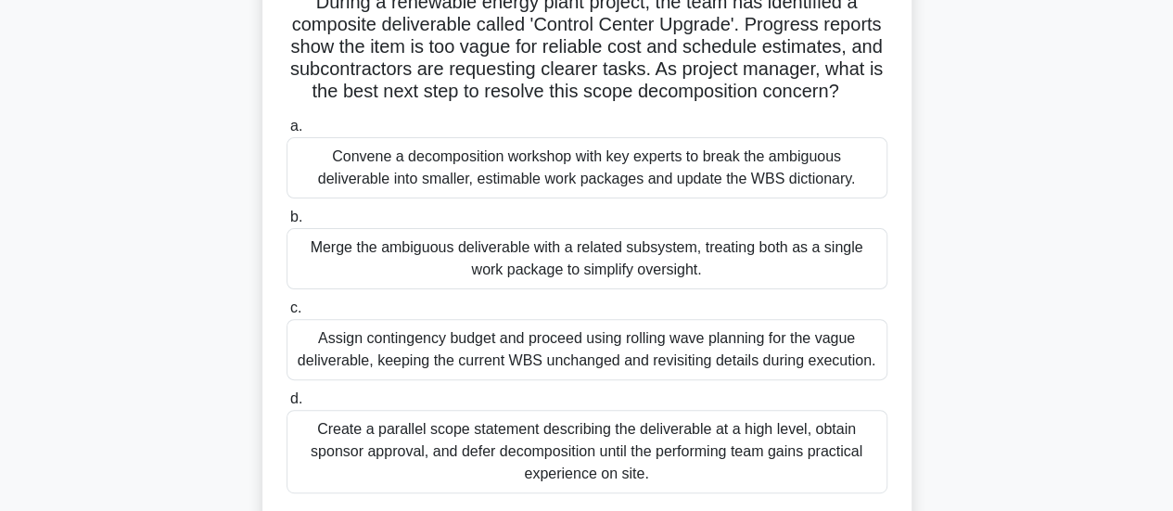
scroll to position [212, 0]
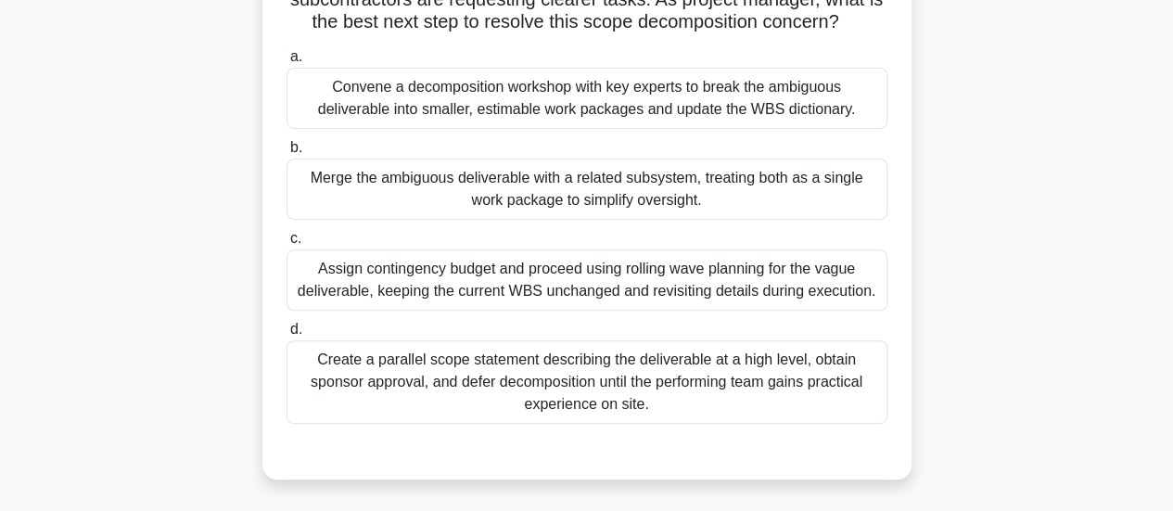
click at [642, 129] on div "Convene a decomposition workshop with key experts to break the ambiguous delive…" at bounding box center [587, 98] width 601 height 61
click at [287, 63] on input "a. Convene a decomposition workshop with key experts to break the ambiguous del…" at bounding box center [287, 57] width 0 height 12
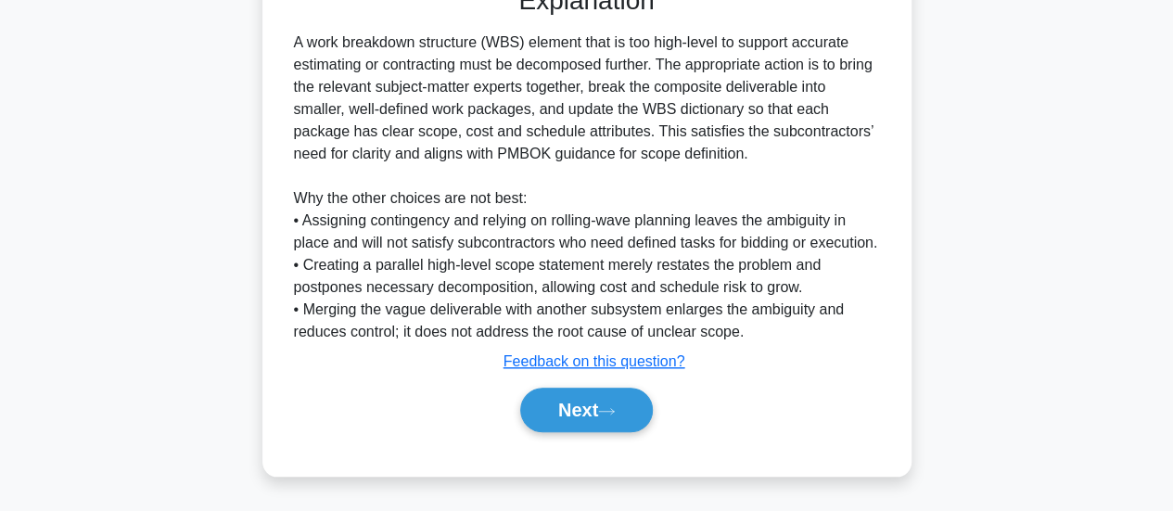
scroll to position [696, 0]
click at [605, 428] on button "Next" at bounding box center [586, 410] width 133 height 45
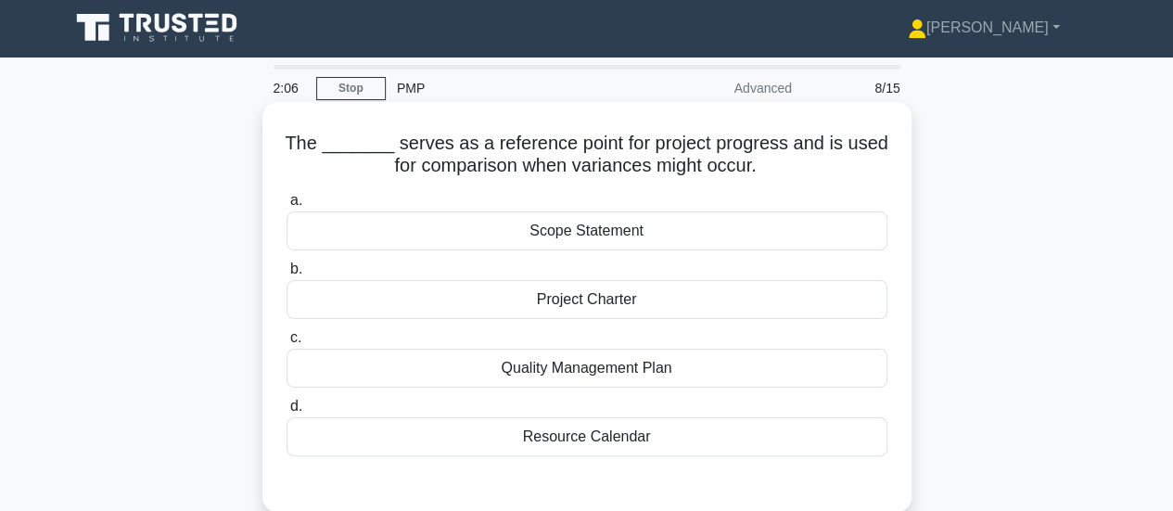
scroll to position [0, 0]
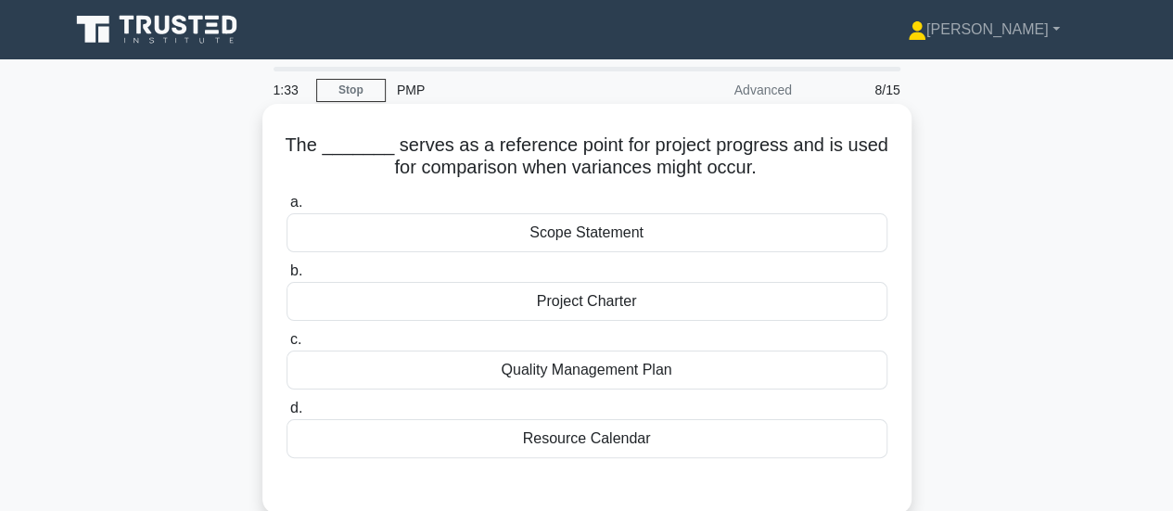
click at [592, 368] on div "Quality Management Plan" at bounding box center [587, 370] width 601 height 39
click at [287, 346] on input "c. Quality Management Plan" at bounding box center [287, 340] width 0 height 12
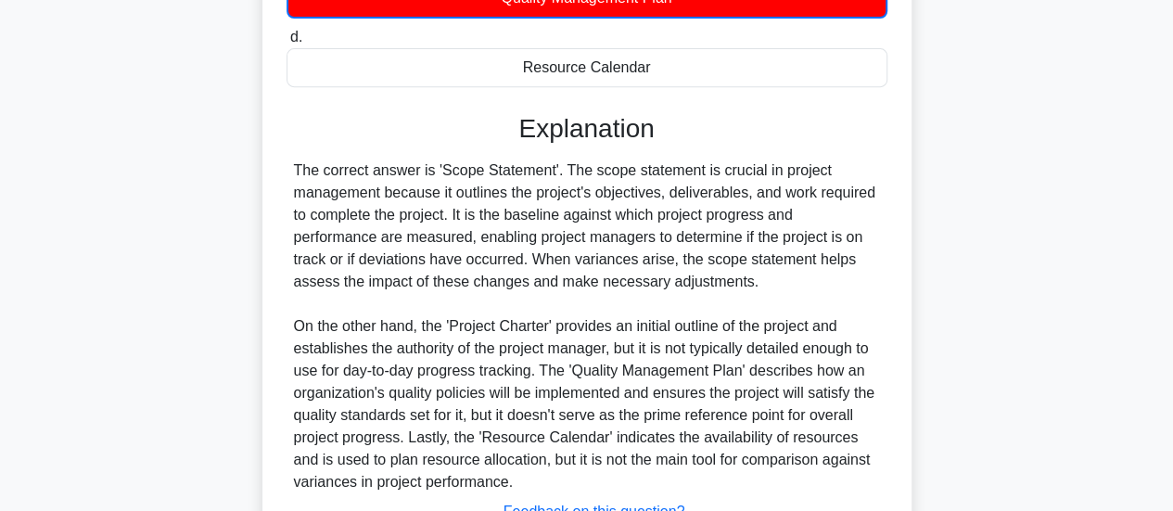
scroll to position [464, 0]
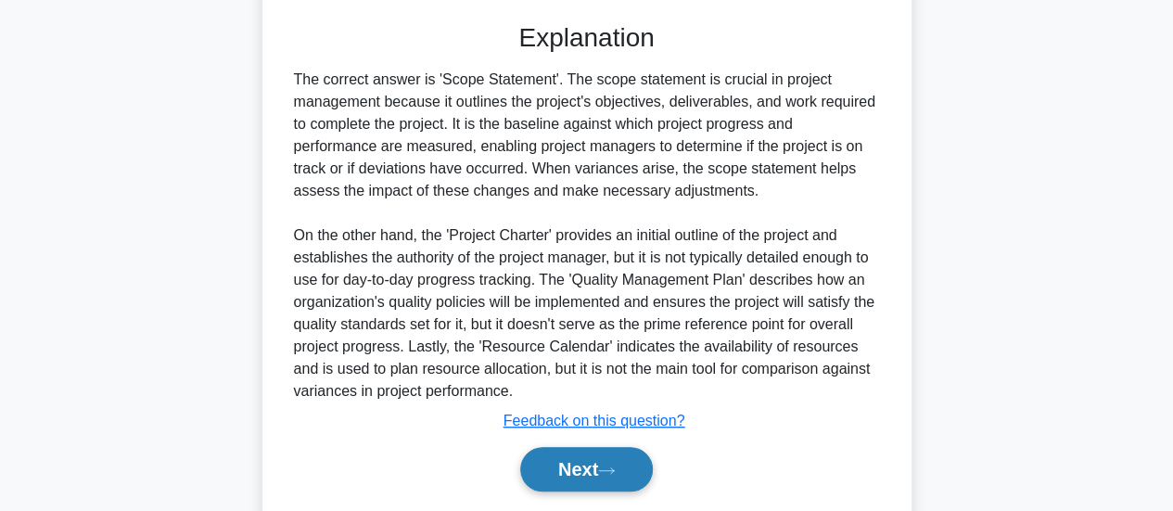
click at [565, 478] on button "Next" at bounding box center [586, 469] width 133 height 45
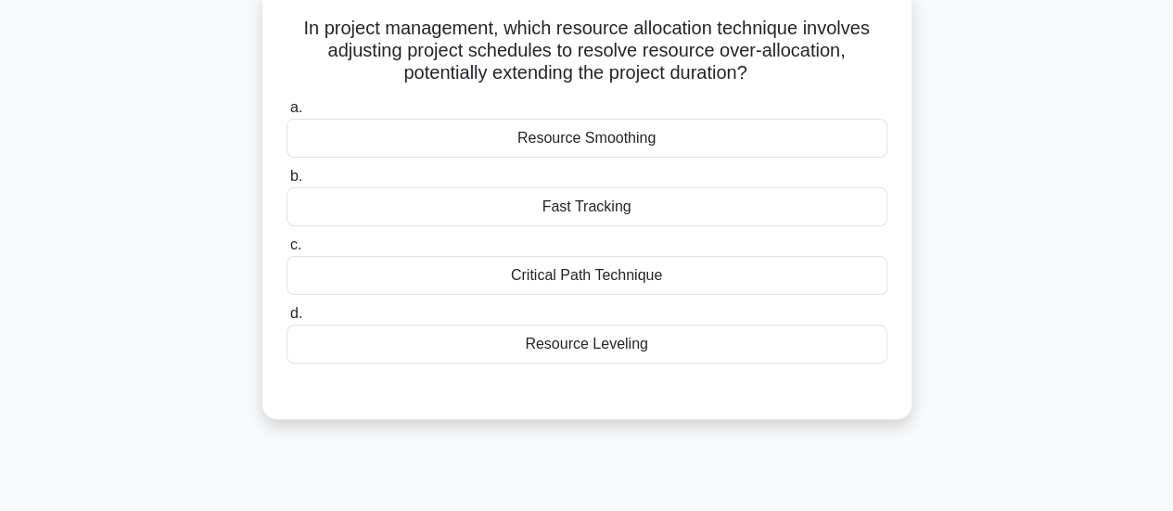
scroll to position [93, 0]
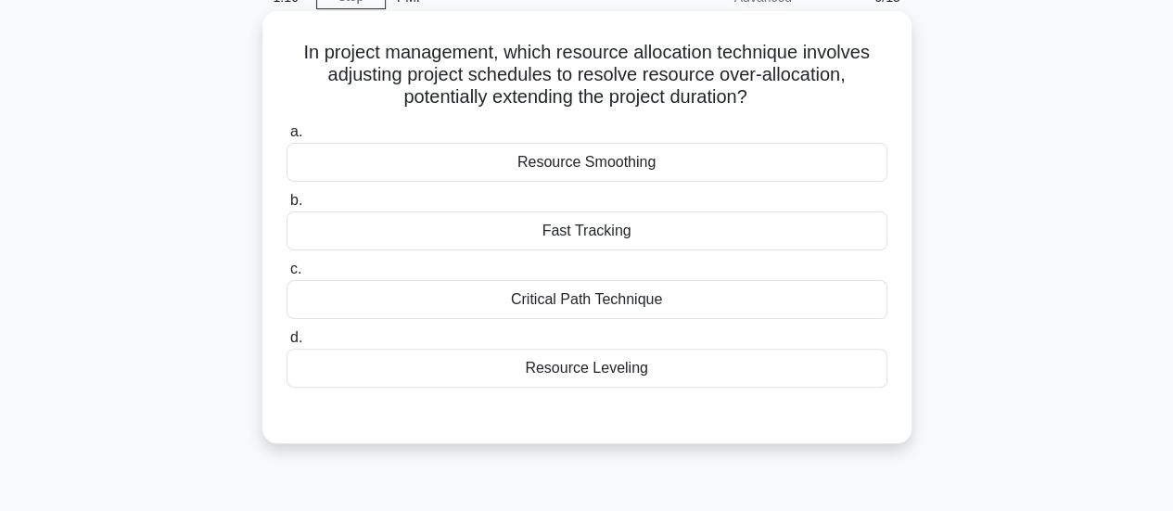
click at [627, 369] on div "Resource Leveling" at bounding box center [587, 368] width 601 height 39
click at [287, 344] on input "d. Resource Leveling" at bounding box center [287, 338] width 0 height 12
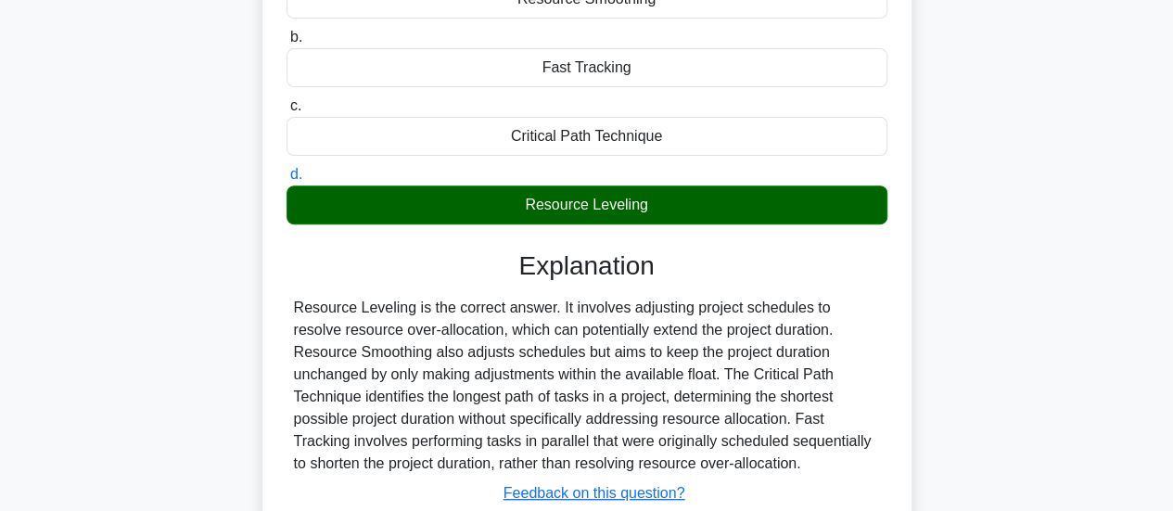
scroll to position [371, 0]
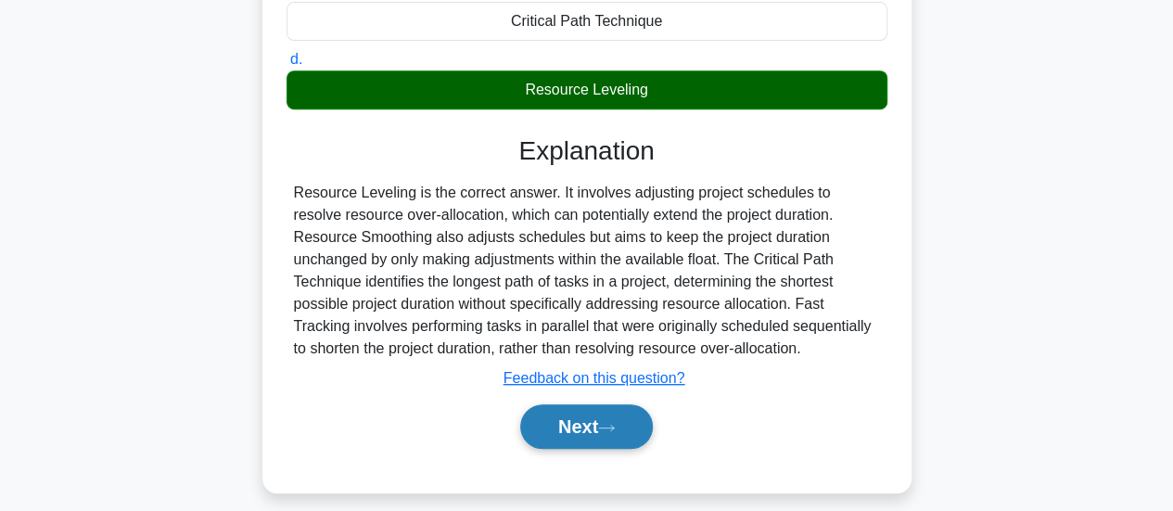
click at [576, 414] on button "Next" at bounding box center [586, 426] width 133 height 45
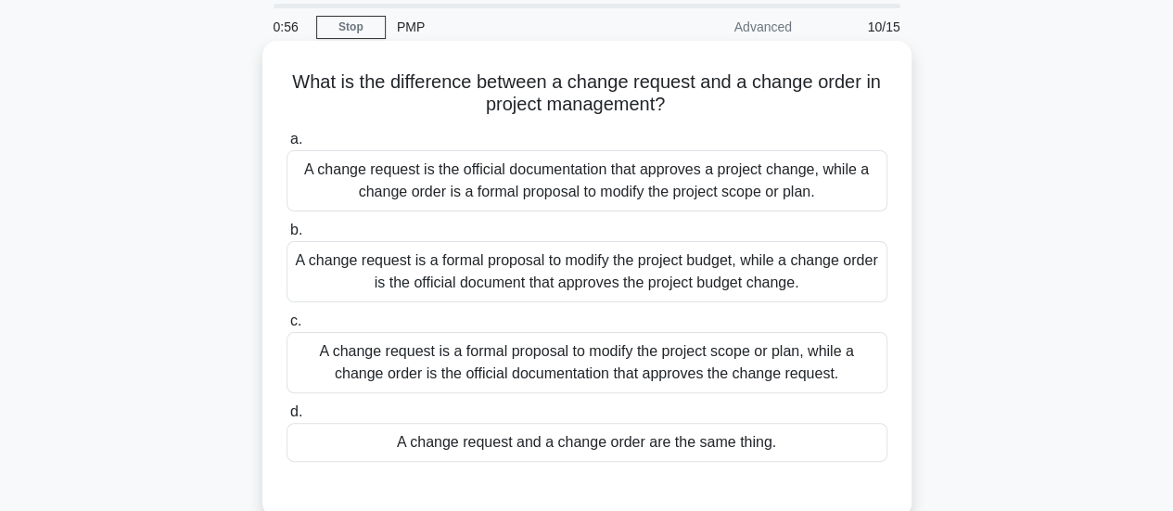
scroll to position [93, 0]
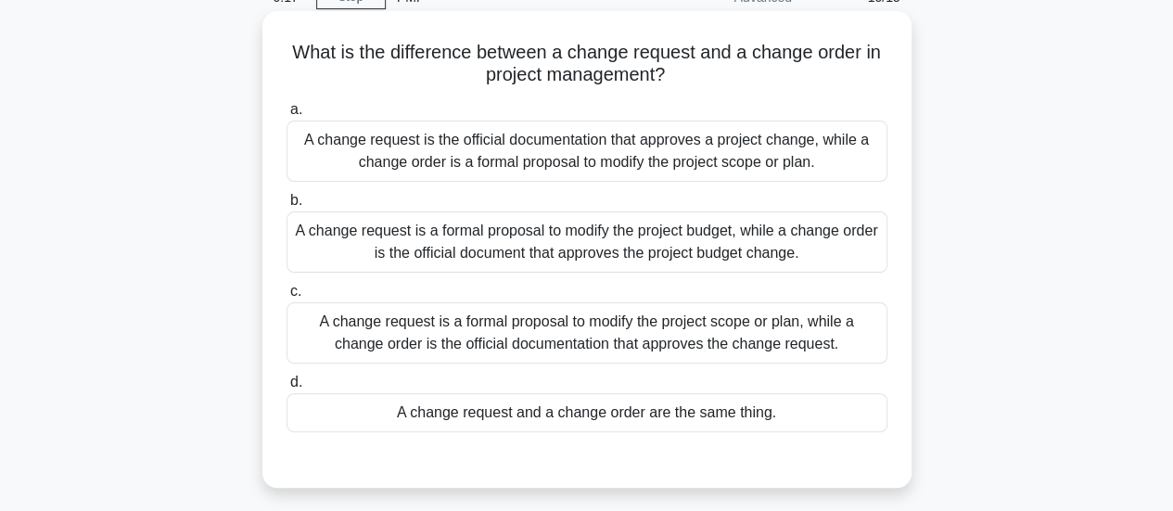
click at [726, 330] on div "A change request is a formal proposal to modify the project scope or plan, whil…" at bounding box center [587, 332] width 601 height 61
click at [287, 298] on input "c. A change request is a formal proposal to modify the project scope or plan, w…" at bounding box center [287, 292] width 0 height 12
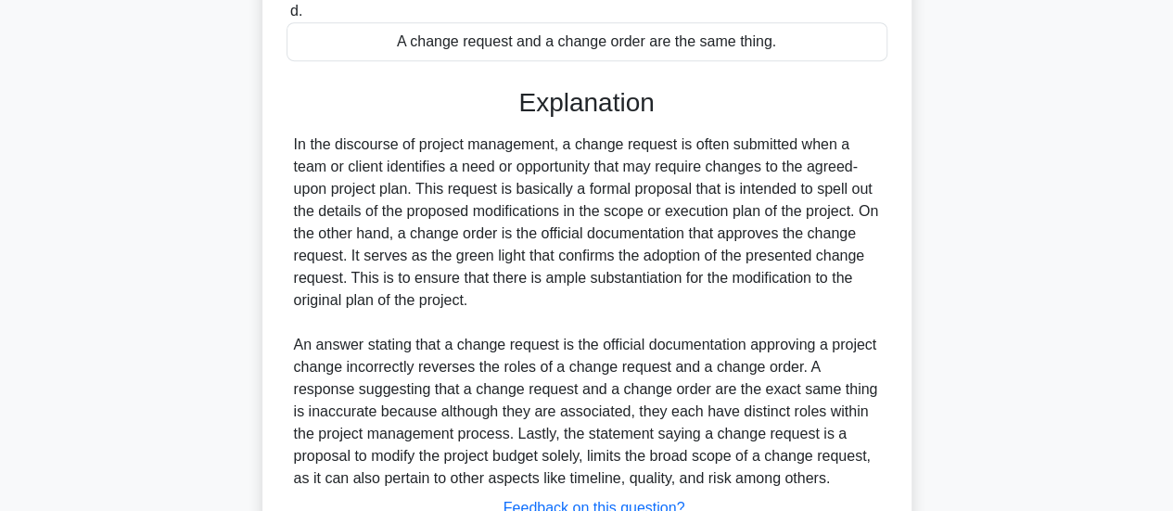
scroll to position [607, 0]
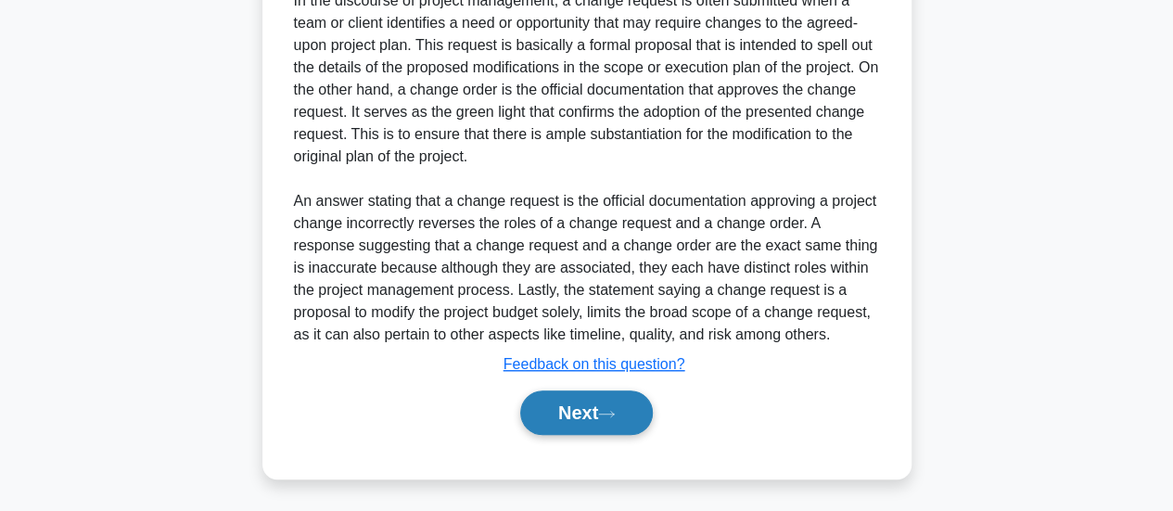
click at [596, 402] on button "Next" at bounding box center [586, 412] width 133 height 45
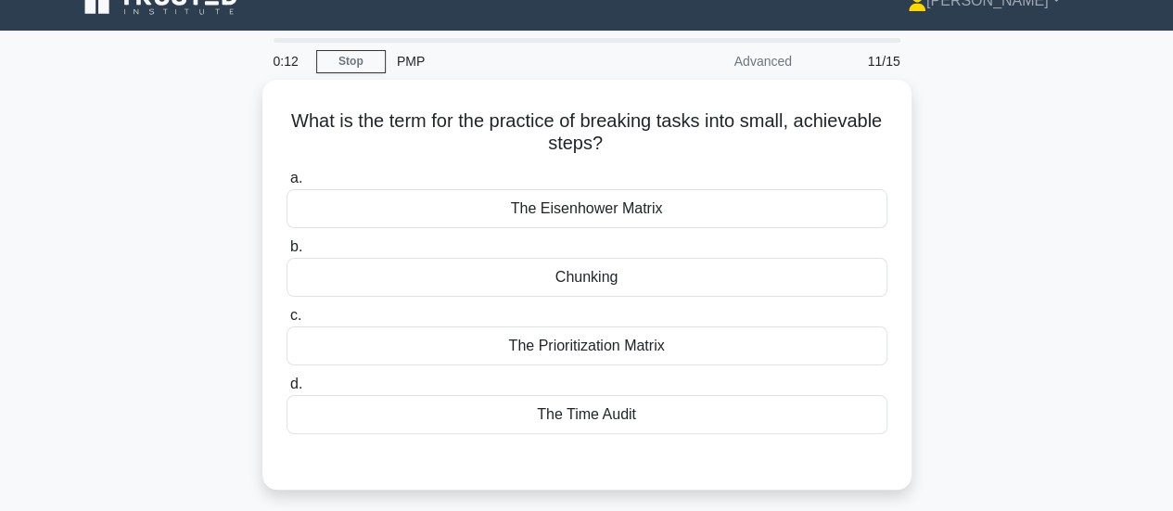
scroll to position [27, 0]
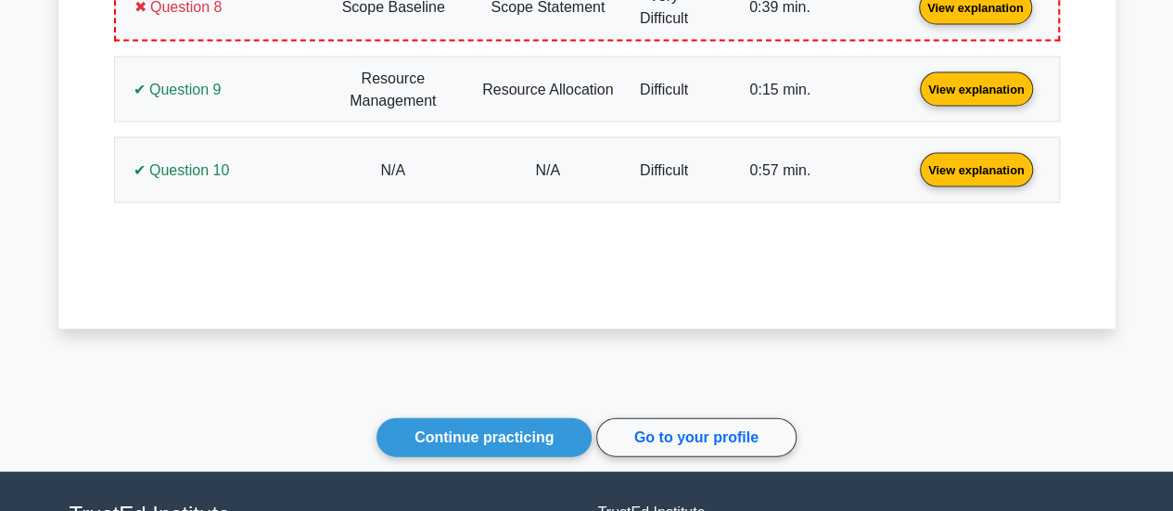
scroll to position [1762, 0]
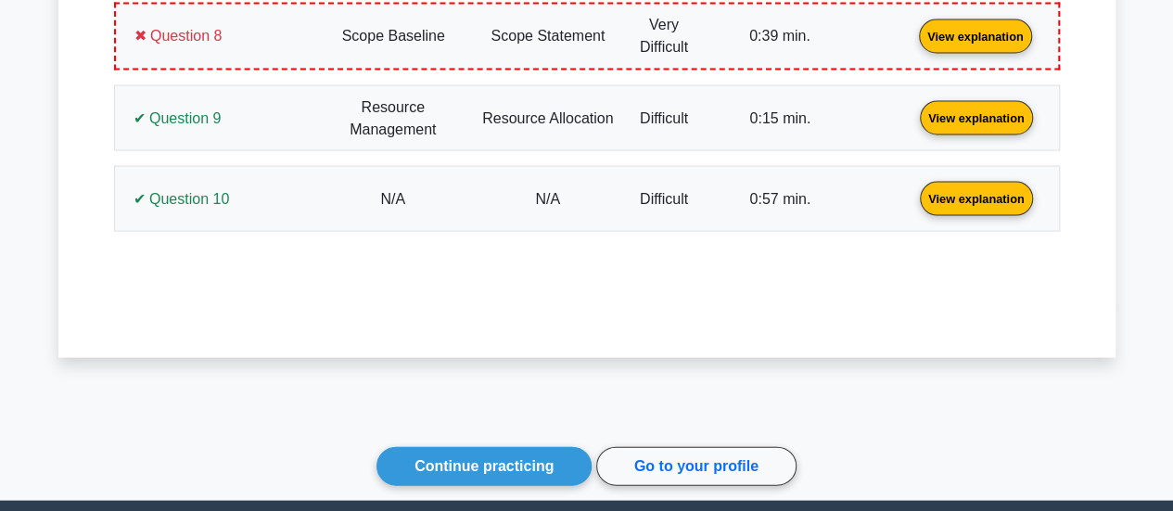
click at [912, 206] on link "View explanation" at bounding box center [976, 198] width 128 height 16
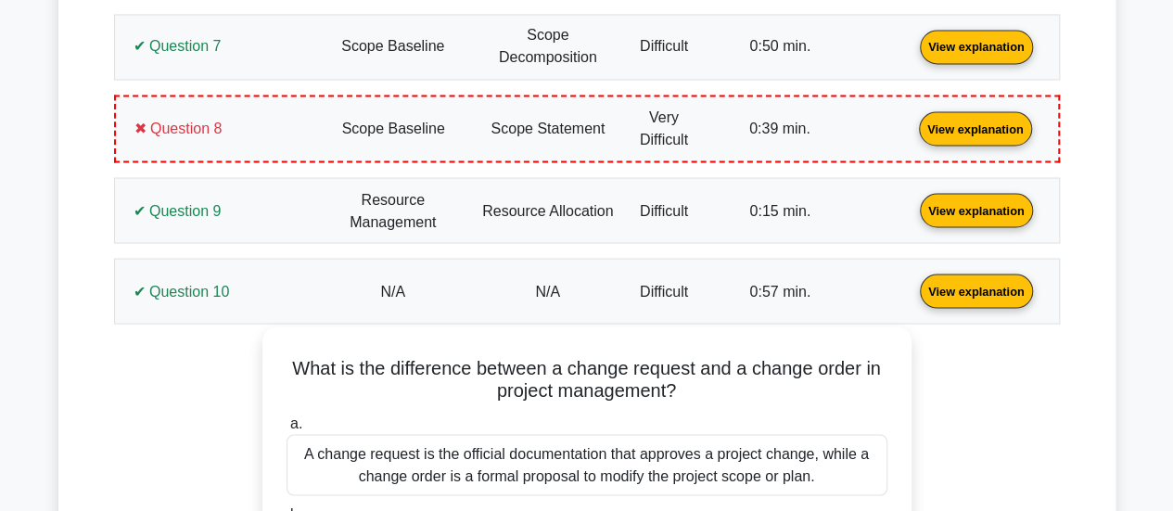
scroll to position [1669, 0]
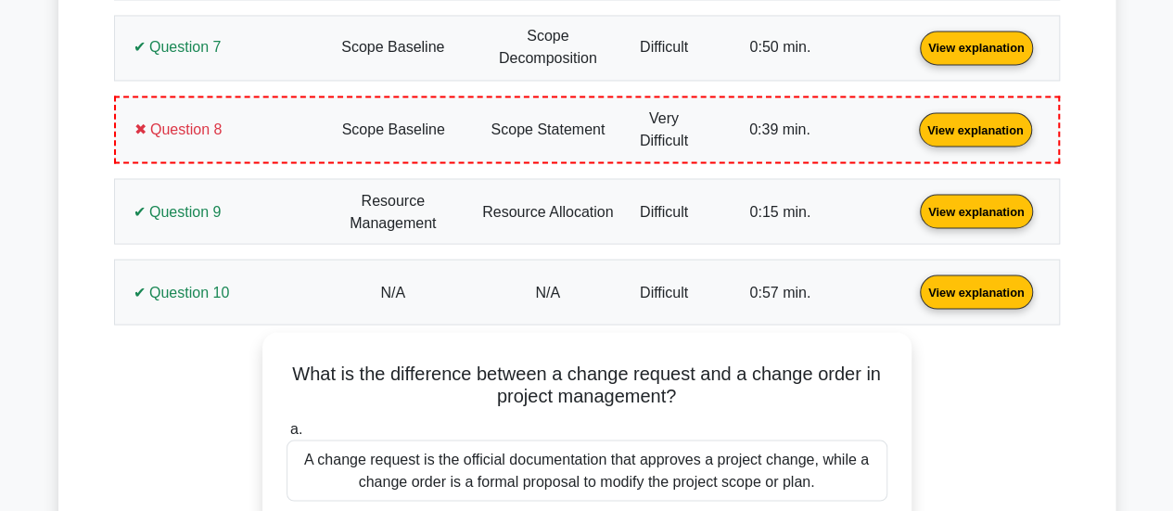
click at [912, 218] on link "View explanation" at bounding box center [976, 210] width 128 height 16
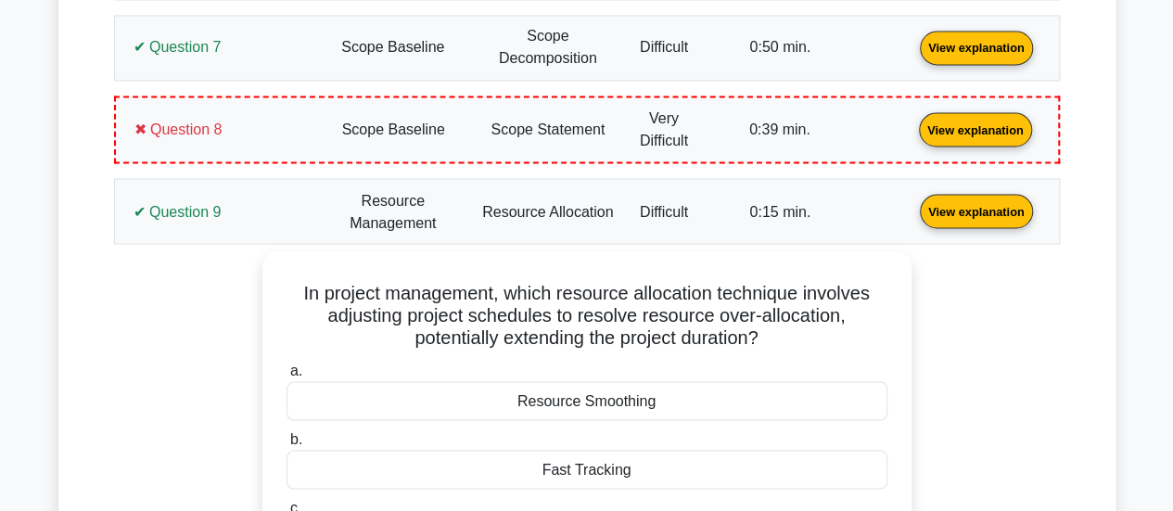
click at [912, 136] on link "View explanation" at bounding box center [976, 129] width 128 height 16
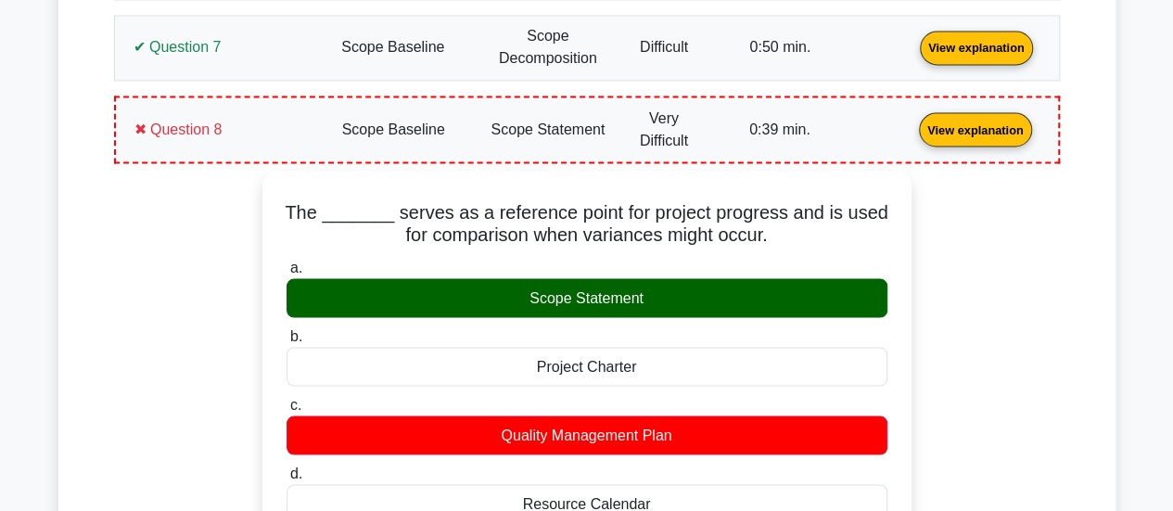
click at [912, 136] on link "View explanation" at bounding box center [976, 129] width 128 height 16
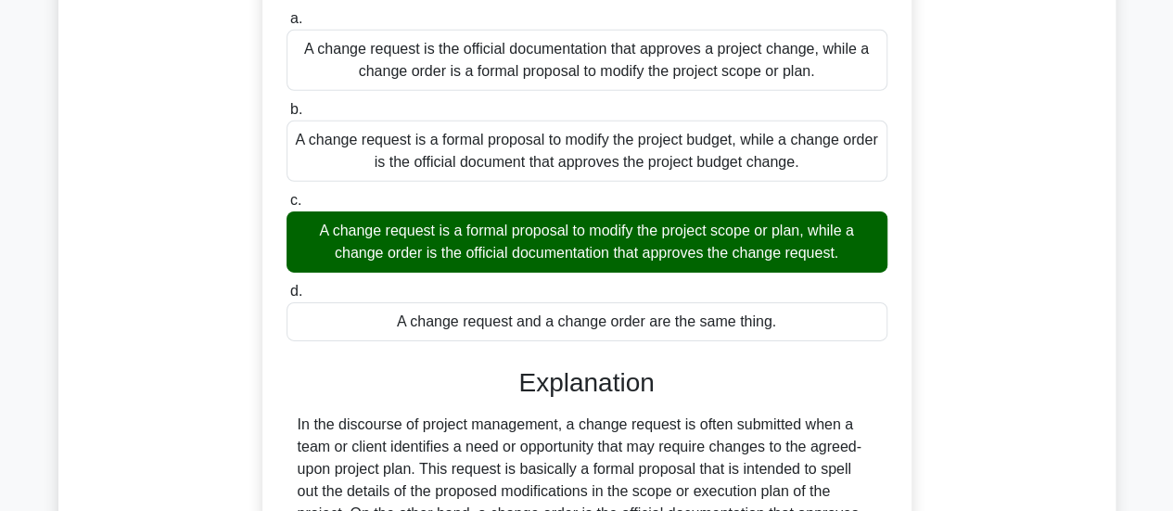
scroll to position [3773, 0]
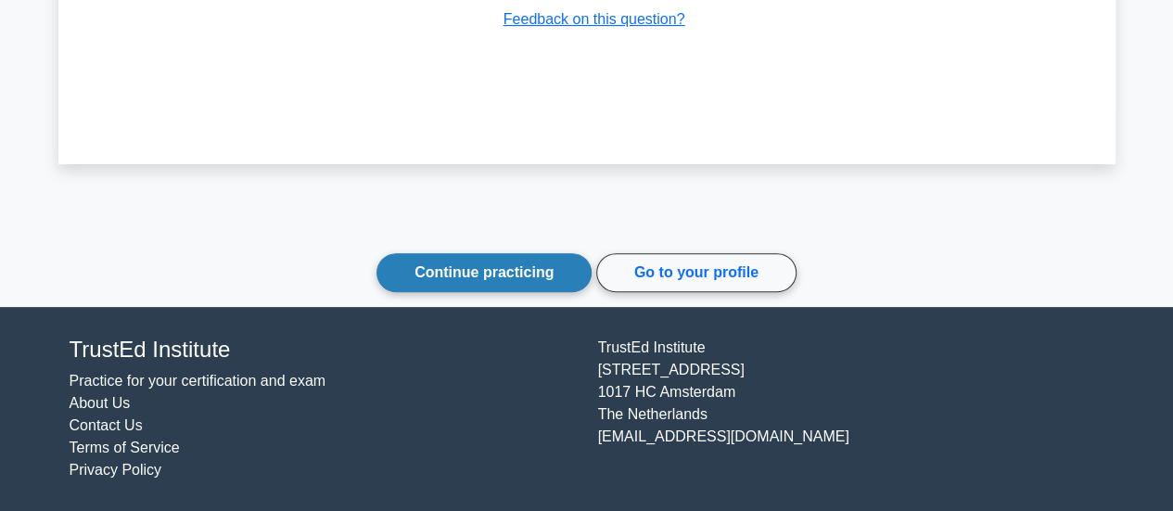
click at [542, 275] on link "Continue practicing" at bounding box center [483, 272] width 215 height 39
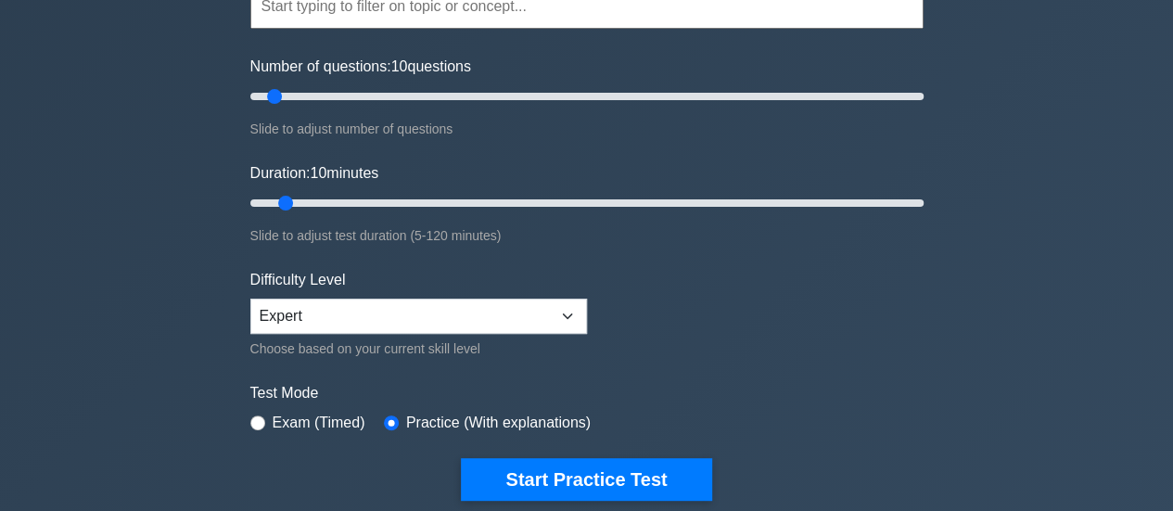
scroll to position [278, 0]
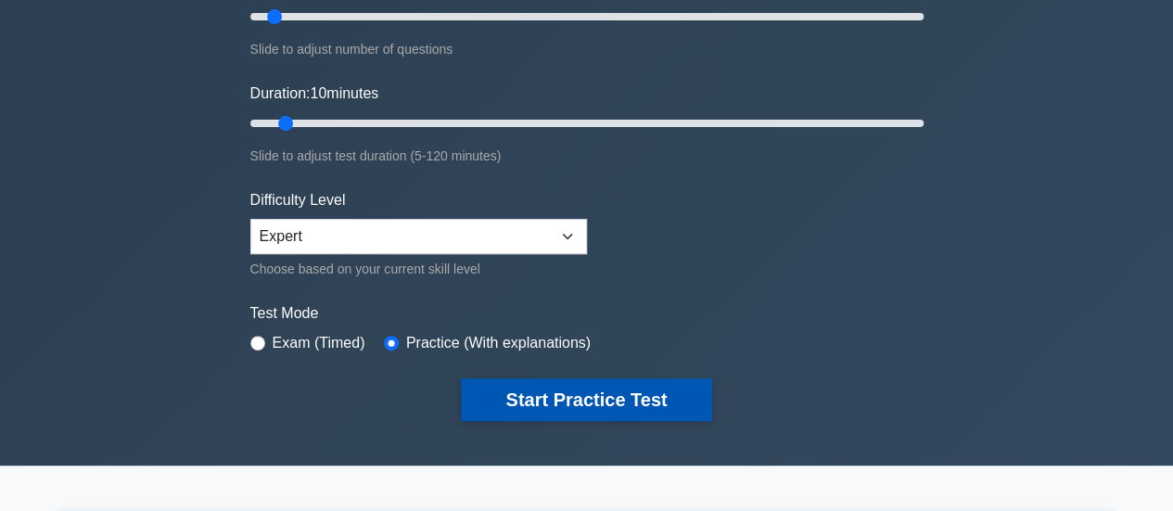
click at [568, 406] on button "Start Practice Test" at bounding box center [586, 399] width 250 height 43
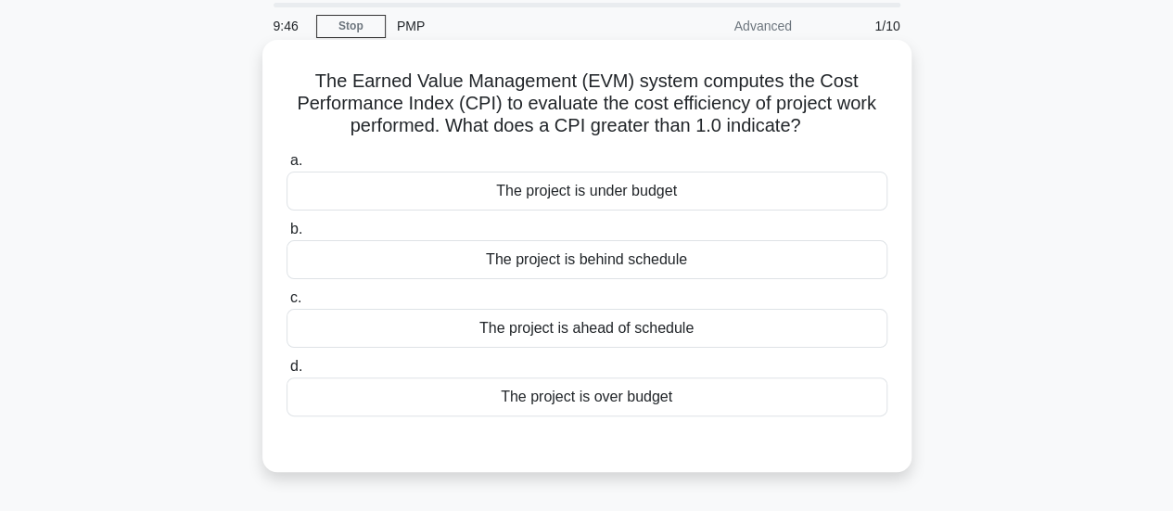
scroll to position [93, 0]
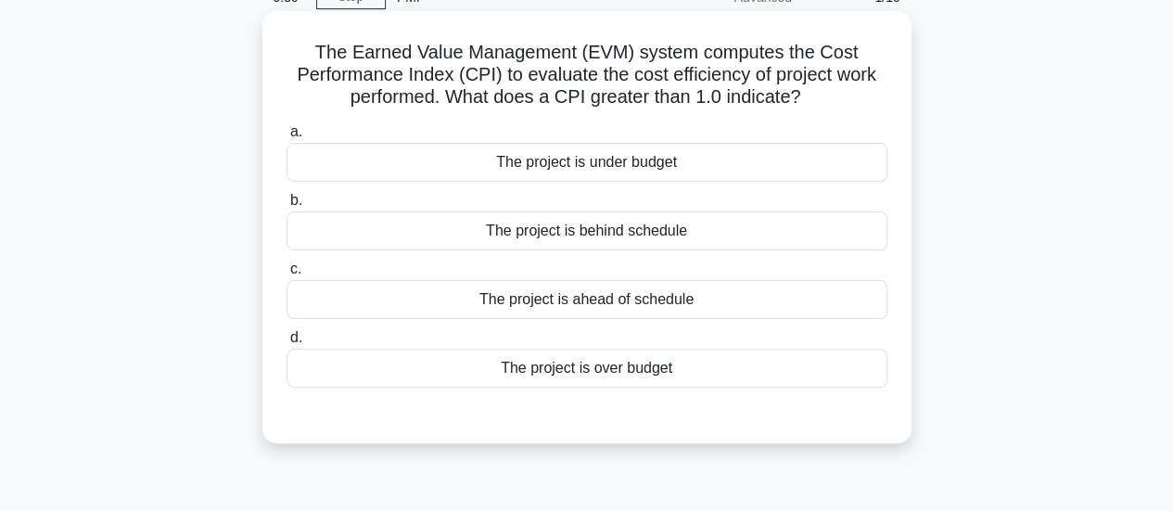
click at [604, 172] on div "The project is under budget" at bounding box center [587, 162] width 601 height 39
click at [287, 138] on input "a. The project is under budget" at bounding box center [287, 132] width 0 height 12
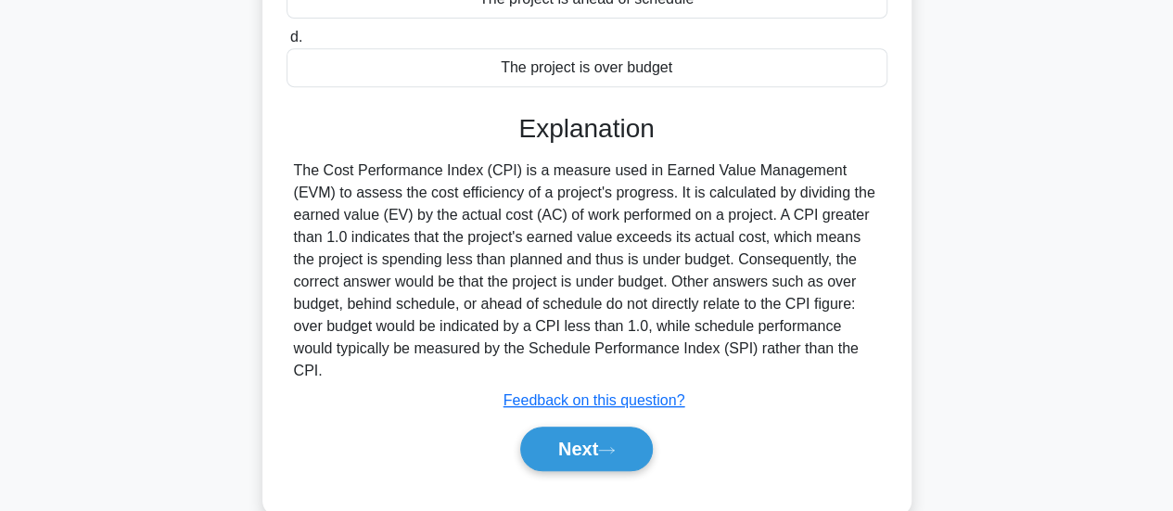
scroll to position [491, 0]
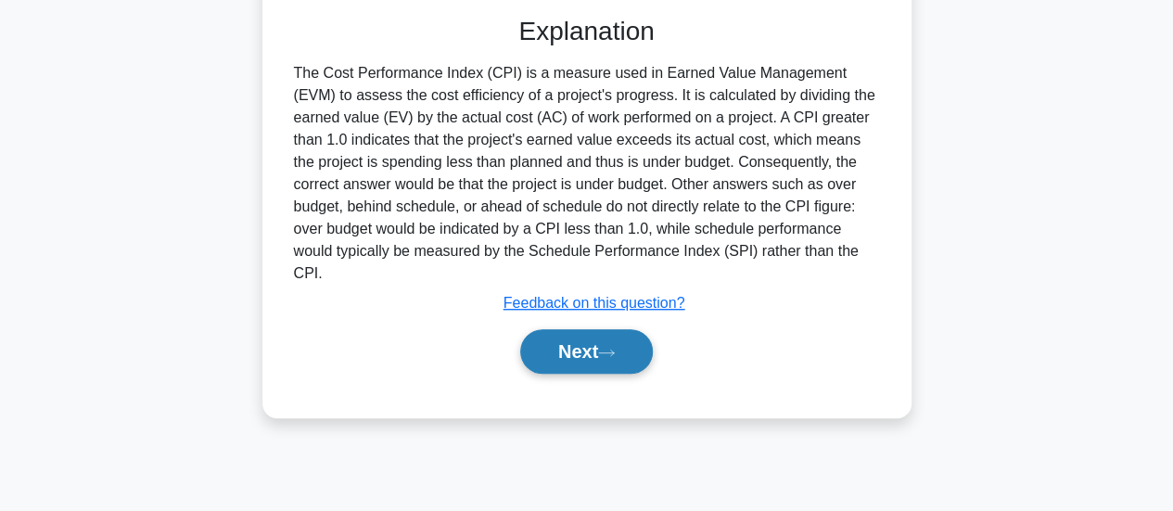
click at [535, 329] on button "Next" at bounding box center [586, 351] width 133 height 45
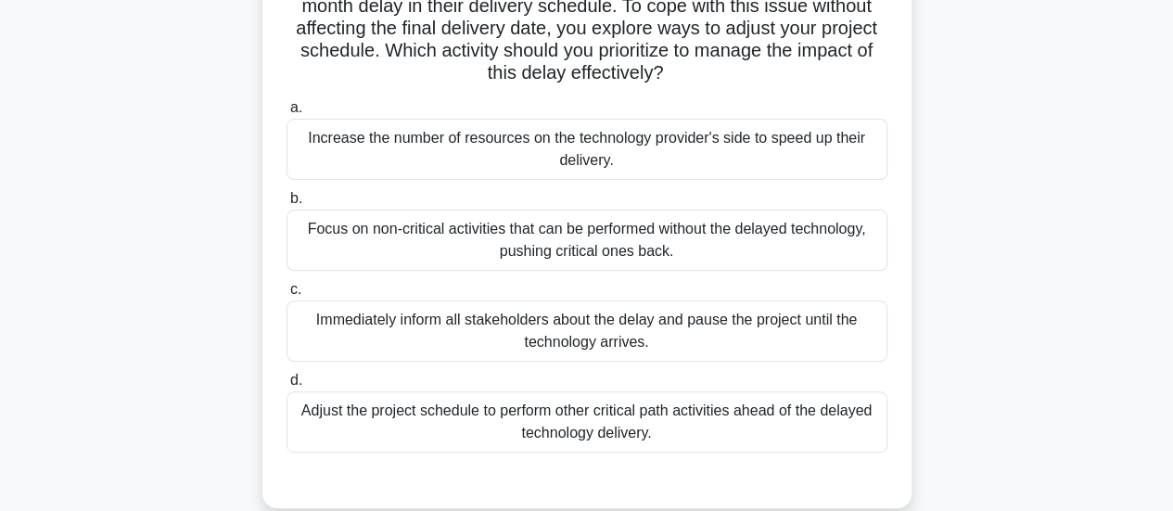
scroll to position [212, 0]
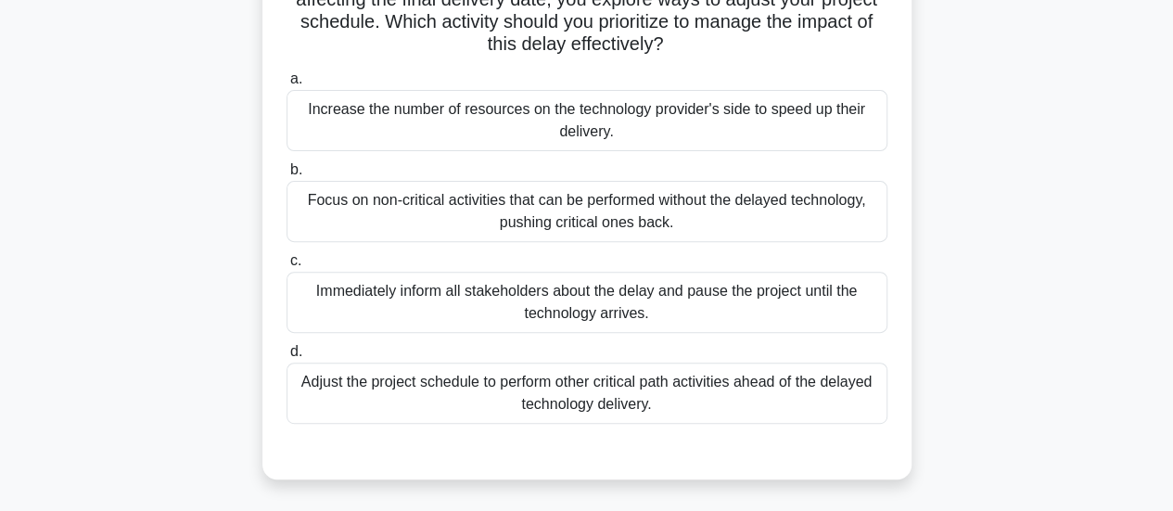
click at [634, 386] on div "Adjust the project schedule to perform other critical path activities ahead of …" at bounding box center [587, 393] width 601 height 61
click at [287, 358] on input "d. Adjust the project schedule to perform other critical path activities ahead …" at bounding box center [287, 352] width 0 height 12
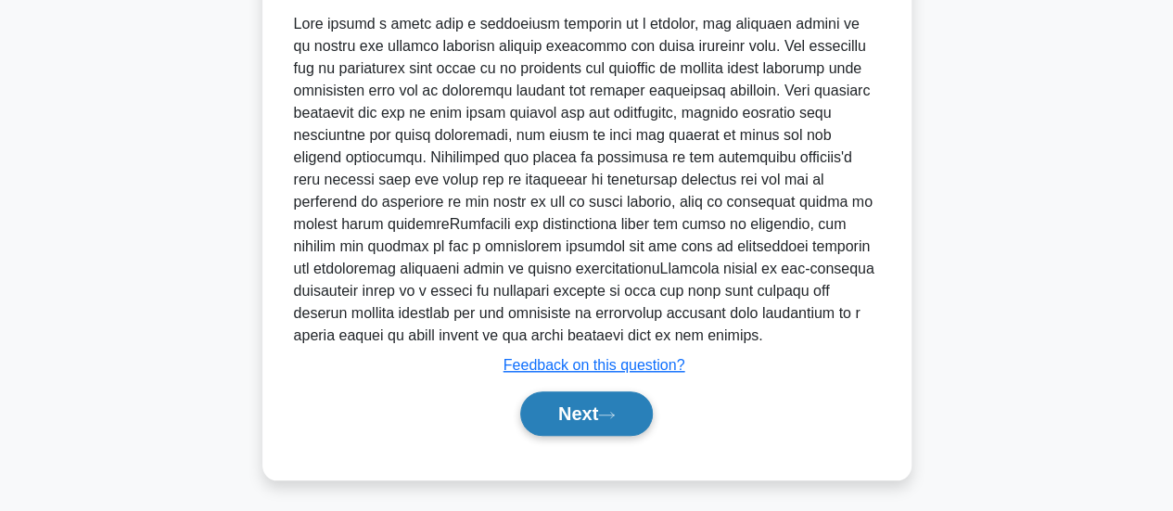
scroll to position [696, 0]
click at [623, 396] on button "Next" at bounding box center [586, 412] width 133 height 45
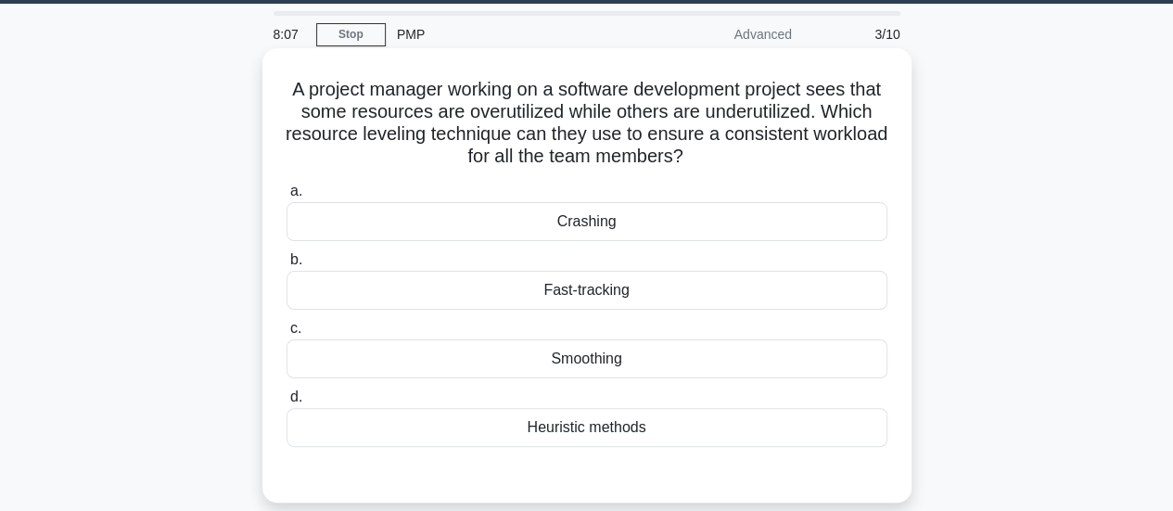
scroll to position [27, 0]
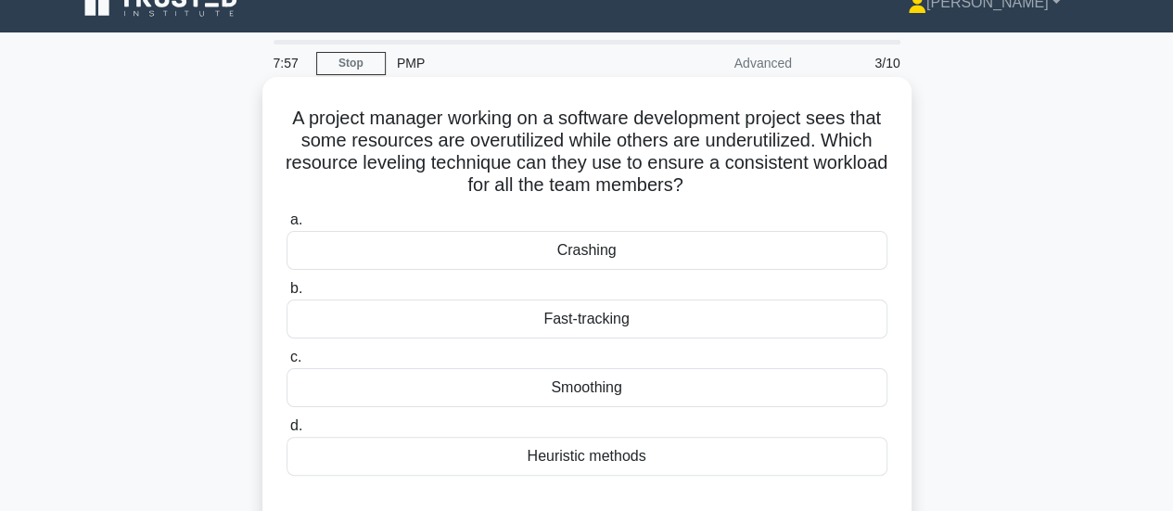
click at [610, 254] on div "Crashing" at bounding box center [587, 250] width 601 height 39
click at [287, 226] on input "a. Crashing" at bounding box center [287, 220] width 0 height 12
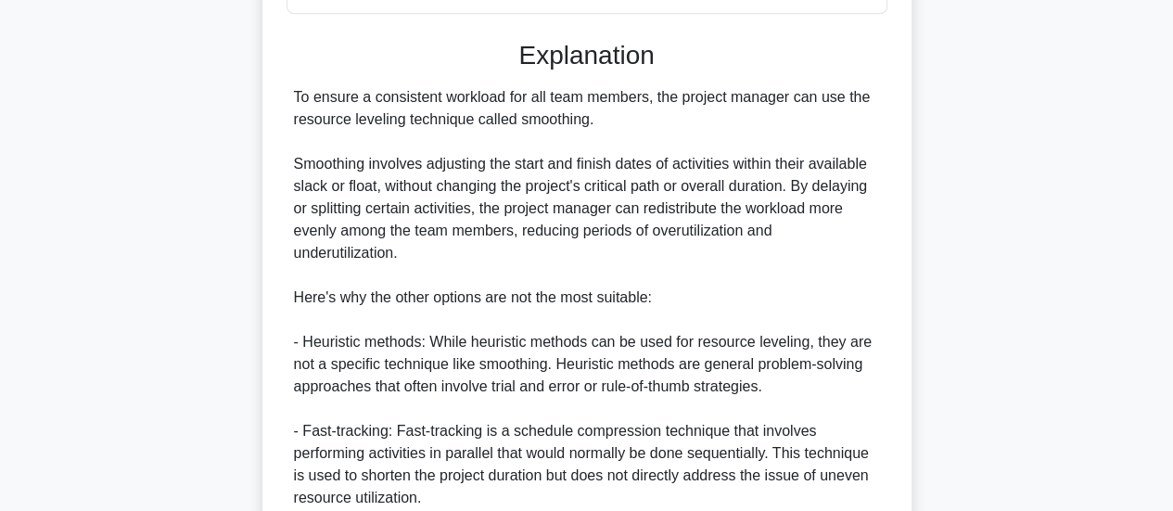
scroll to position [769, 0]
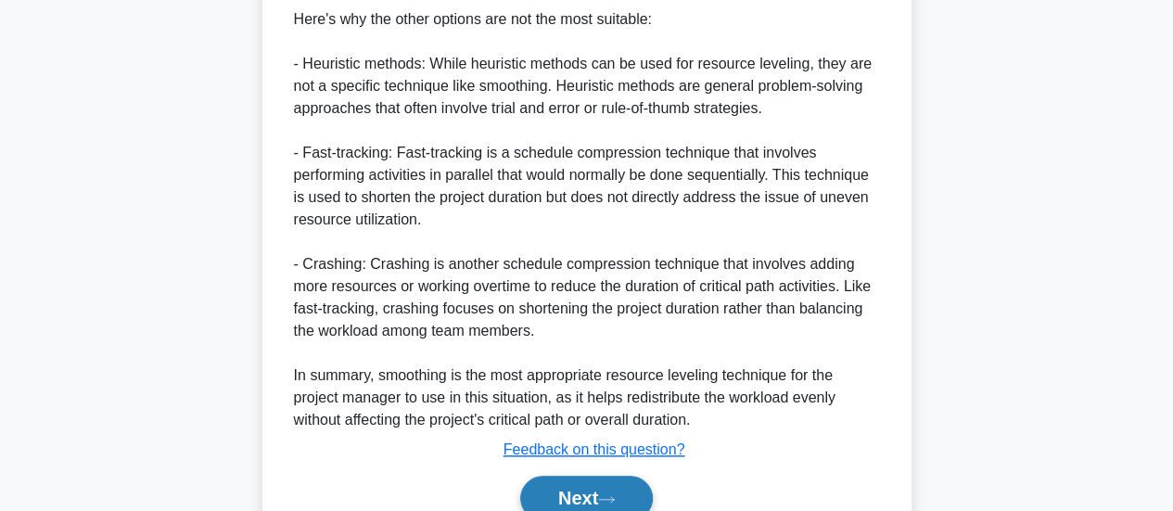
click at [566, 492] on button "Next" at bounding box center [586, 498] width 133 height 45
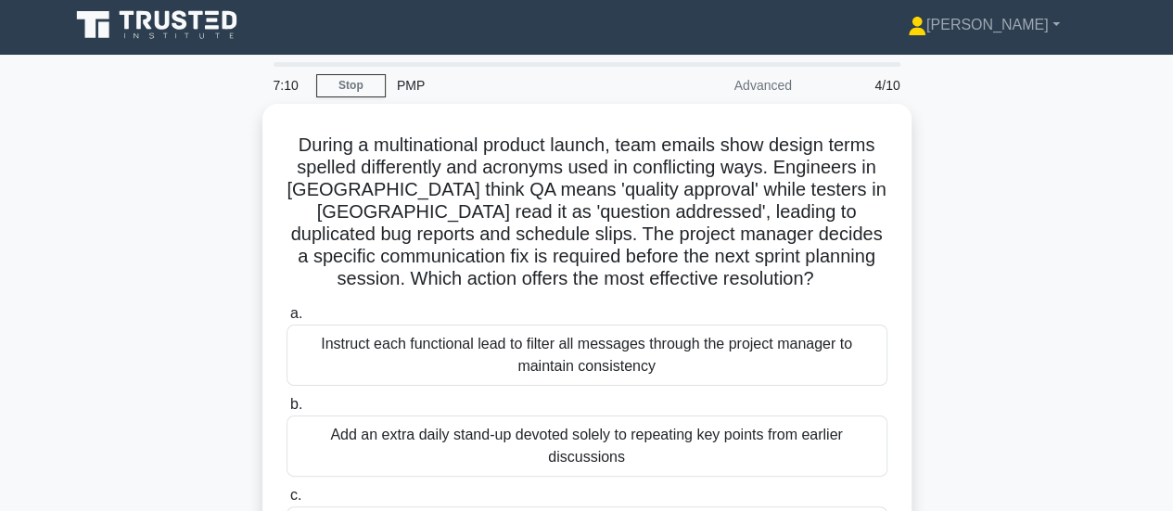
scroll to position [0, 0]
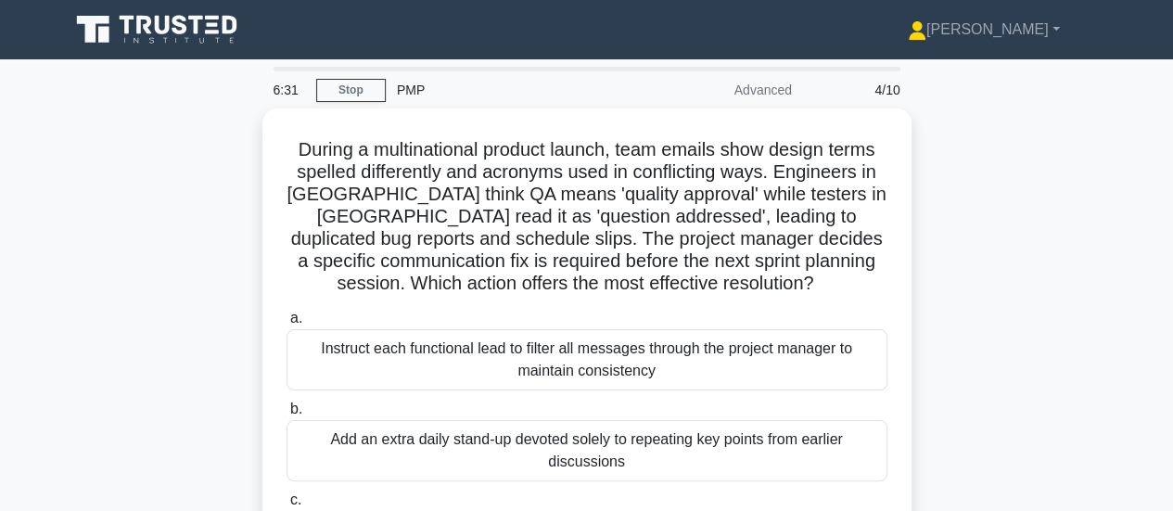
click at [337, 76] on div "6:31 Stop PMP Advanced 4/10" at bounding box center [586, 89] width 649 height 37
click at [338, 85] on link "Stop" at bounding box center [351, 90] width 70 height 23
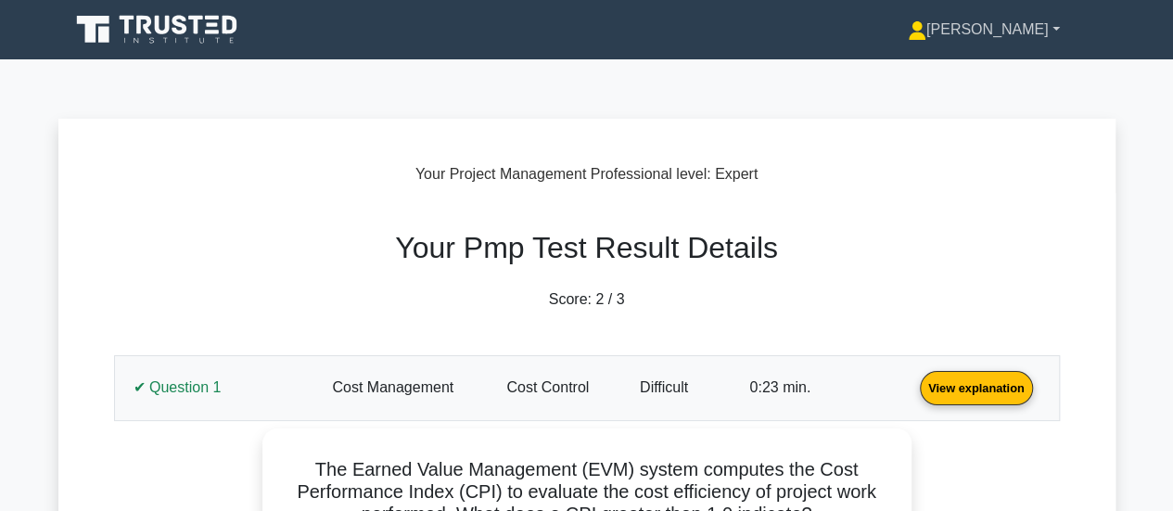
click at [1014, 44] on link "[PERSON_NAME]" at bounding box center [983, 29] width 241 height 37
click at [983, 79] on link "Profile" at bounding box center [937, 73] width 147 height 30
